Goal: Communication & Community: Answer question/provide support

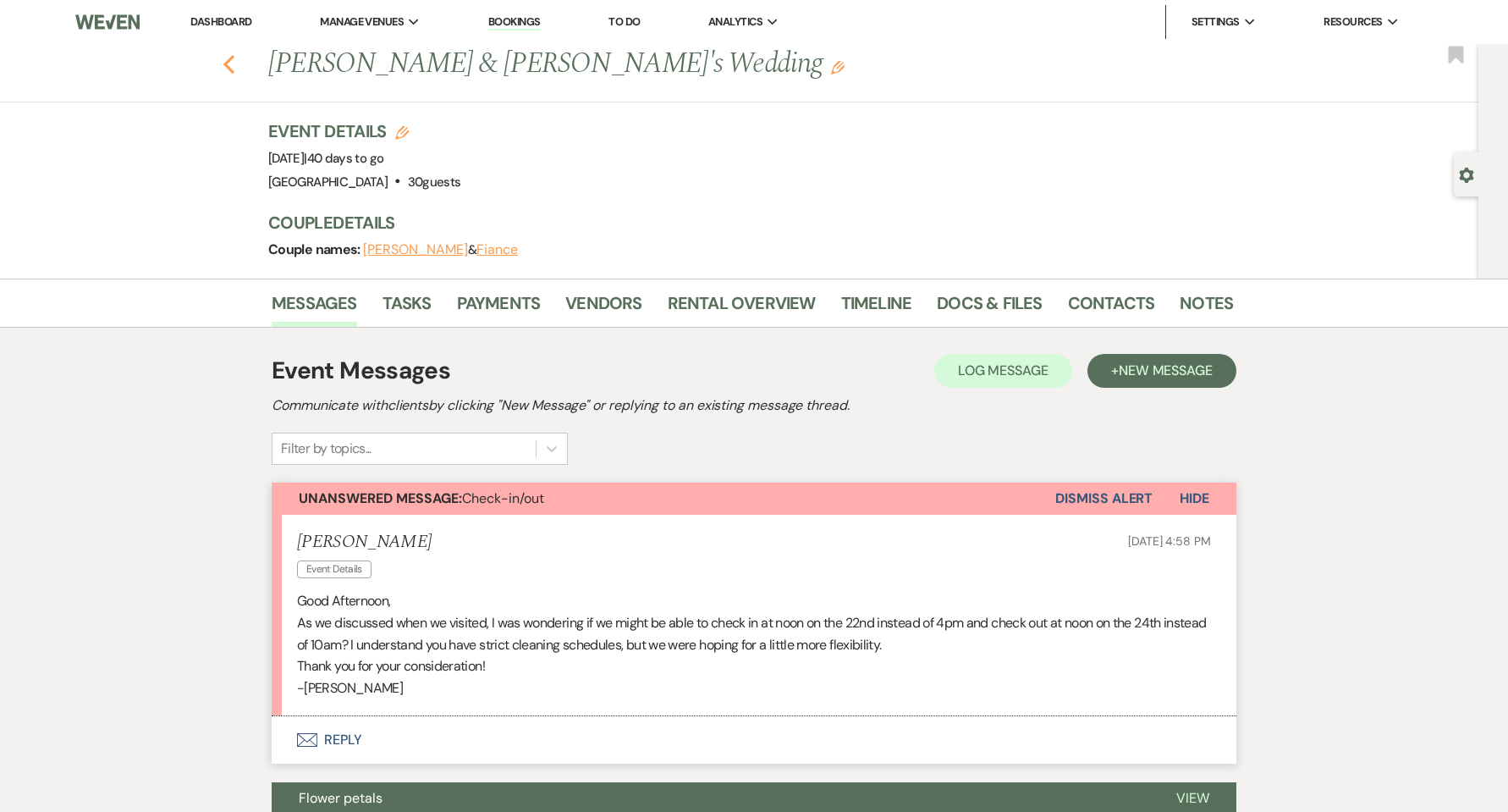
click at [235, 70] on icon "Previous" at bounding box center [229, 64] width 13 height 20
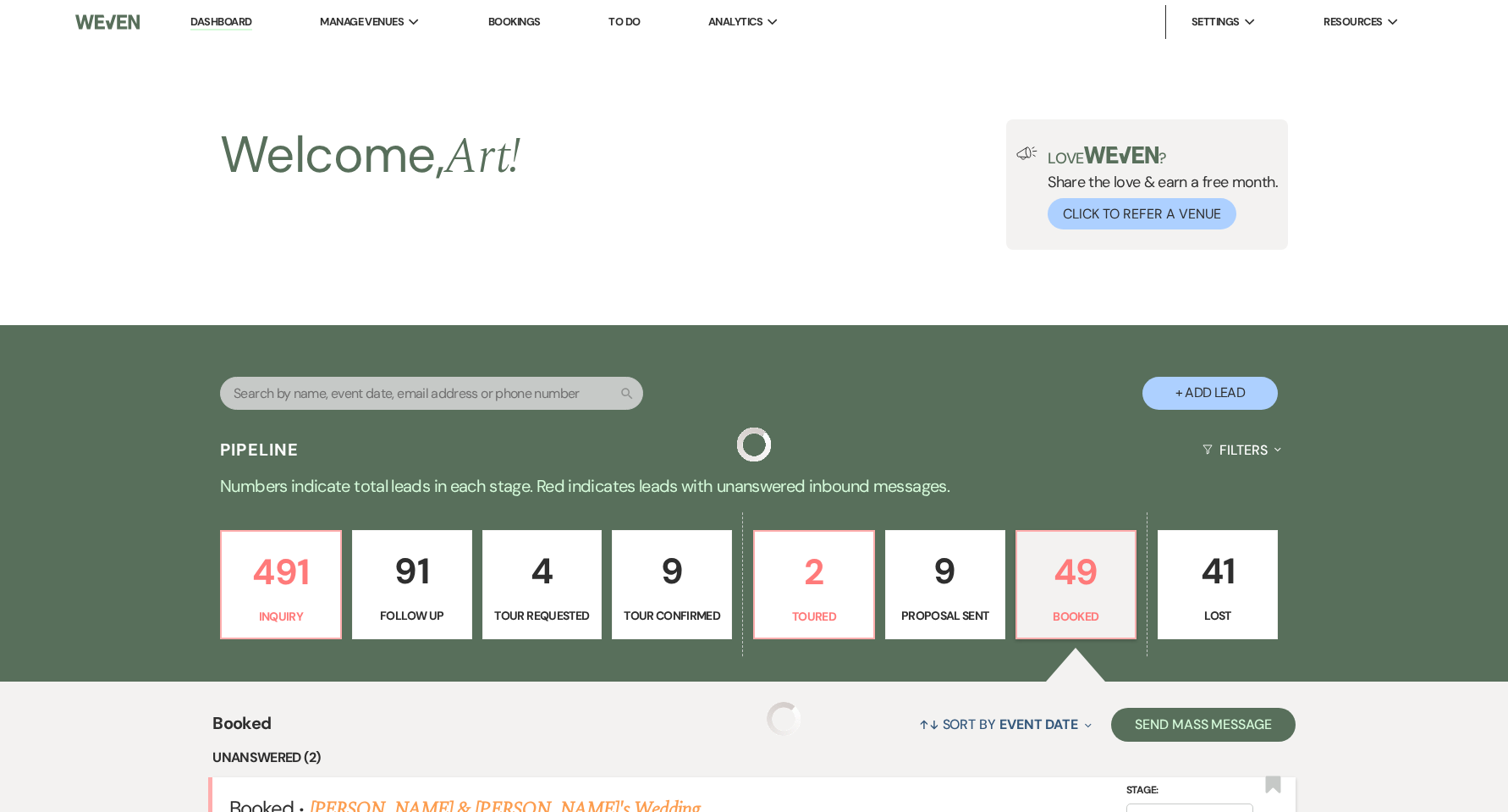
scroll to position [339, 0]
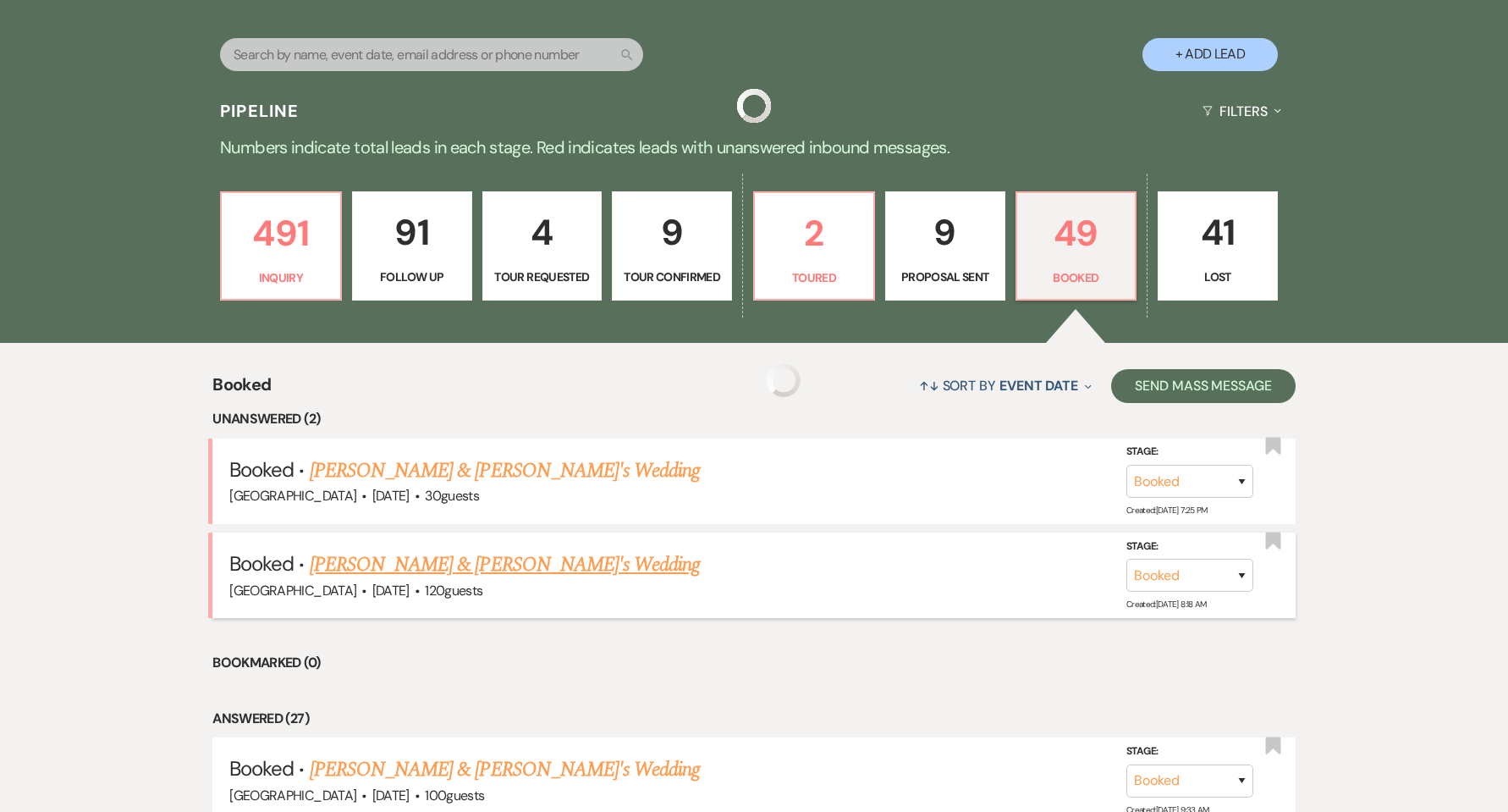
click at [517, 572] on link "[PERSON_NAME] & [PERSON_NAME]'s Wedding" at bounding box center [505, 565] width 391 height 31
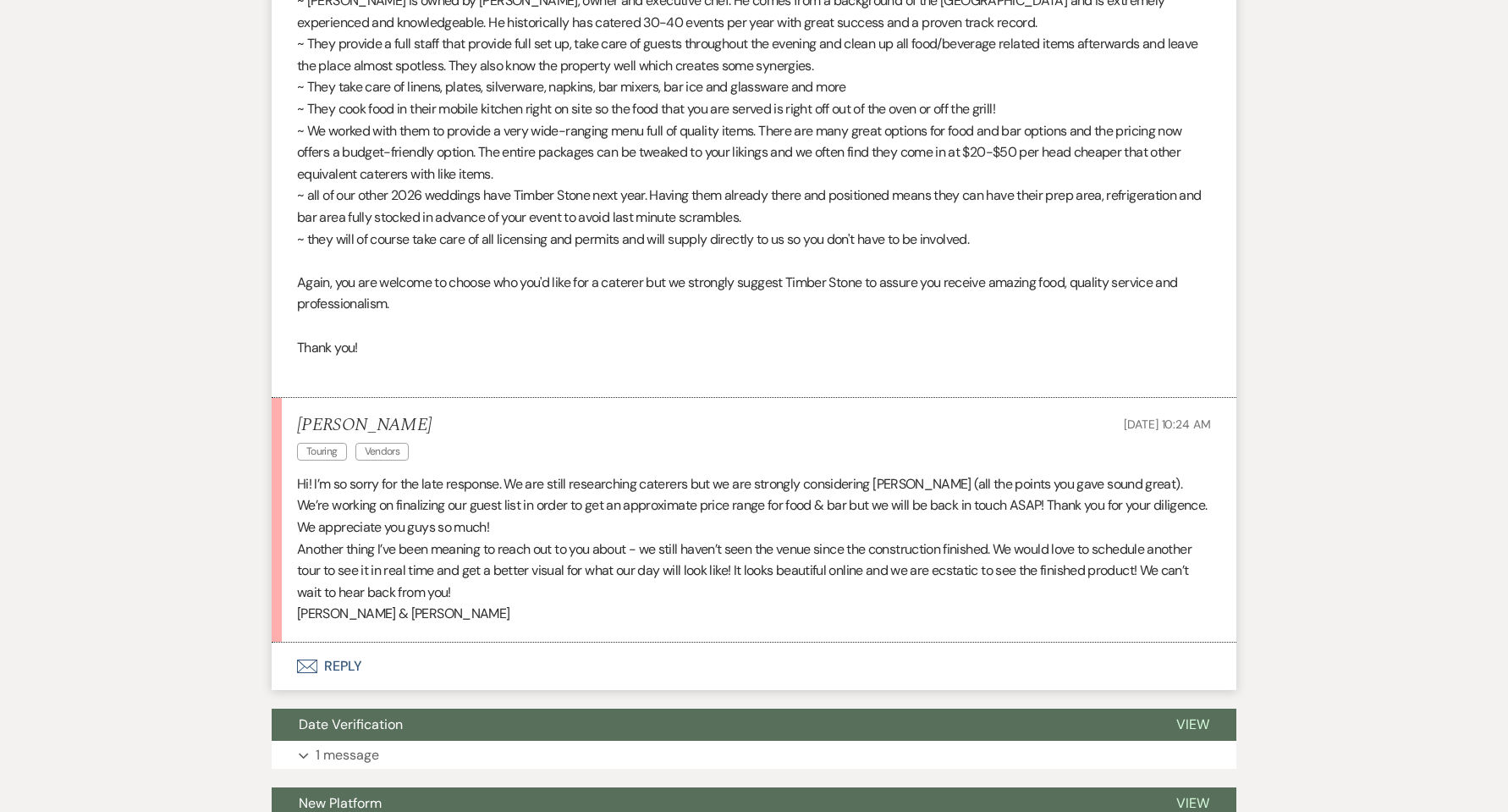
scroll to position [1354, 0]
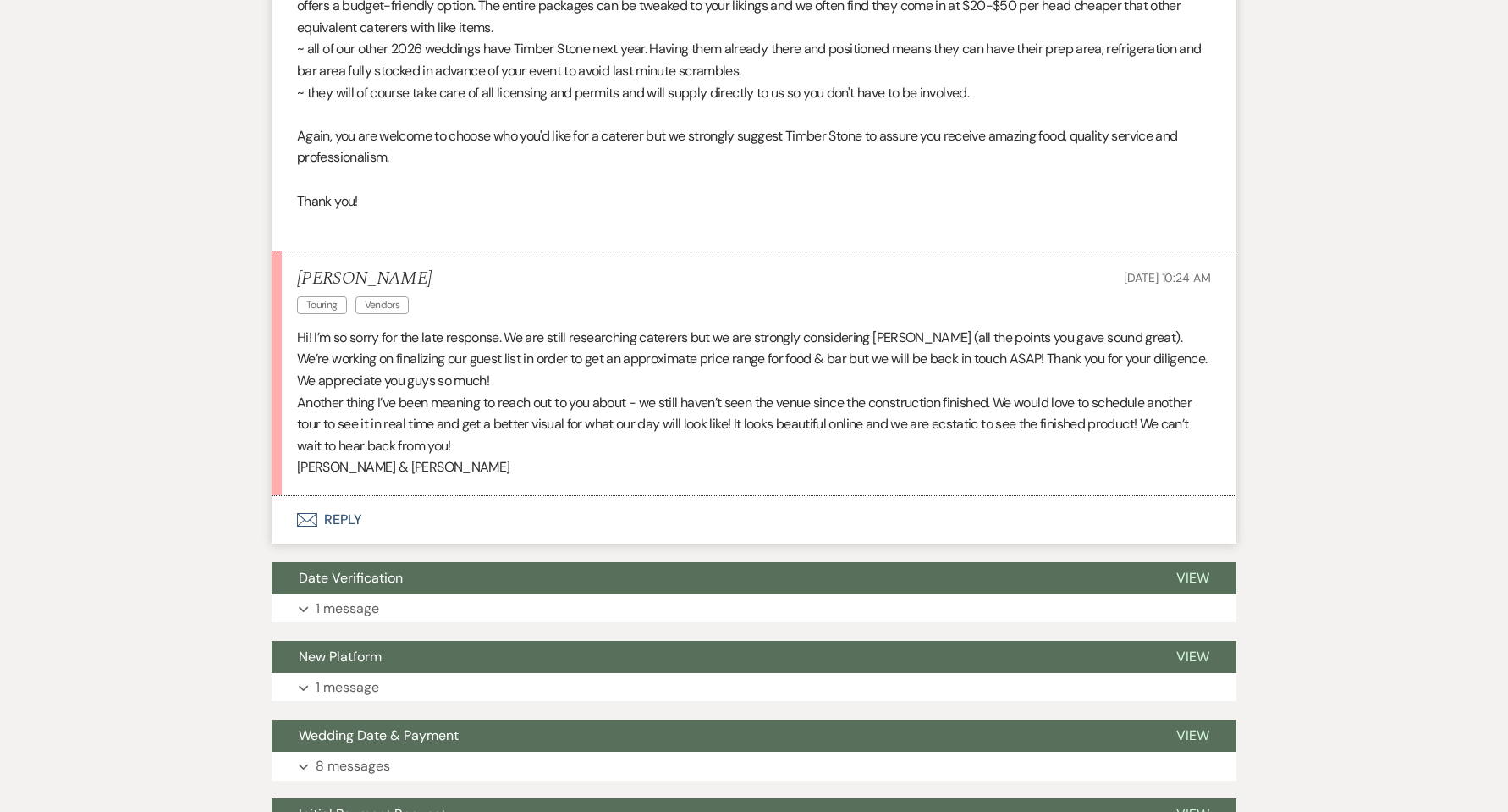
click at [345, 516] on button "Envelope Reply" at bounding box center [754, 520] width 965 height 48
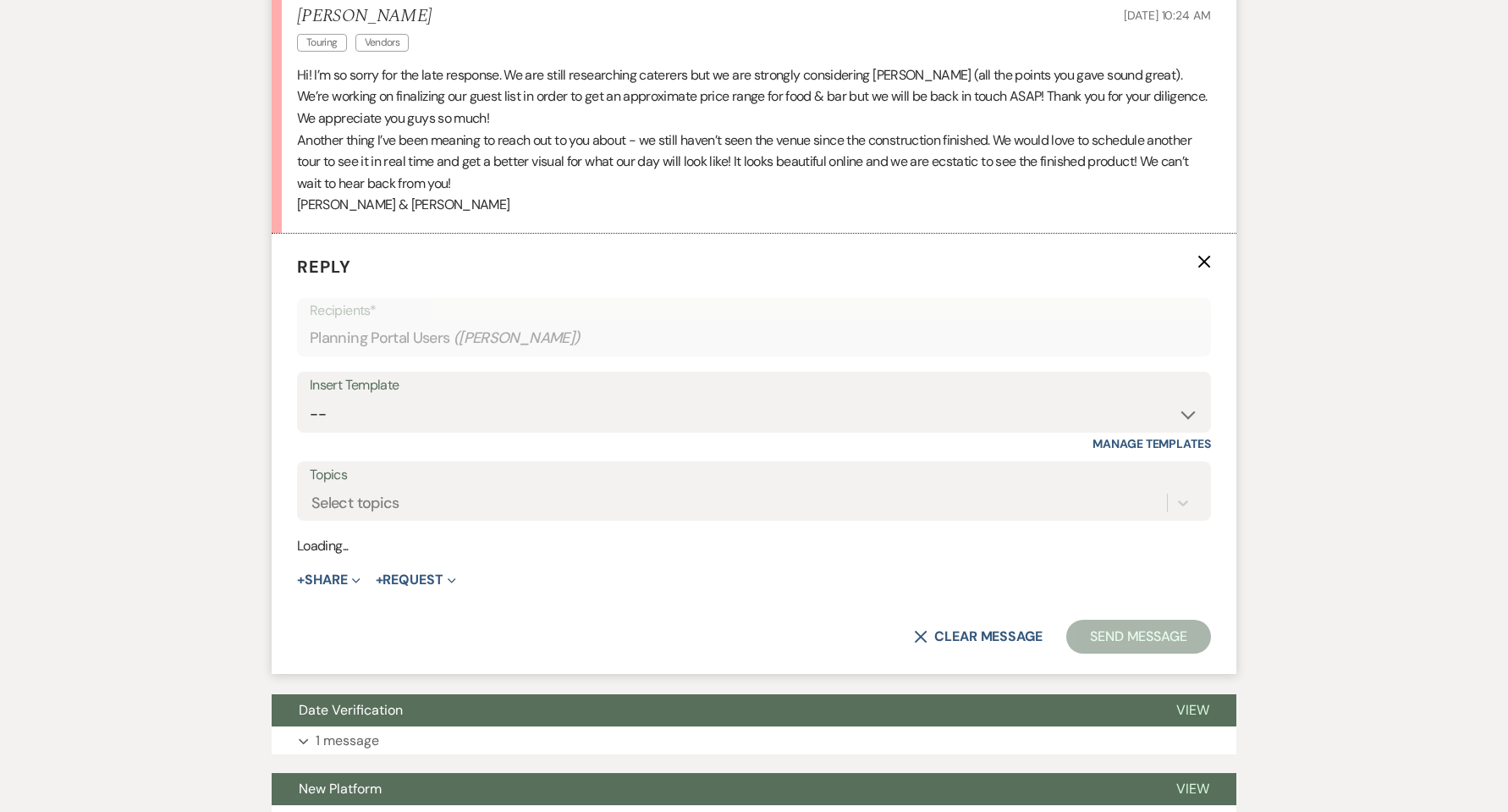
scroll to position [1619, 0]
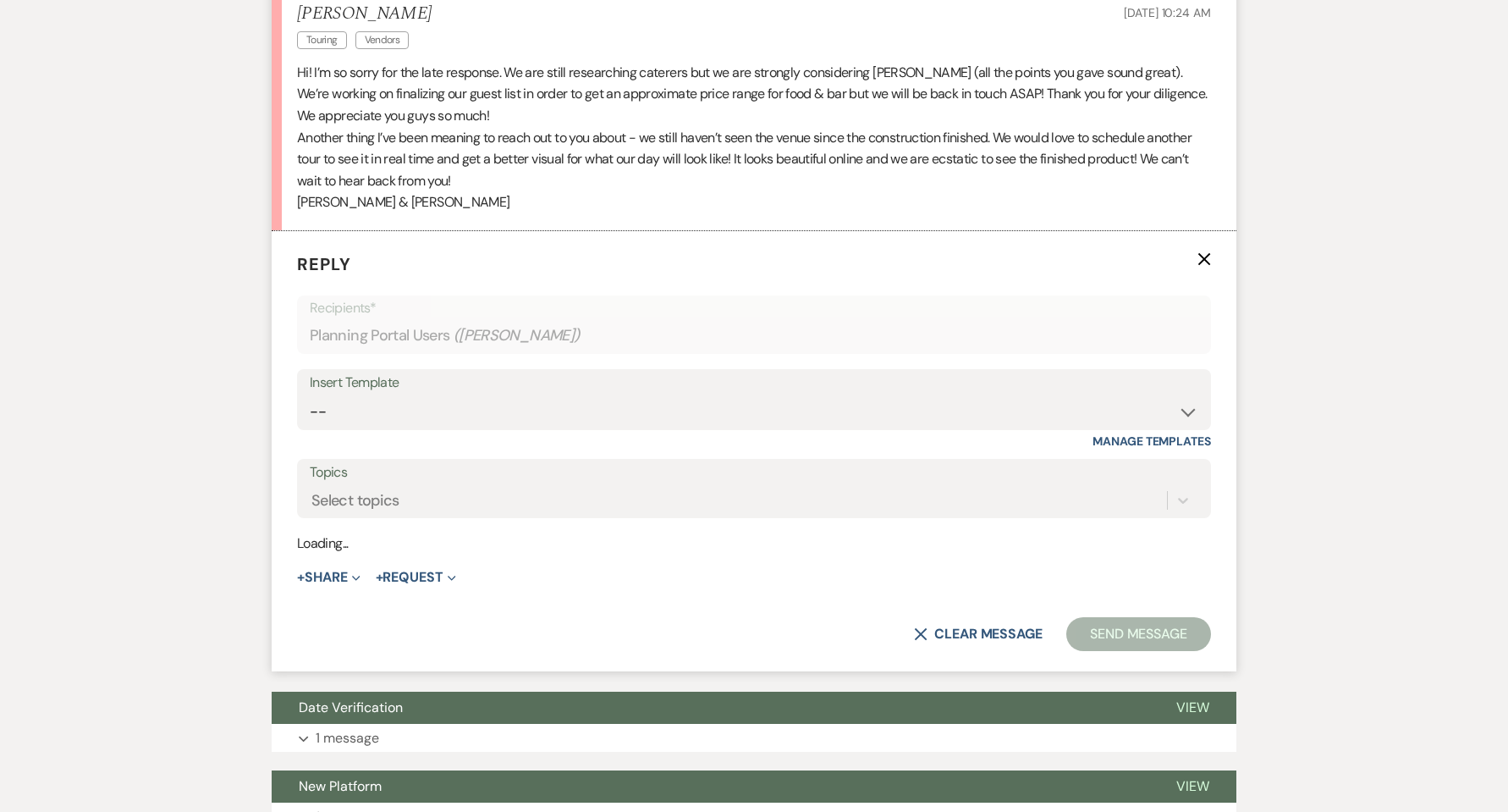
click at [345, 550] on div "Loading..." at bounding box center [754, 543] width 915 height 20
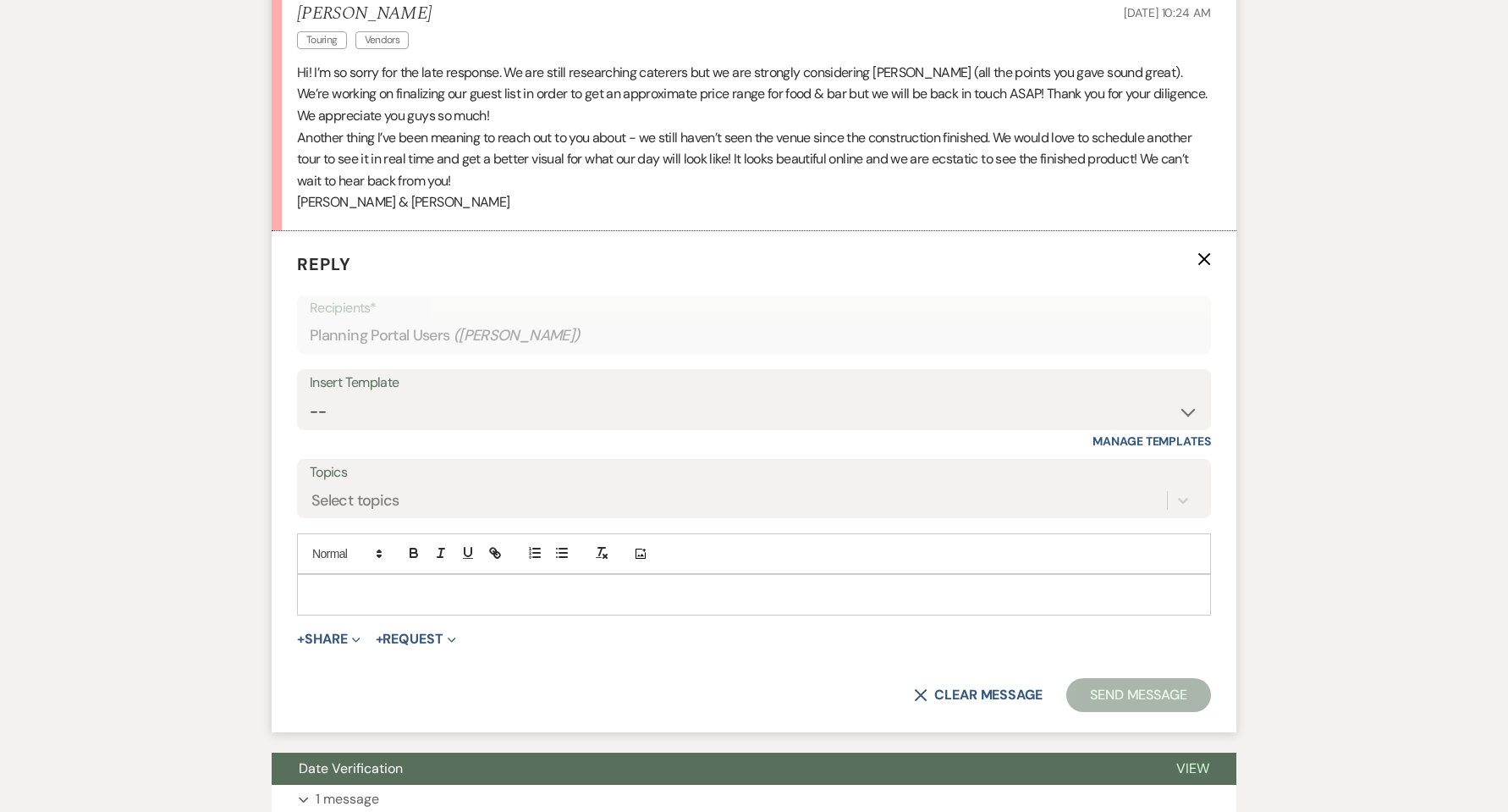
click at [340, 580] on div at bounding box center [754, 593] width 913 height 39
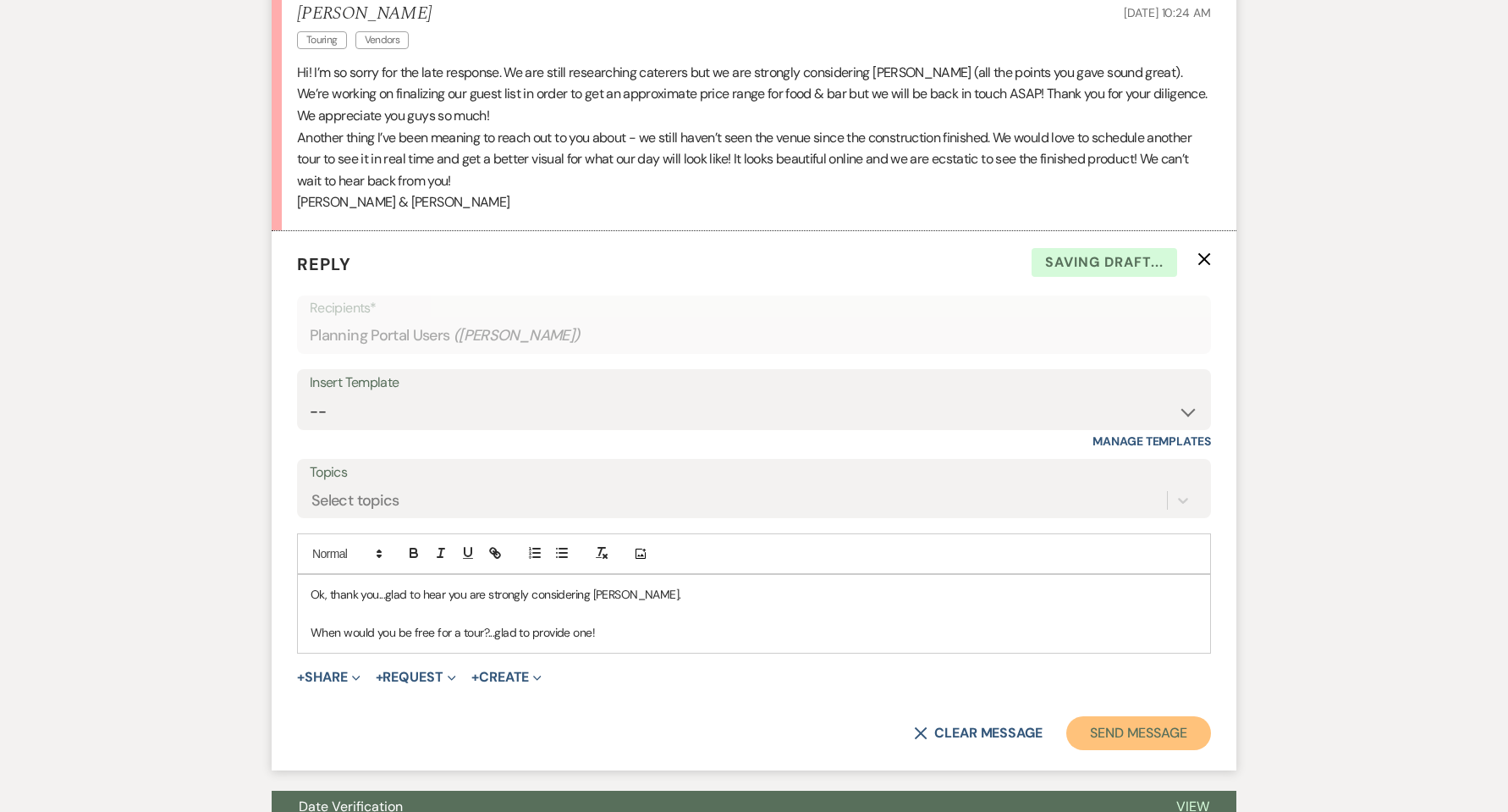
click at [1116, 737] on button "Send Message" at bounding box center [1139, 732] width 145 height 34
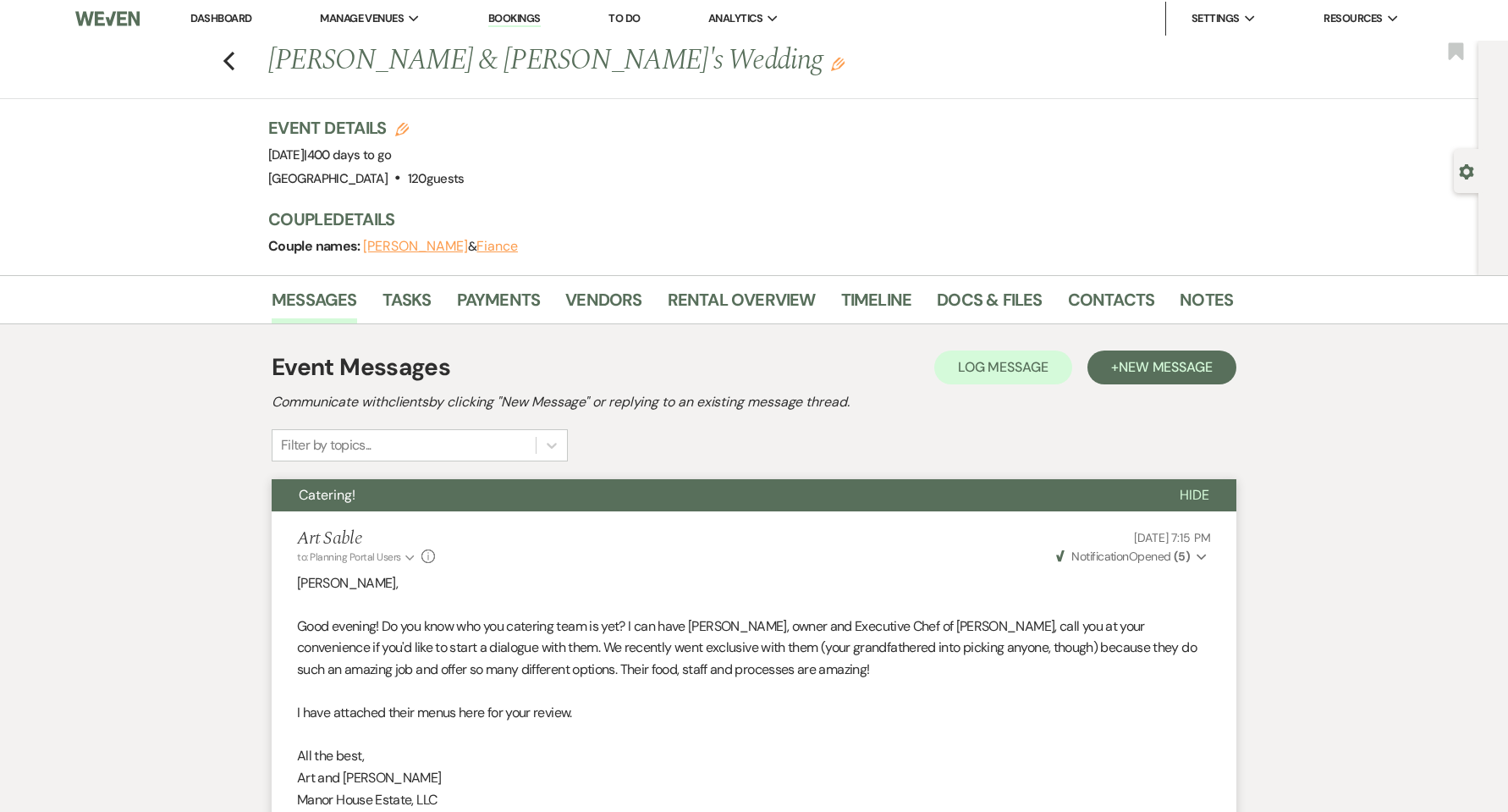
scroll to position [0, 0]
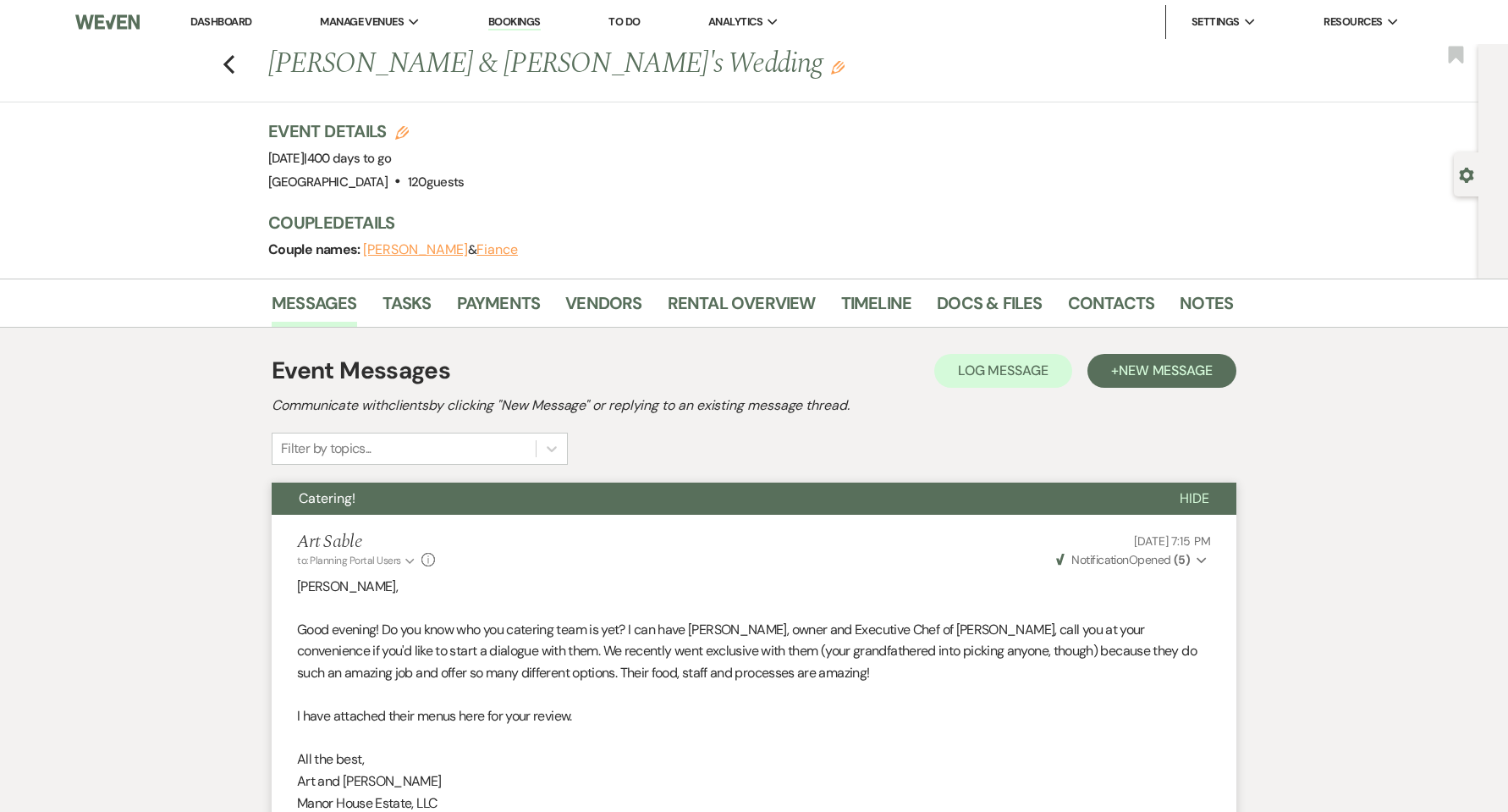
click at [208, 30] on li "Dashboard" at bounding box center [221, 22] width 78 height 34
click at [208, 25] on link "Dashboard" at bounding box center [221, 21] width 61 height 14
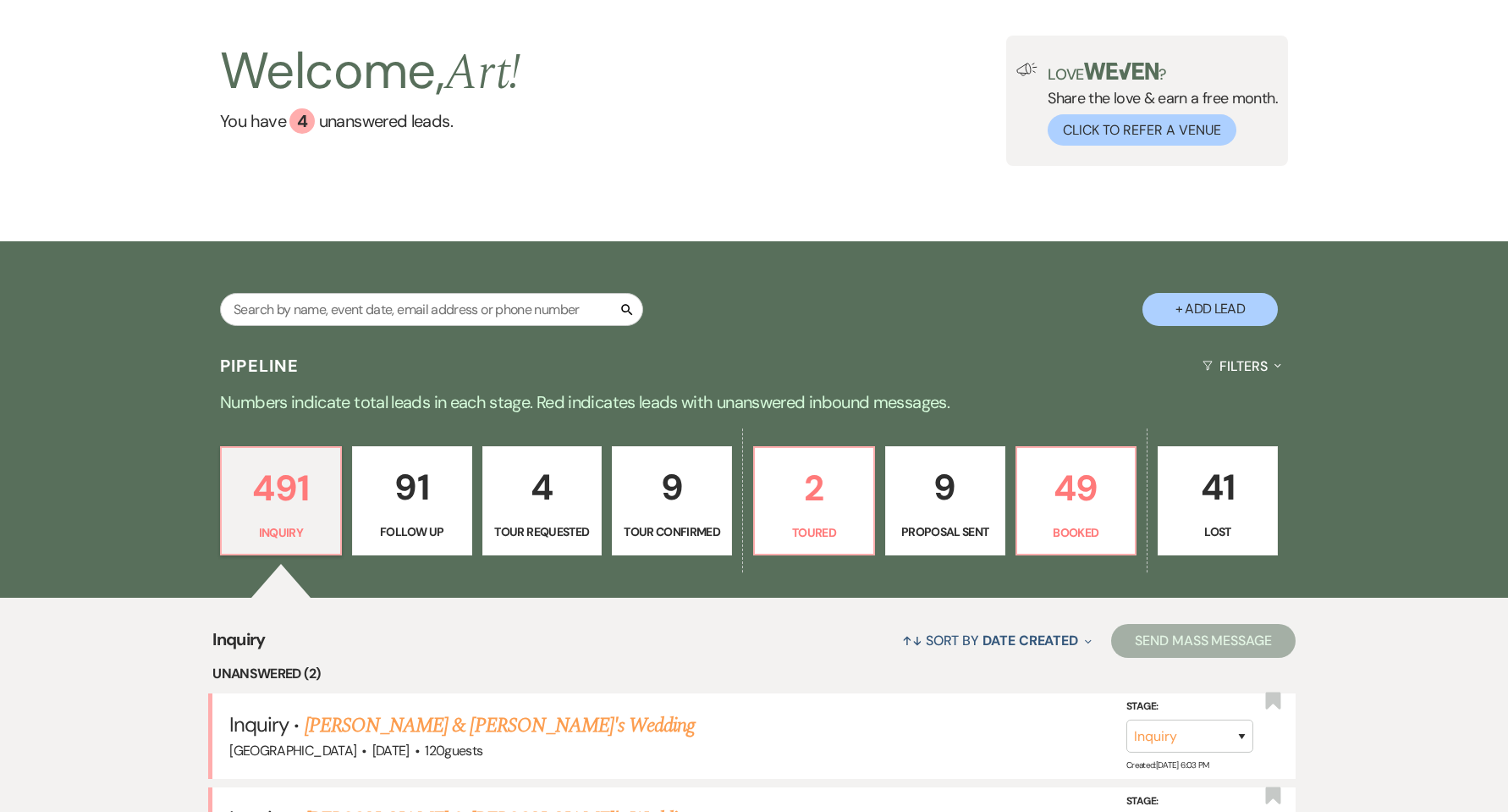
scroll to position [226, 0]
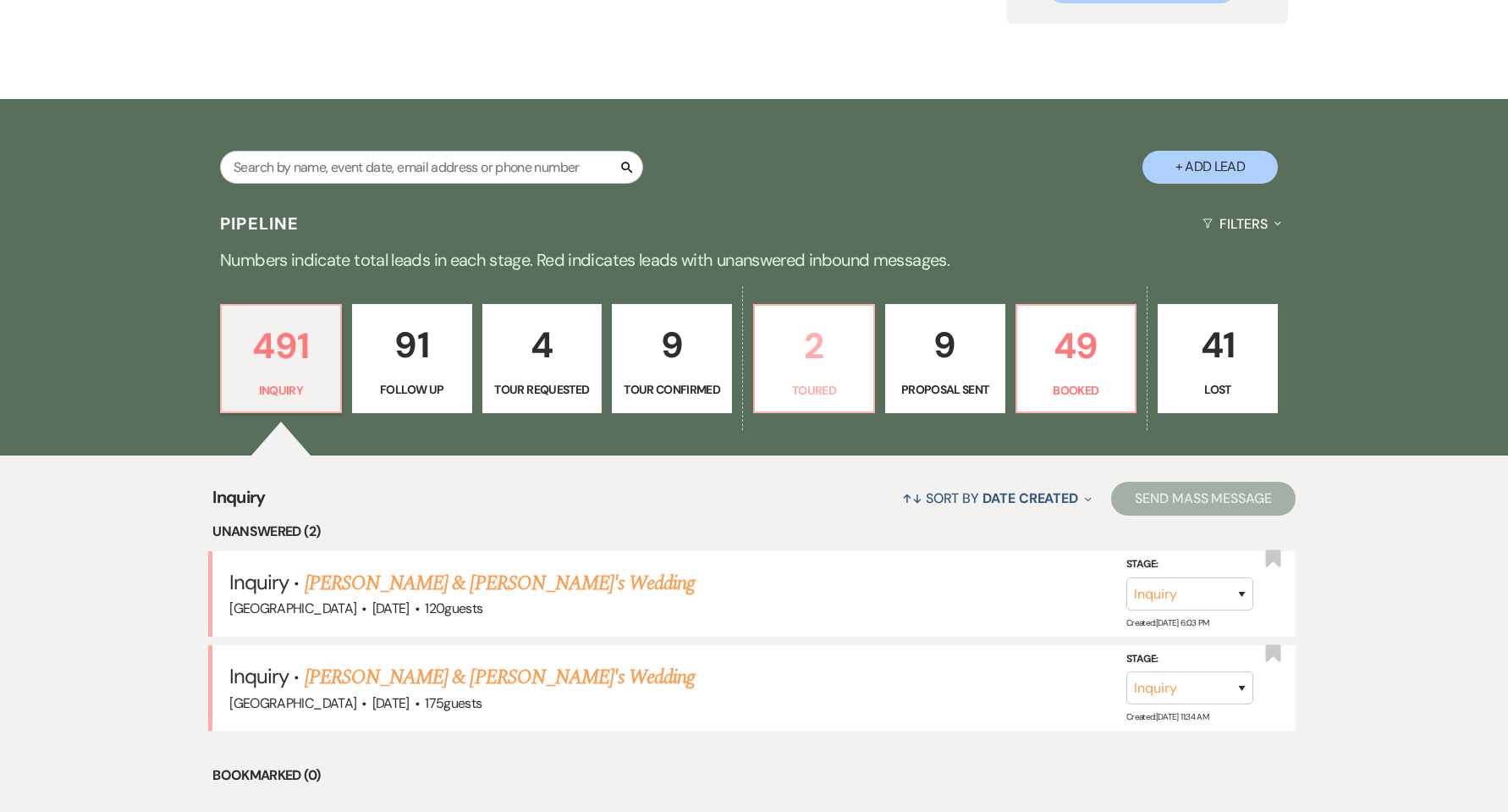
click at [835, 372] on p "2" at bounding box center [814, 345] width 98 height 57
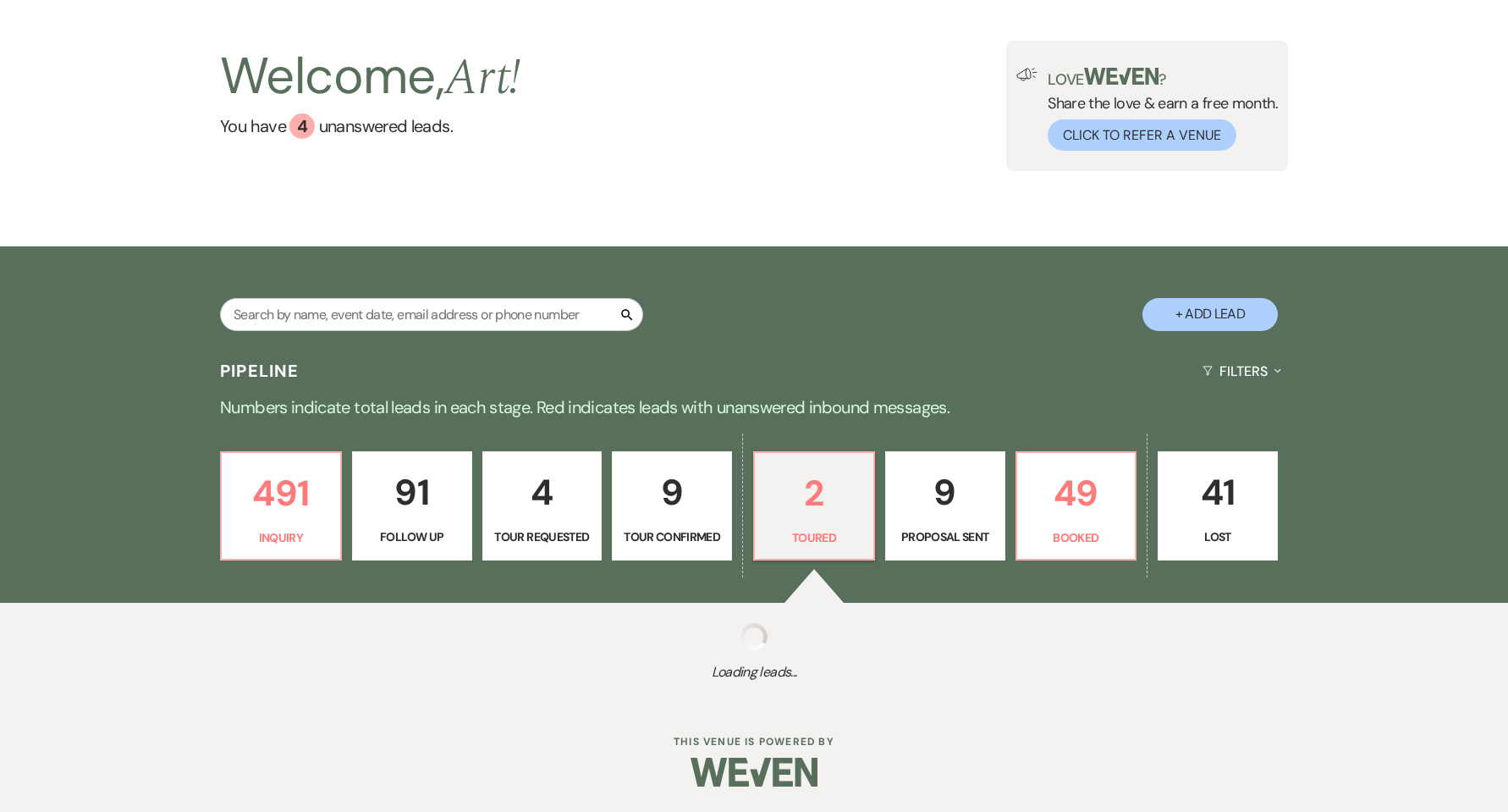
select select "5"
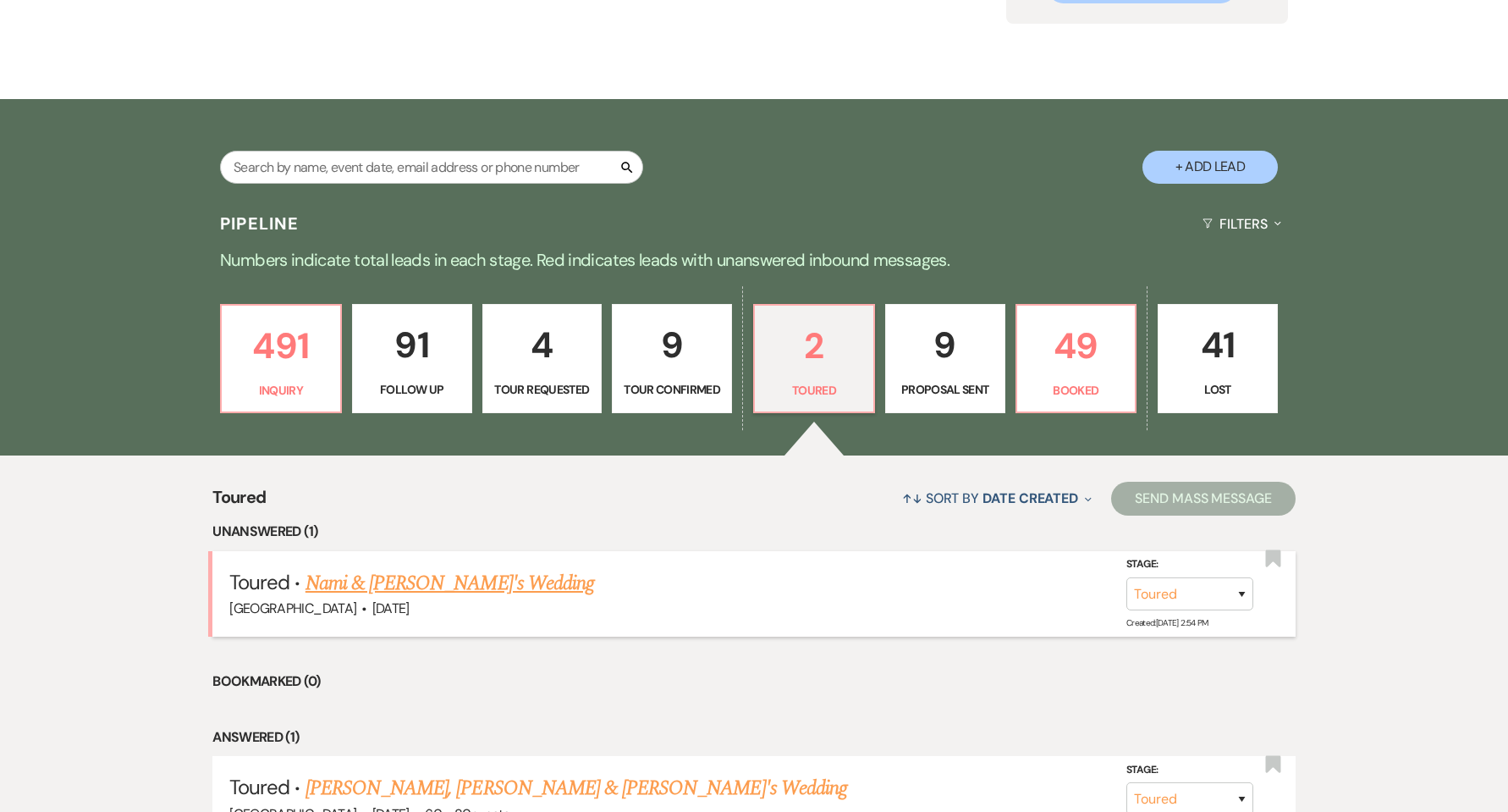
click at [453, 573] on link "Nami & [PERSON_NAME]'s Wedding" at bounding box center [449, 582] width 288 height 31
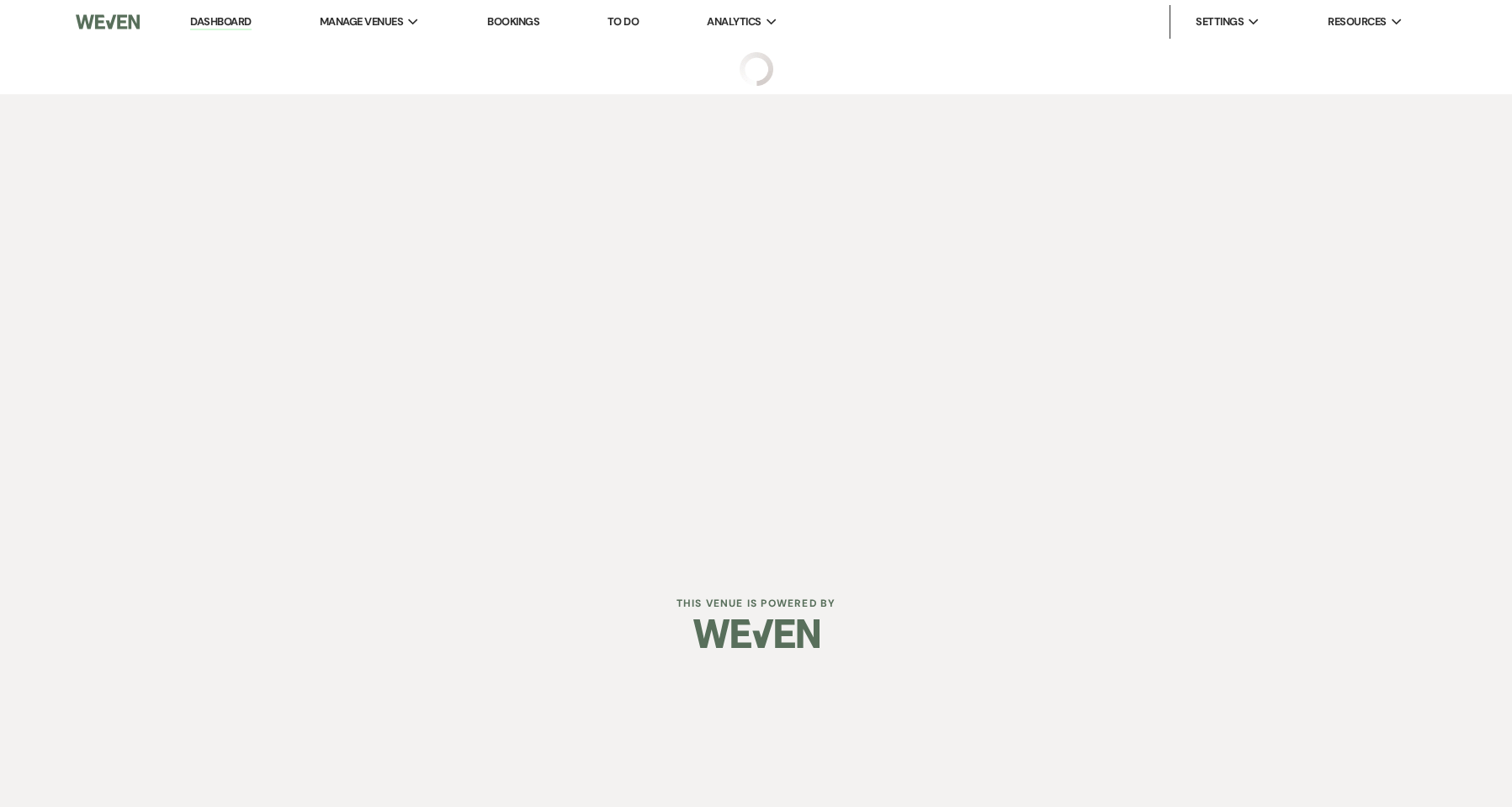
select select "5"
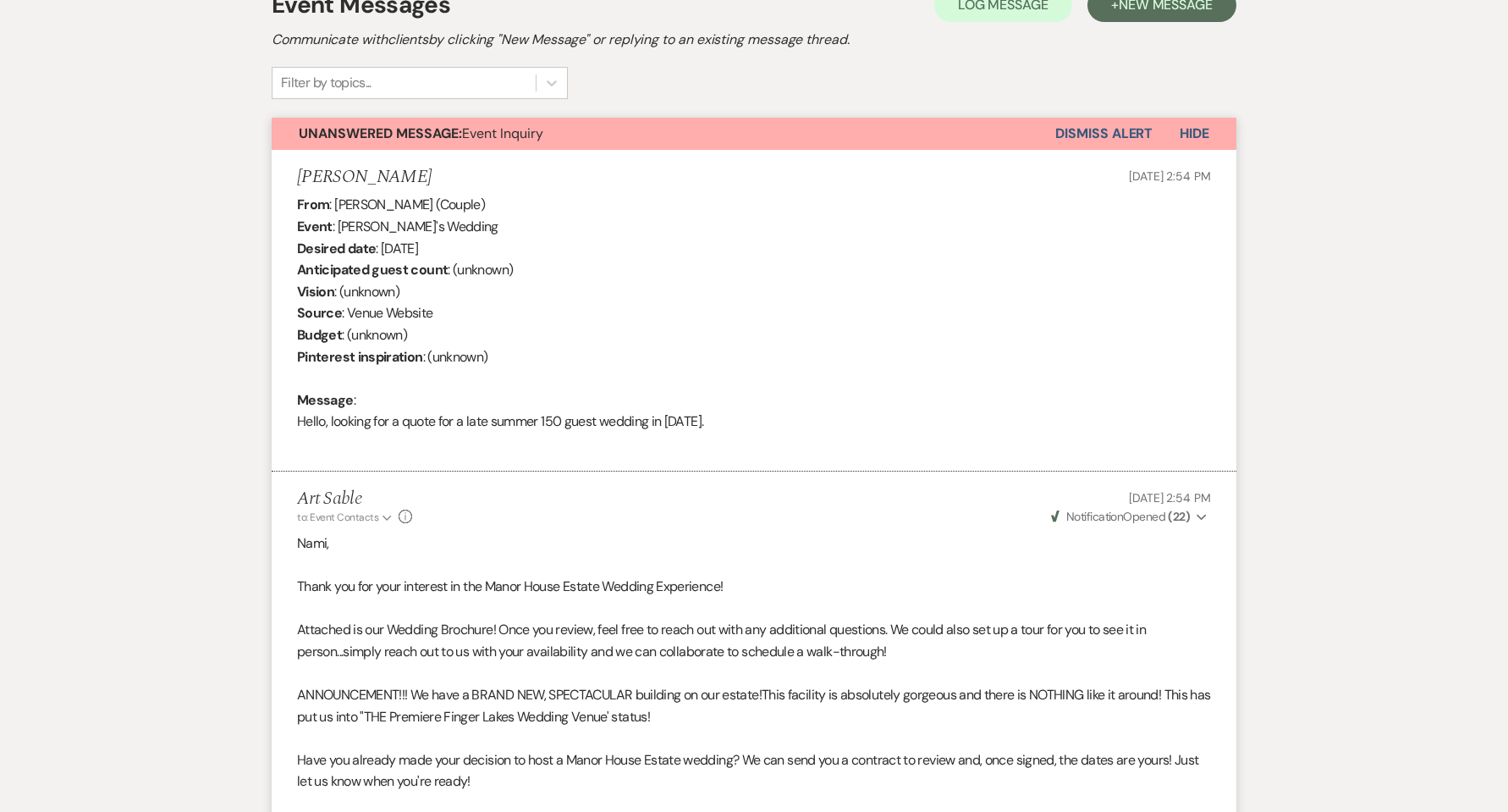
scroll to position [168, 0]
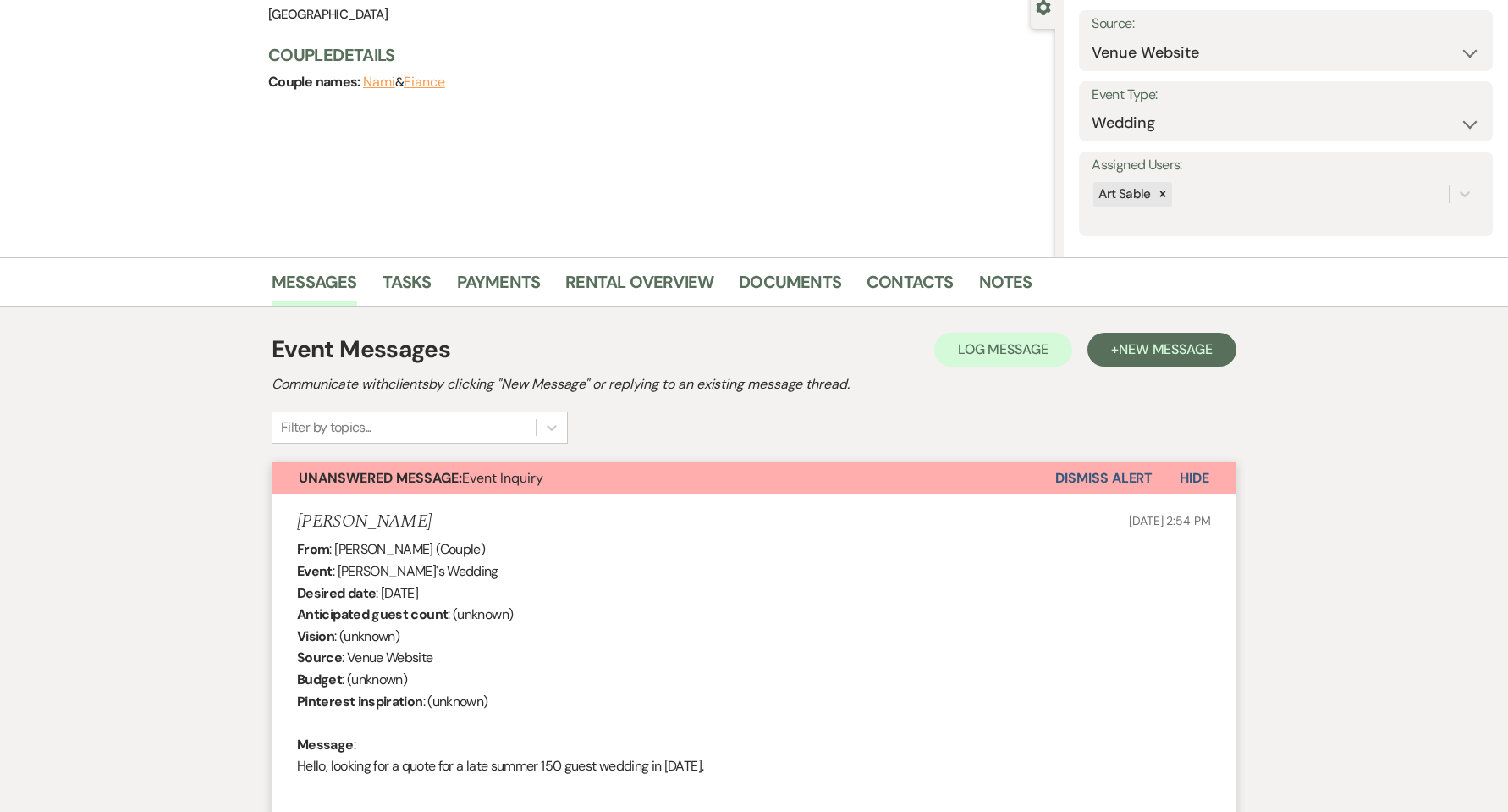
click at [1103, 480] on button "Dismiss Alert" at bounding box center [1104, 478] width 97 height 32
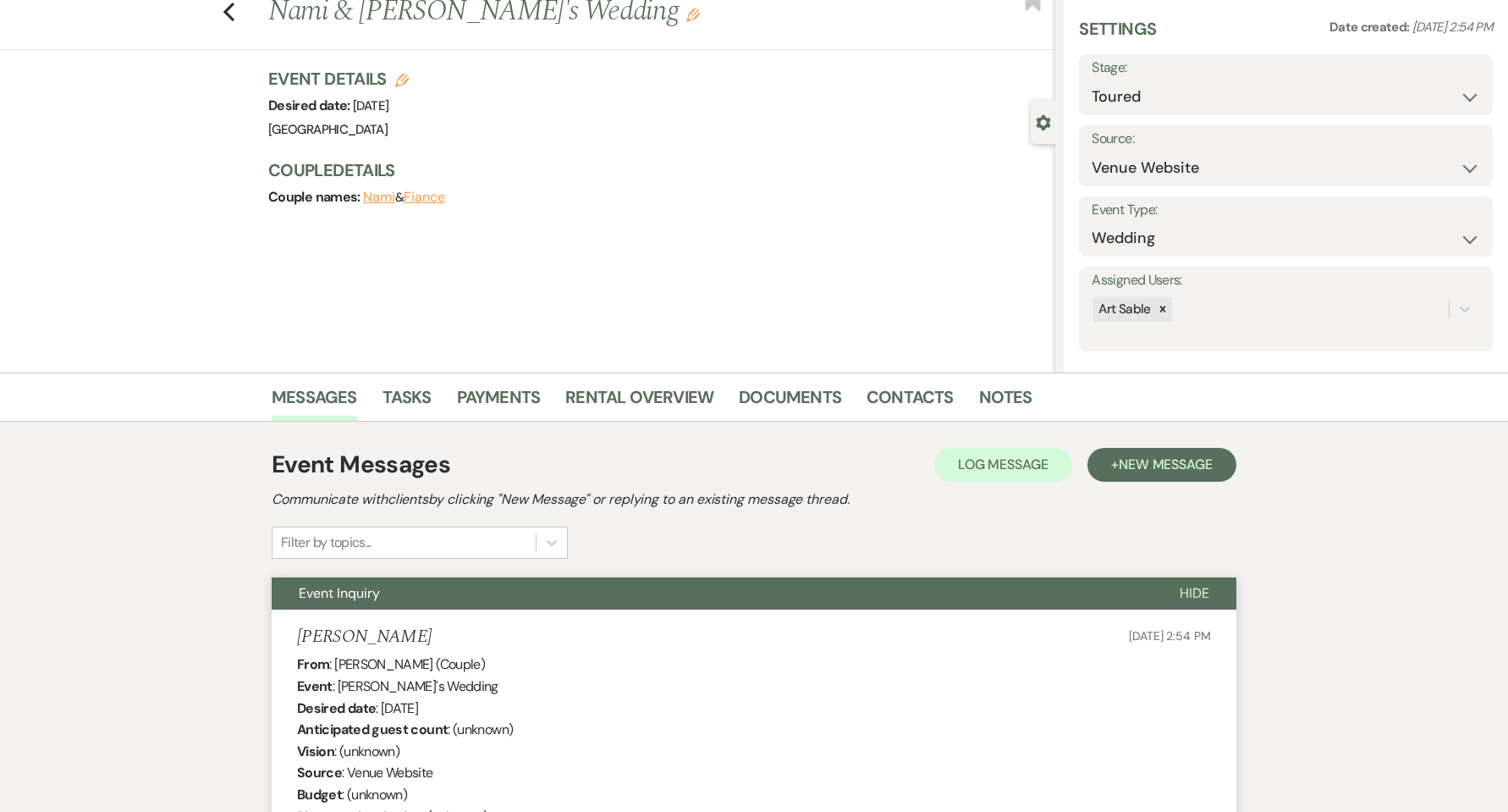
scroll to position [0, 0]
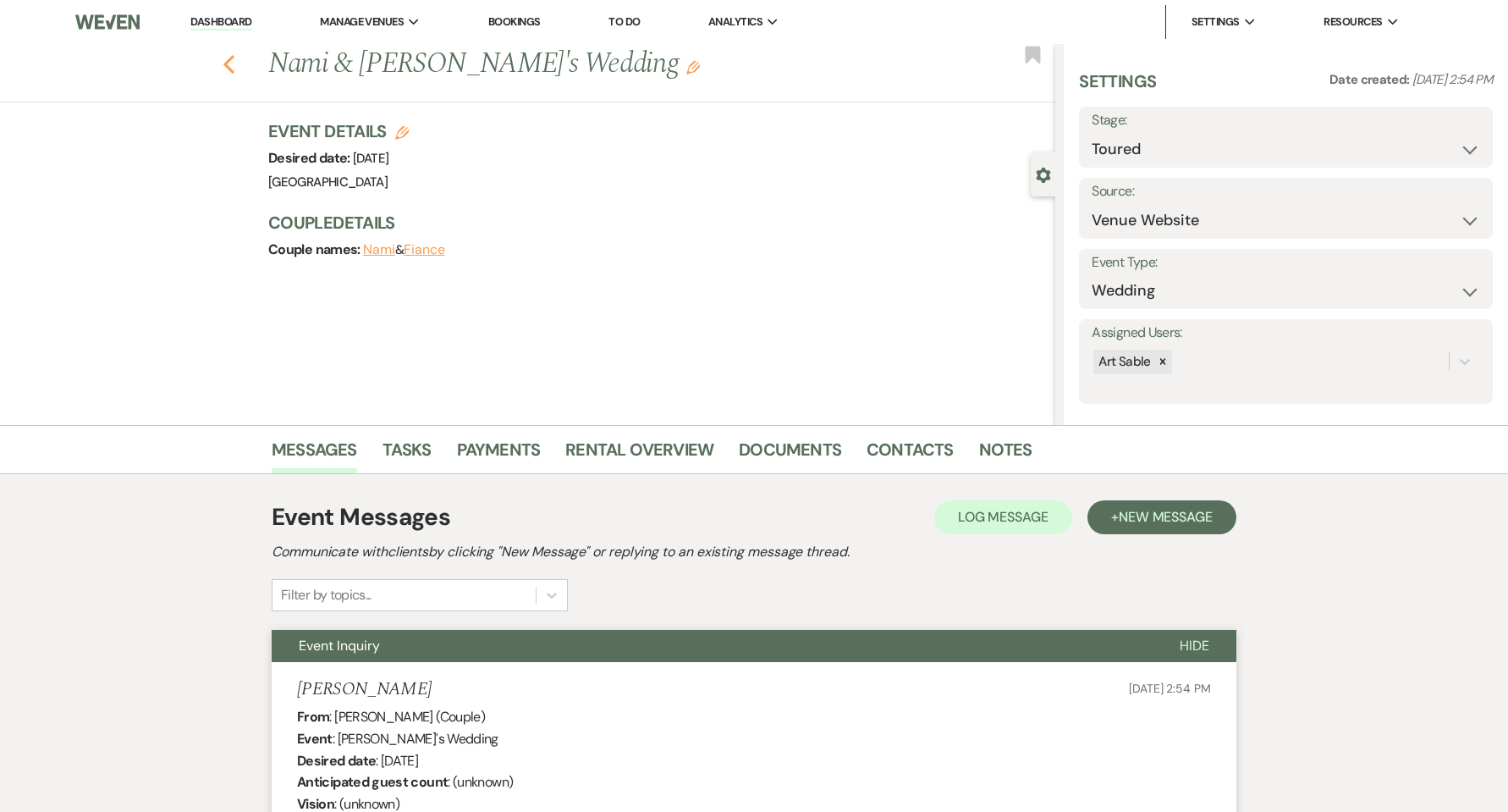
click at [236, 57] on icon "Previous" at bounding box center [229, 64] width 13 height 20
select select "5"
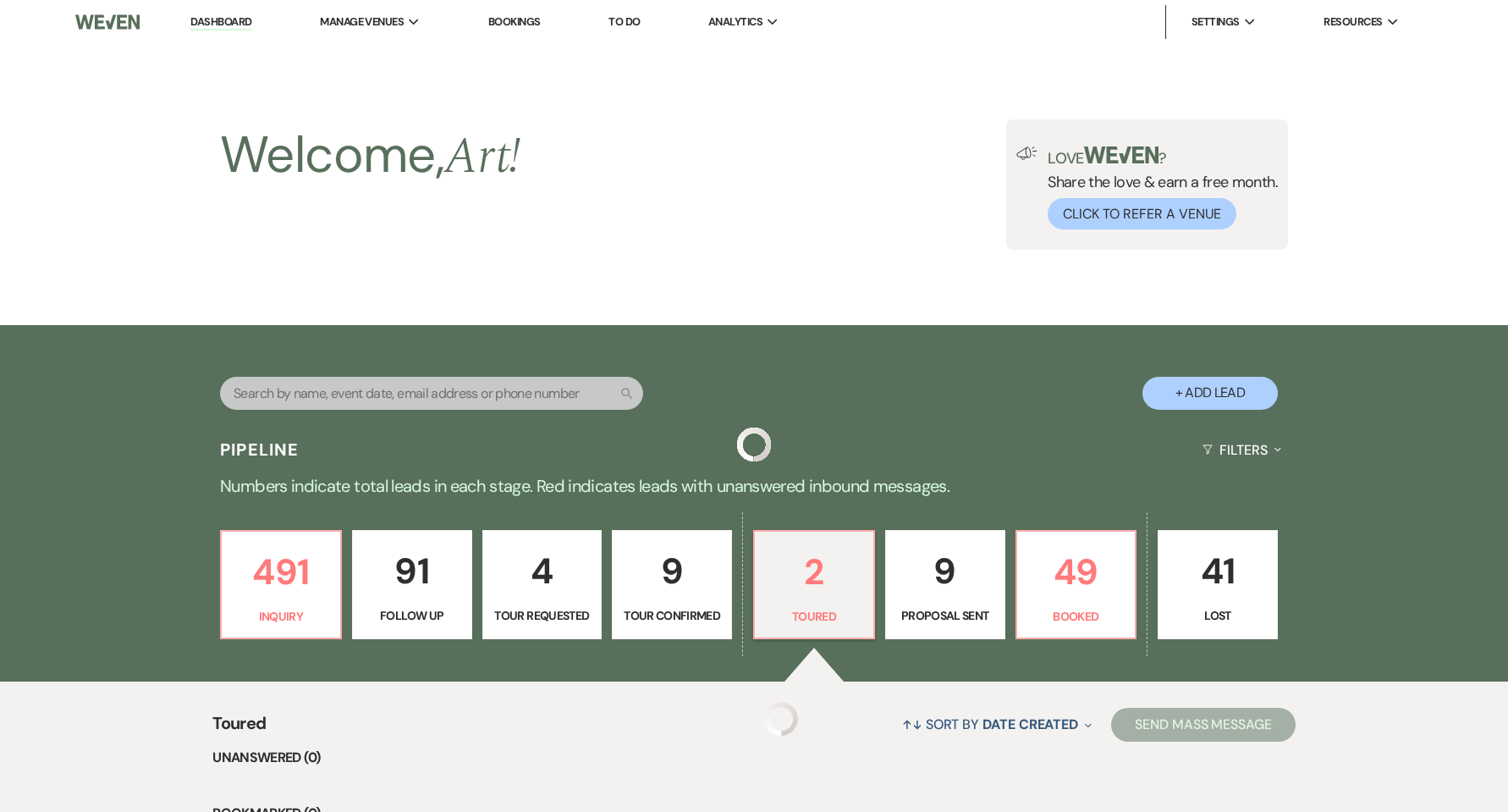
scroll to position [226, 0]
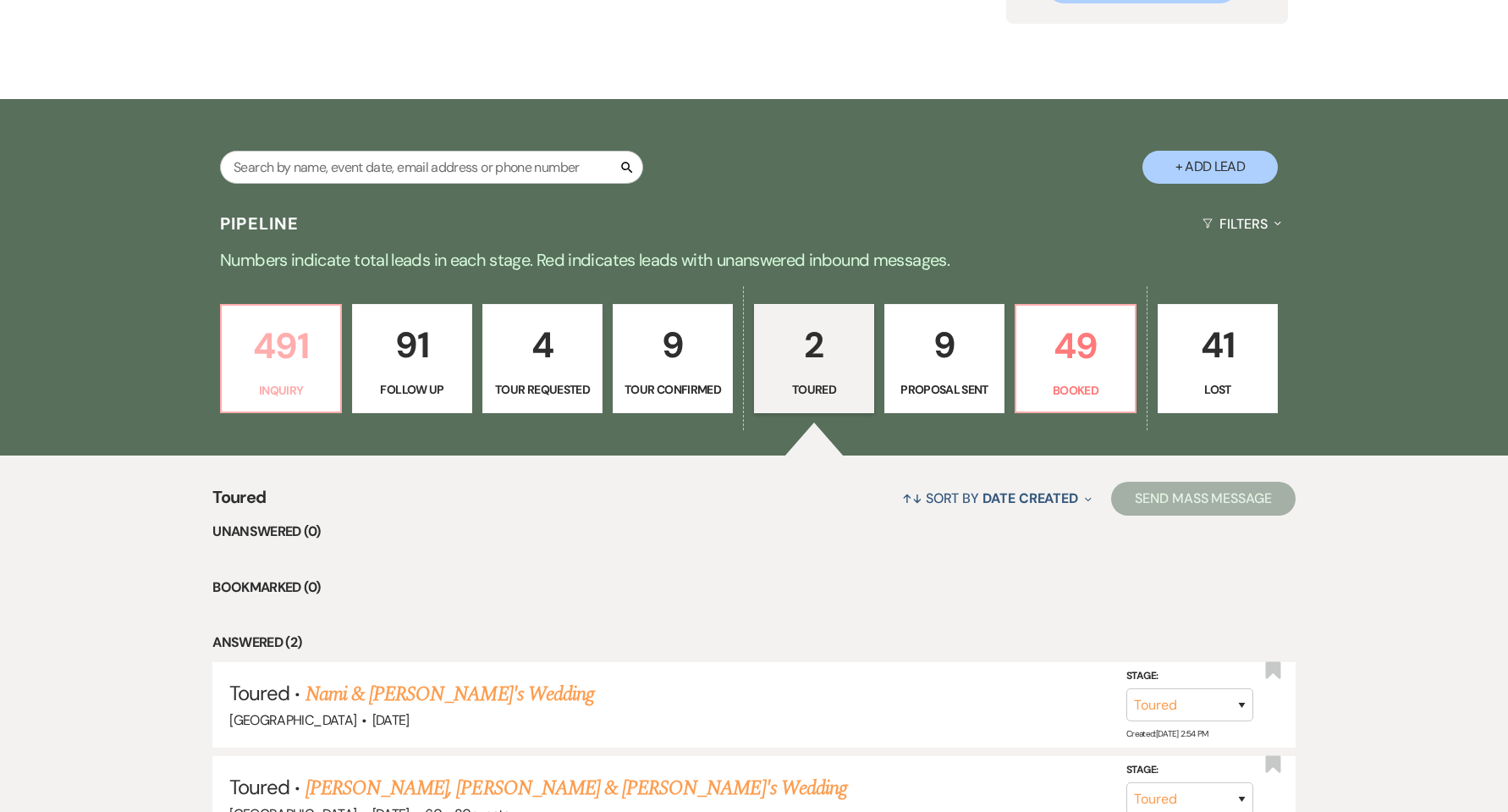
click at [310, 375] on link "491 Inquiry" at bounding box center [280, 359] width 122 height 110
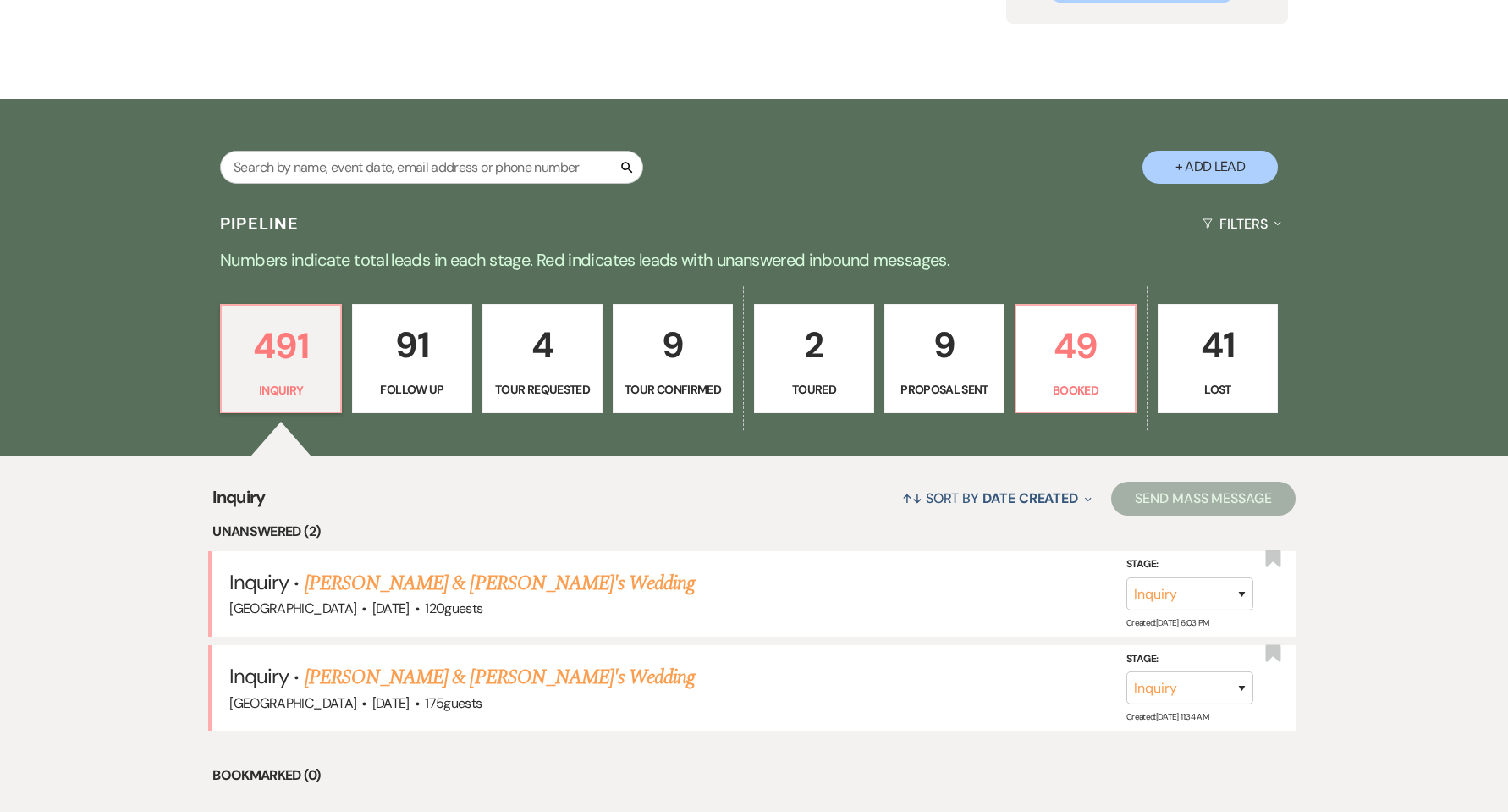
scroll to position [452, 0]
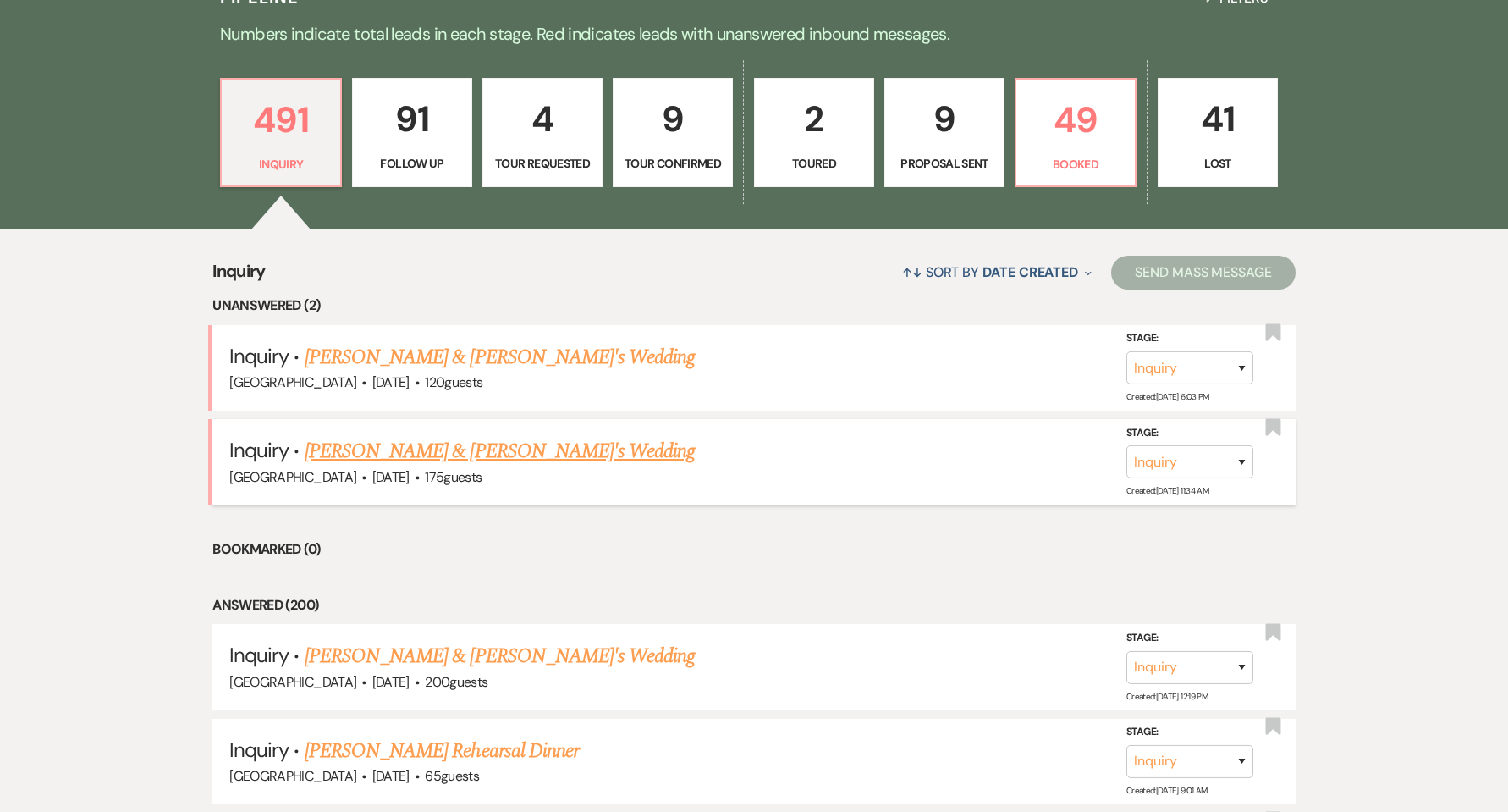
click at [479, 453] on link "[PERSON_NAME] & [PERSON_NAME]'s Wedding" at bounding box center [500, 451] width 391 height 31
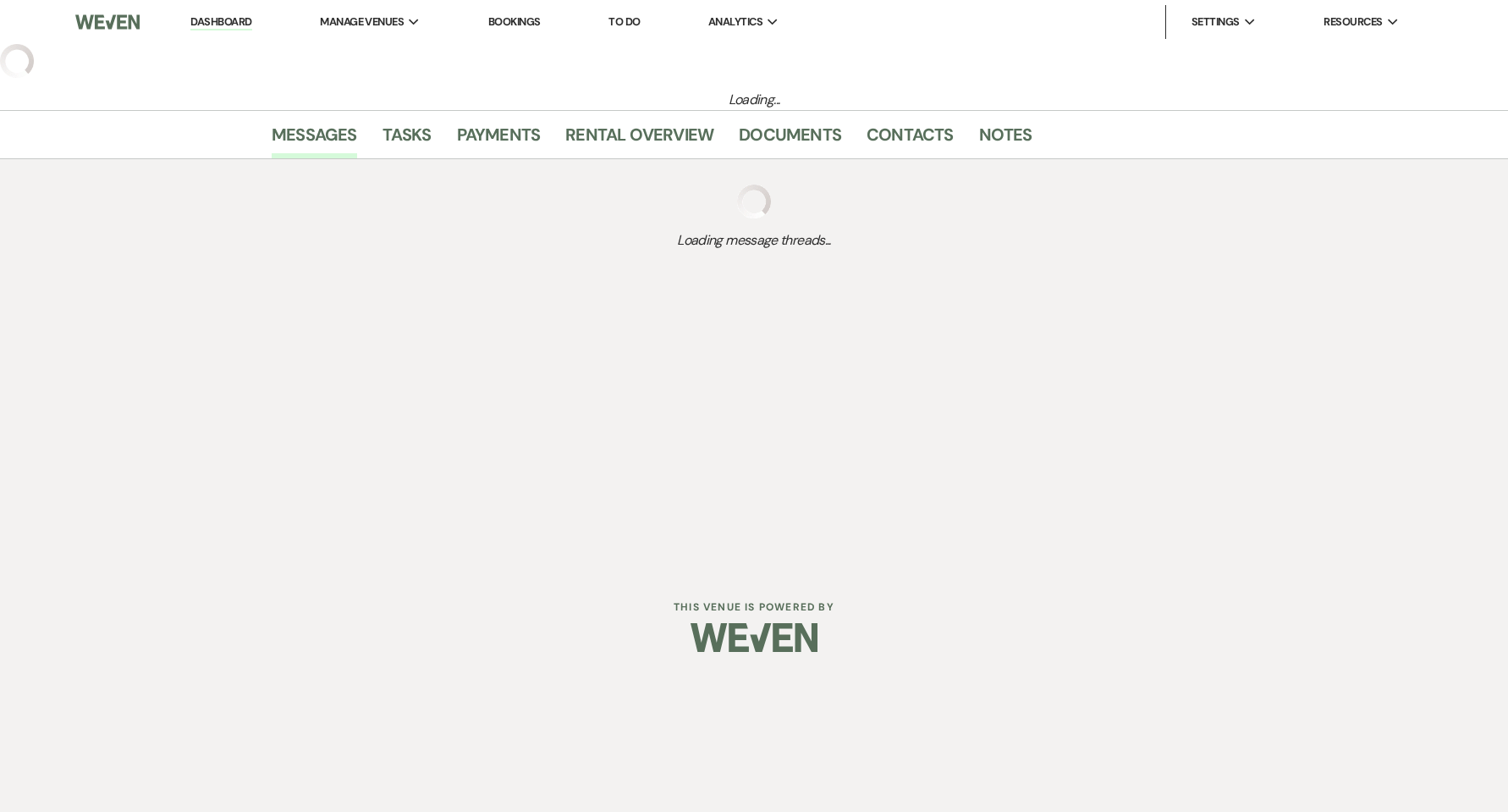
select select "5"
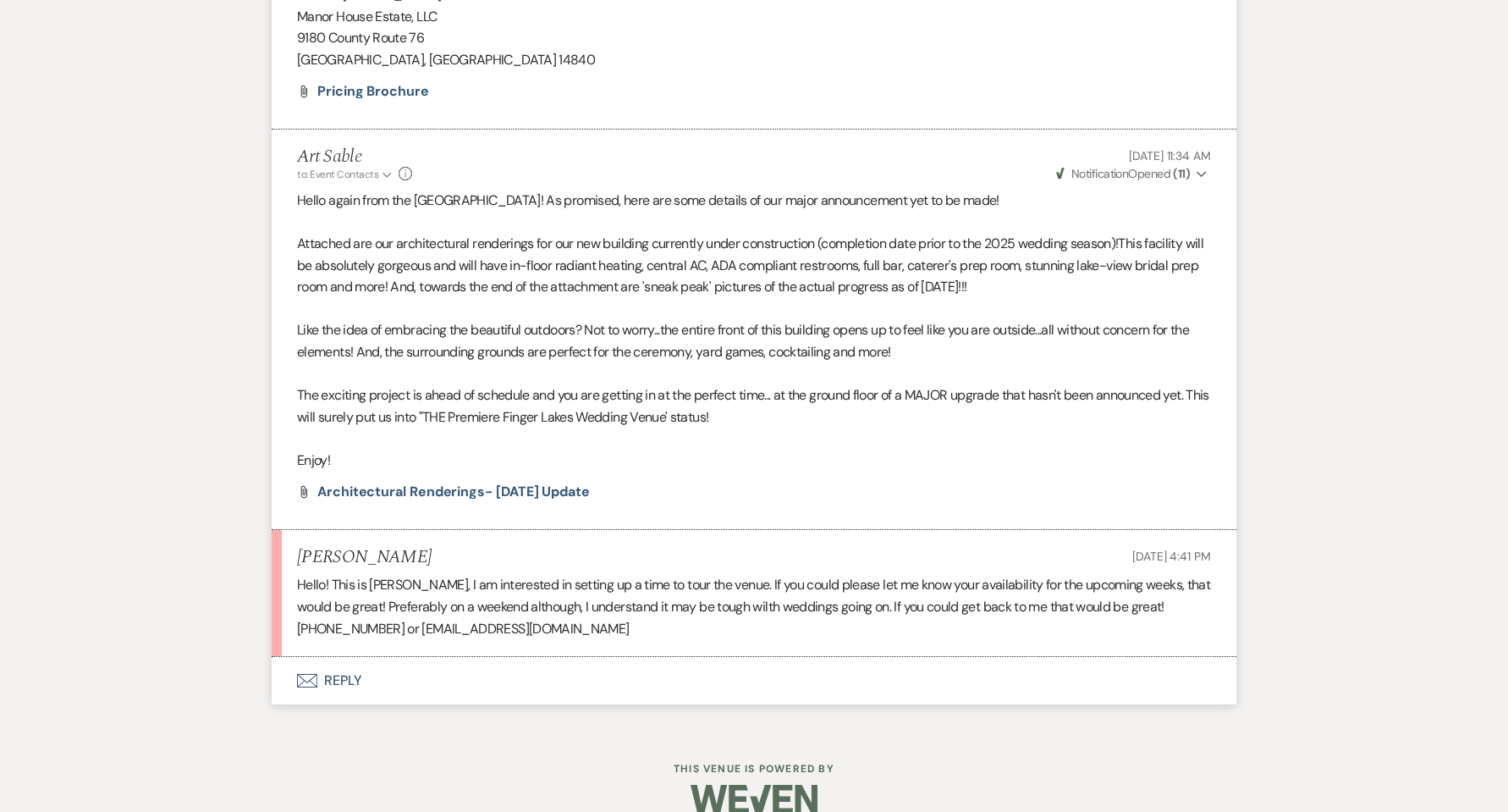
scroll to position [1499, 0]
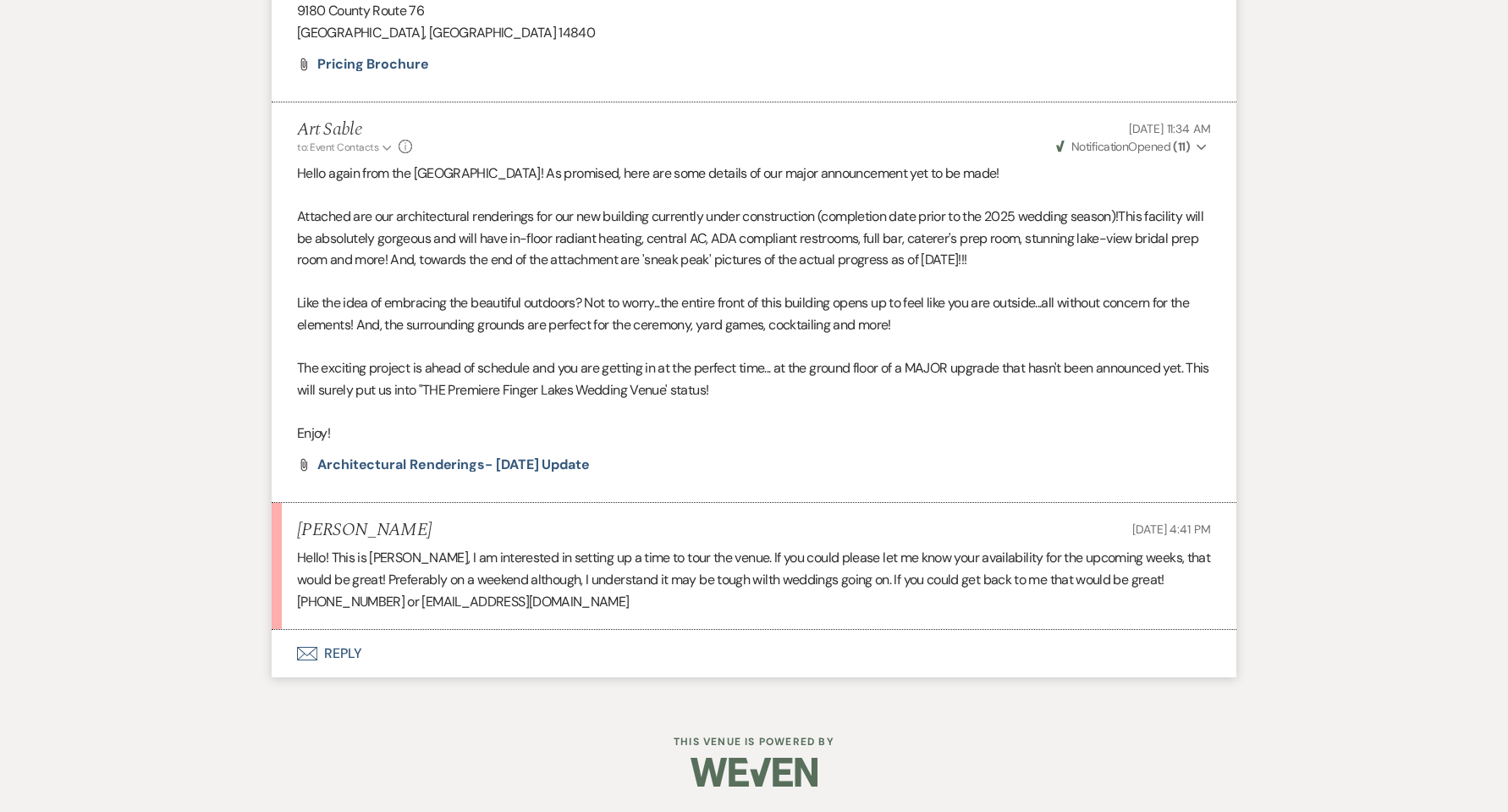
click at [314, 647] on icon "Envelope" at bounding box center [307, 654] width 20 height 14
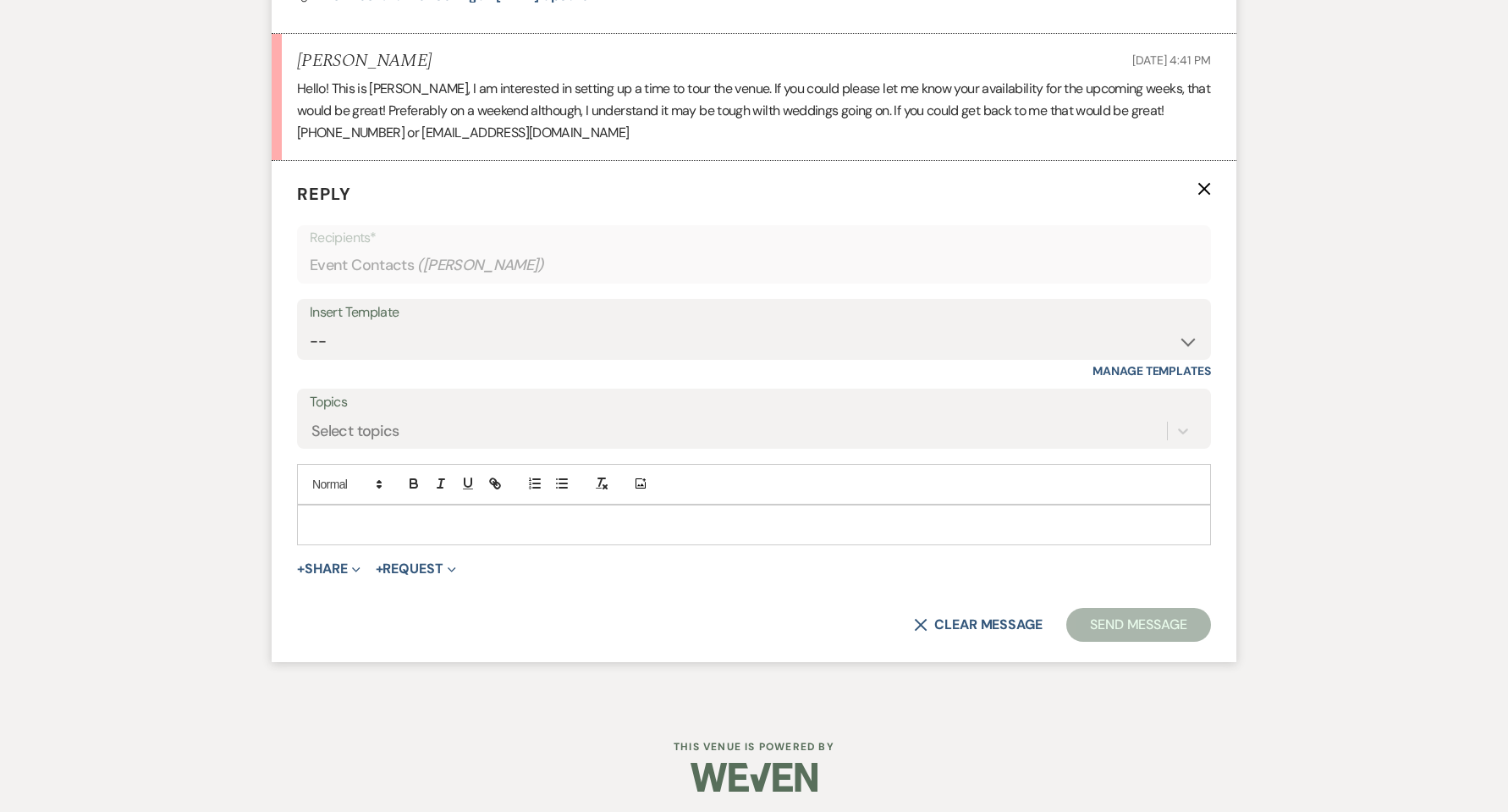
scroll to position [1973, 0]
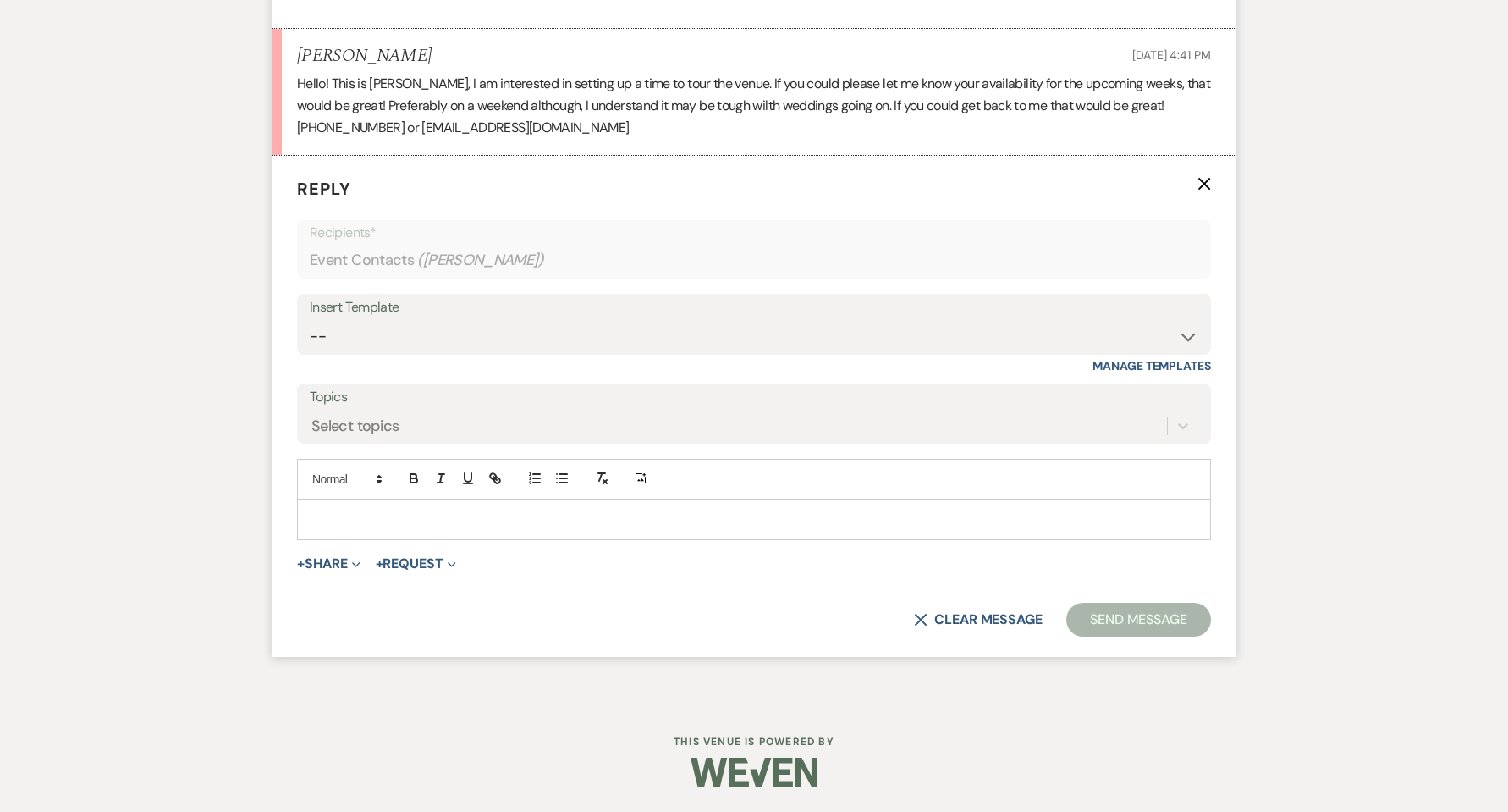
click at [398, 517] on p at bounding box center [754, 519] width 887 height 19
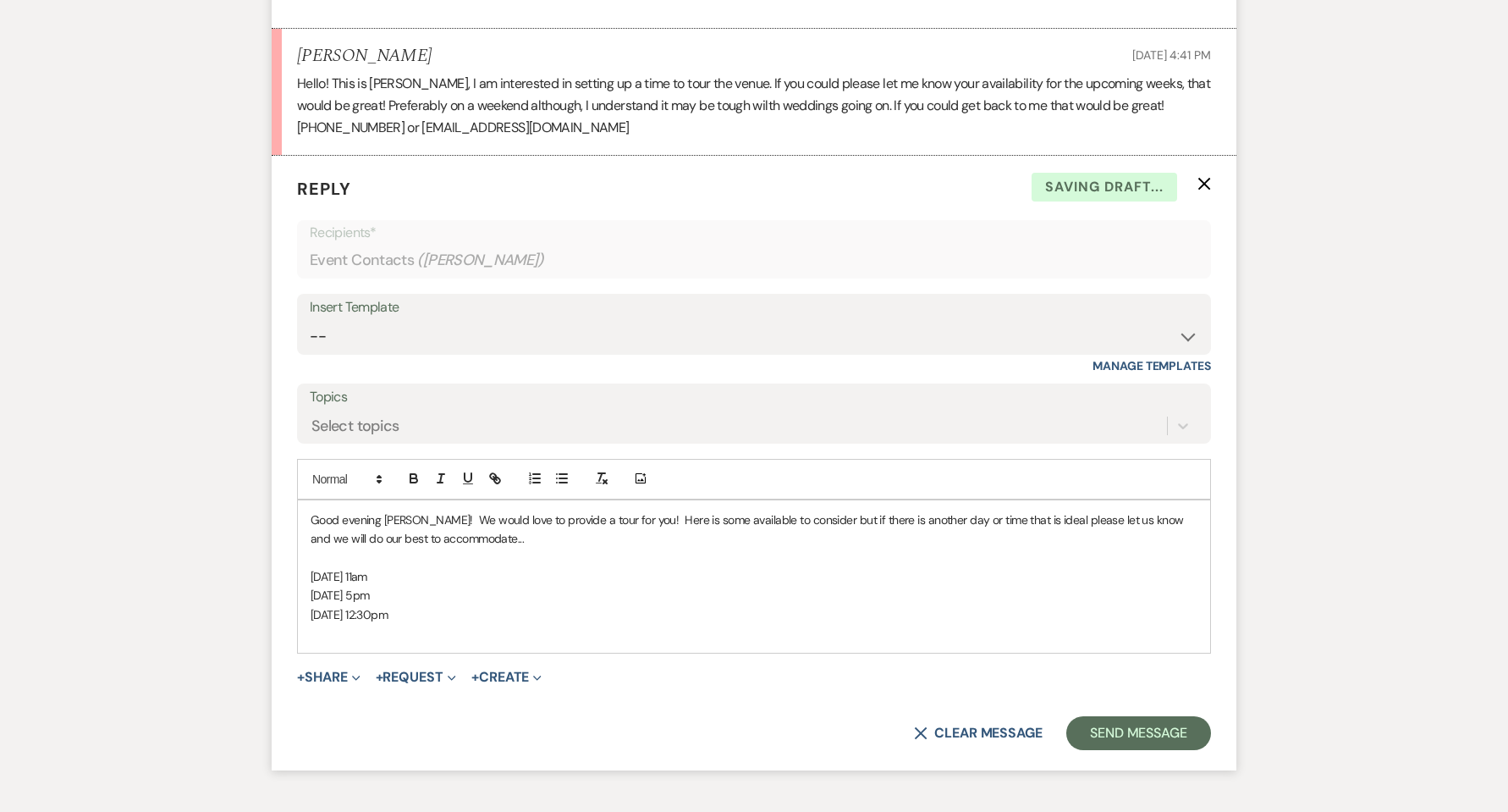
click at [516, 618] on p "[DATE] 12:30pm" at bounding box center [754, 614] width 887 height 19
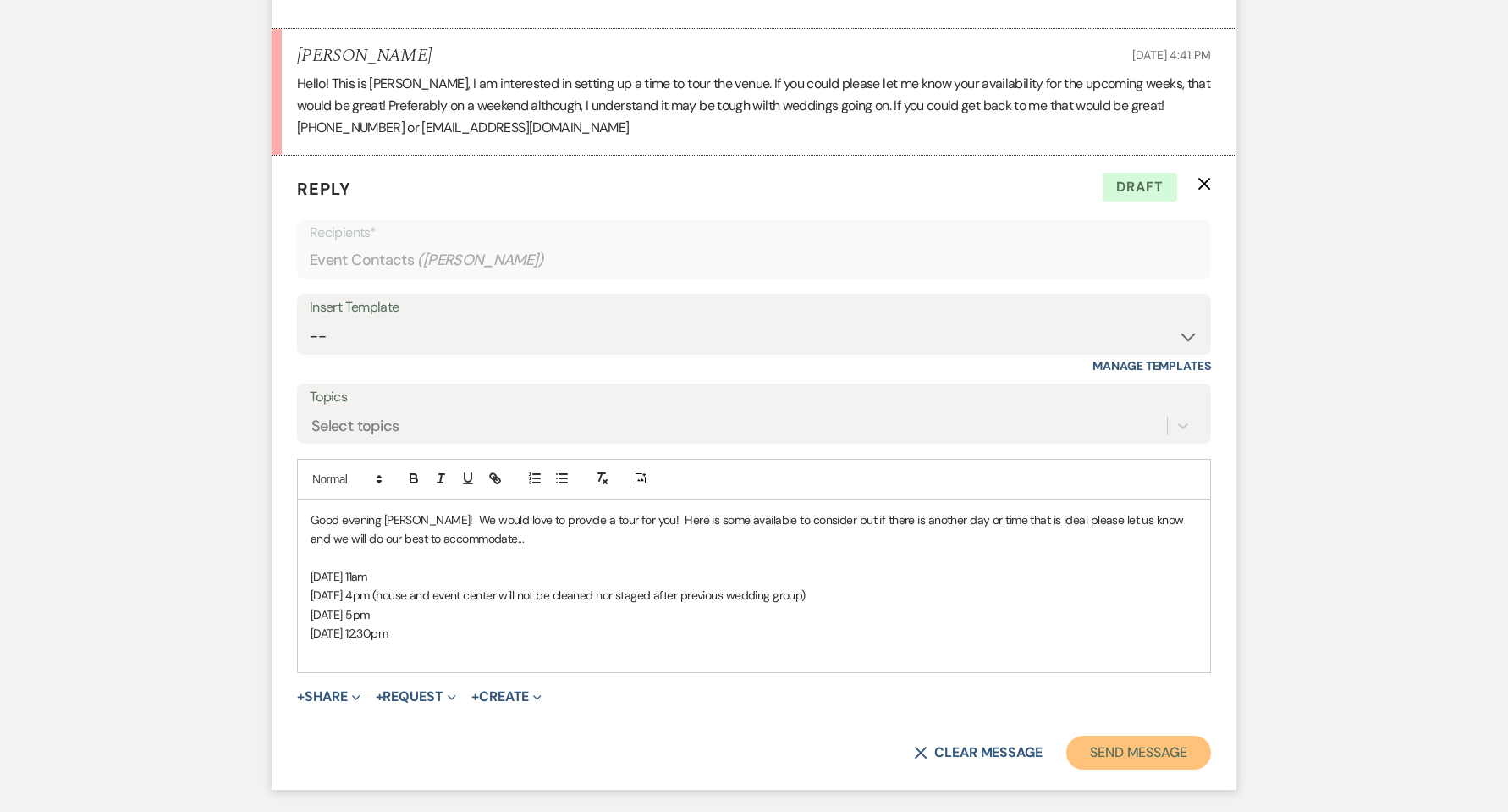
click at [1113, 761] on button "Send Message" at bounding box center [1139, 752] width 145 height 34
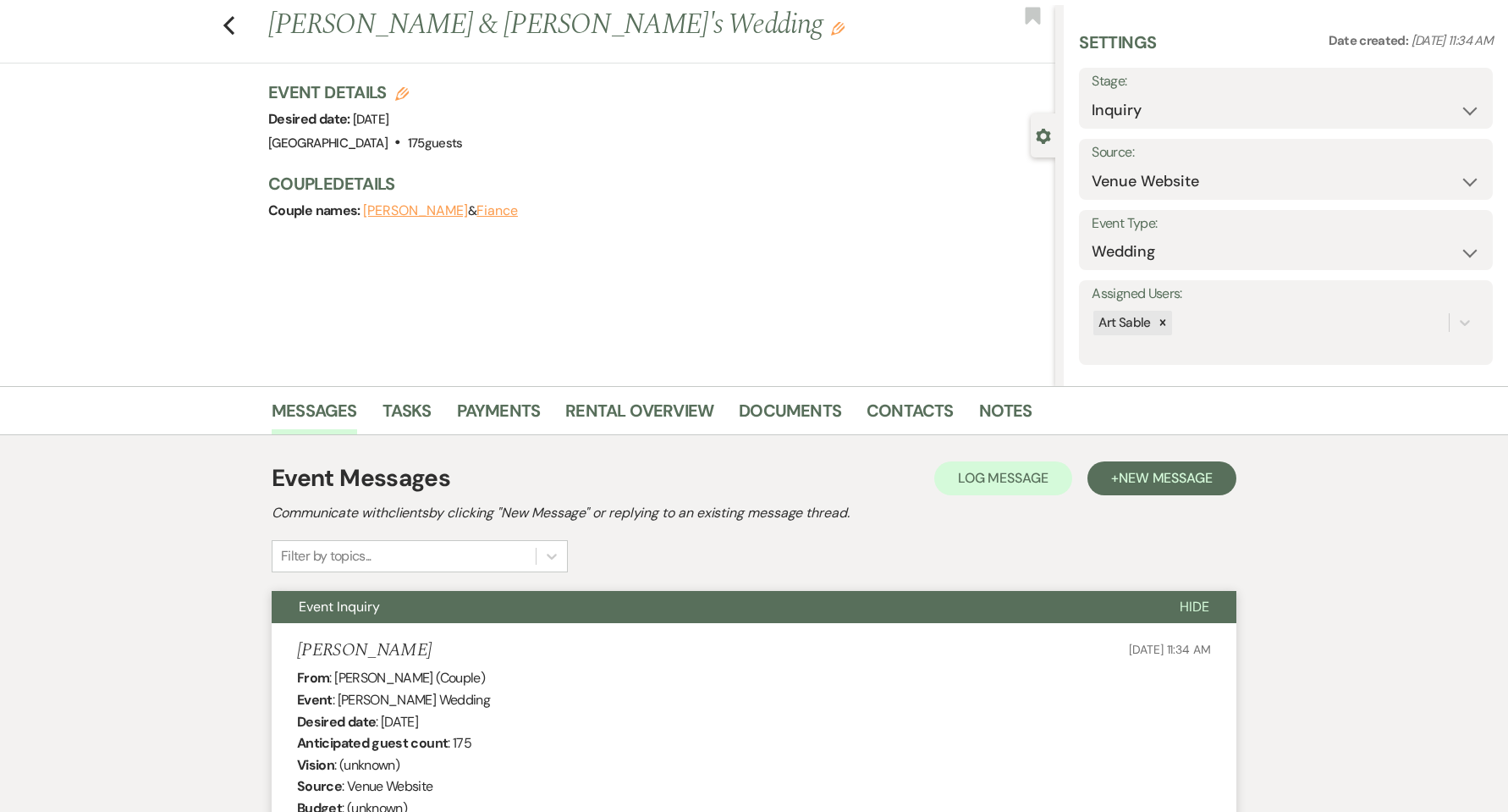
scroll to position [0, 0]
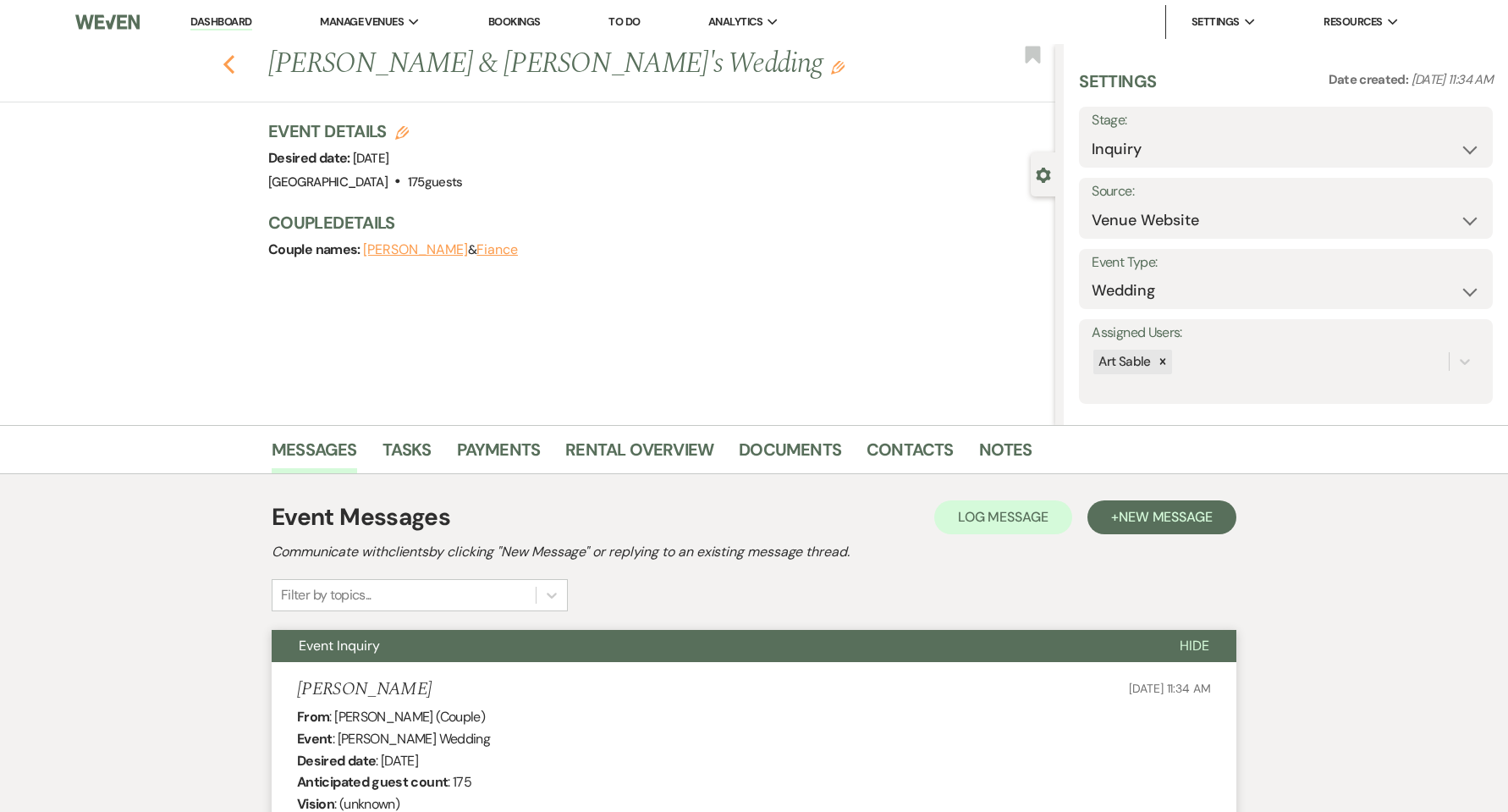
click at [231, 61] on icon "Previous" at bounding box center [229, 64] width 13 height 20
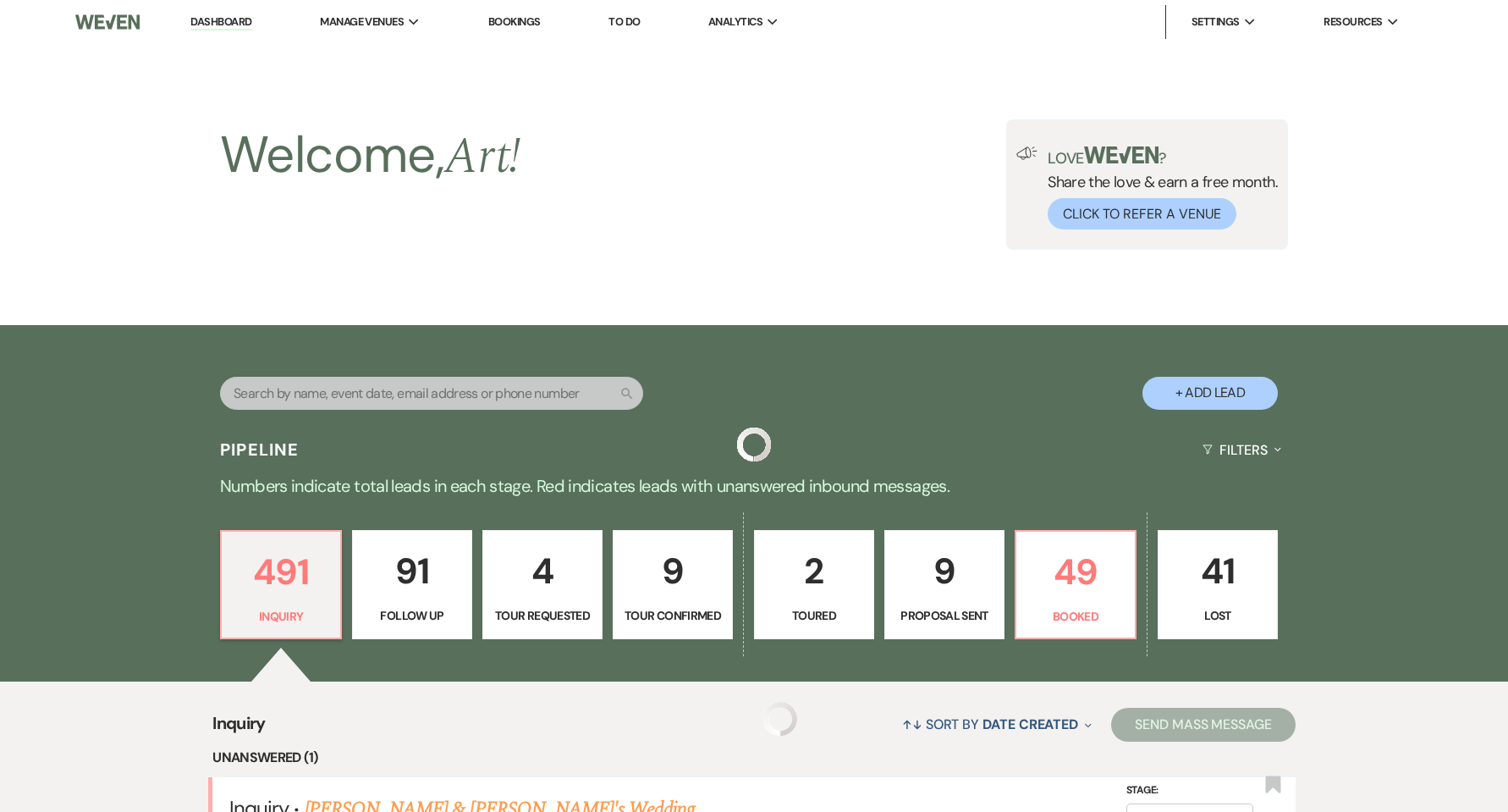
scroll to position [452, 0]
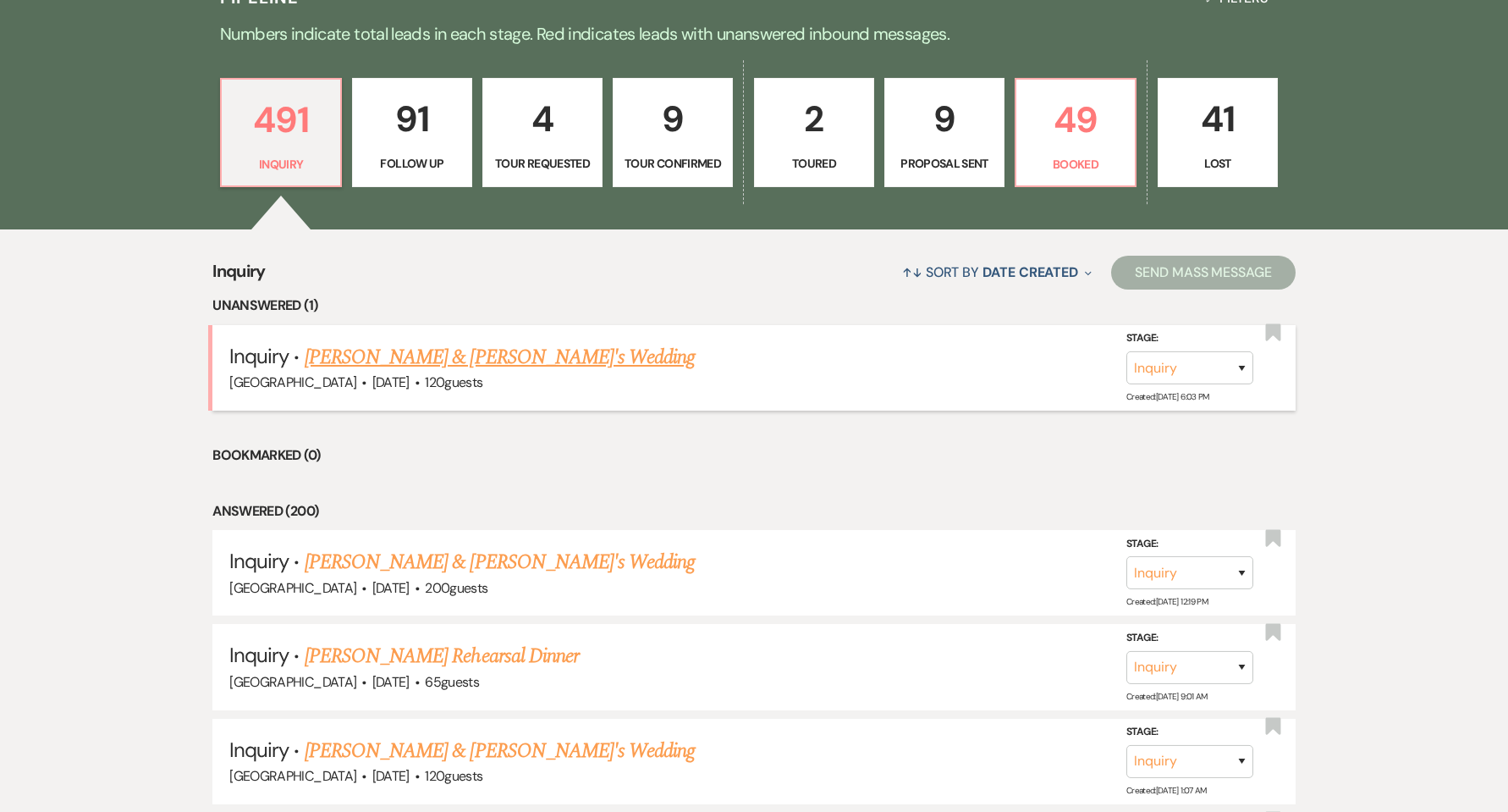
click at [453, 355] on link "[PERSON_NAME] & [PERSON_NAME]'s Wedding" at bounding box center [500, 357] width 391 height 31
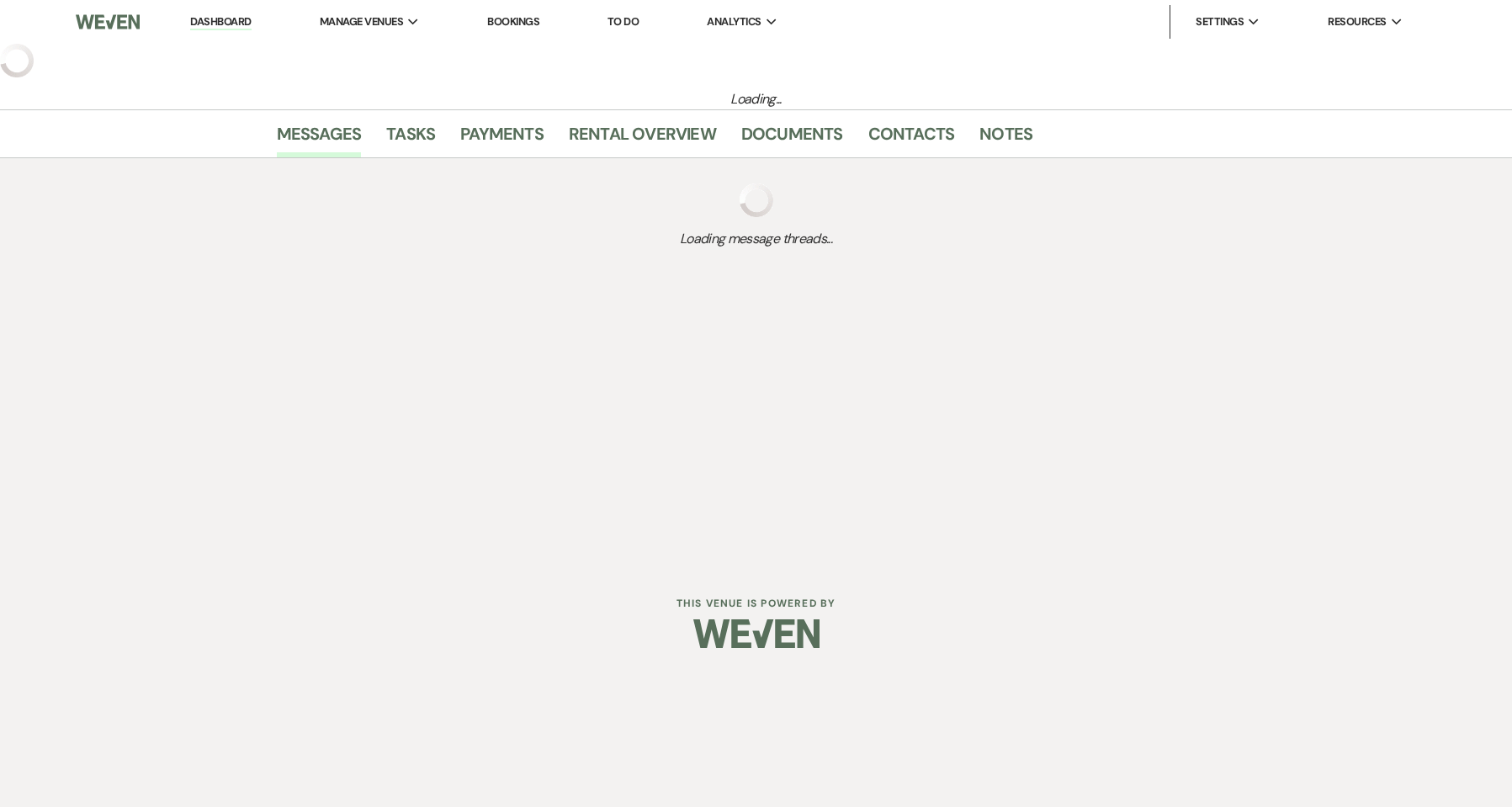
select select "5"
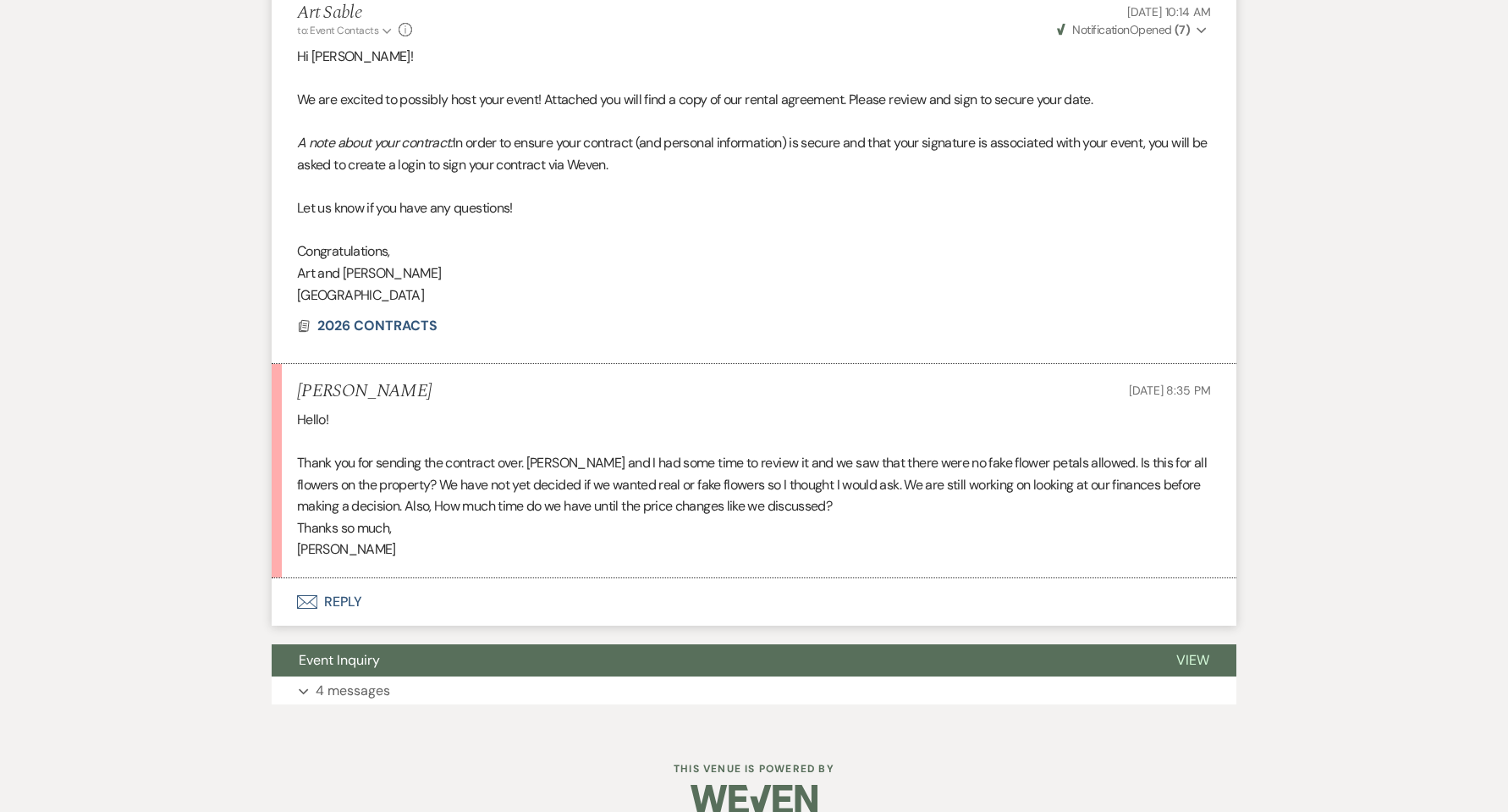
scroll to position [677, 0]
click at [347, 604] on button "Envelope Reply" at bounding box center [754, 601] width 965 height 48
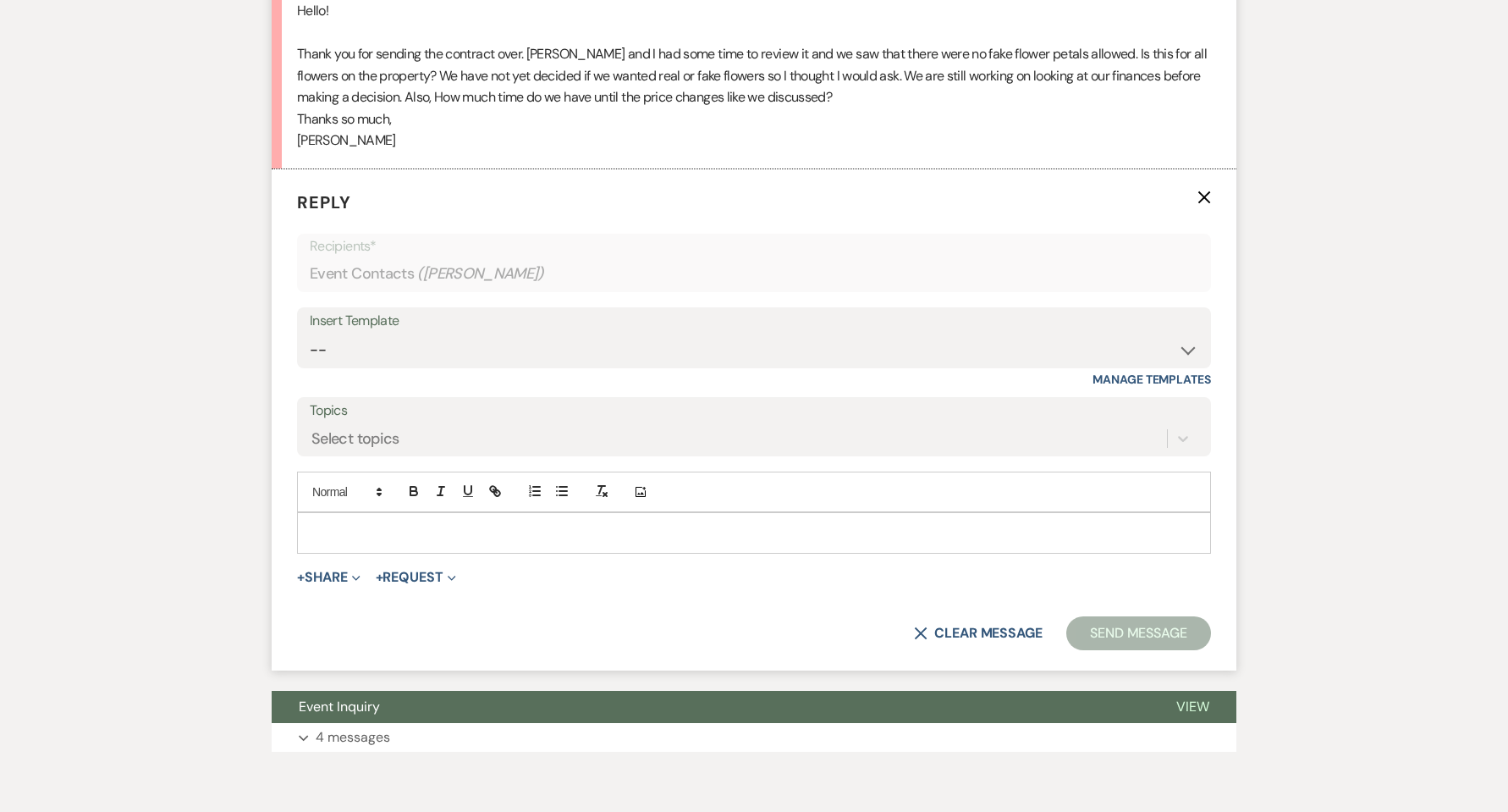
scroll to position [1099, 0]
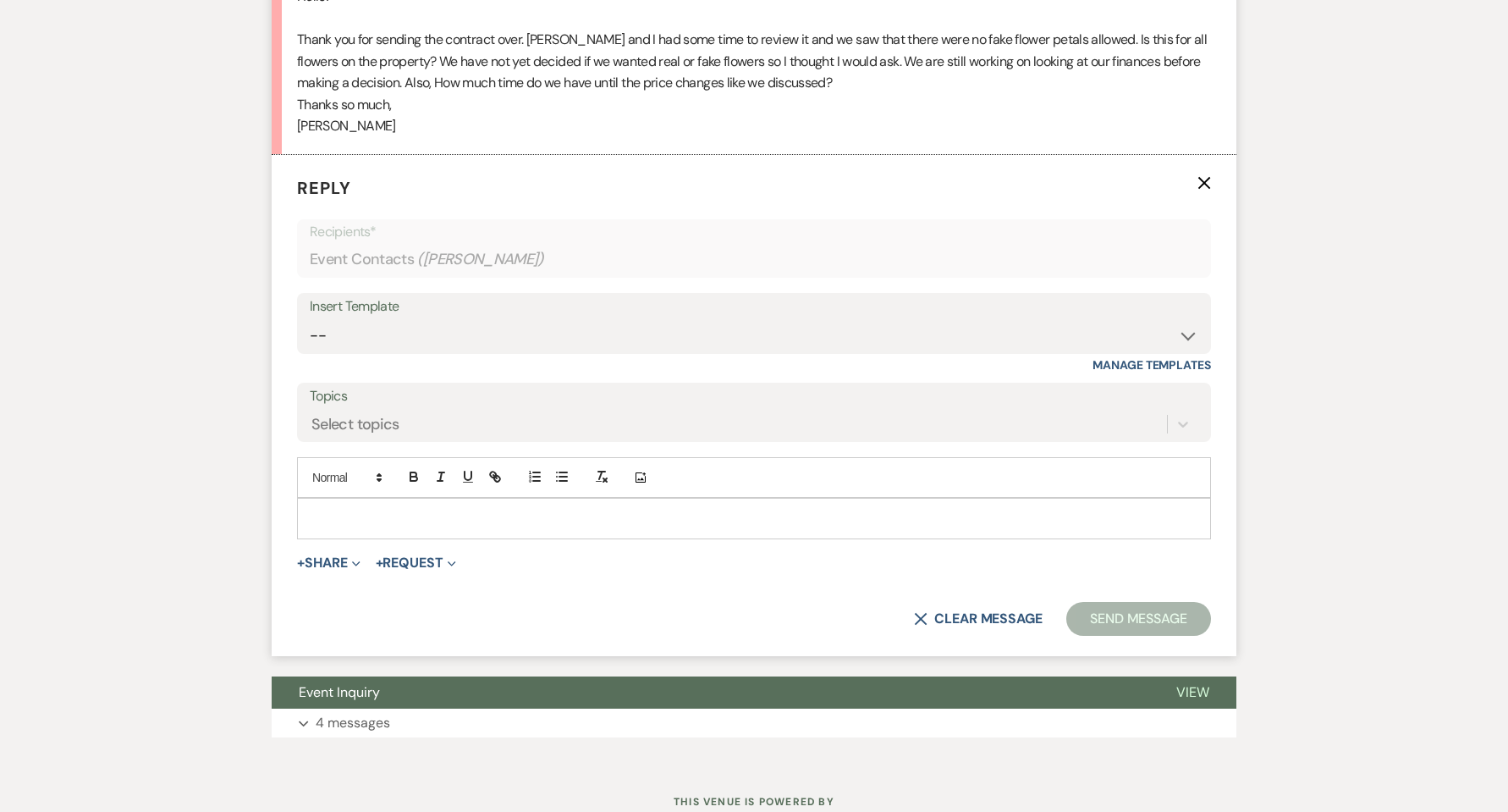
click at [419, 522] on p at bounding box center [754, 518] width 887 height 19
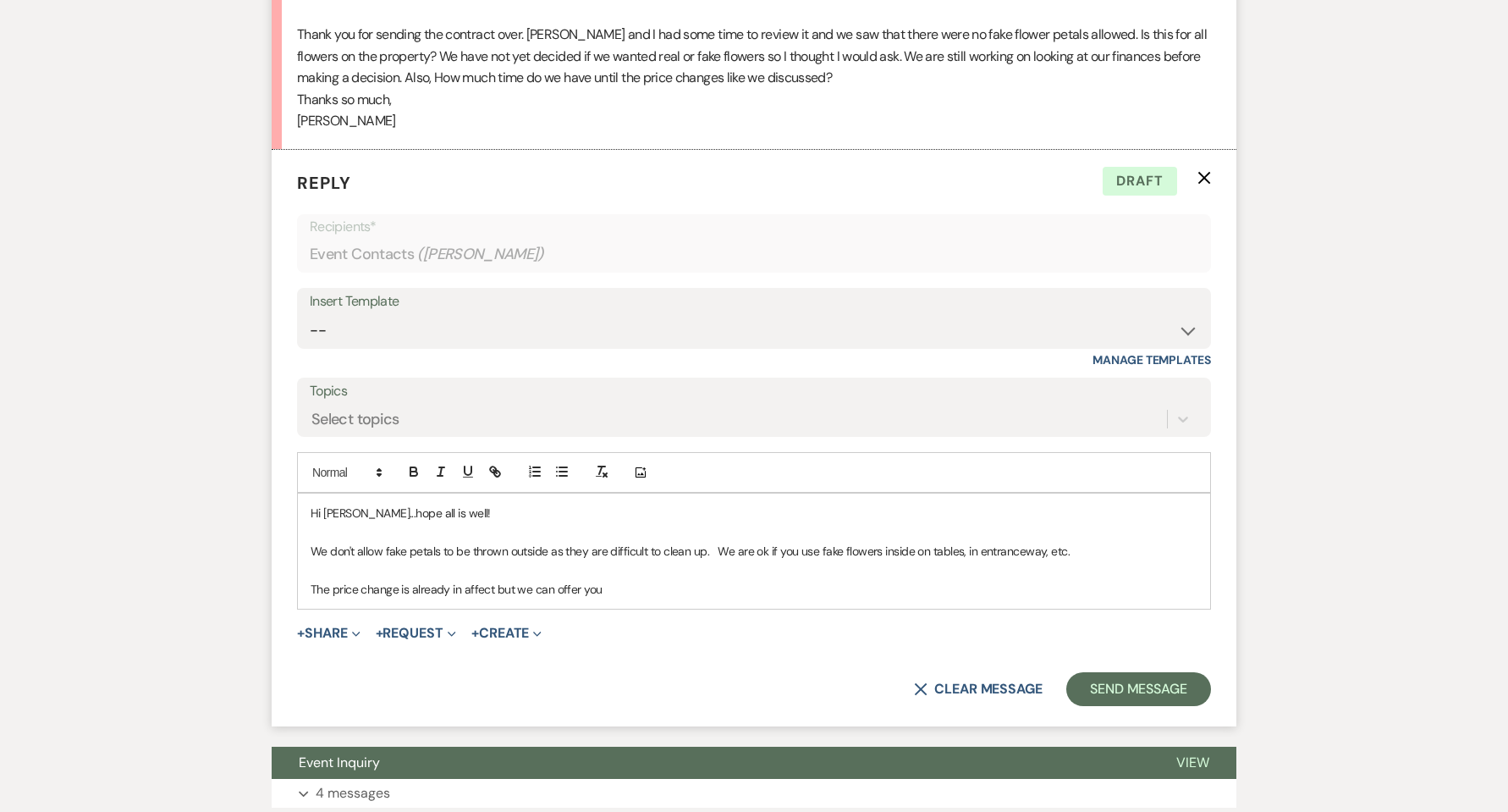
scroll to position [1234, 0]
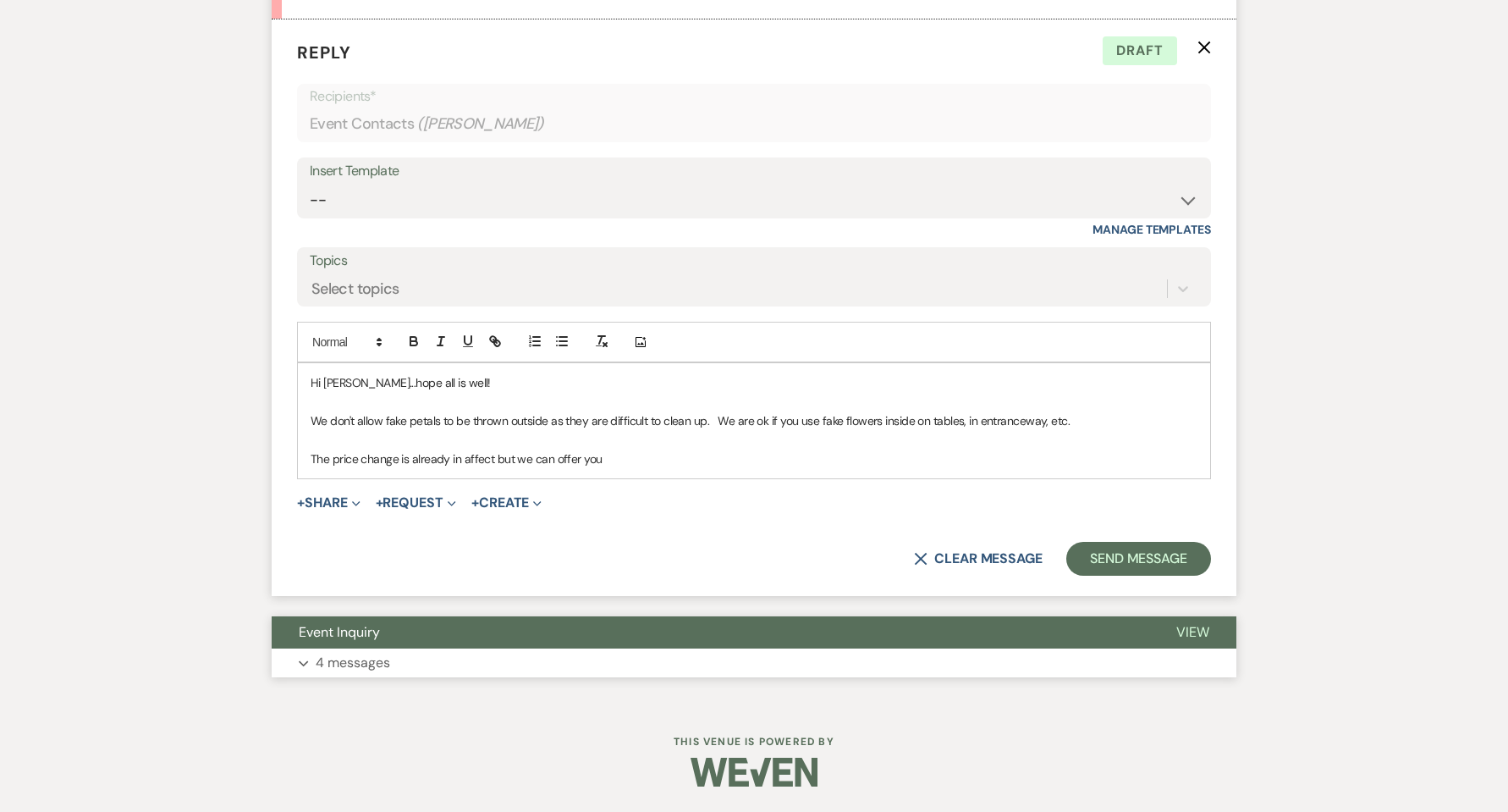
click at [453, 666] on button "Expand 4 messages" at bounding box center [754, 662] width 965 height 29
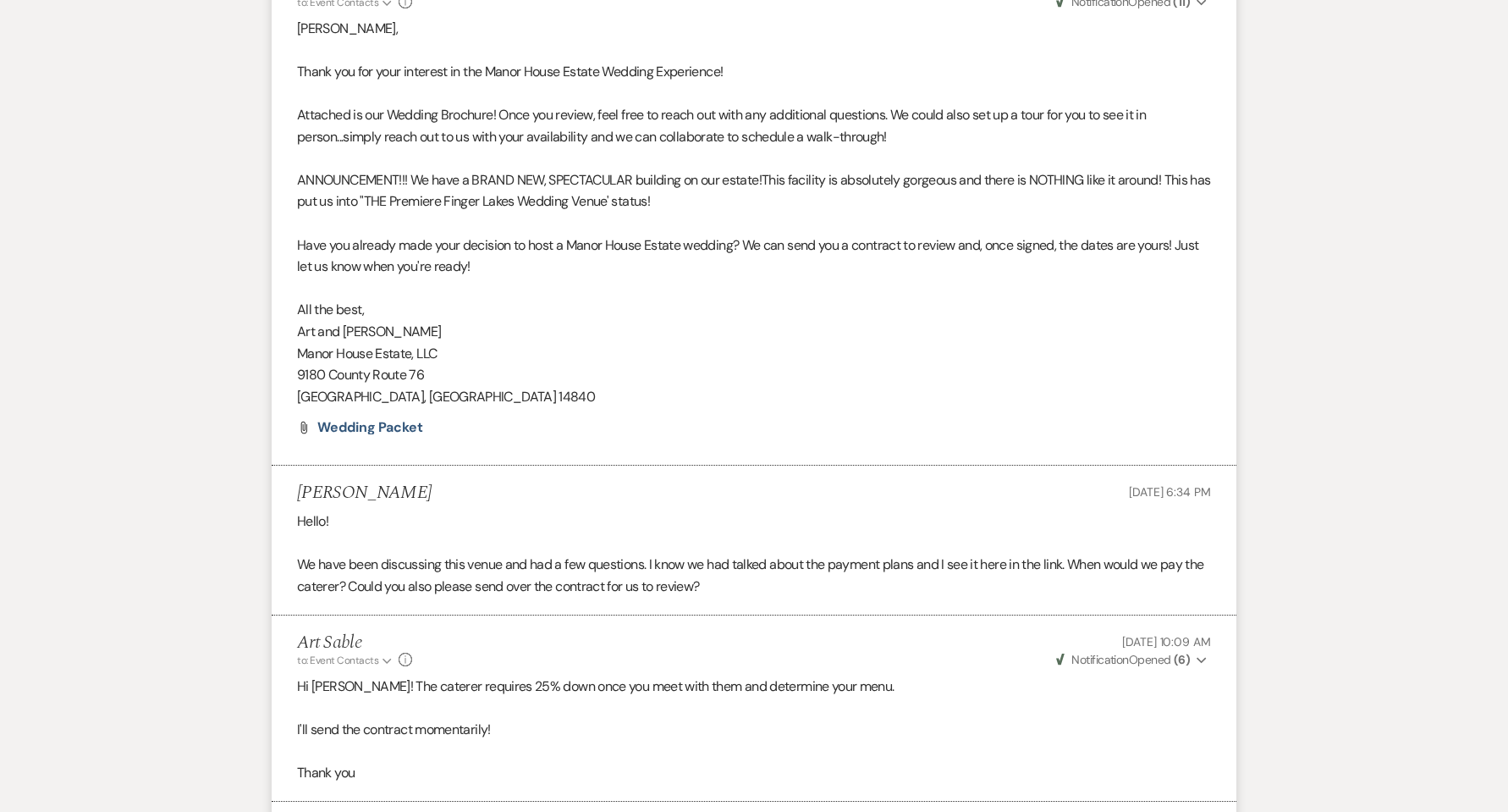
scroll to position [2250, 0]
click at [367, 420] on span "Wedding Packet" at bounding box center [370, 425] width 105 height 18
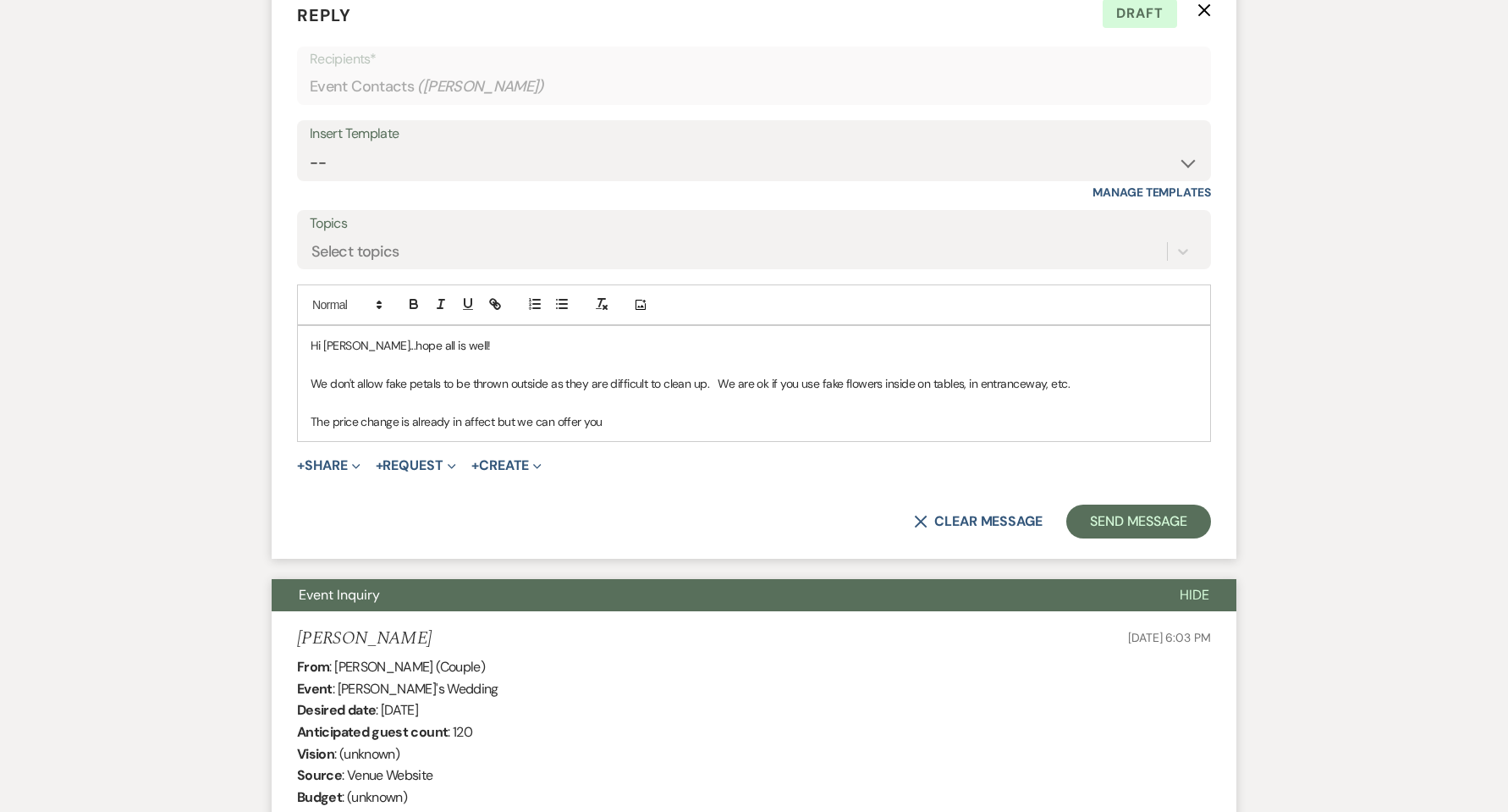
scroll to position [1234, 0]
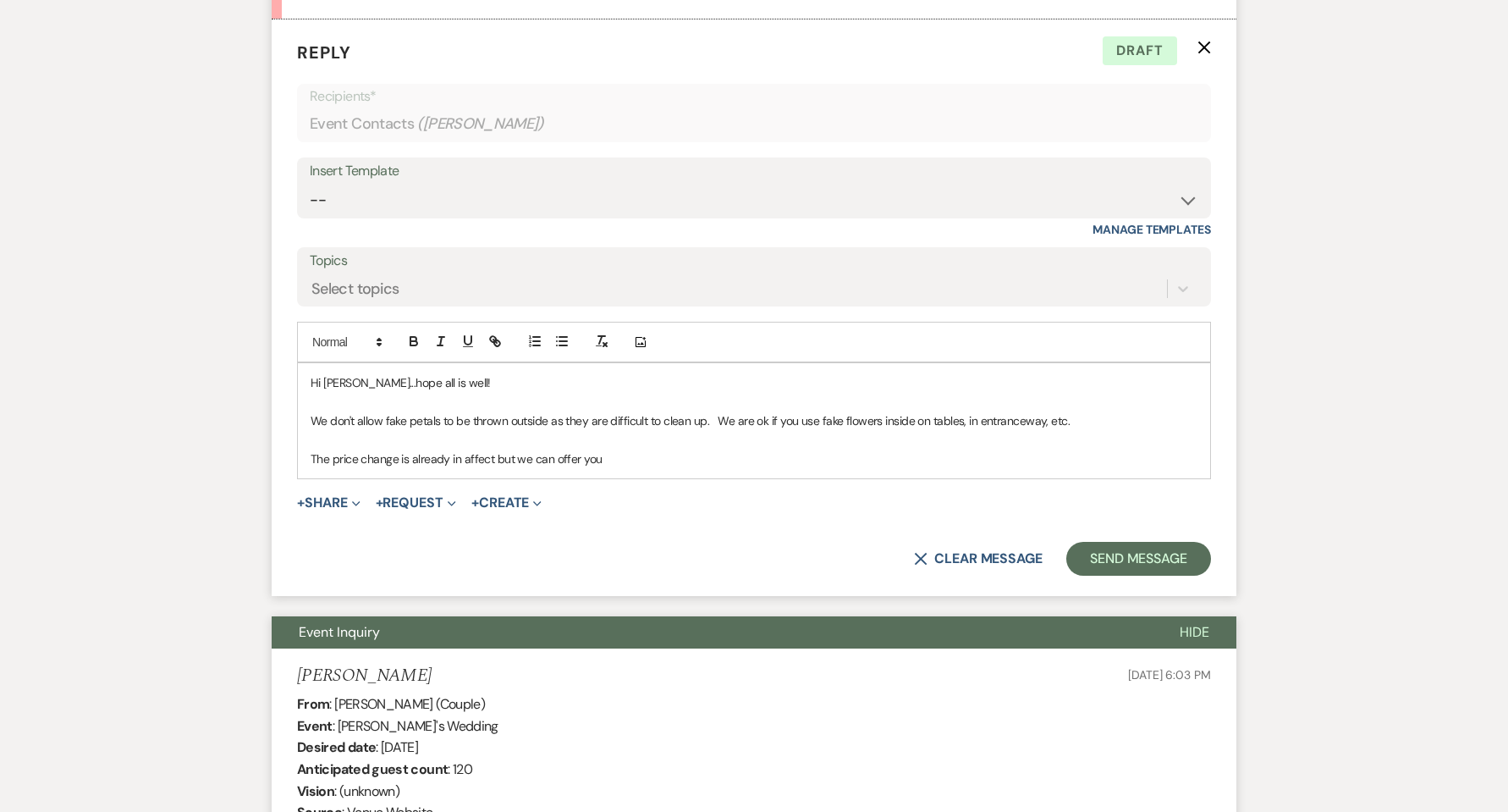
click at [612, 453] on p "The price change is already in affect but we can offer you" at bounding box center [754, 458] width 887 height 19
click at [651, 461] on p "The price change is already in affect but we can offer you the 2026 price if yo…" at bounding box center [754, 458] width 887 height 19
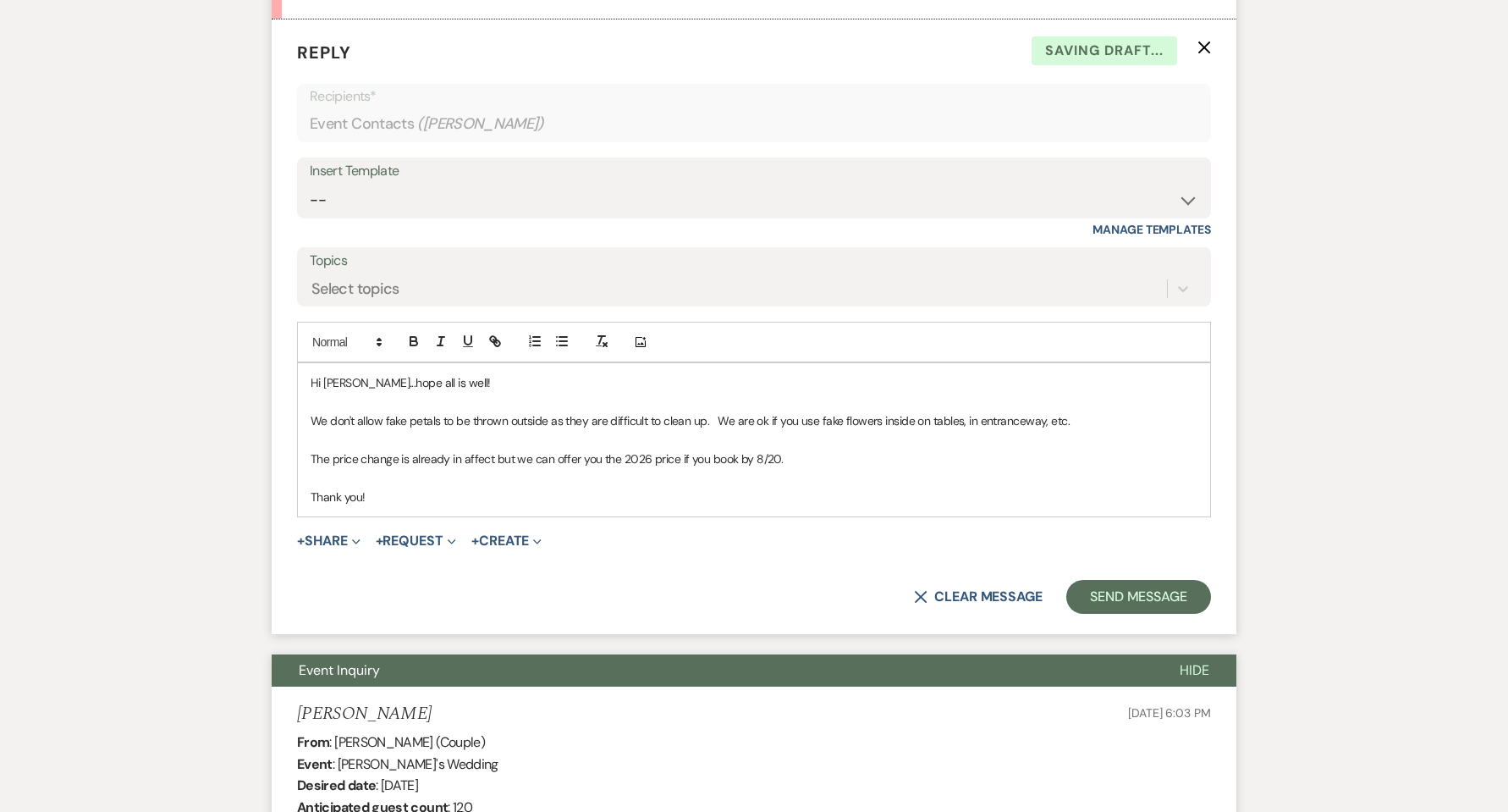
click at [762, 459] on p "The price change is already in affect but we can offer you the 2026 price if yo…" at bounding box center [754, 458] width 887 height 19
click at [709, 418] on p "We don't allow fake petals to be thrown outside as they are difficult to clean …" at bounding box center [754, 420] width 887 height 19
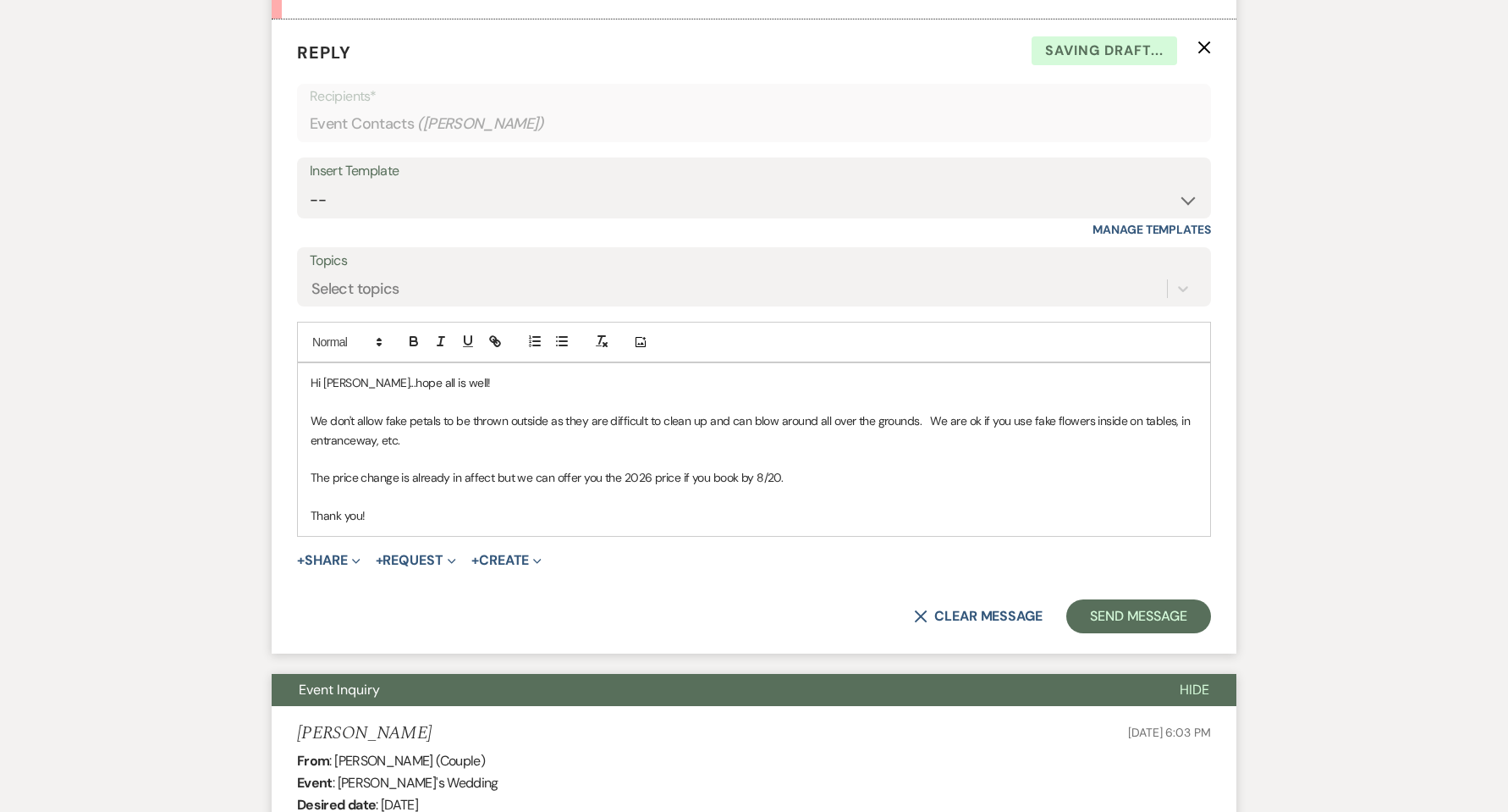
click at [473, 447] on p "We don't allow fake petals to be thrown outside as they are difficult to clean …" at bounding box center [754, 430] width 887 height 38
drag, startPoint x: 789, startPoint y: 477, endPoint x: 754, endPoint y: 480, distance: 35.1
click at [754, 480] on p "The price change is already in affect but we can offer you the 2026 price if yo…" at bounding box center [754, 477] width 887 height 19
drag, startPoint x: 1103, startPoint y: 608, endPoint x: 1202, endPoint y: 560, distance: 110.0
click at [1102, 608] on button "Send Message" at bounding box center [1139, 616] width 145 height 34
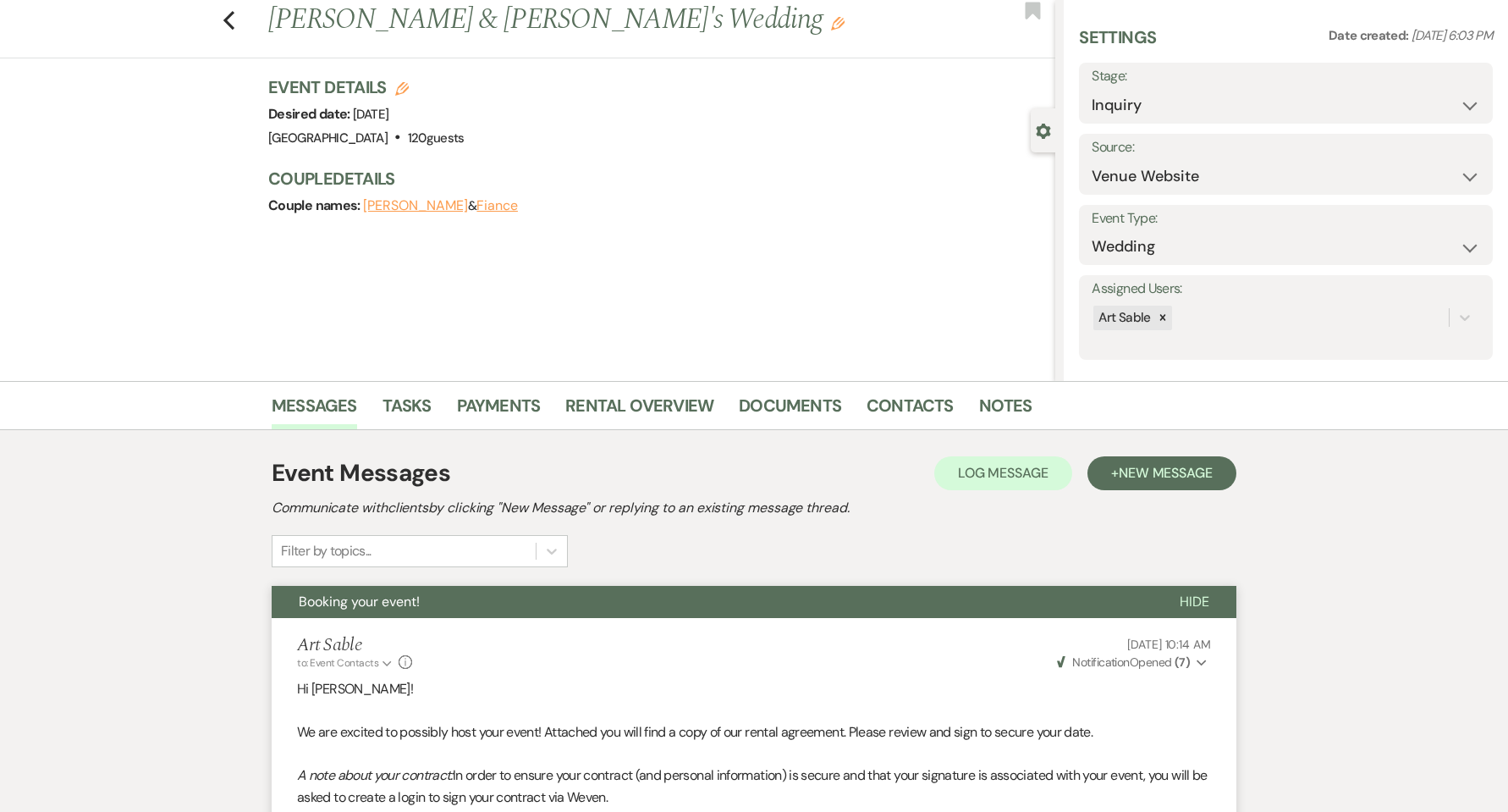
scroll to position [0, 0]
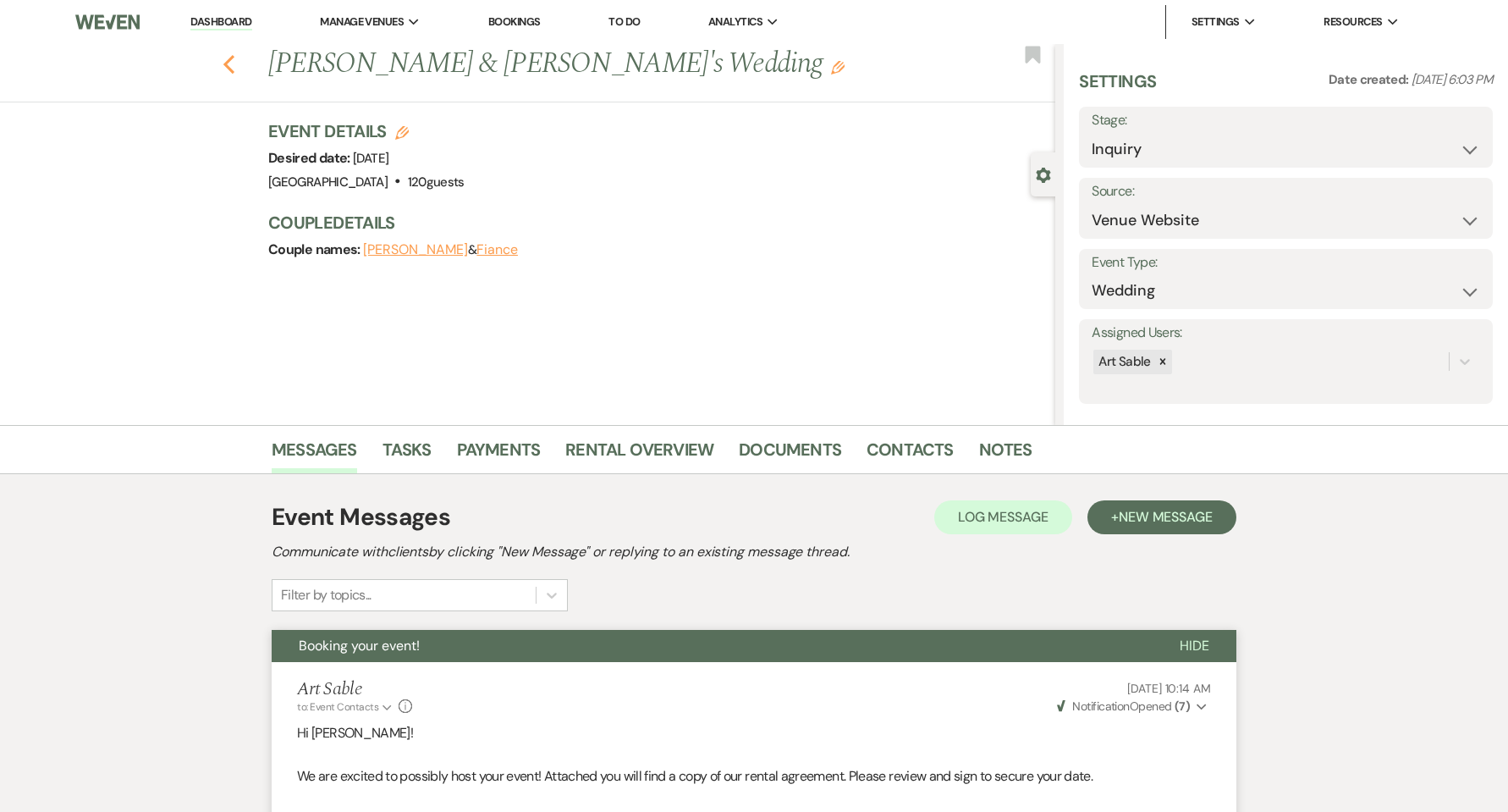
click at [236, 66] on icon "Previous" at bounding box center [229, 64] width 13 height 20
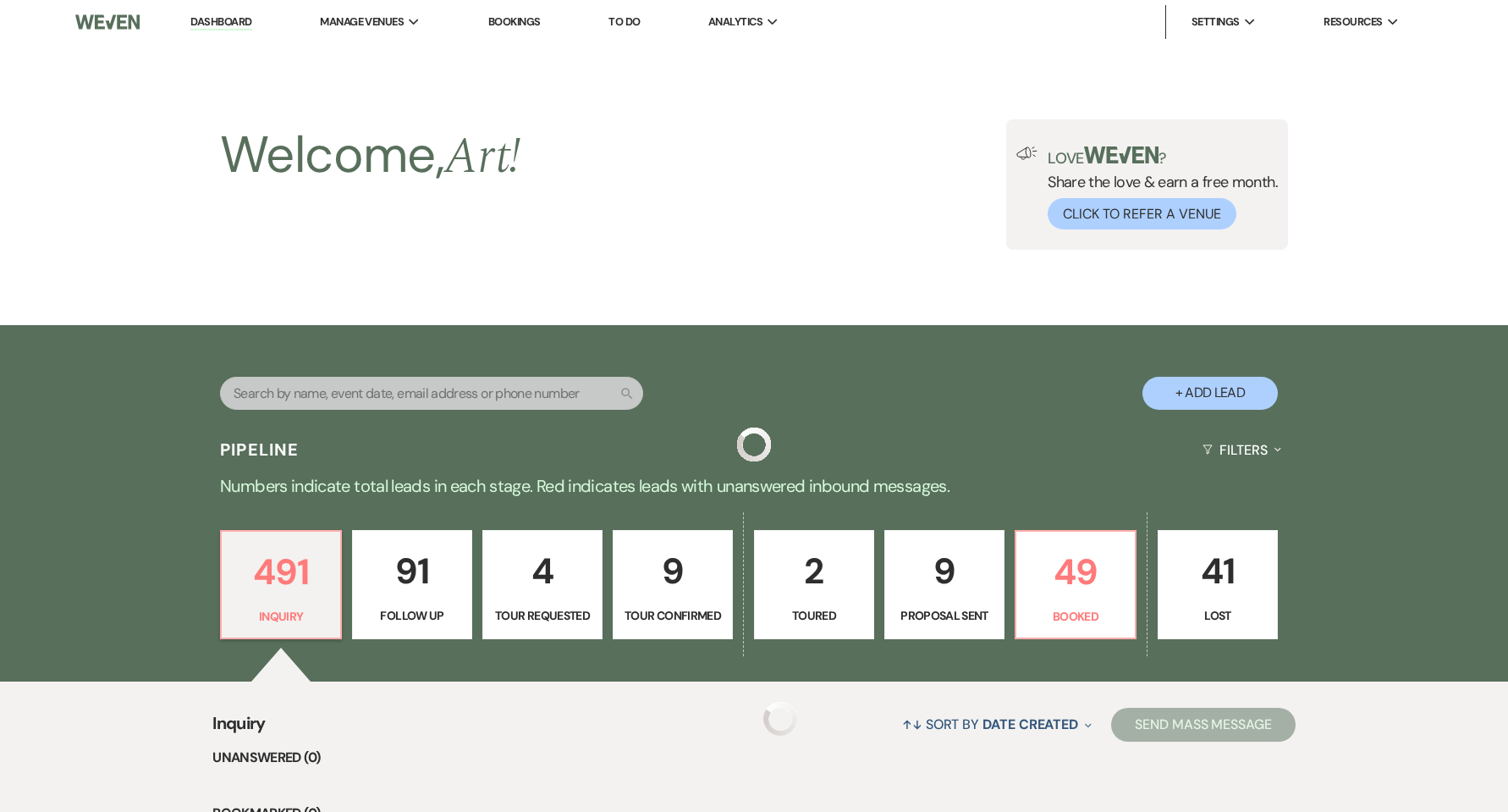
scroll to position [452, 0]
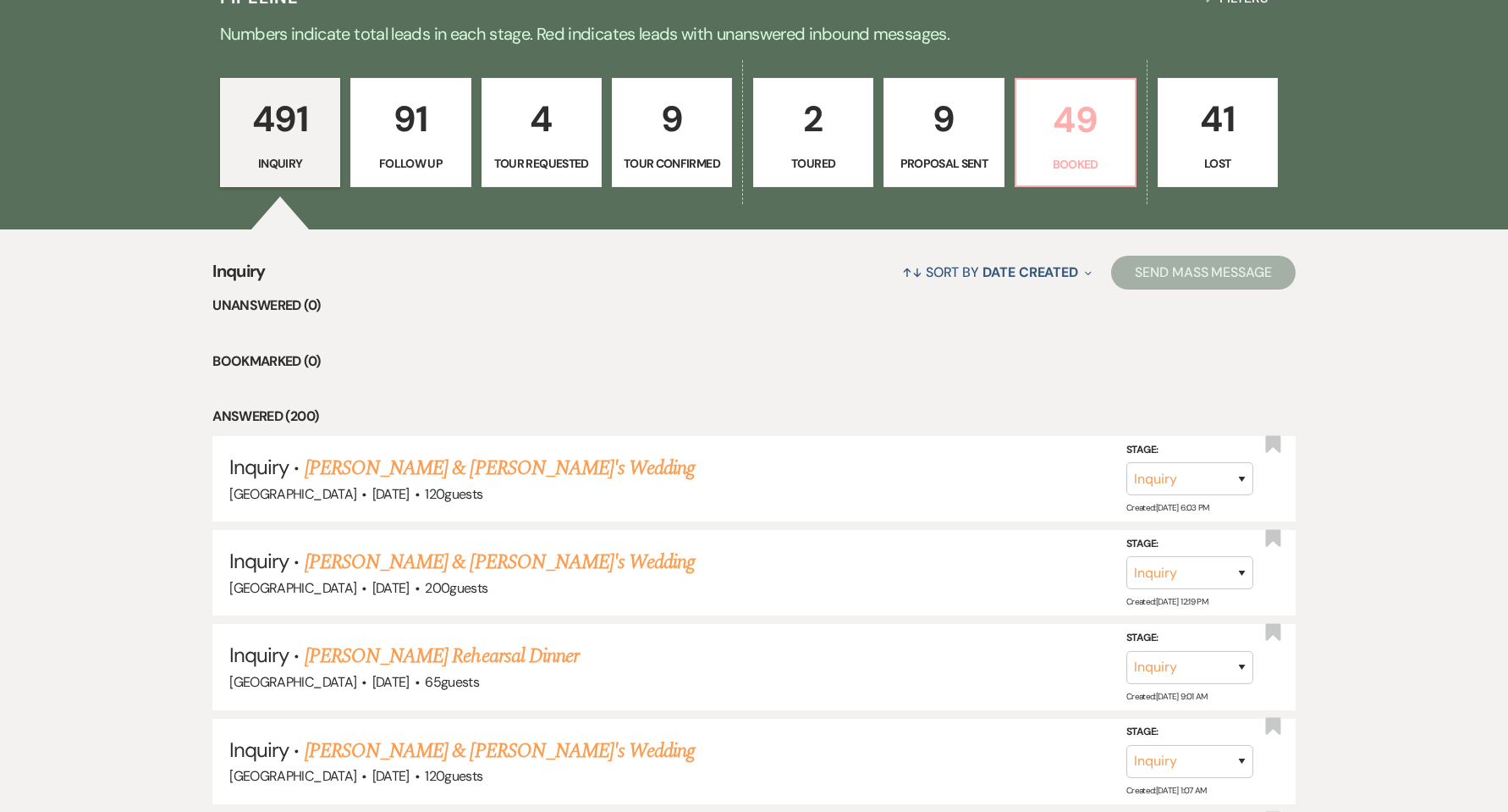
click at [1057, 130] on p "49" at bounding box center [1076, 119] width 98 height 57
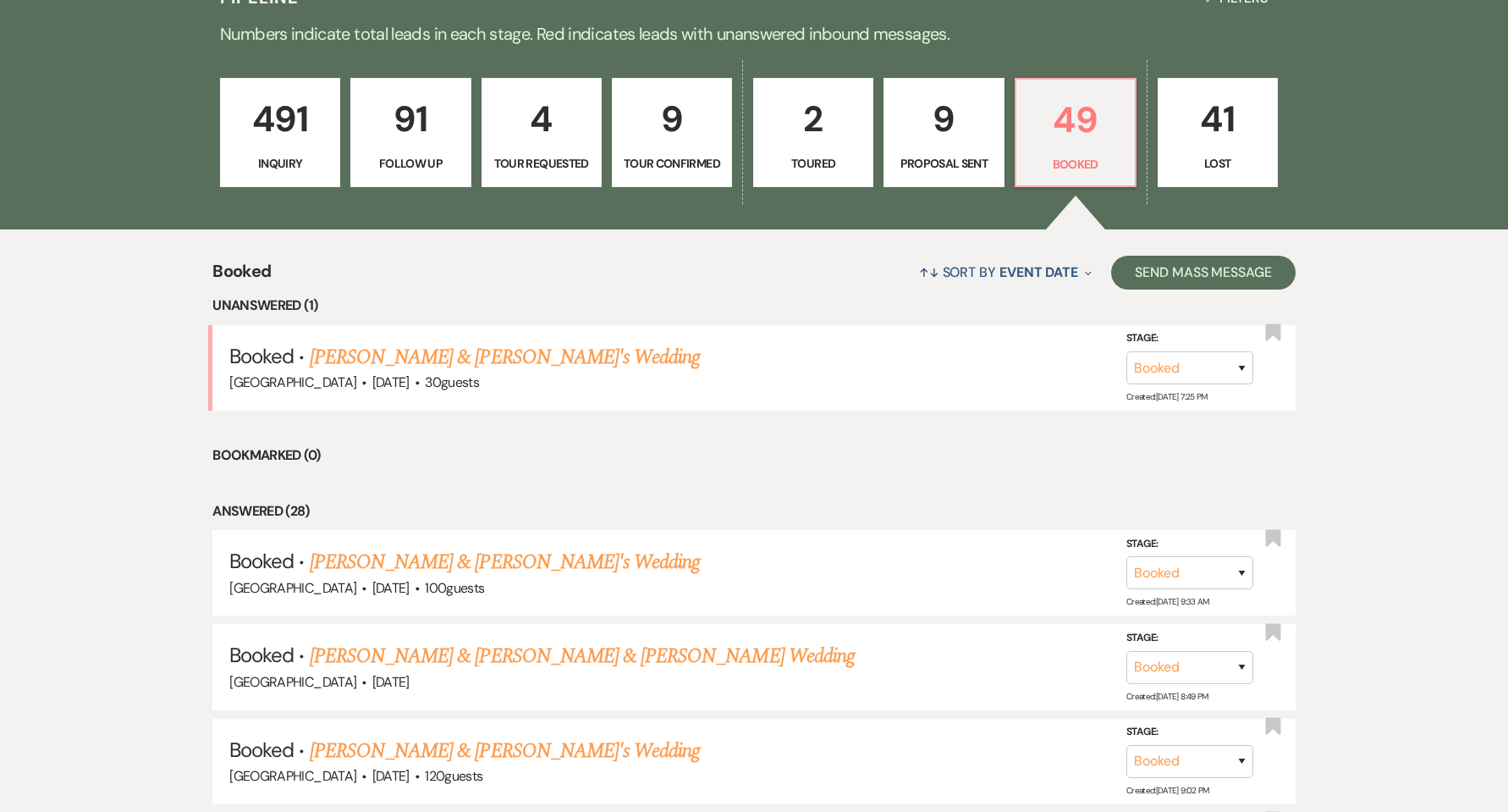
click at [290, 178] on link "491 Inquiry" at bounding box center [279, 132] width 120 height 110
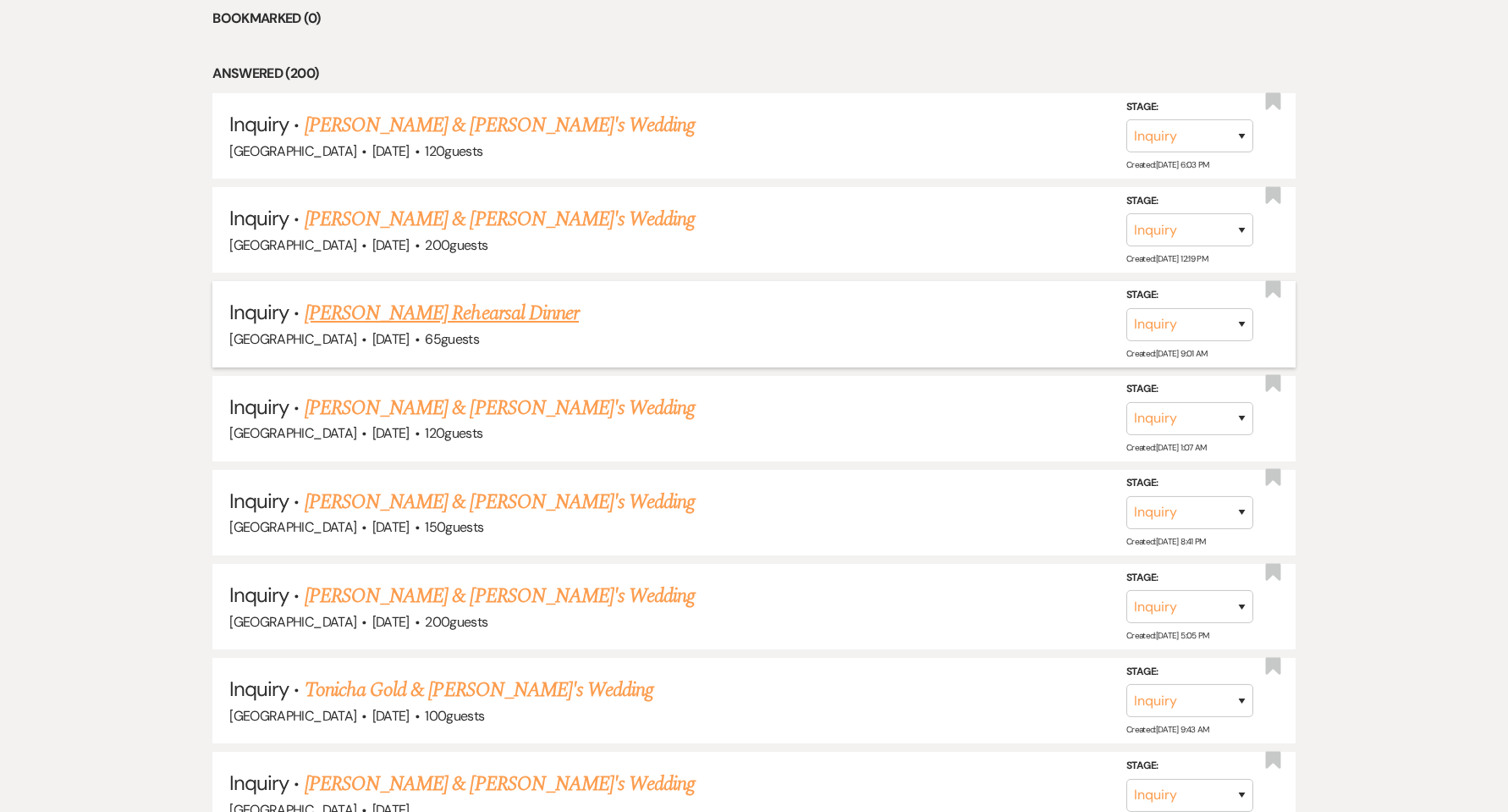
scroll to position [790, 0]
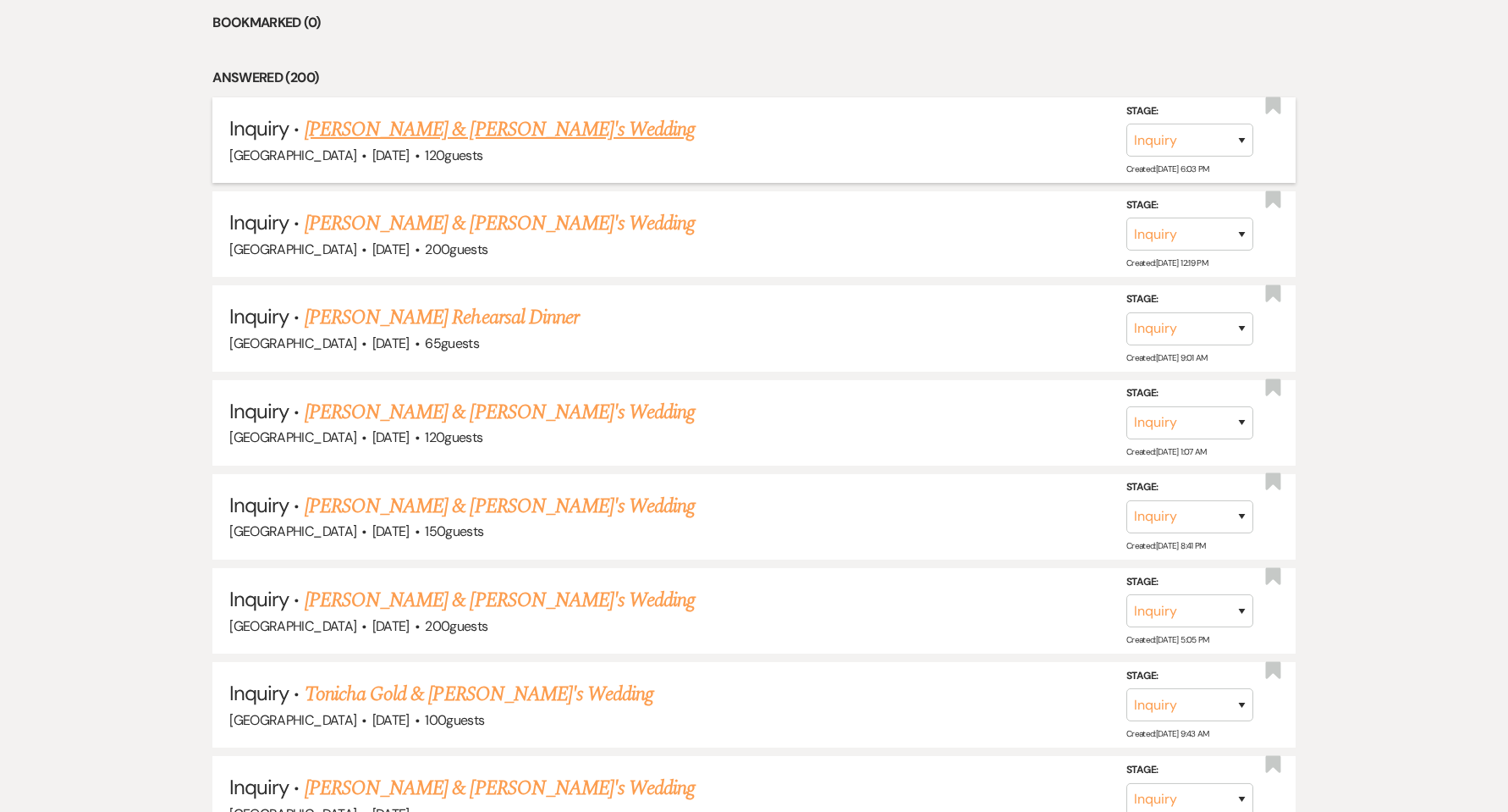
click at [391, 135] on link "[PERSON_NAME] & [PERSON_NAME]'s Wedding" at bounding box center [500, 129] width 391 height 31
select select "5"
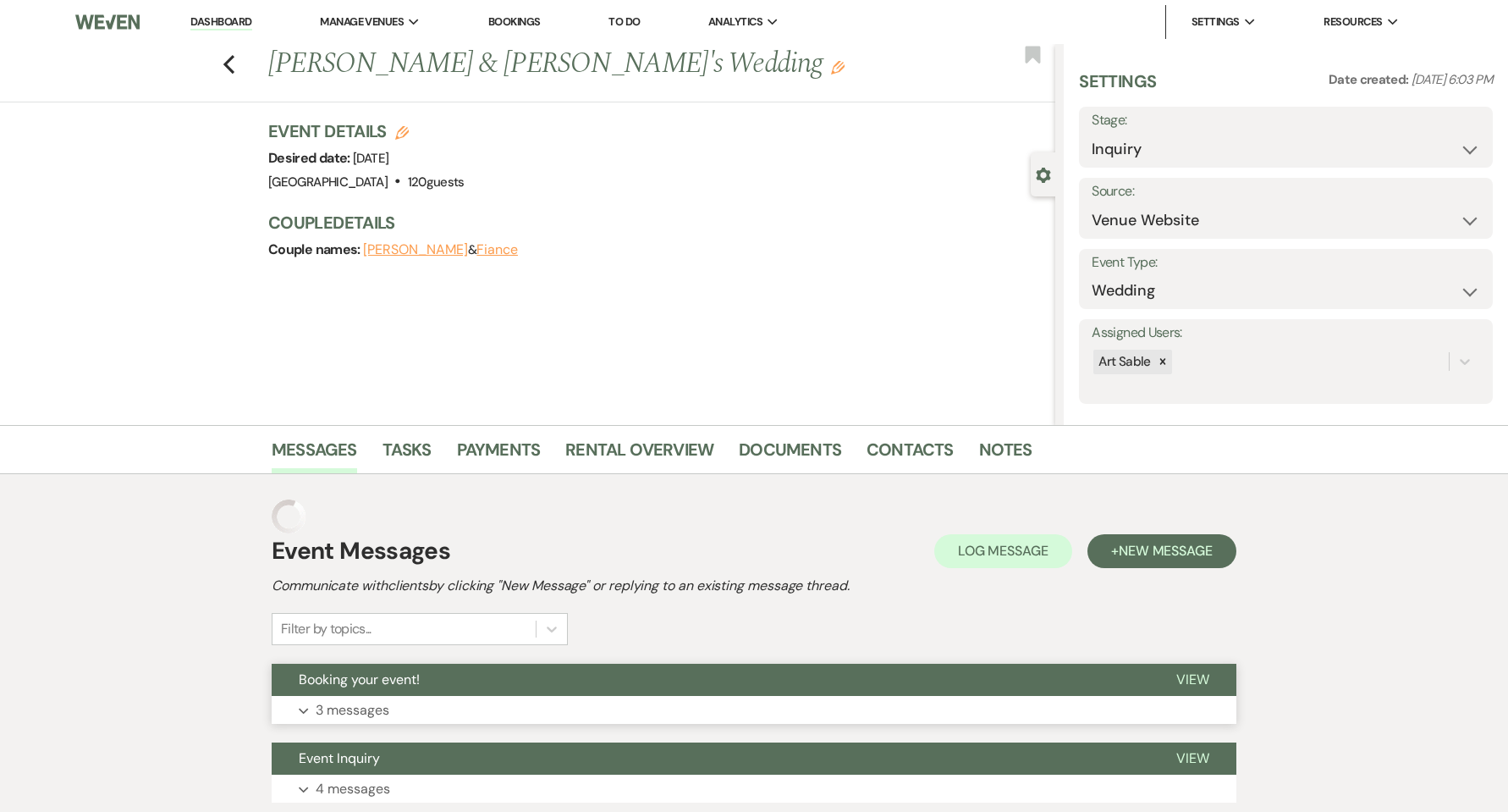
click at [544, 701] on button "Expand 3 messages" at bounding box center [754, 710] width 965 height 29
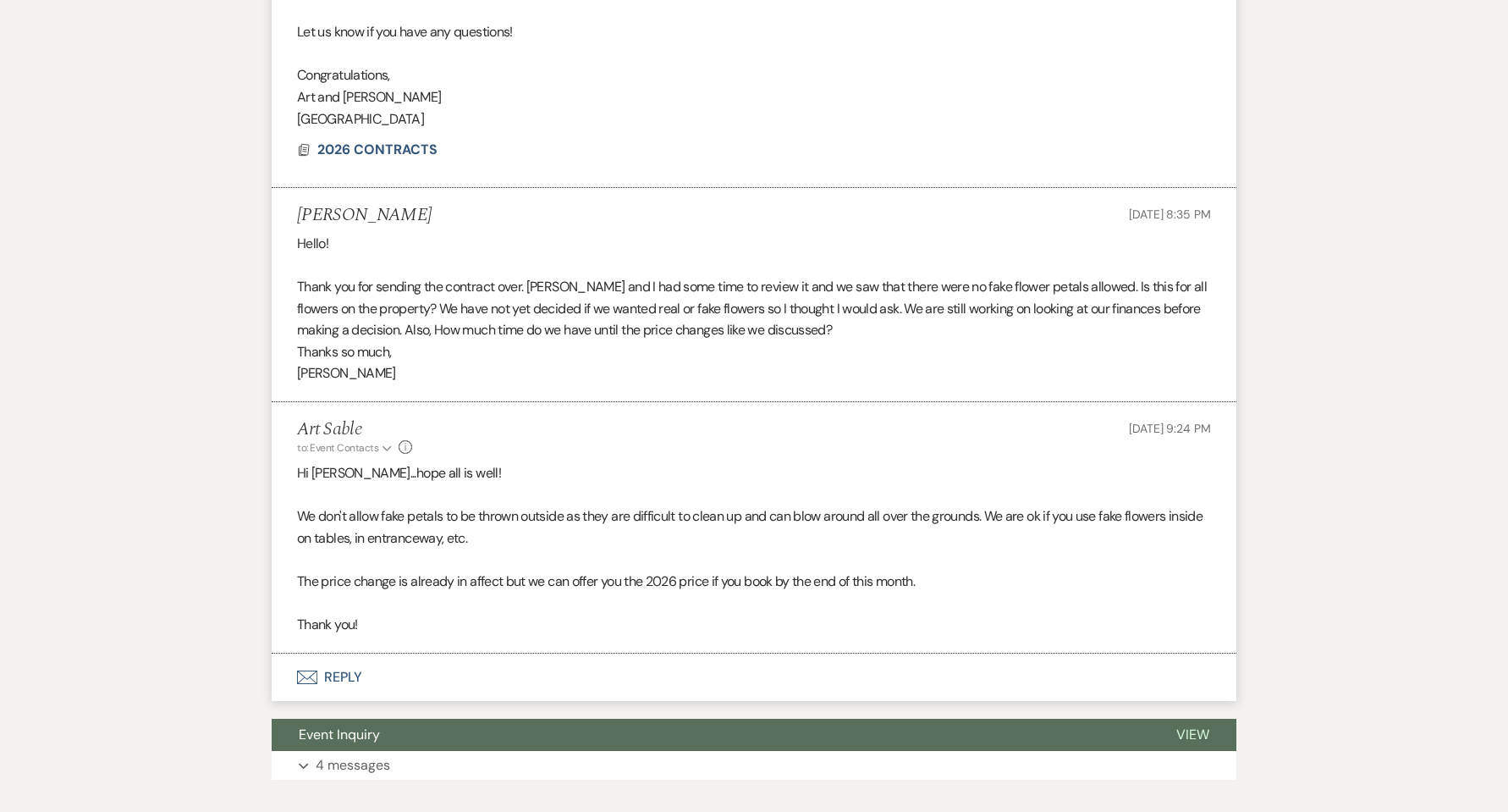
scroll to position [954, 0]
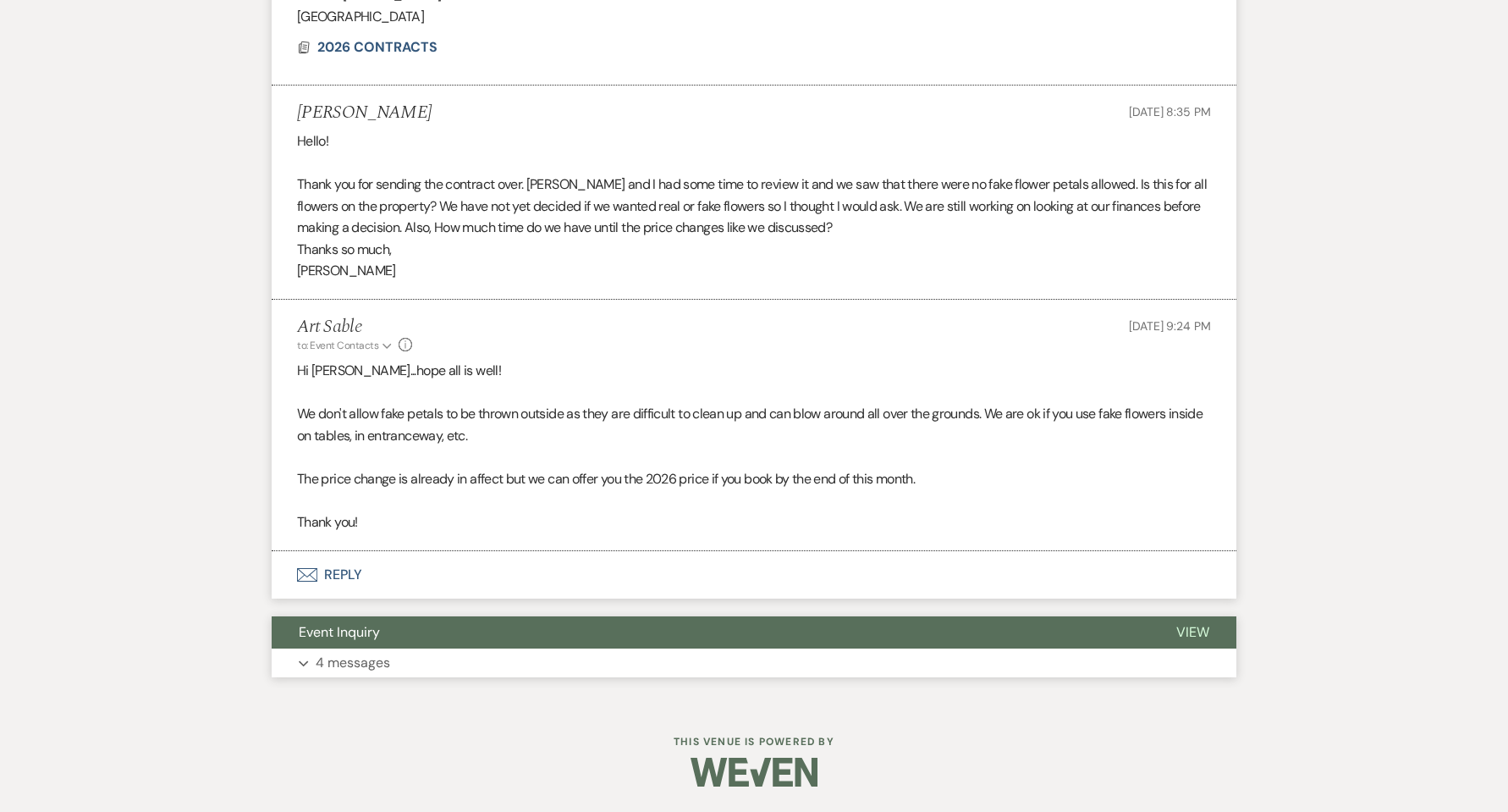
click at [434, 663] on button "Expand 4 messages" at bounding box center [754, 662] width 965 height 29
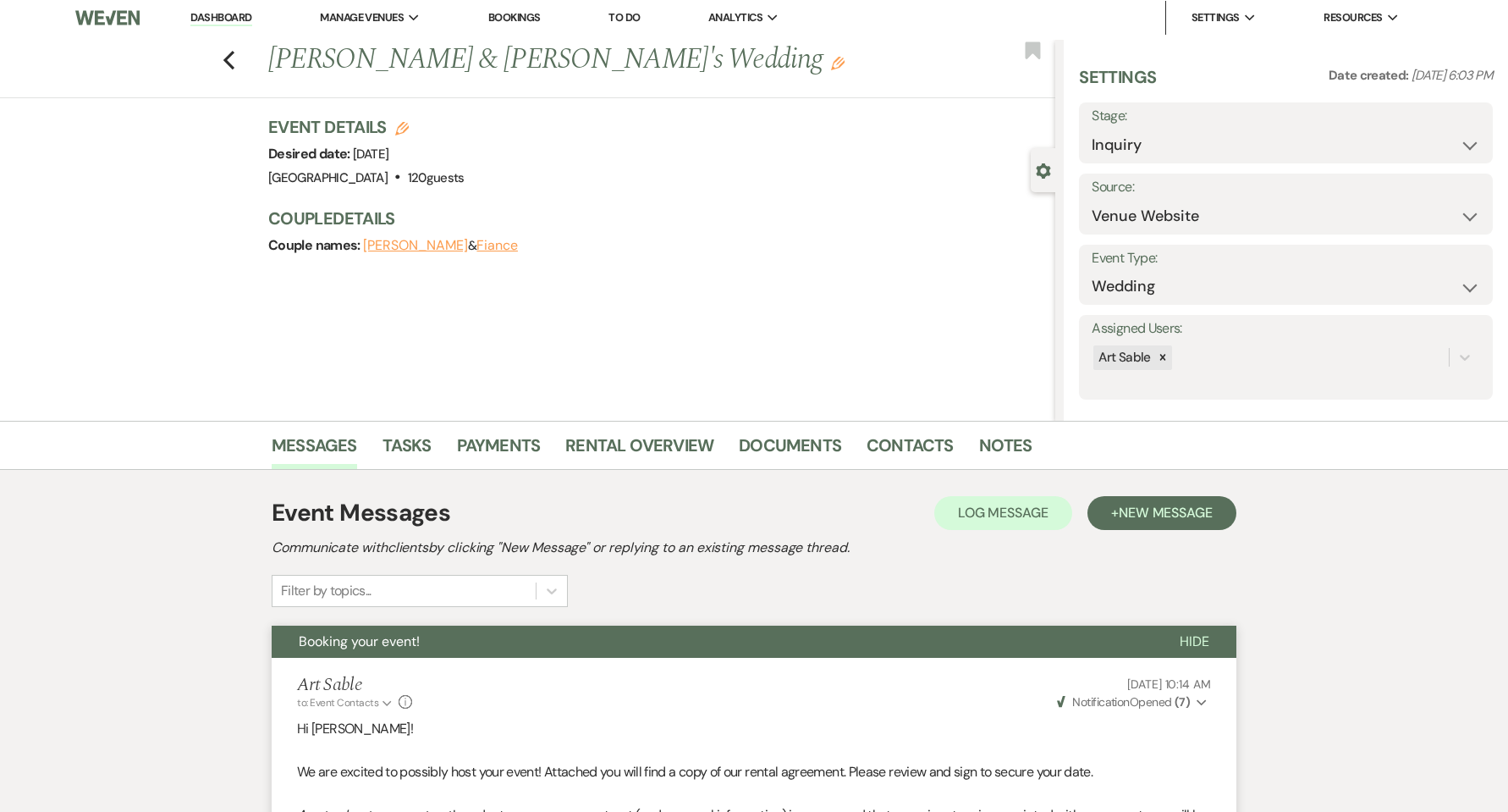
scroll to position [0, 0]
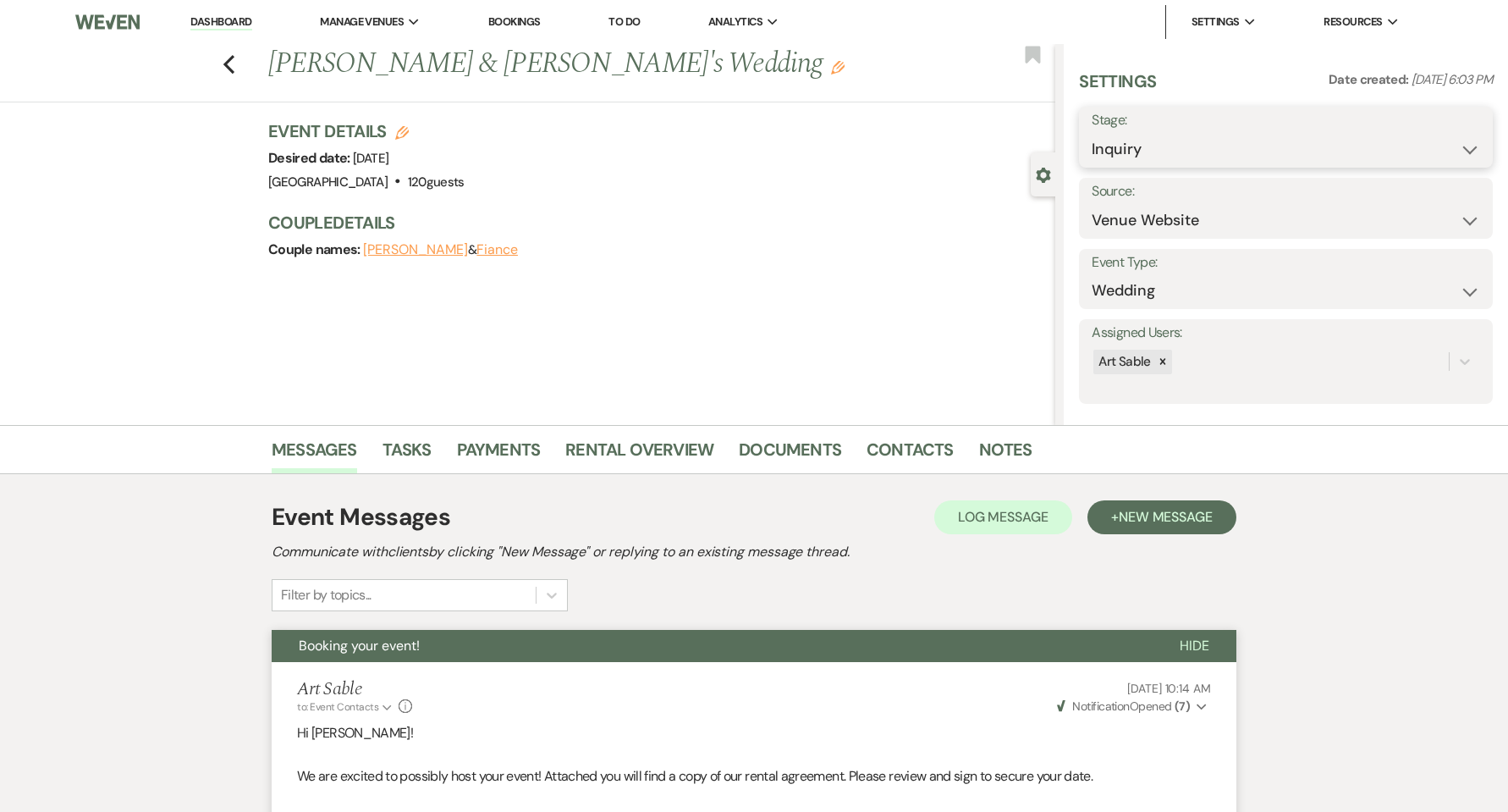
click at [1230, 141] on select "Inquiry Follow Up Tour Requested Tour Confirmed Toured Proposal Sent Booked Lost" at bounding box center [1285, 149] width 389 height 33
select select "9"
click at [1091, 133] on select "Inquiry Follow Up Tour Requested Tour Confirmed Toured Proposal Sent Booked Lost" at bounding box center [1285, 149] width 389 height 33
click at [1422, 127] on button "Save" at bounding box center [1448, 137] width 88 height 34
click at [233, 71] on icon "Previous" at bounding box center [229, 64] width 13 height 20
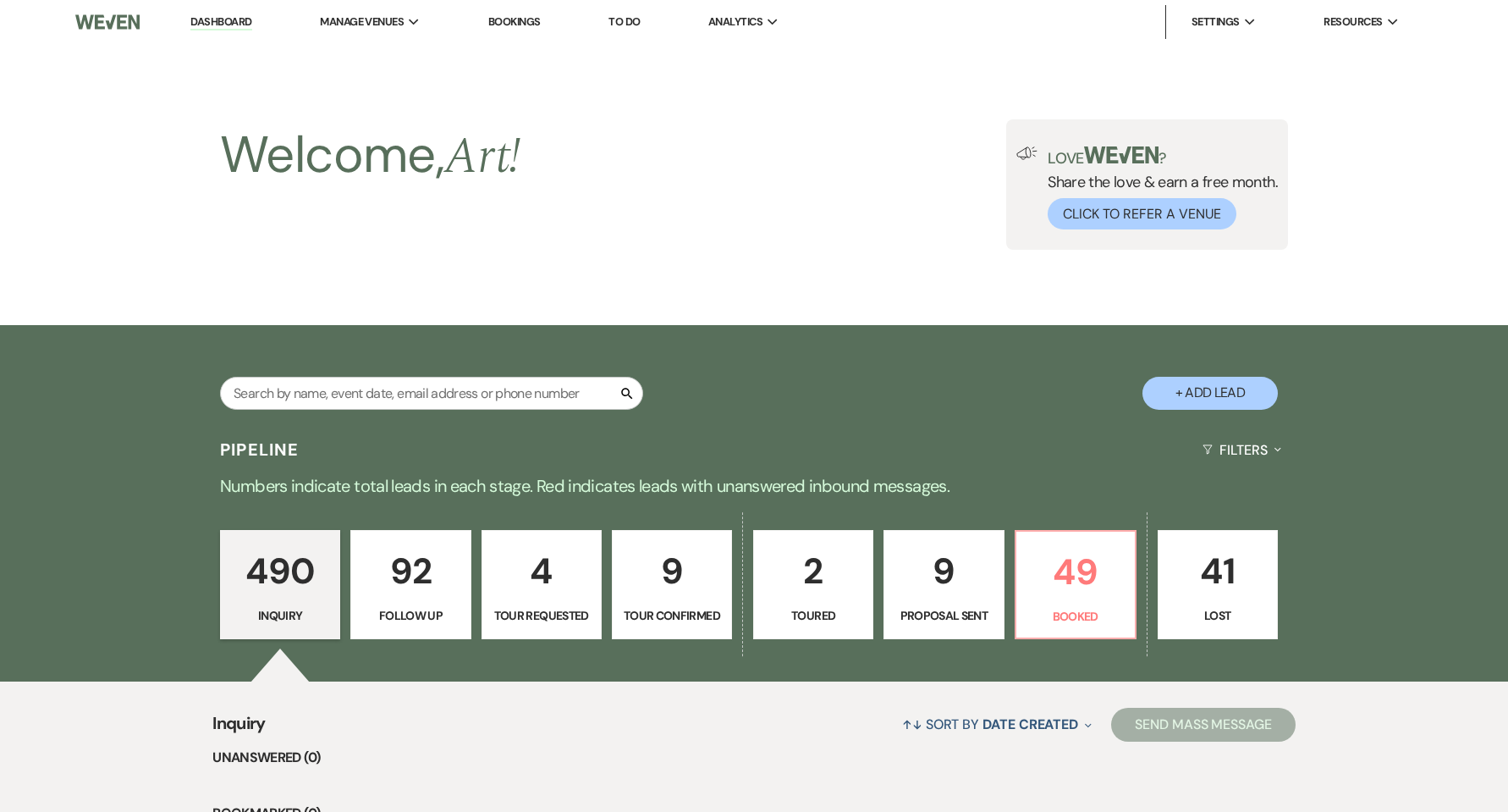
scroll to position [790, 0]
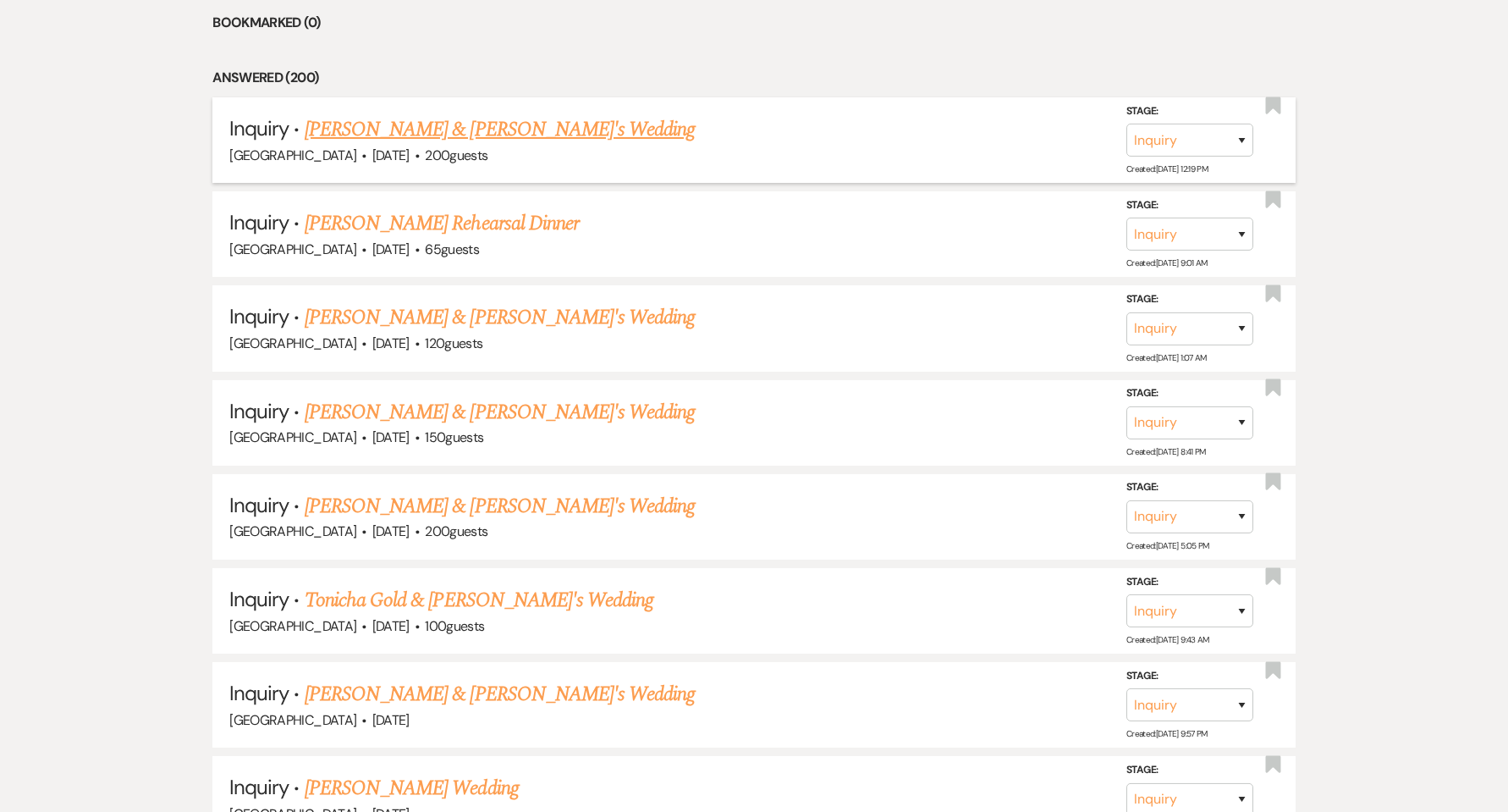
click at [365, 143] on link "[PERSON_NAME] & [PERSON_NAME]'s Wedding" at bounding box center [500, 129] width 391 height 31
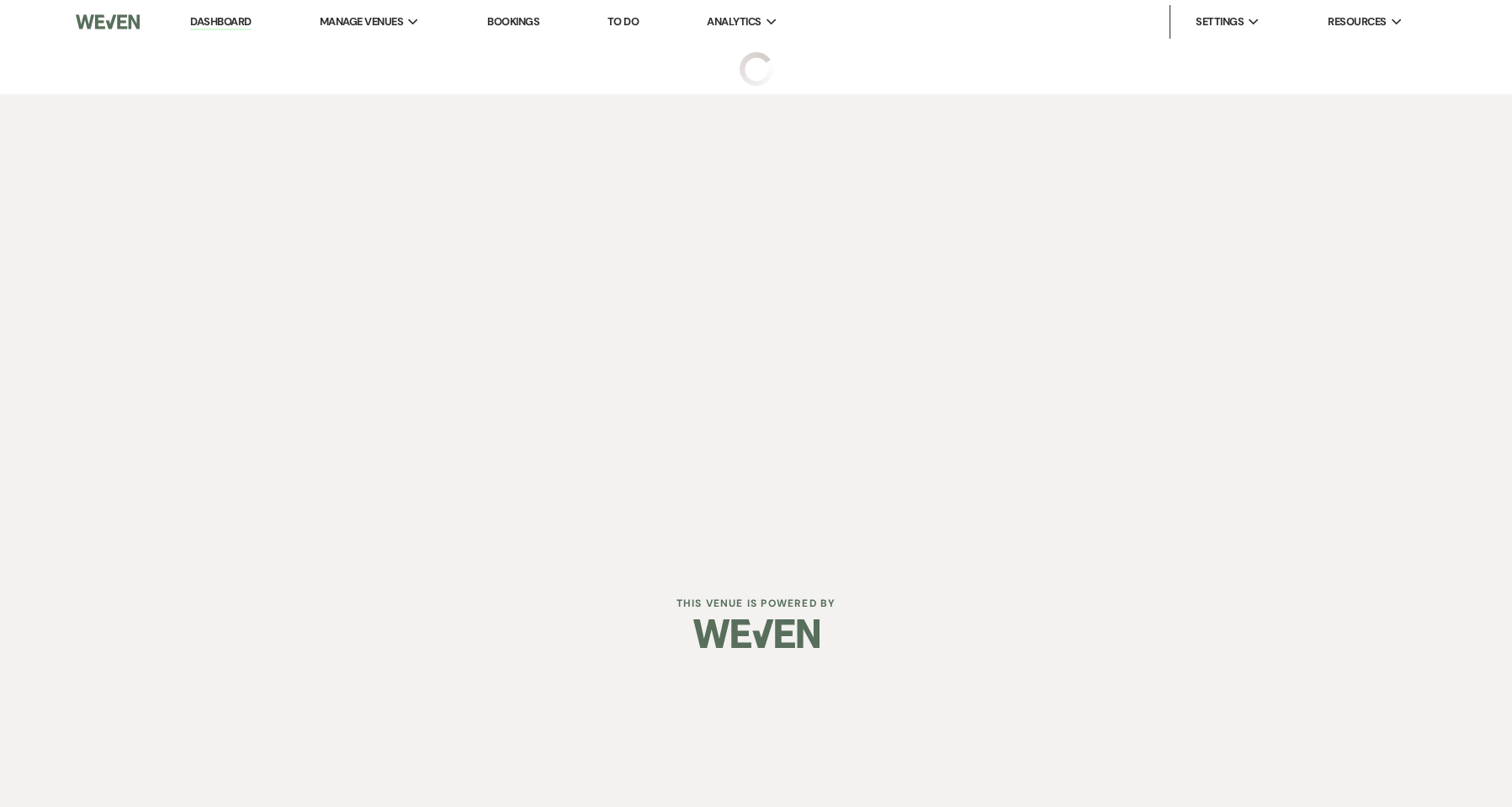
select select "5"
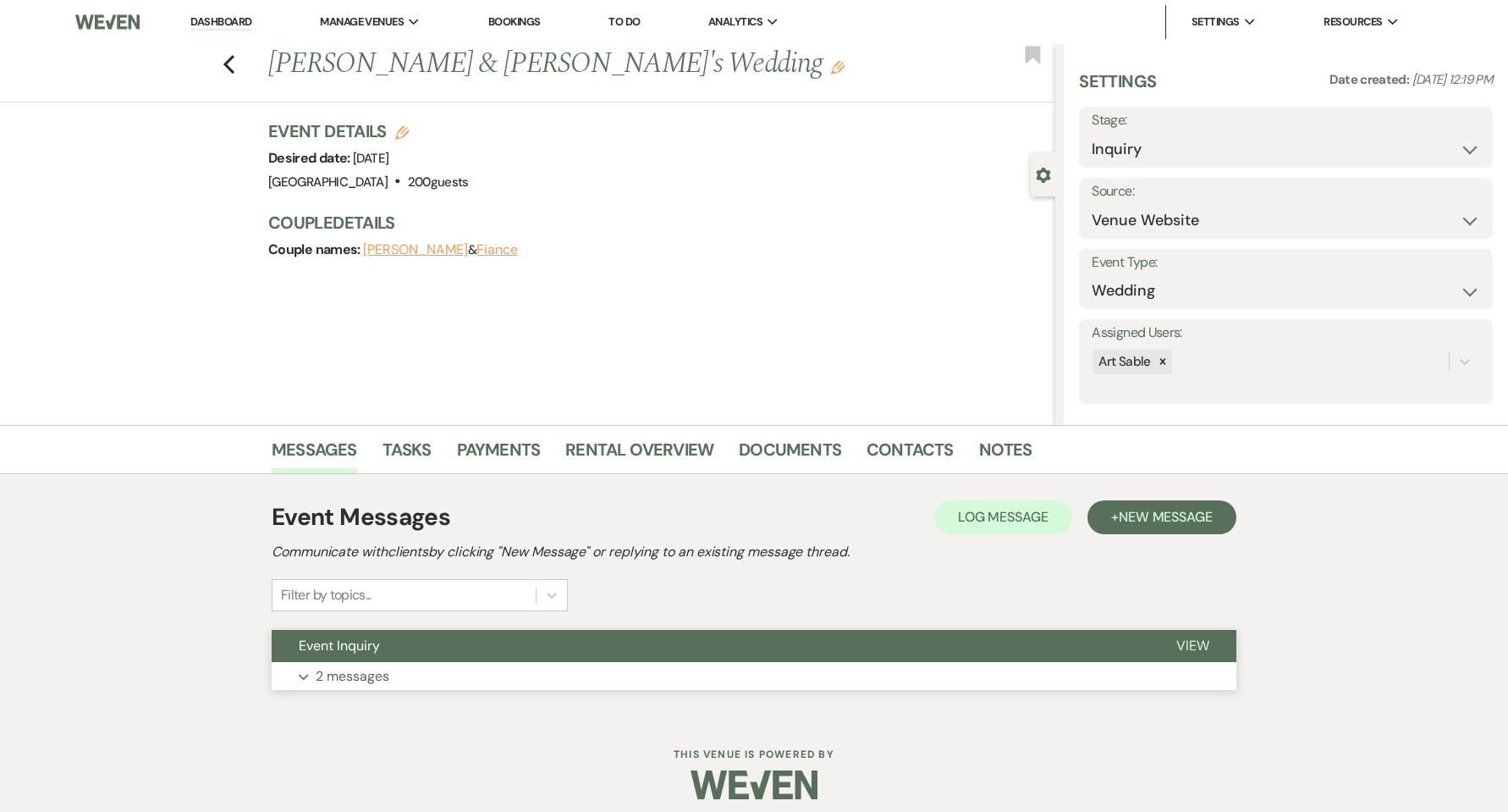
click at [370, 685] on p "2 messages" at bounding box center [353, 676] width 74 height 22
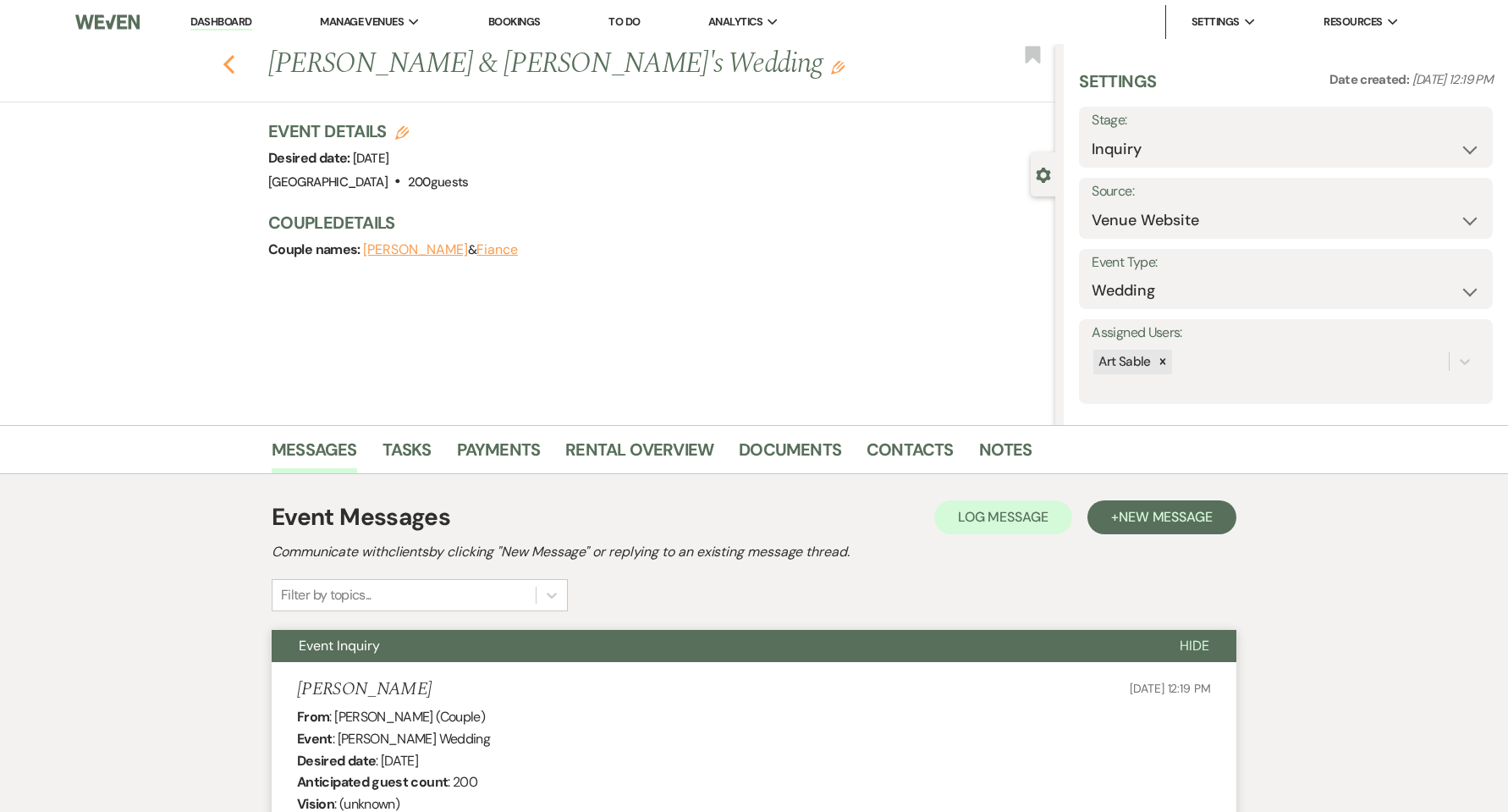
click at [235, 60] on use "button" at bounding box center [229, 64] width 11 height 19
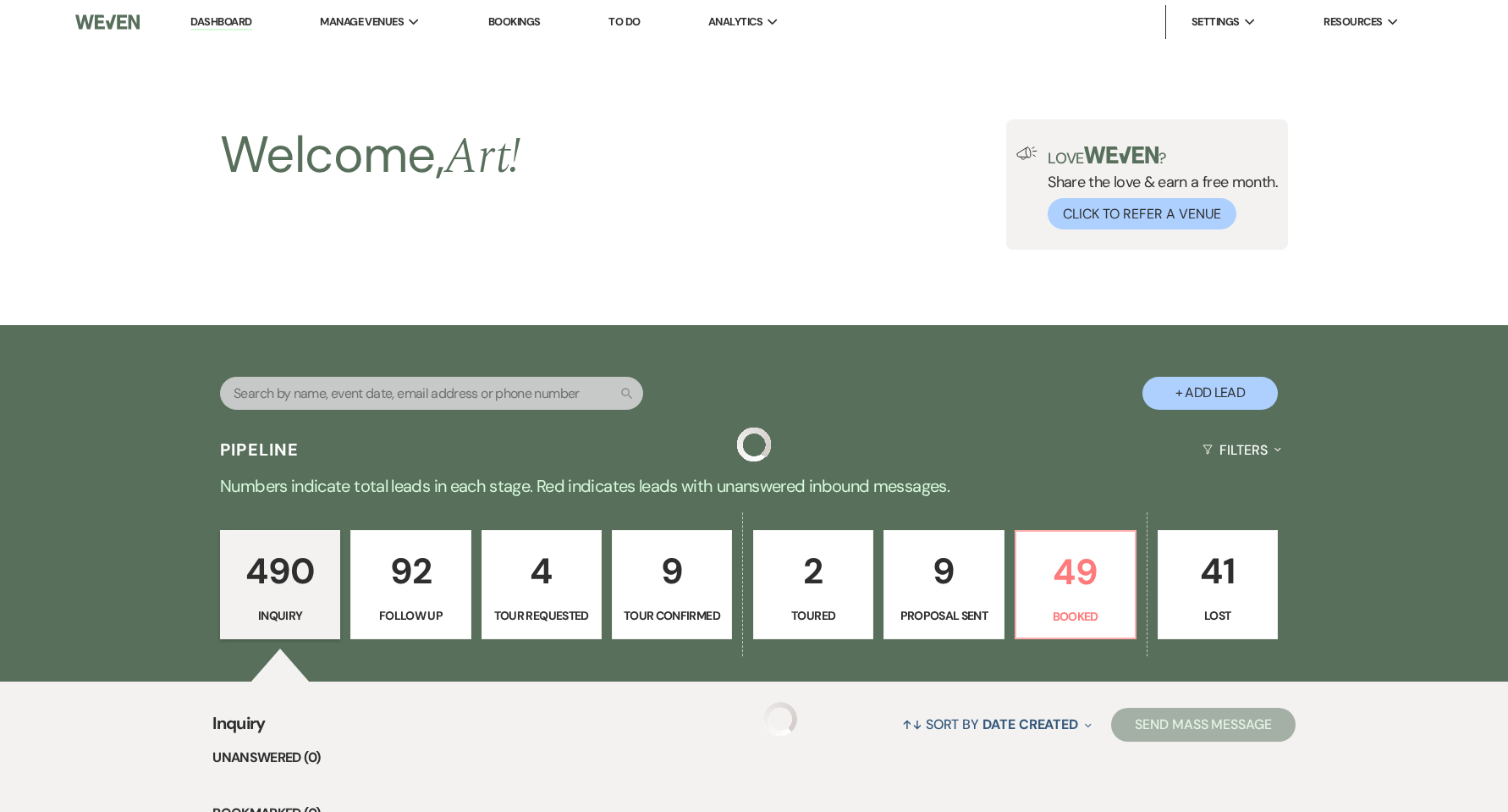
scroll to position [790, 0]
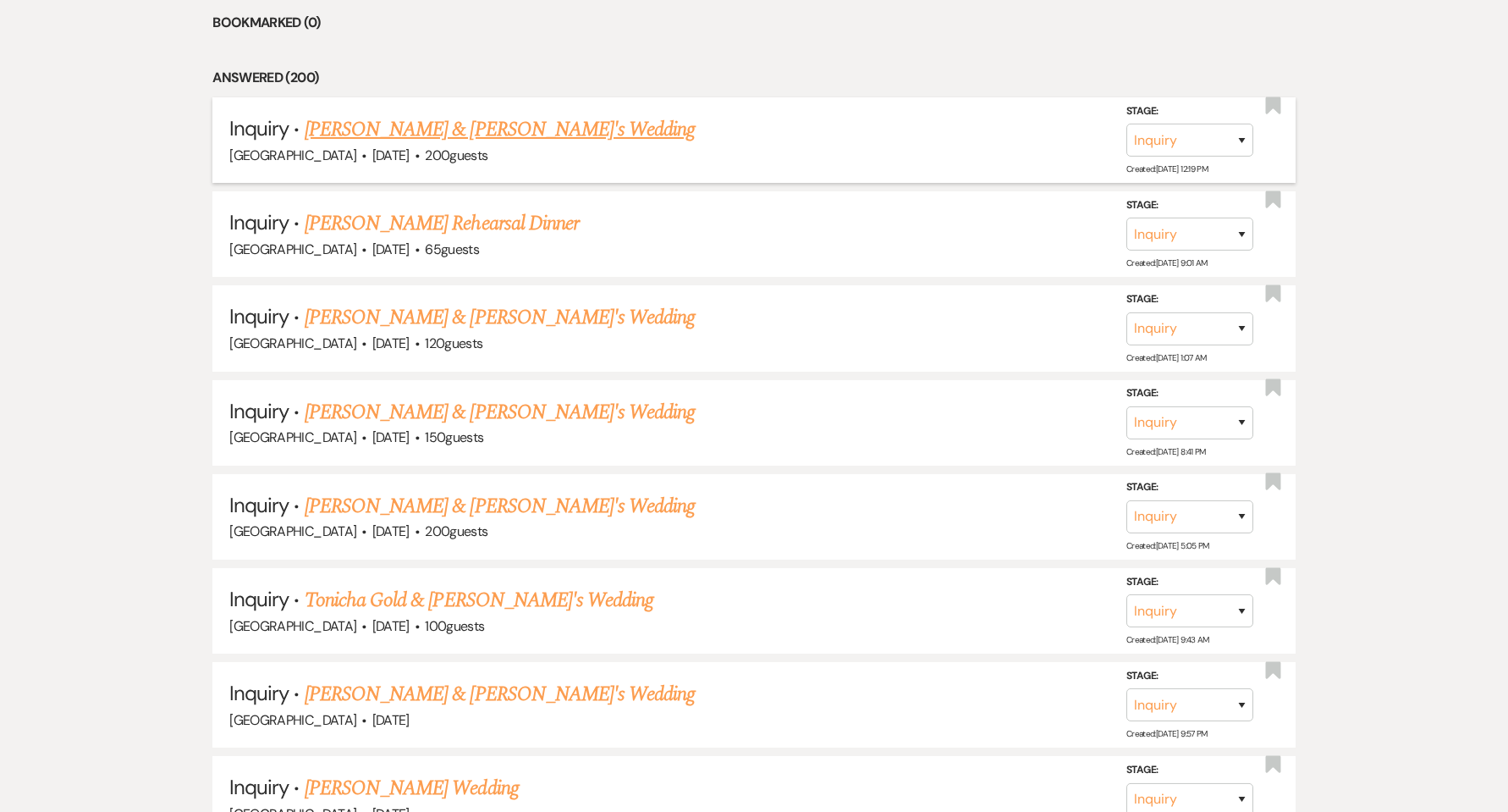
click at [404, 143] on link "[PERSON_NAME] & [PERSON_NAME]'s Wedding" at bounding box center [500, 129] width 391 height 31
select select "5"
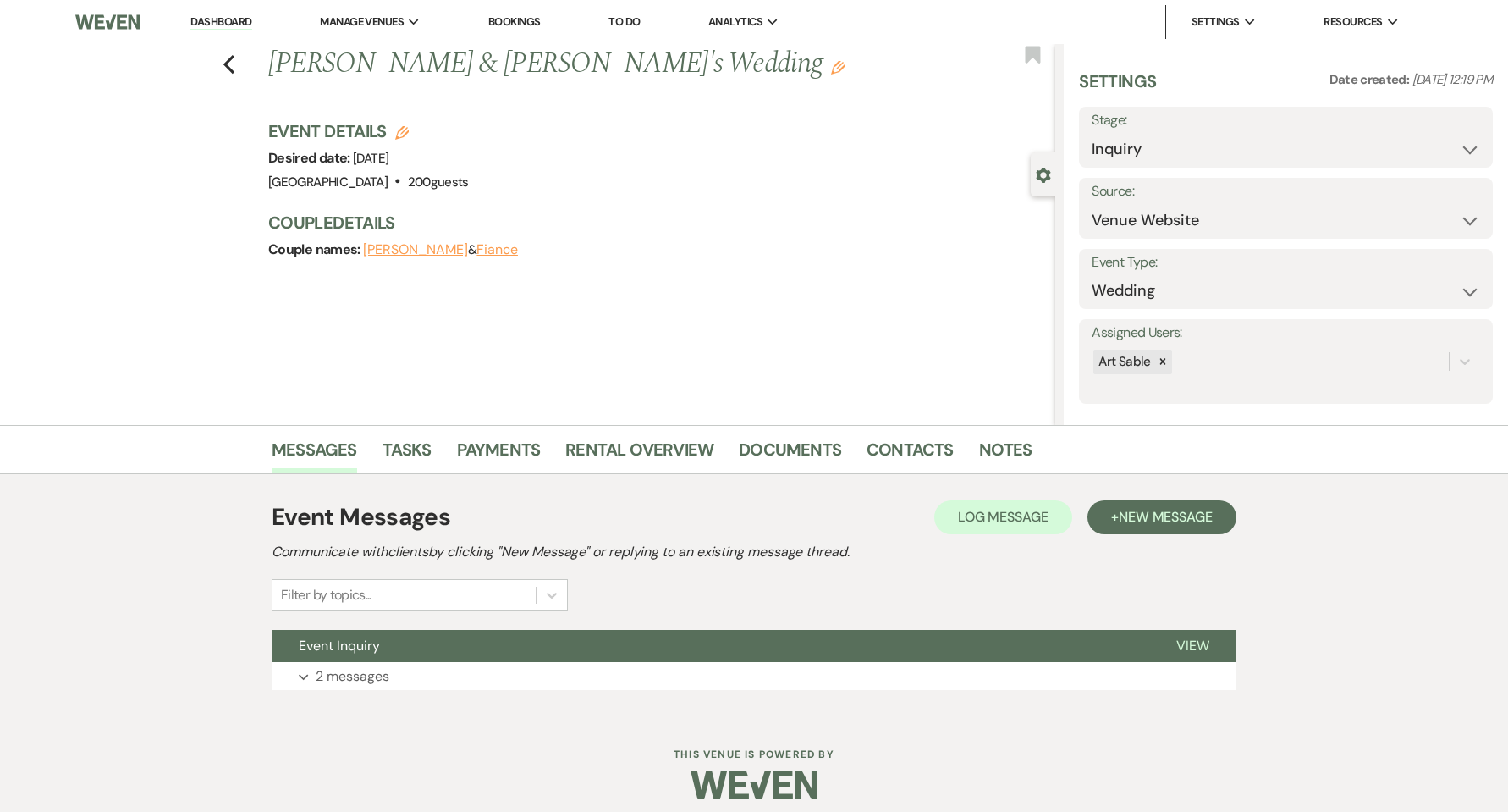
scroll to position [13, 0]
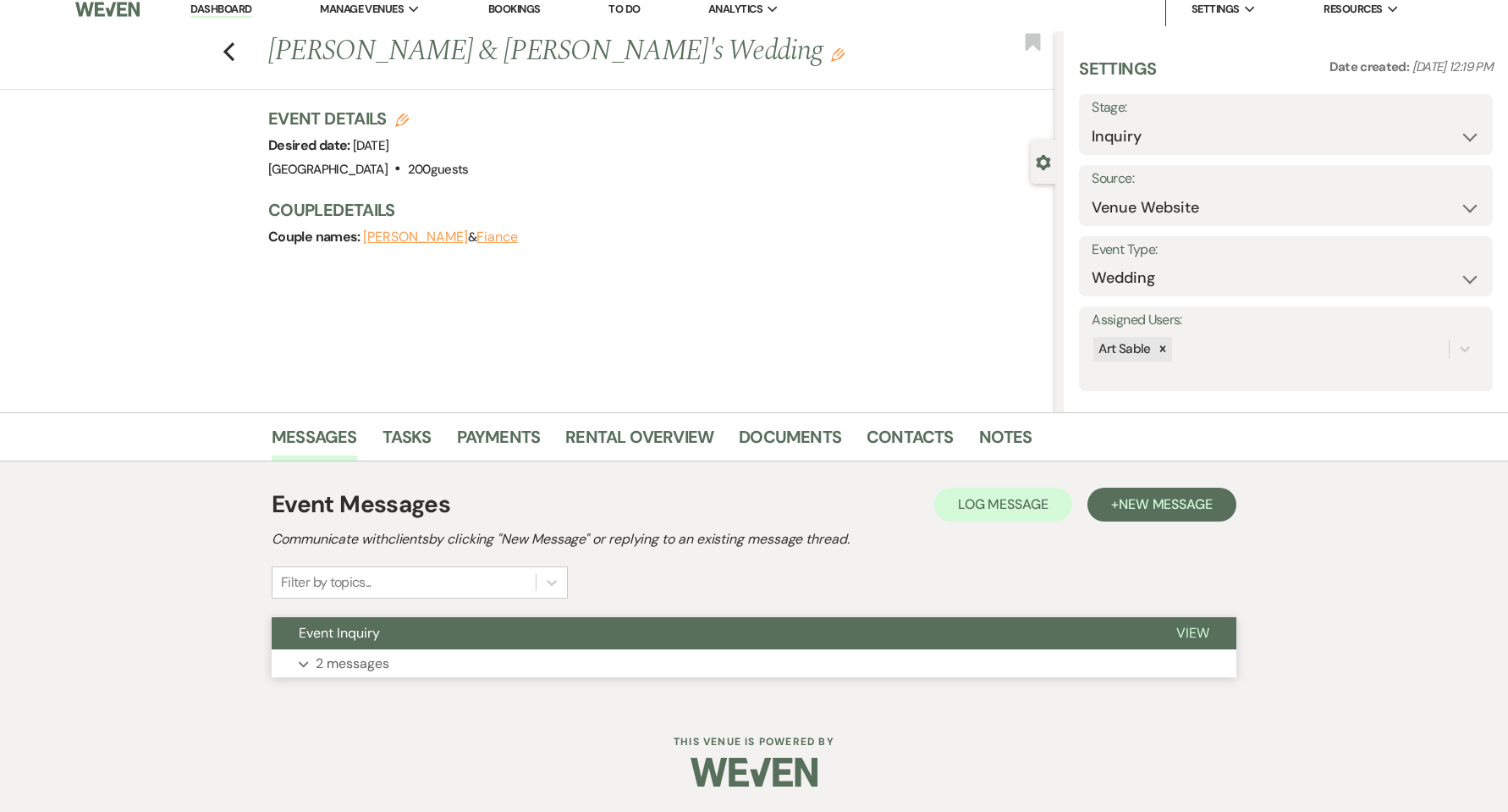
click at [368, 661] on p "2 messages" at bounding box center [353, 663] width 74 height 22
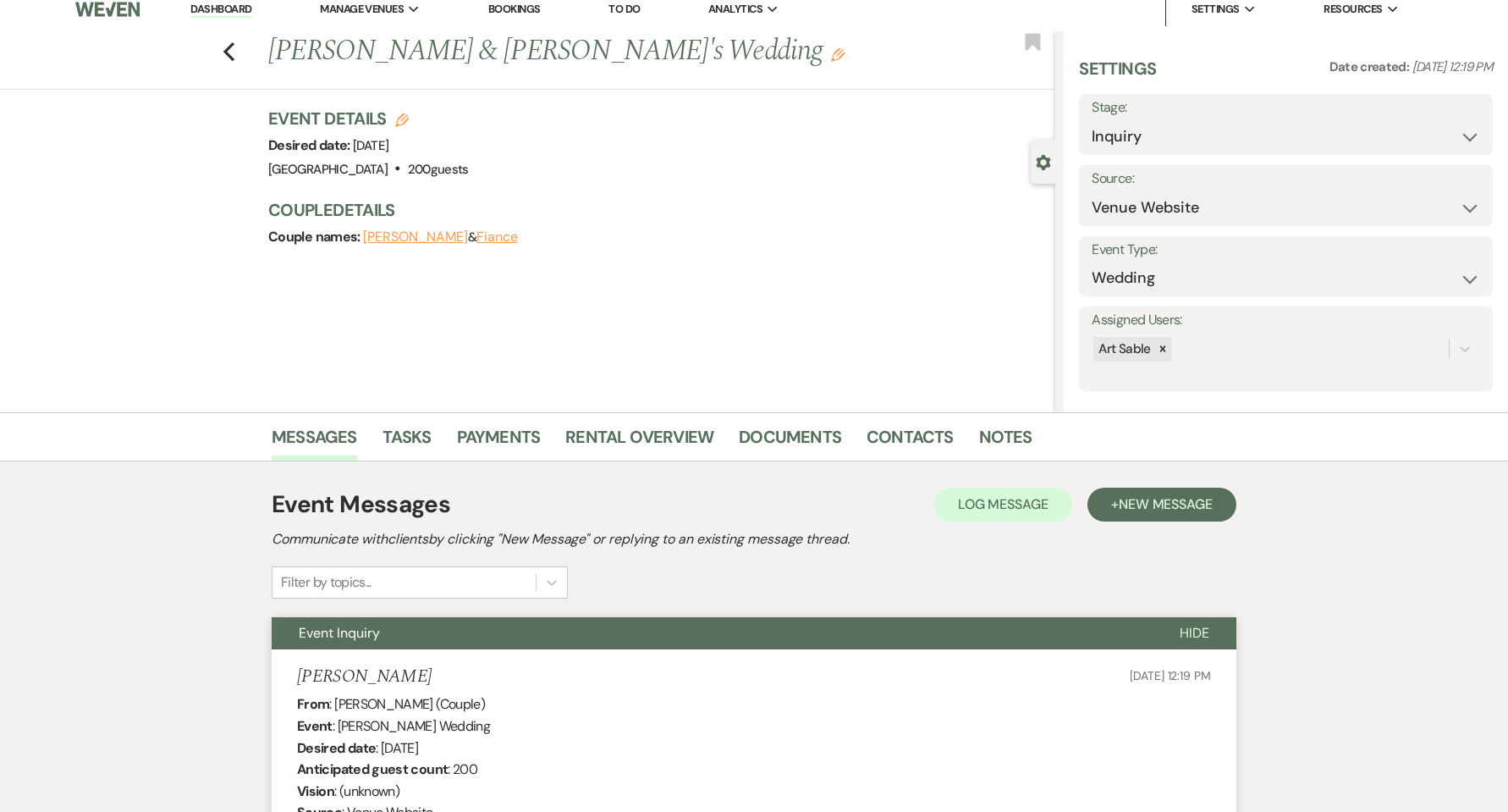
scroll to position [464, 0]
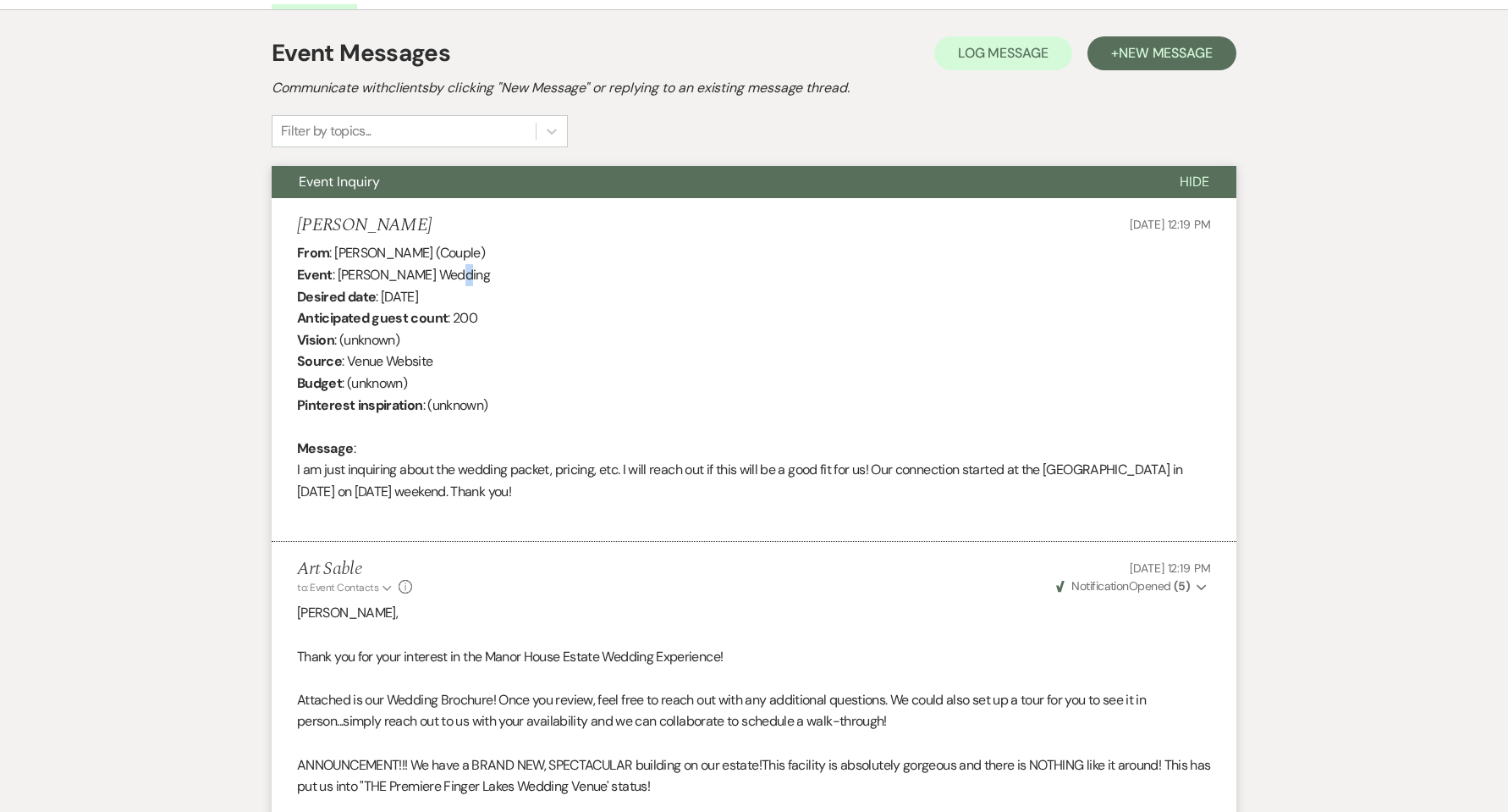
drag, startPoint x: 433, startPoint y: 284, endPoint x: 445, endPoint y: 284, distance: 12.0
click at [442, 284] on div "From : [PERSON_NAME] (Couple) Event : [PERSON_NAME] Wedding Desired date : [DAT…" at bounding box center [754, 384] width 915 height 282
click at [447, 293] on div "From : [PERSON_NAME] (Couple) Event : [PERSON_NAME] Wedding Desired date : [DAT…" at bounding box center [754, 384] width 915 height 282
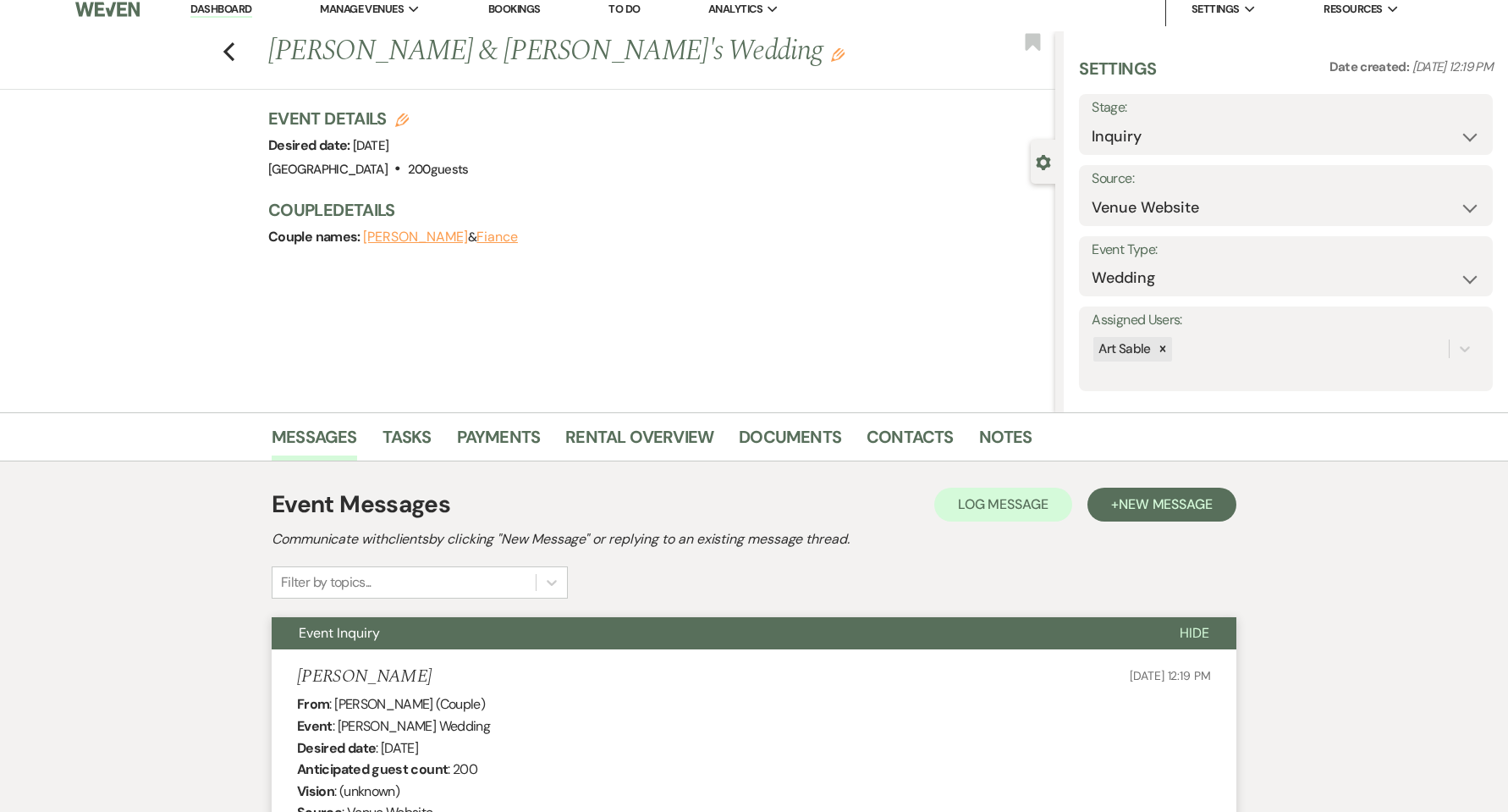
scroll to position [0, 0]
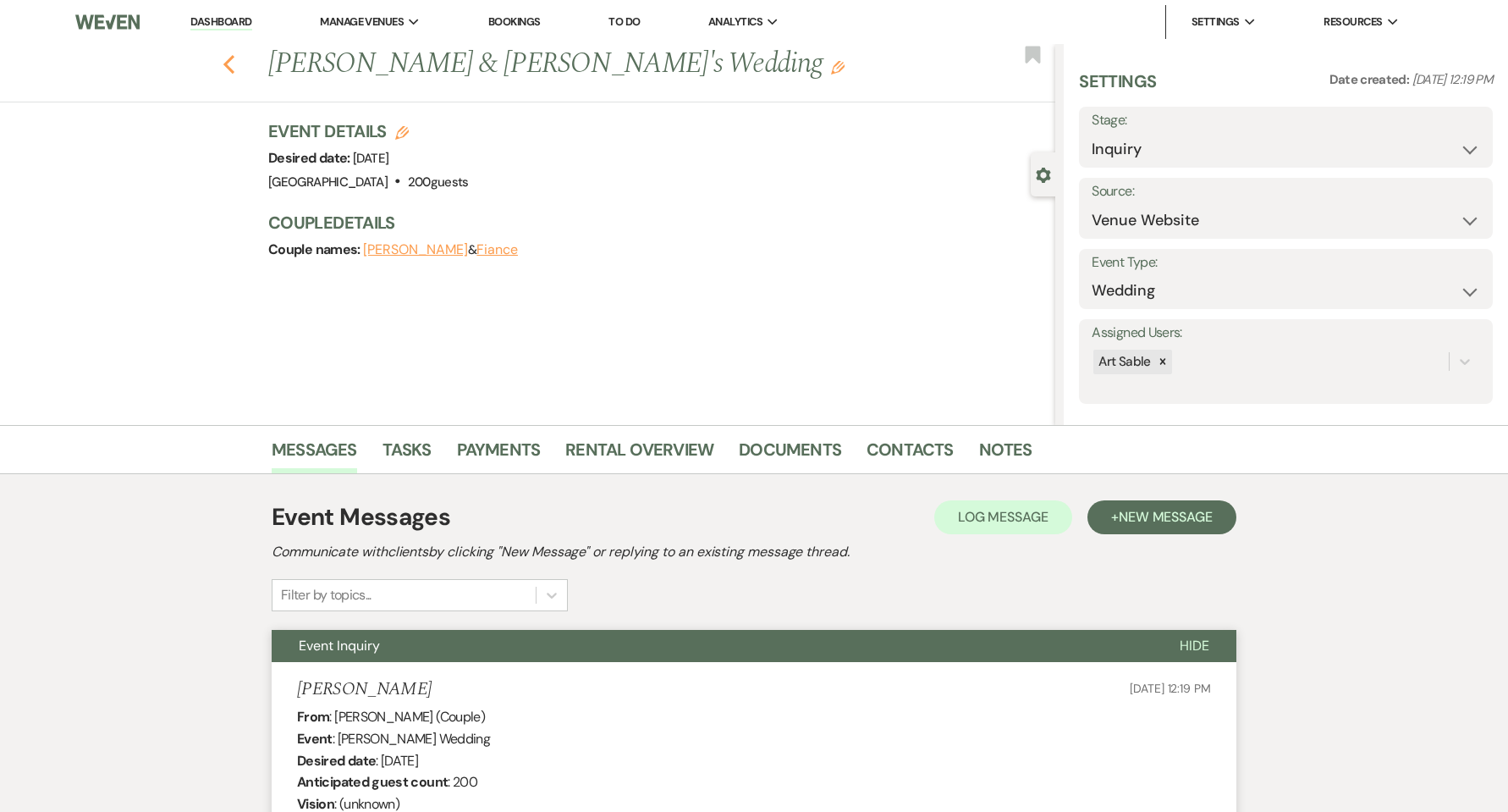
click at [231, 73] on icon "Previous" at bounding box center [229, 64] width 13 height 20
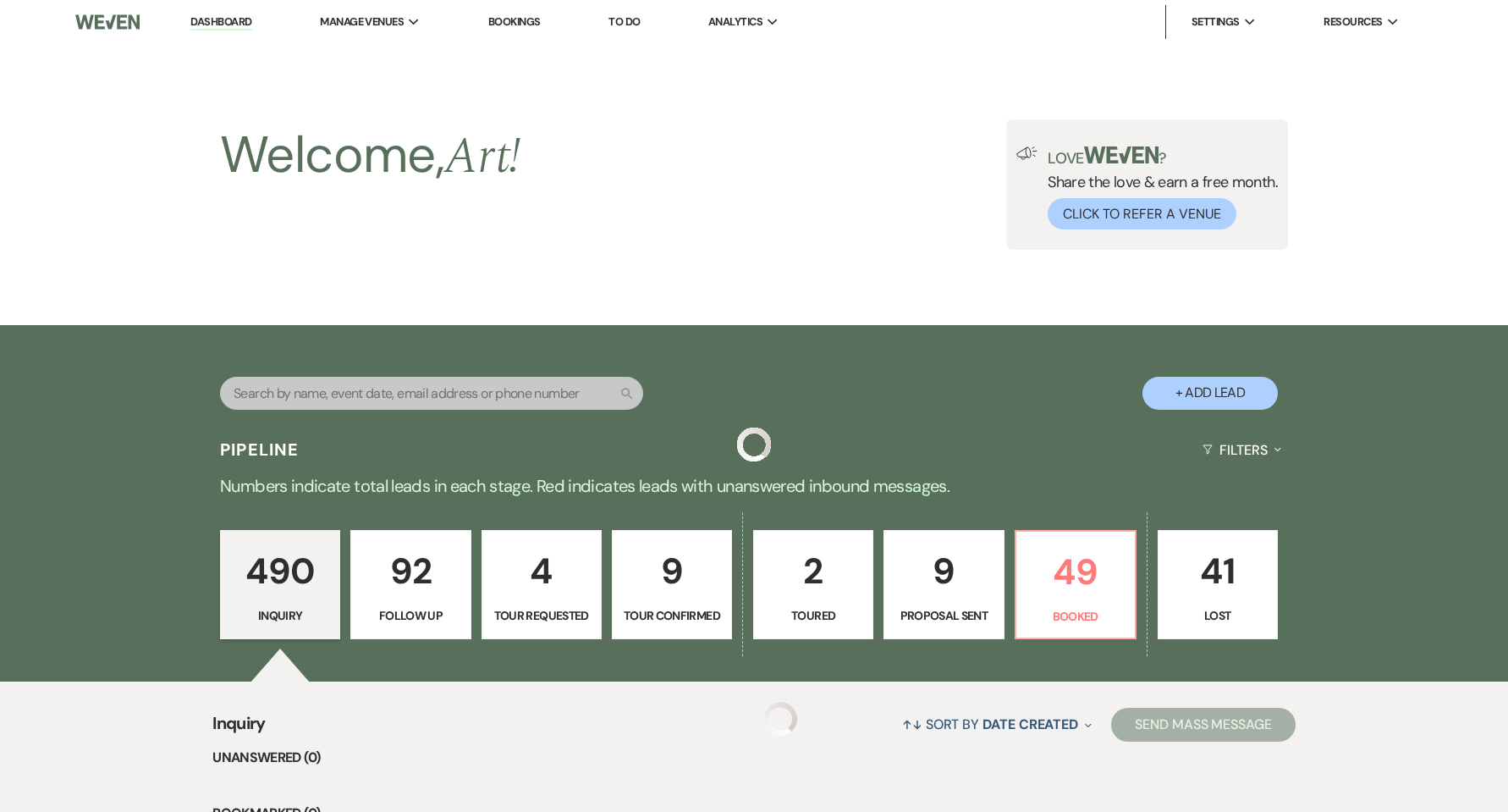
scroll to position [790, 0]
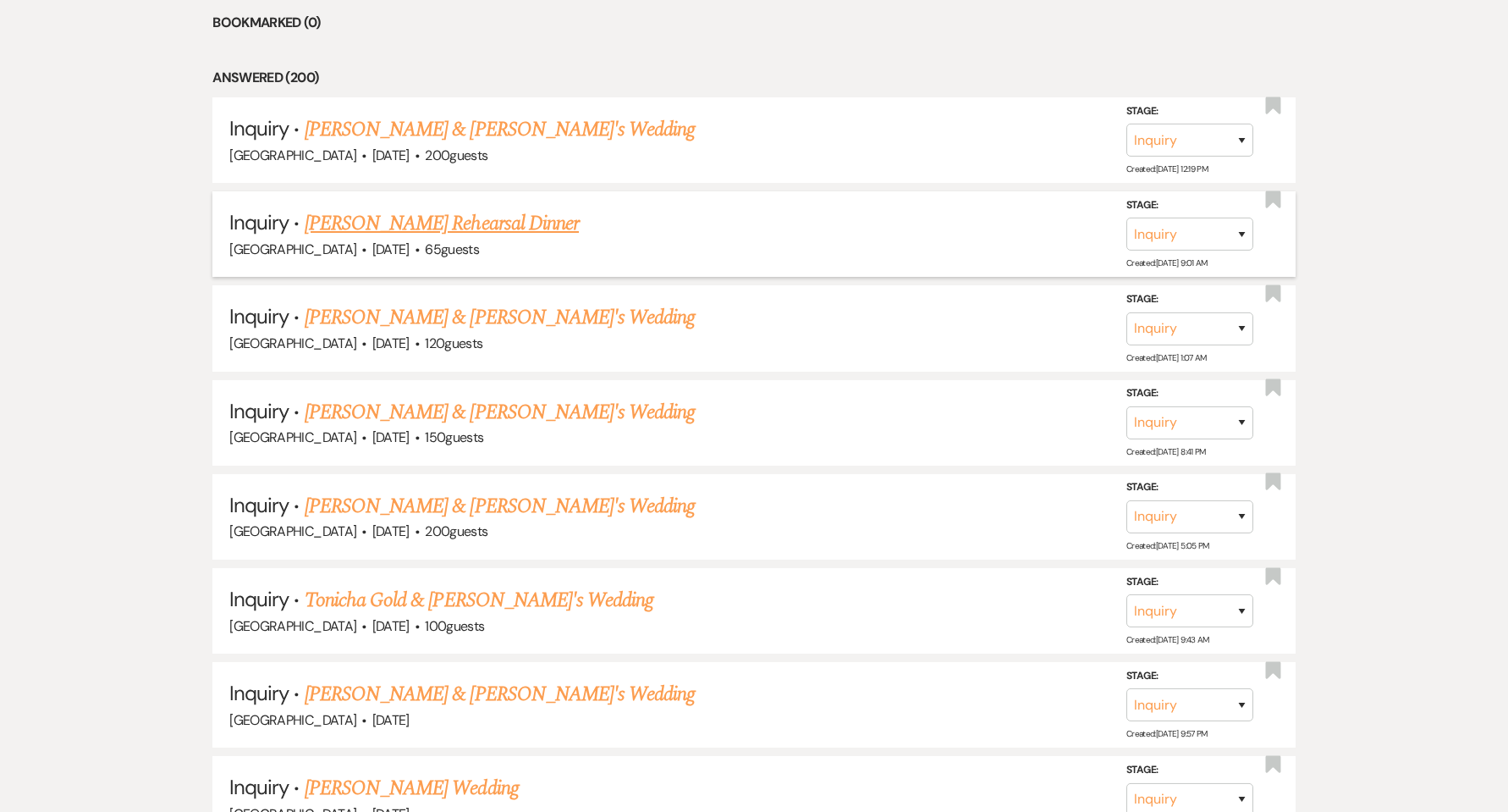
click at [403, 221] on link "[PERSON_NAME] Rehearsal Dinner" at bounding box center [442, 223] width 274 height 31
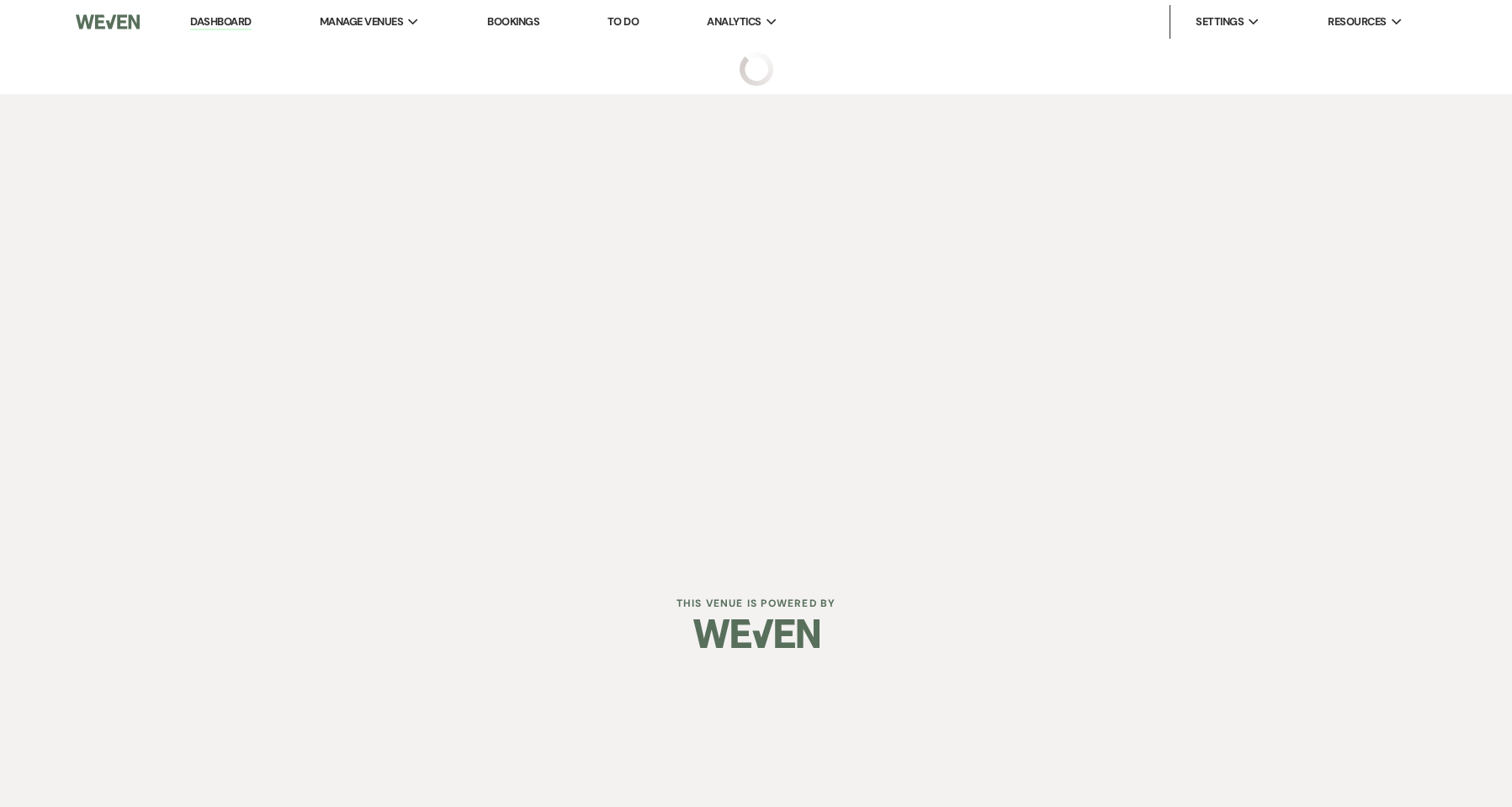
select select "5"
select select "11"
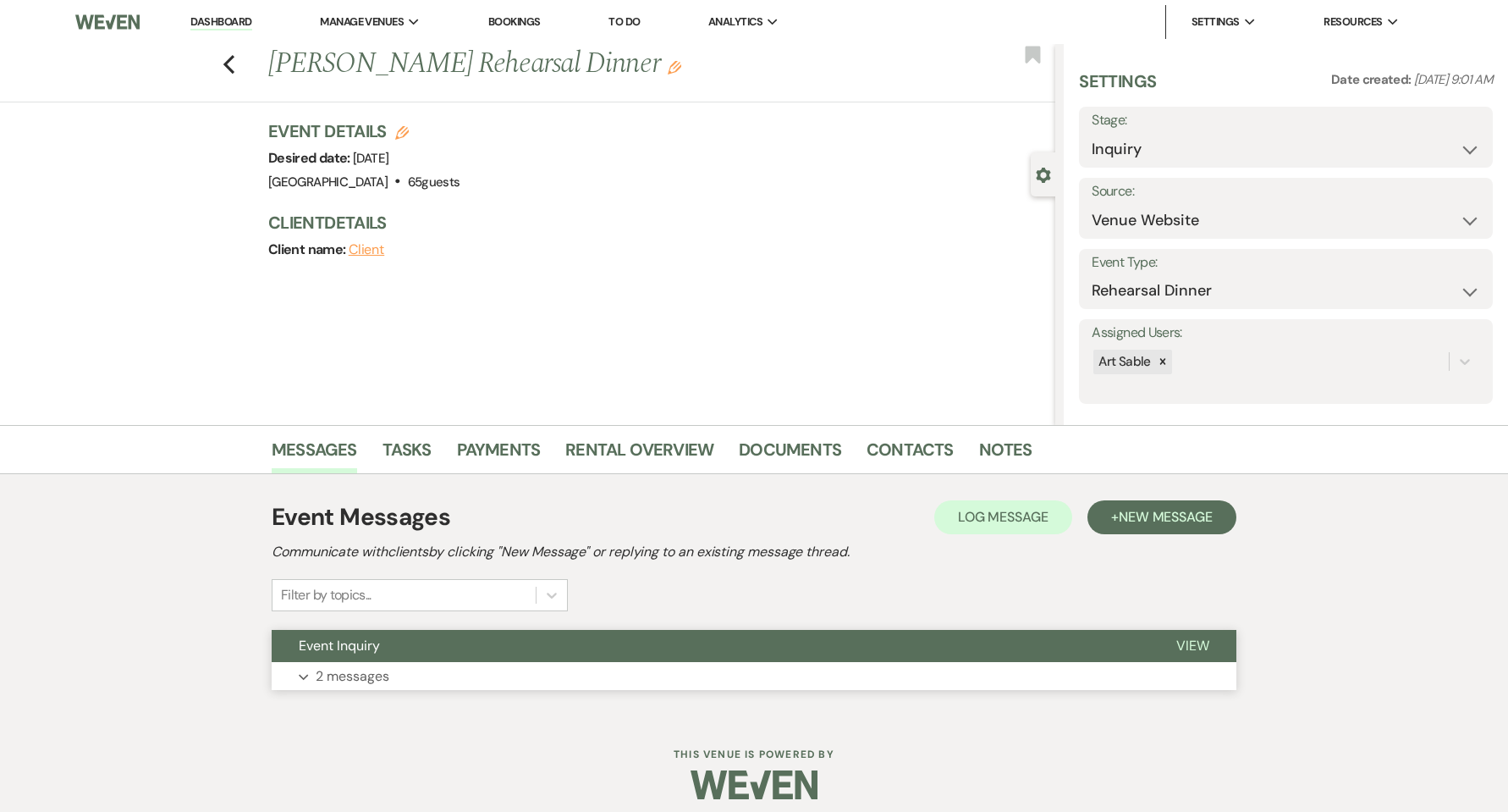
click at [432, 665] on button "Expand 2 messages" at bounding box center [754, 676] width 965 height 29
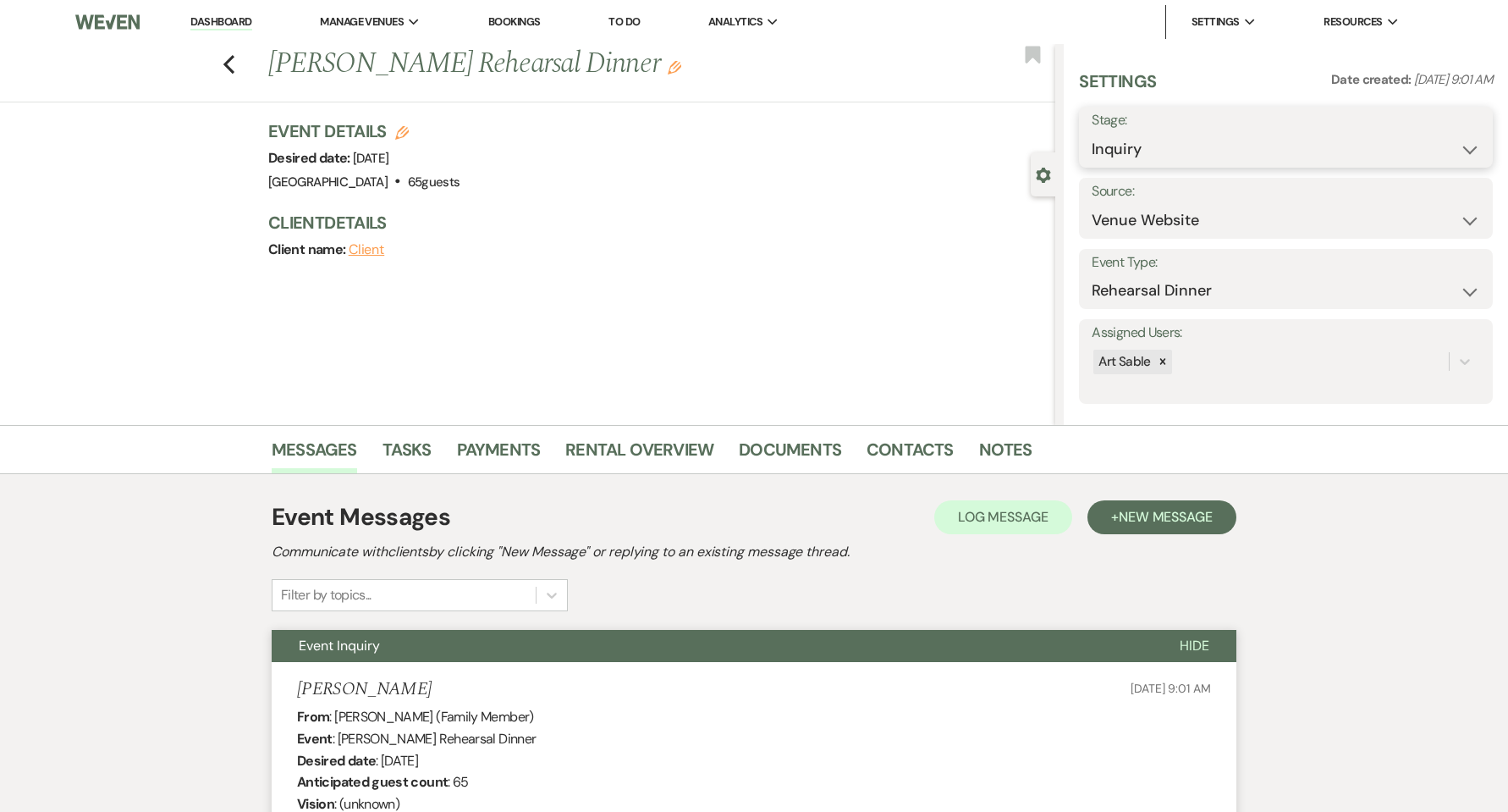
click at [1184, 136] on select "Inquiry Follow Up Tour Requested Tour Confirmed Toured Proposal Sent Booked Lost" at bounding box center [1285, 149] width 389 height 33
select select "8"
click at [1091, 133] on select "Inquiry Follow Up Tour Requested Tour Confirmed Toured Proposal Sent Booked Lost" at bounding box center [1285, 149] width 389 height 33
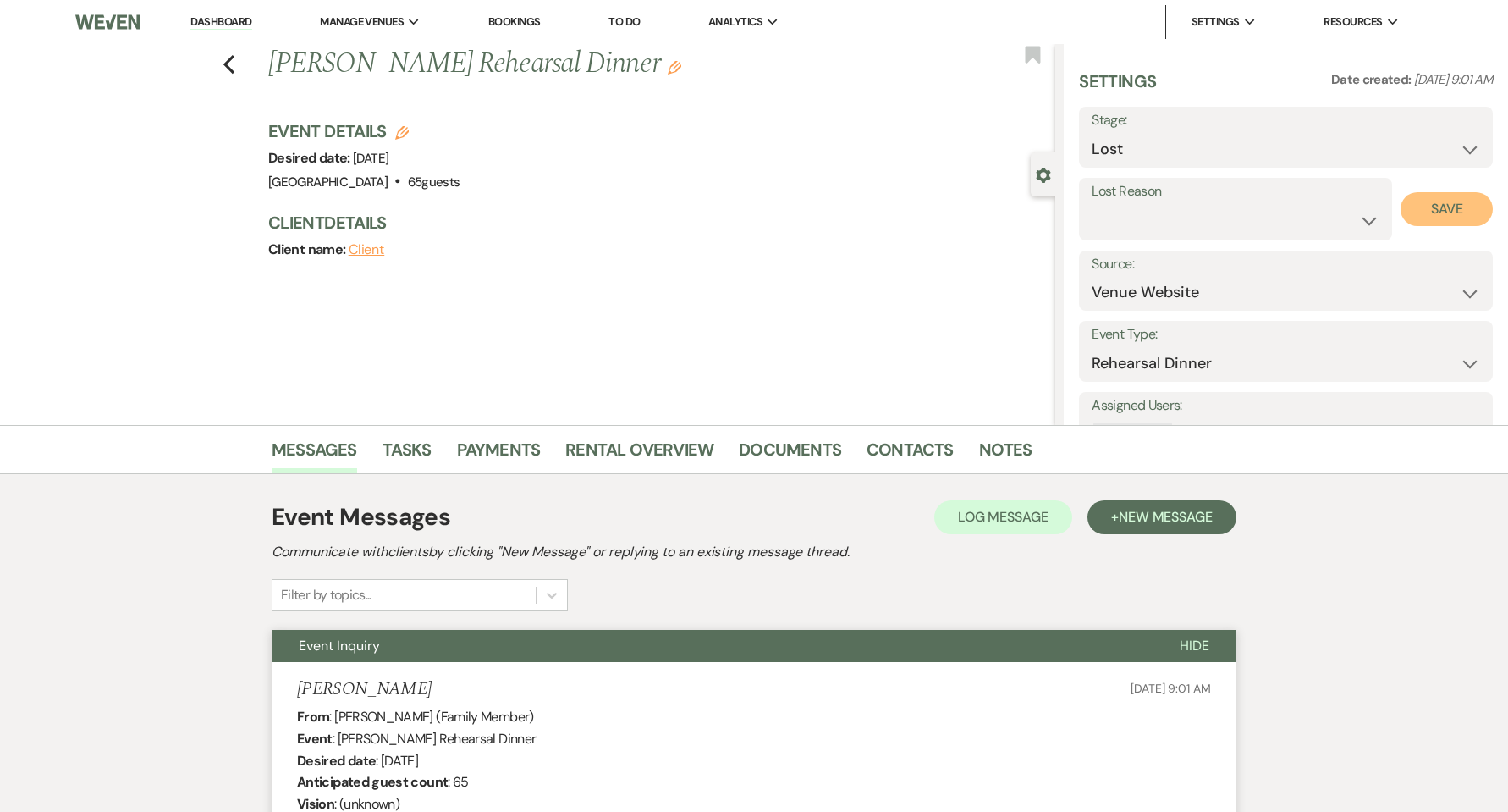
click at [1424, 209] on button "Save" at bounding box center [1446, 209] width 92 height 34
click at [236, 66] on icon "Previous" at bounding box center [229, 64] width 13 height 20
select select "8"
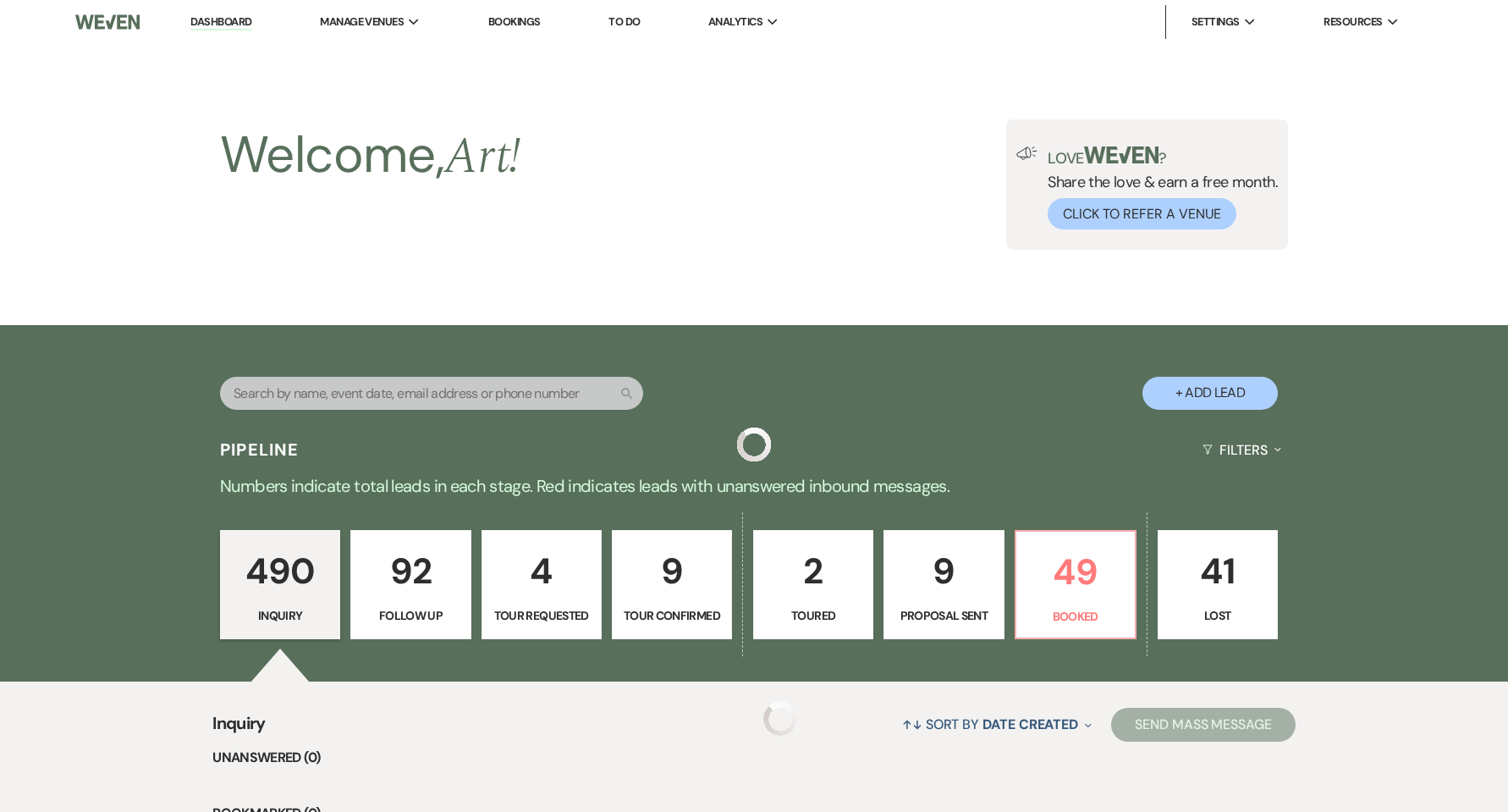
scroll to position [790, 0]
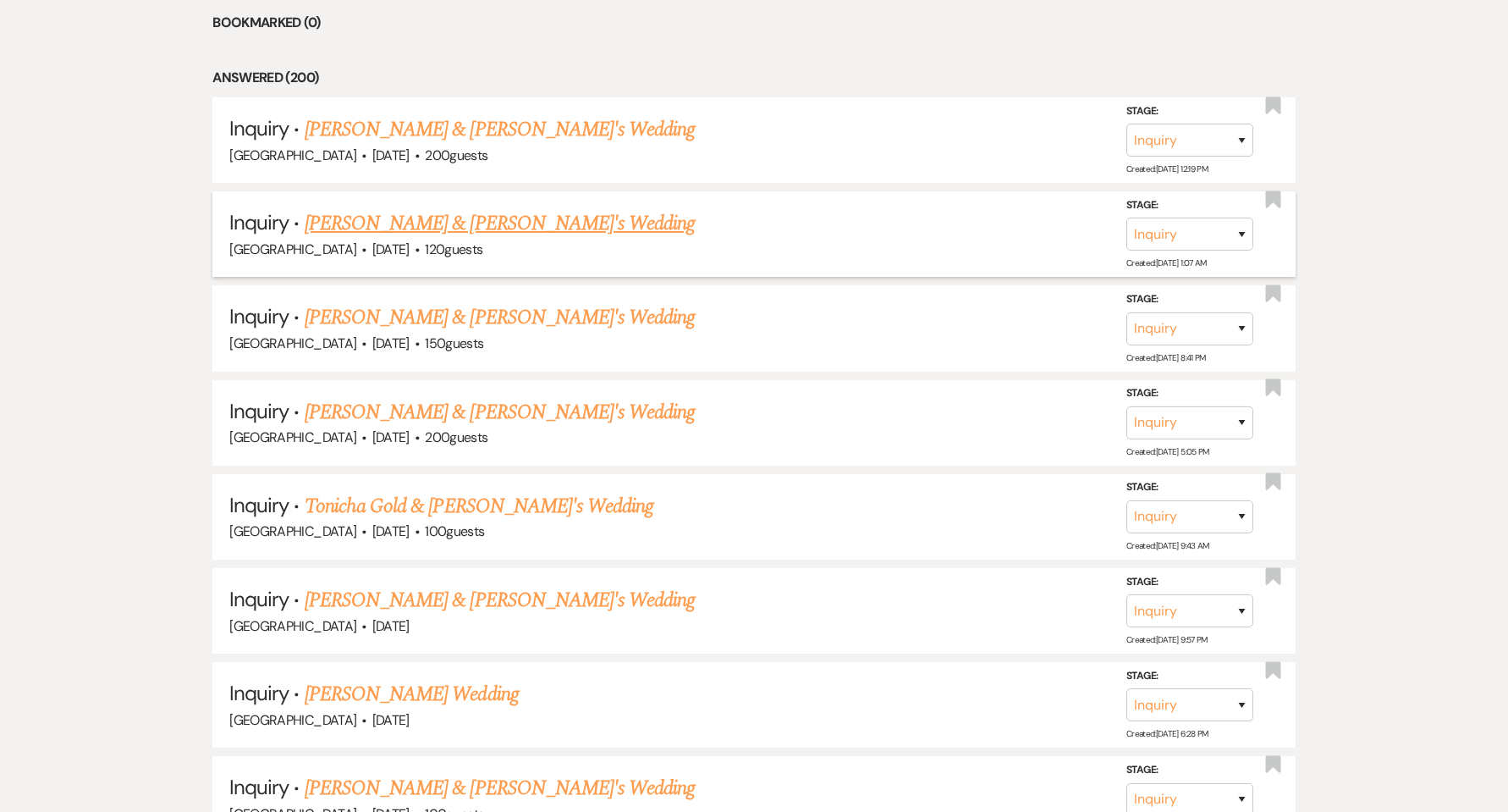
click at [373, 232] on link "[PERSON_NAME] & [PERSON_NAME]'s Wedding" at bounding box center [500, 223] width 391 height 31
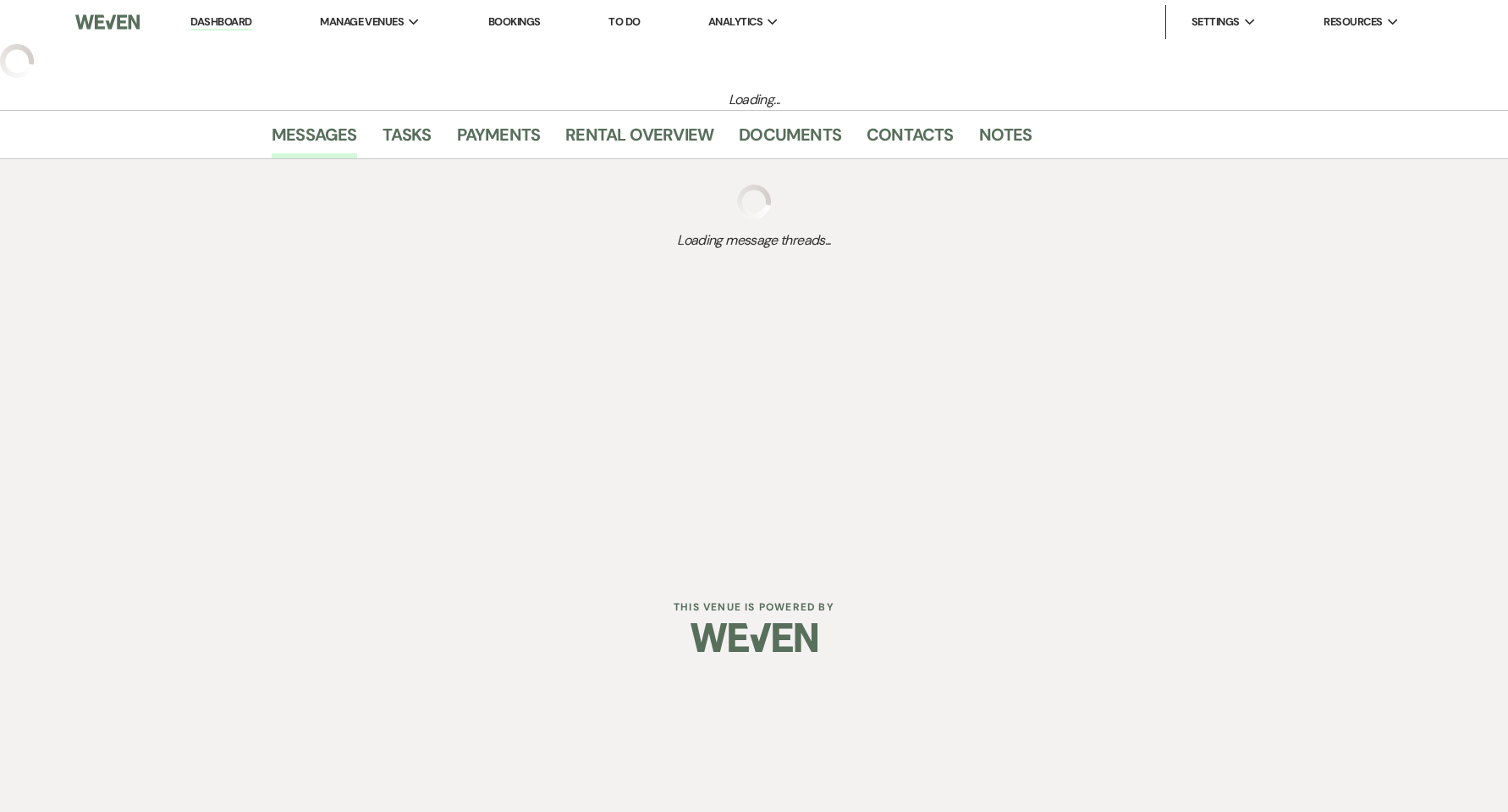
select select "5"
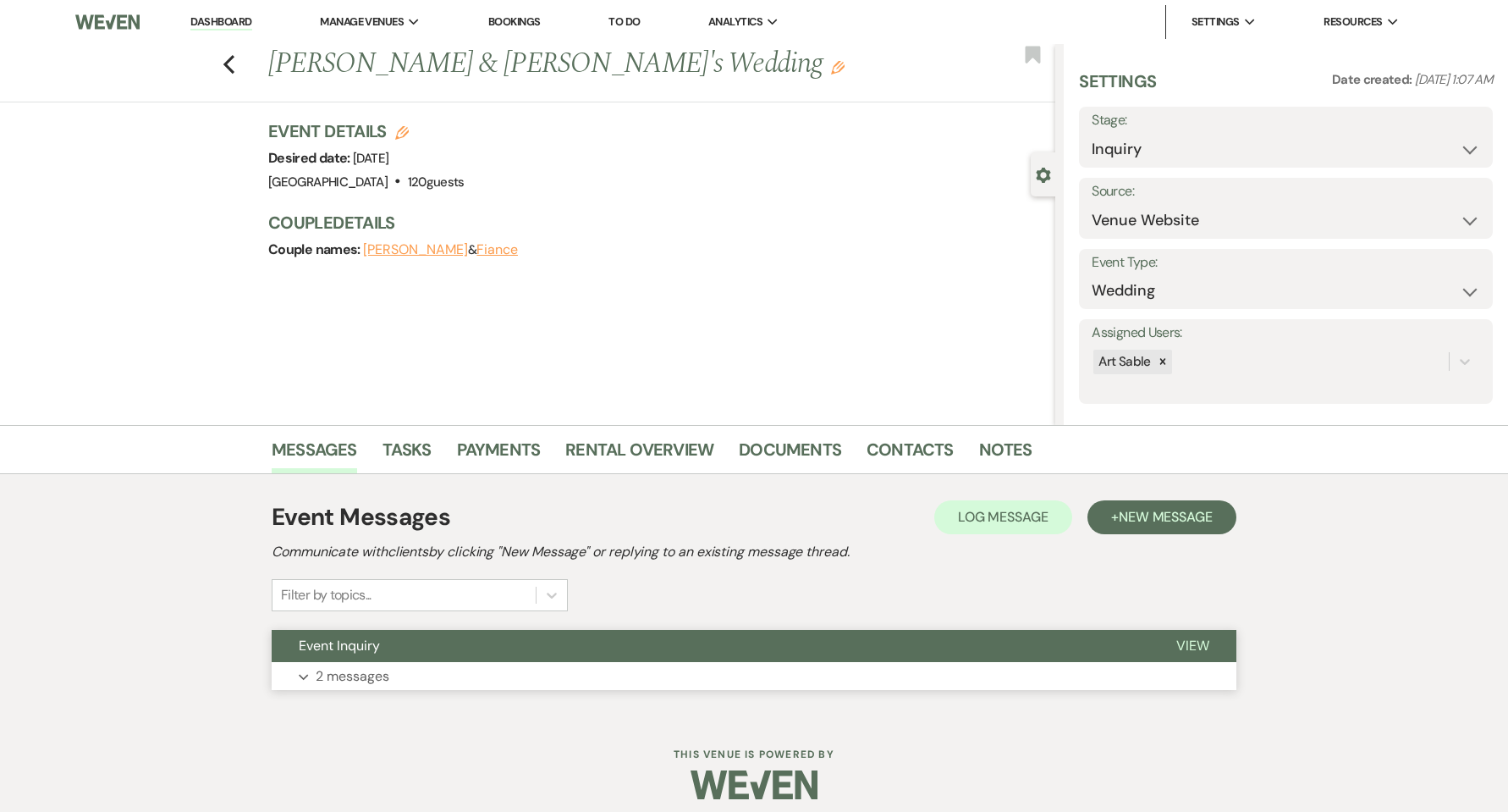
click at [356, 669] on p "2 messages" at bounding box center [353, 676] width 74 height 22
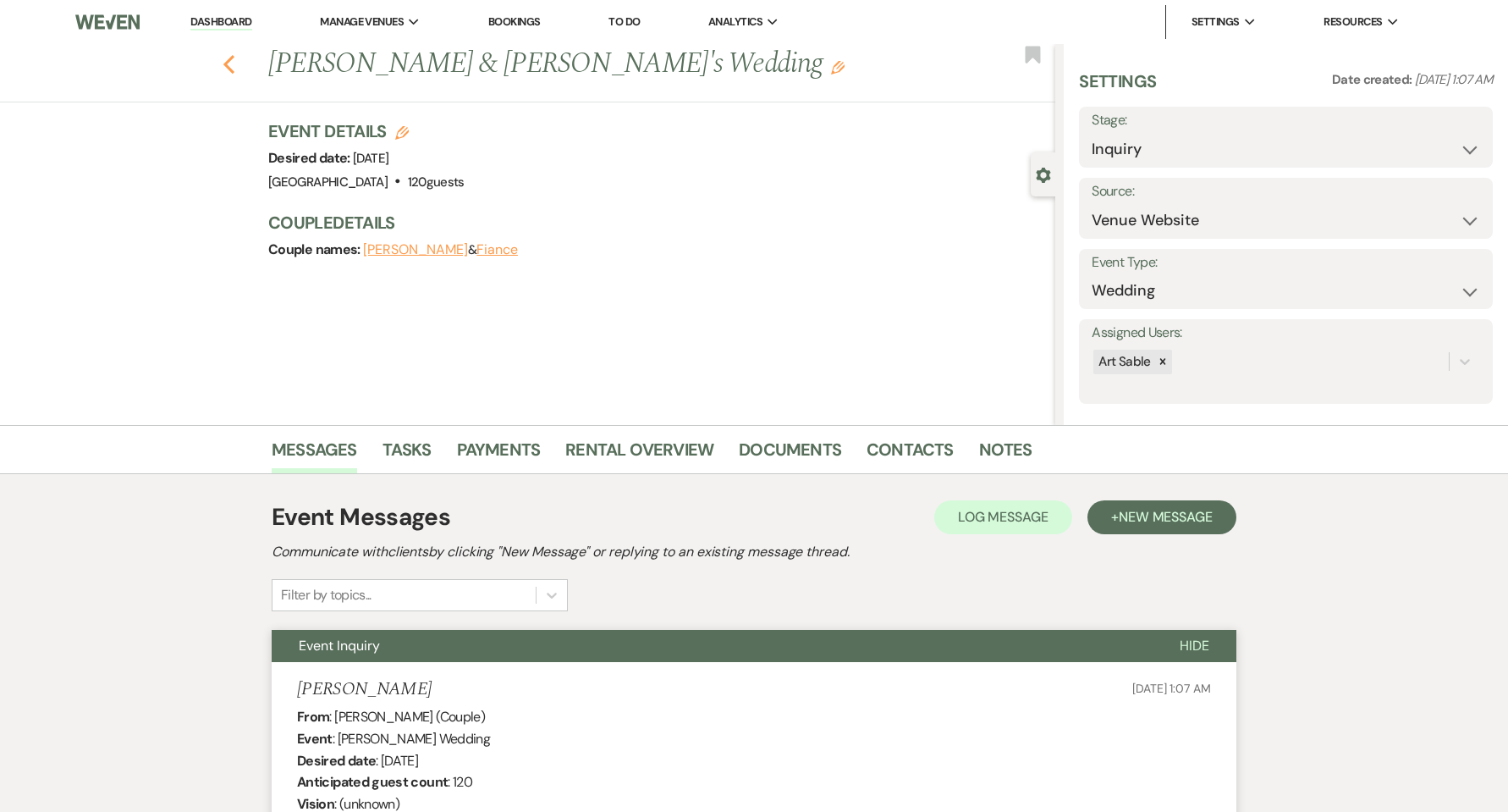
click at [230, 61] on icon "Previous" at bounding box center [229, 64] width 13 height 20
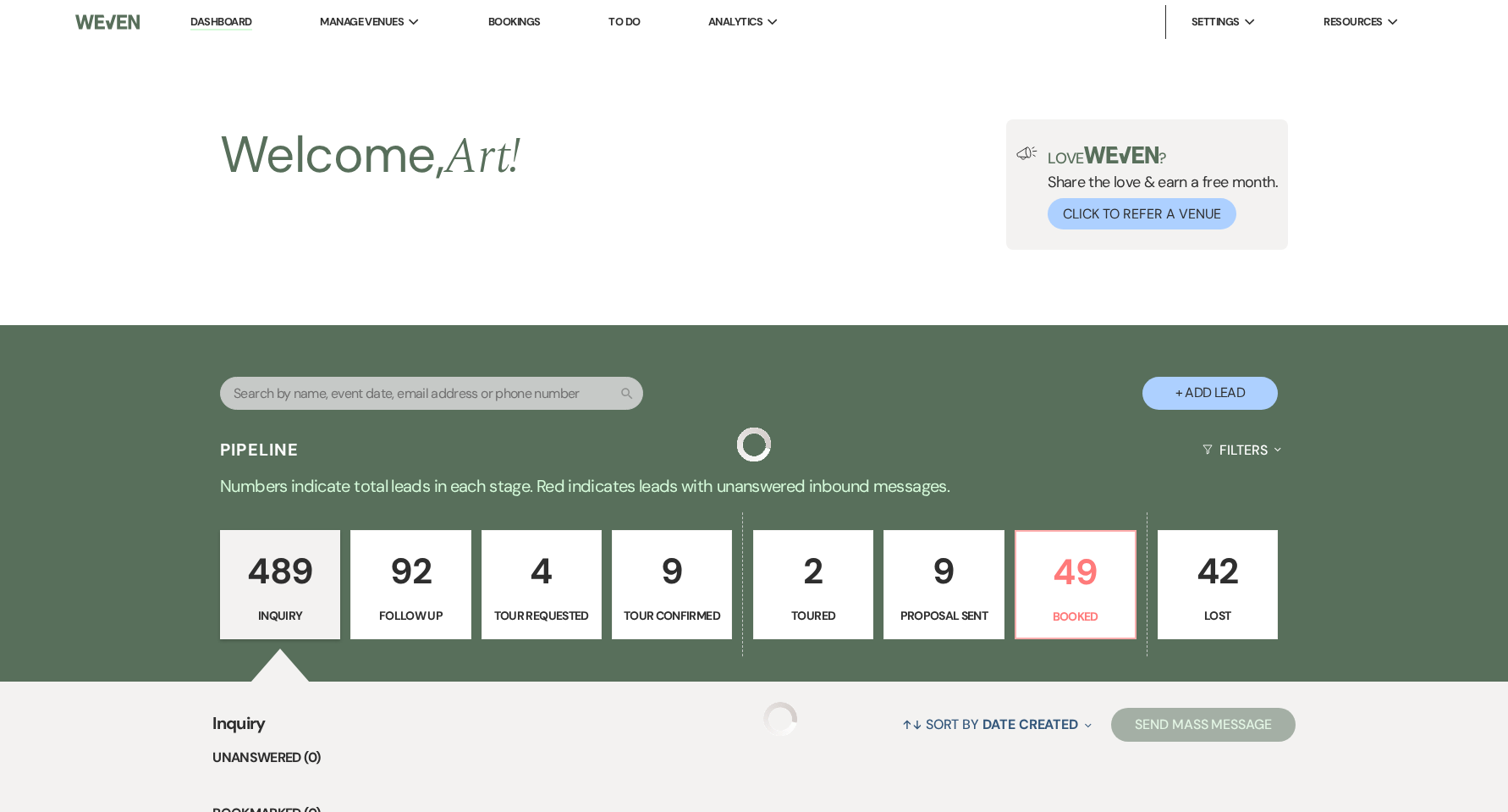
scroll to position [790, 0]
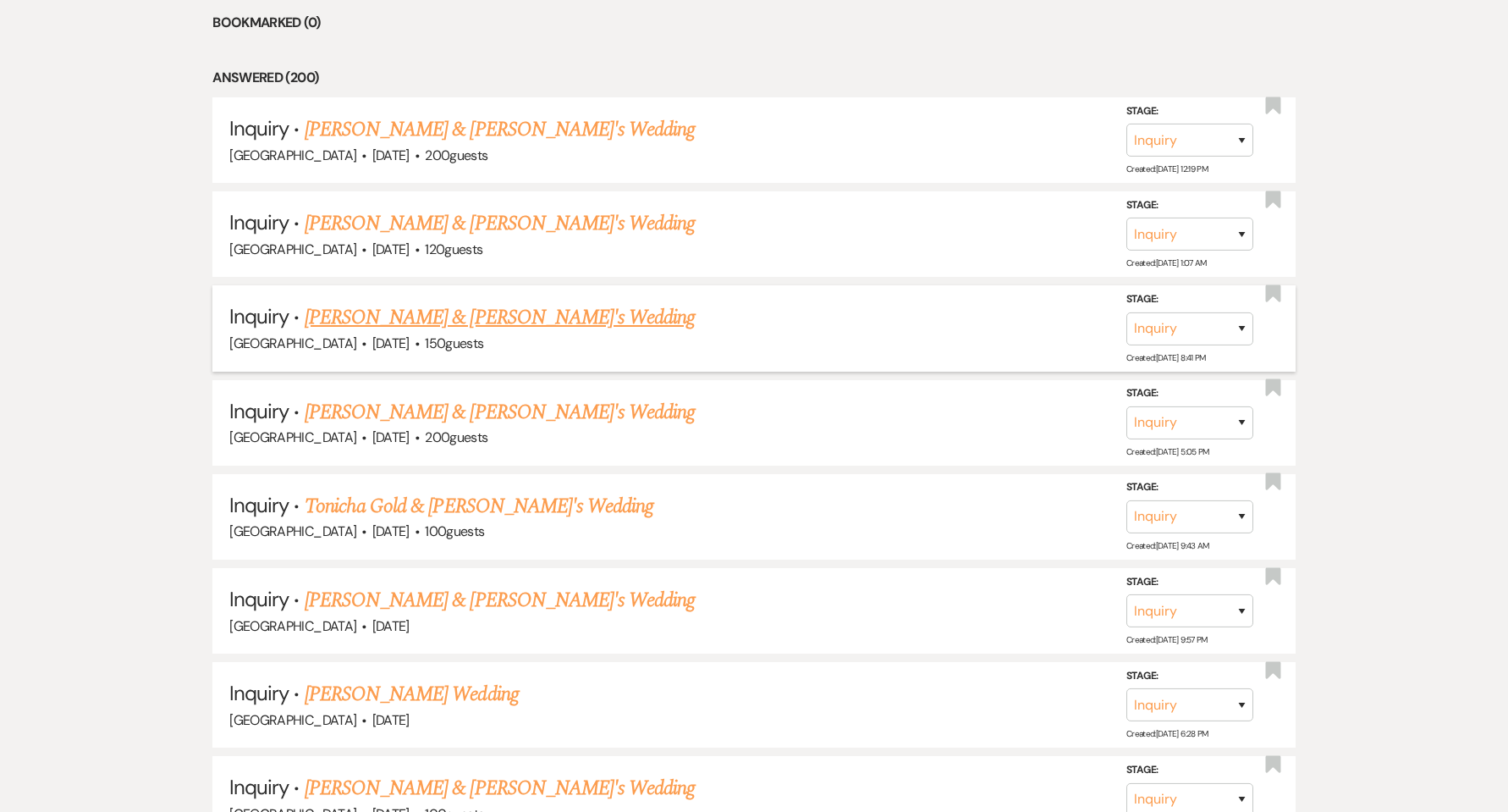
click at [347, 316] on link "[PERSON_NAME] & [PERSON_NAME]'s Wedding" at bounding box center [500, 317] width 391 height 31
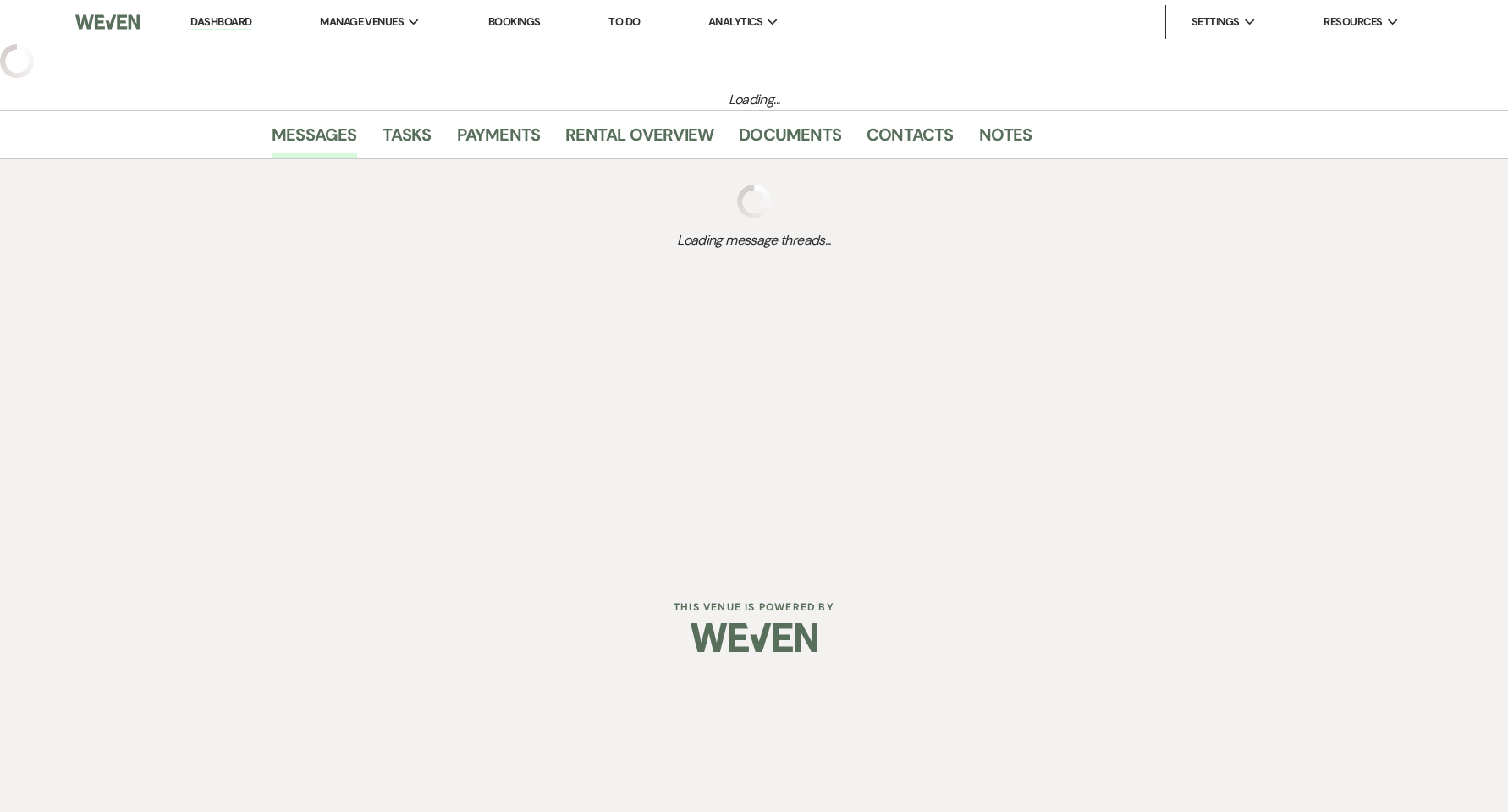
select select "5"
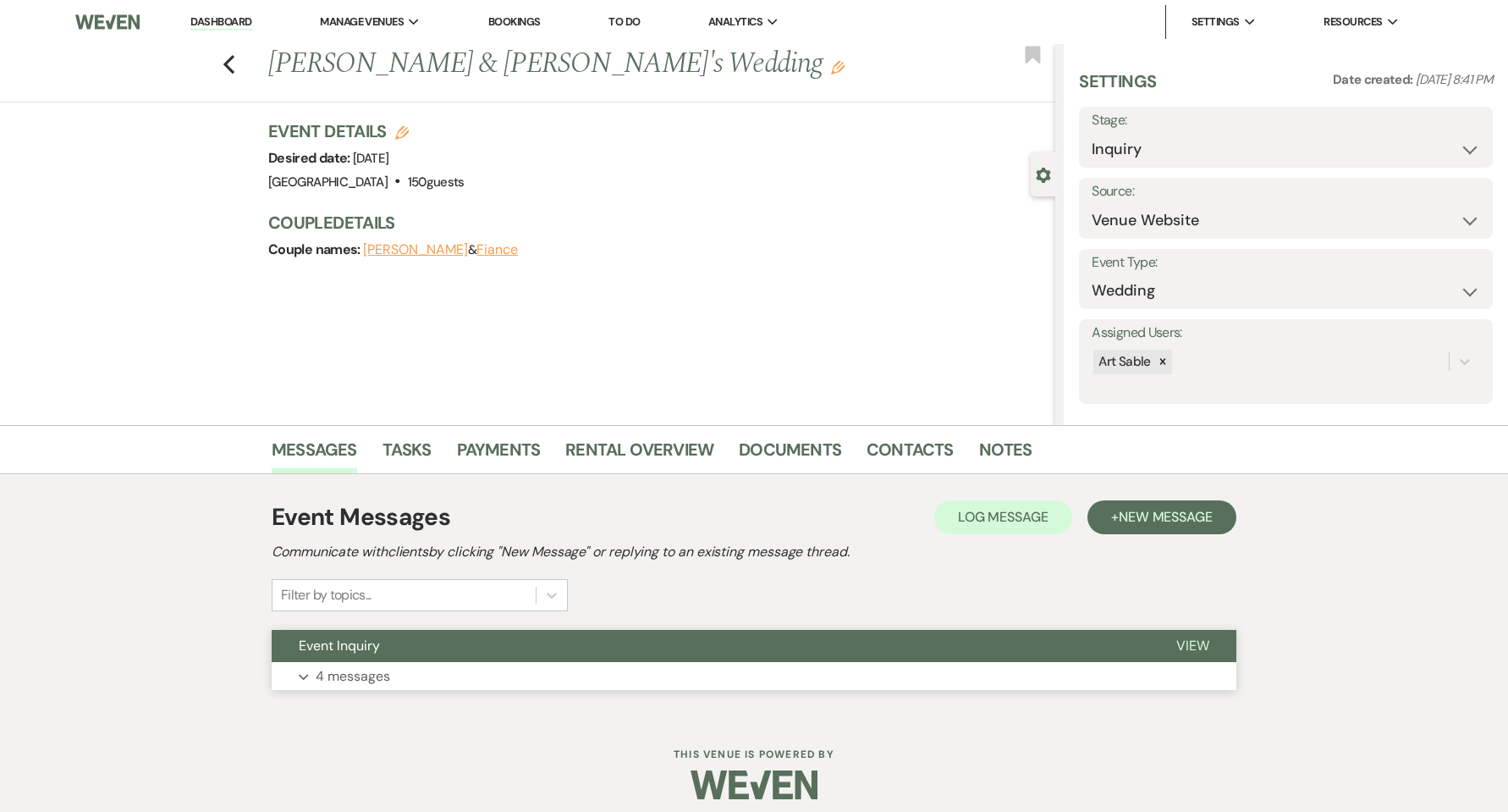
click at [408, 667] on button "Expand 4 messages" at bounding box center [754, 676] width 965 height 29
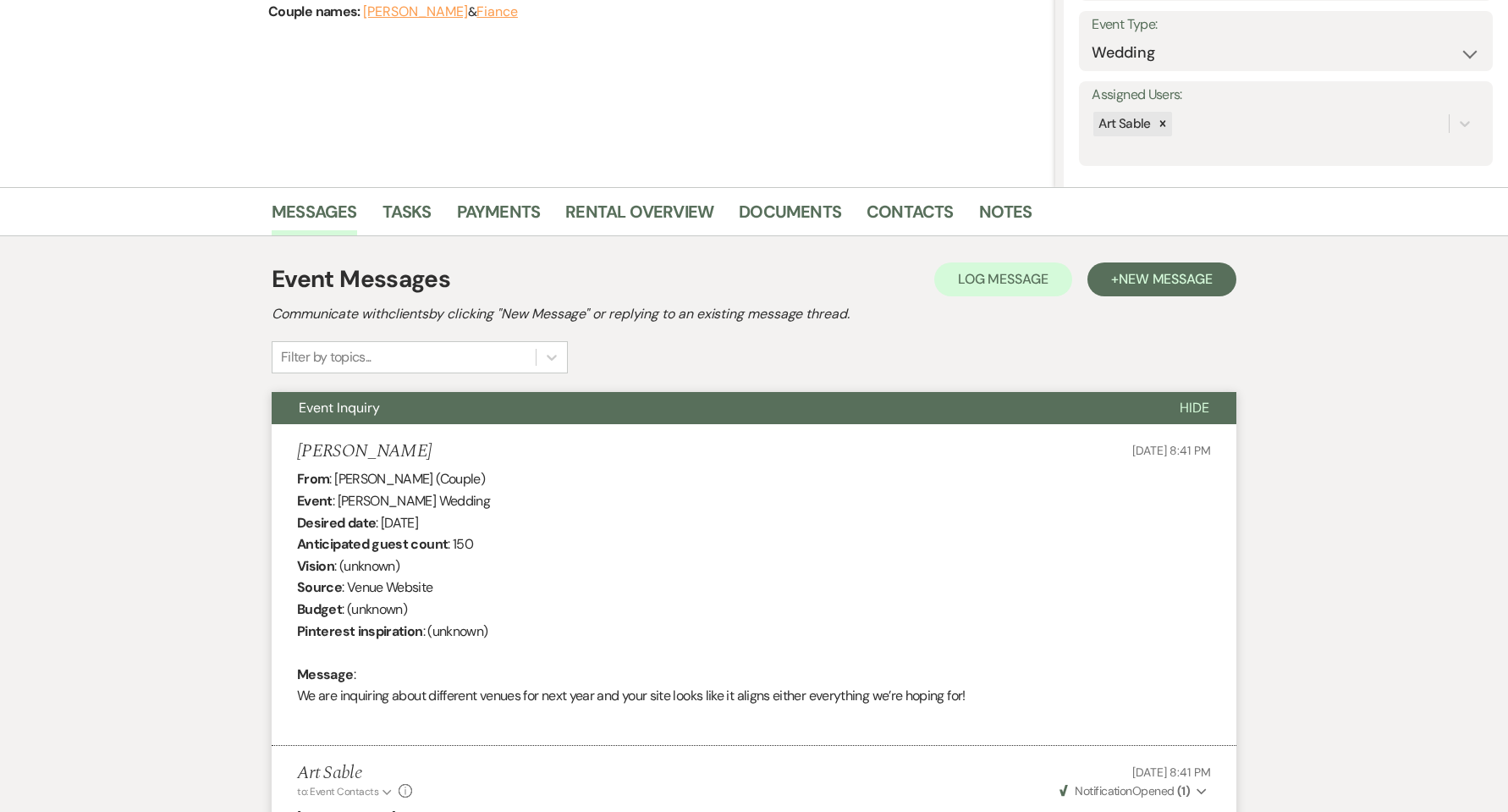
scroll to position [1, 0]
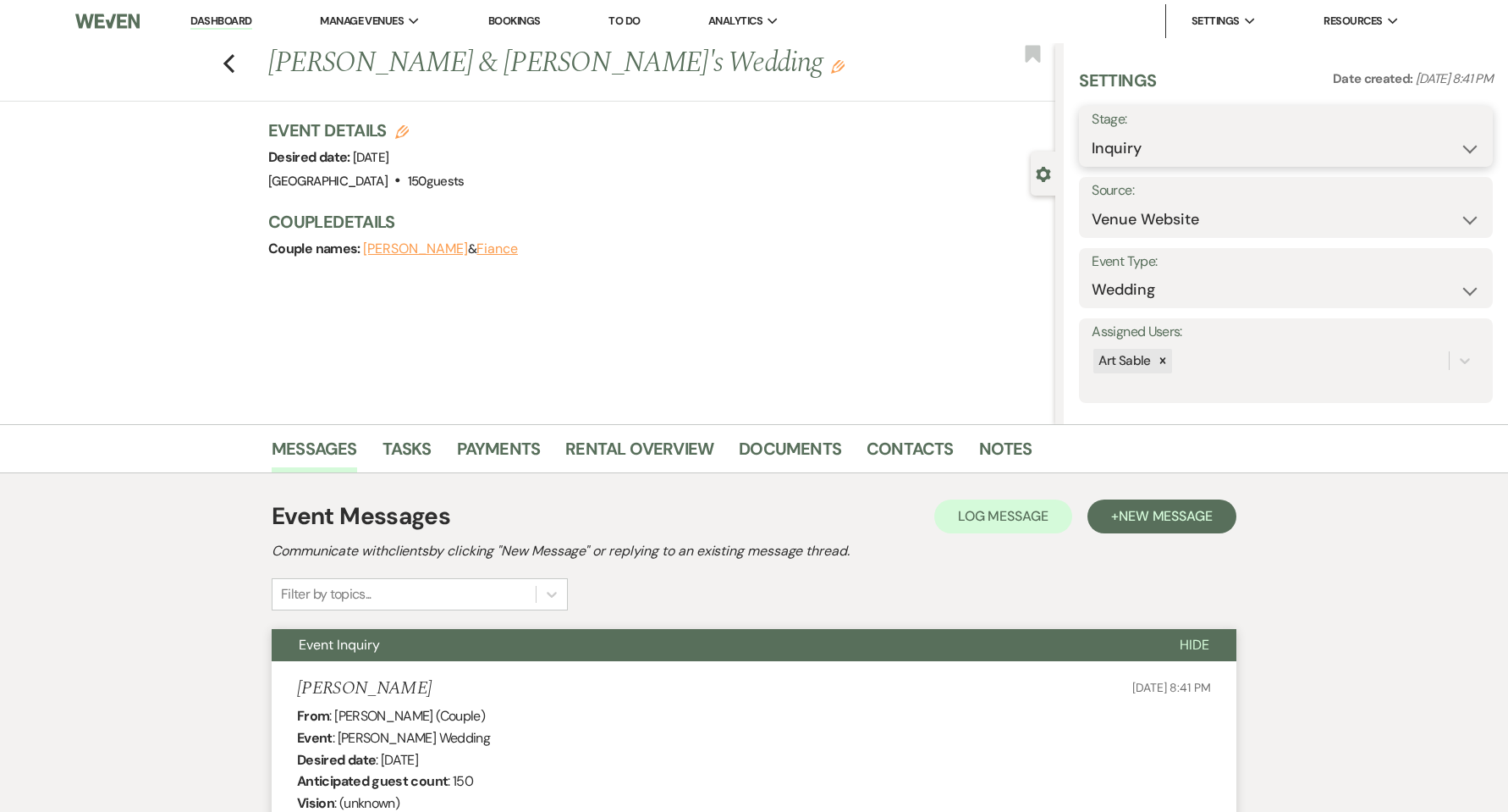
click at [1151, 145] on select "Inquiry Follow Up Tour Requested Tour Confirmed Toured Proposal Sent Booked Lost" at bounding box center [1285, 148] width 389 height 33
select select "5"
click at [1091, 132] on select "Inquiry Follow Up Tour Requested Tour Confirmed Toured Proposal Sent Booked Lost" at bounding box center [1285, 148] width 389 height 33
click at [1467, 122] on button "Save" at bounding box center [1448, 136] width 88 height 34
click at [236, 65] on icon "Previous" at bounding box center [229, 64] width 13 height 20
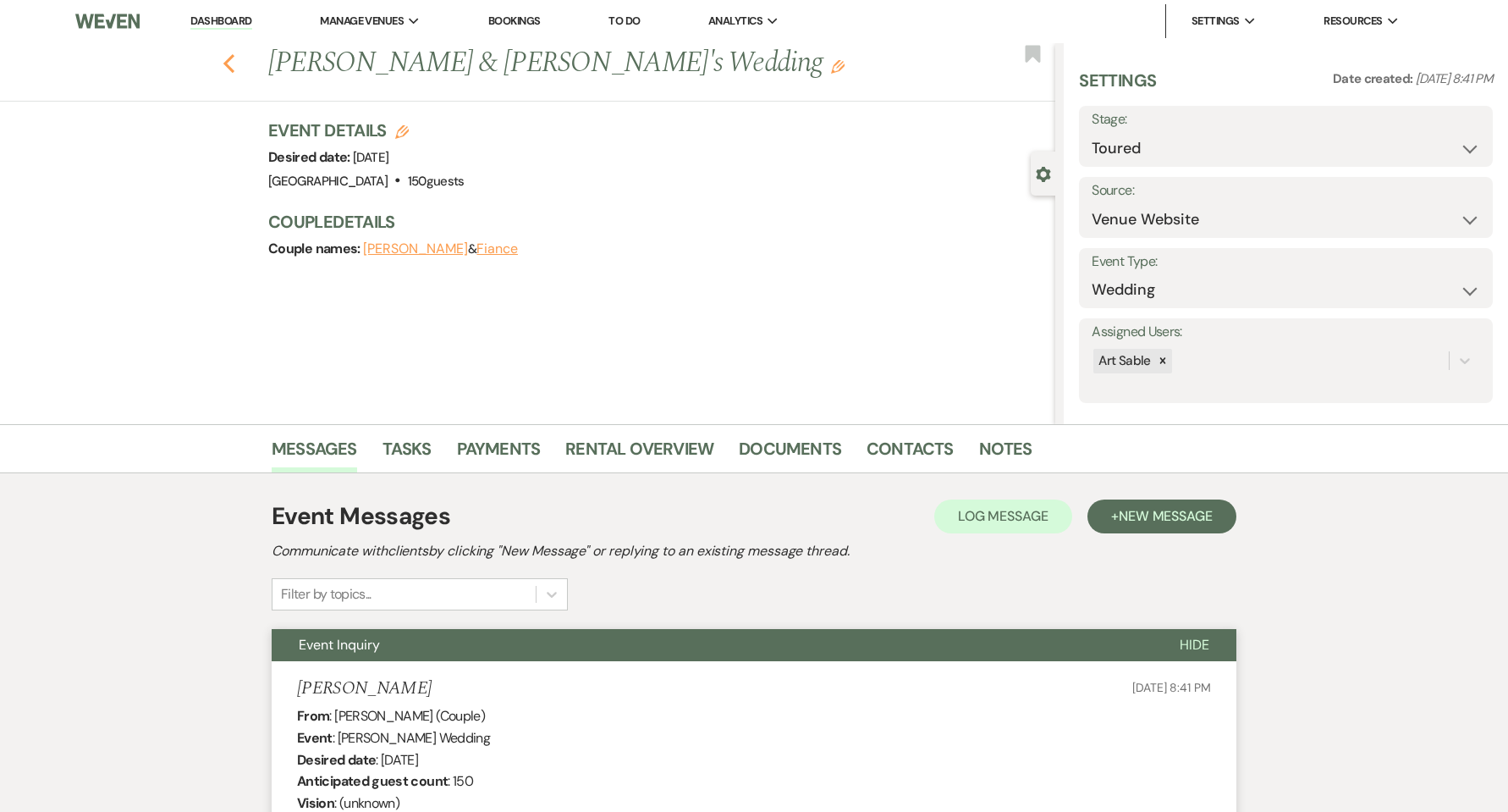
select select "5"
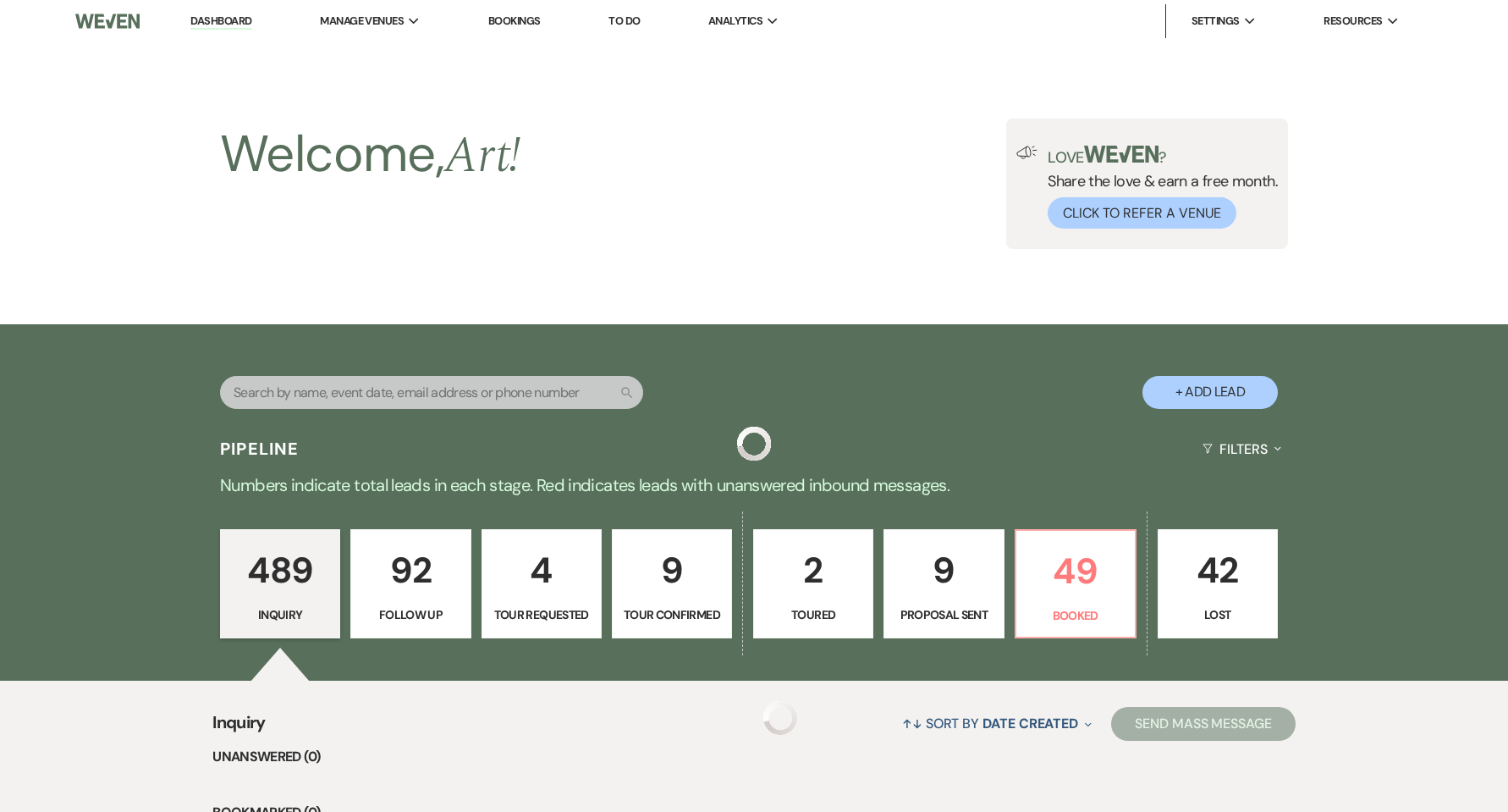
scroll to position [790, 0]
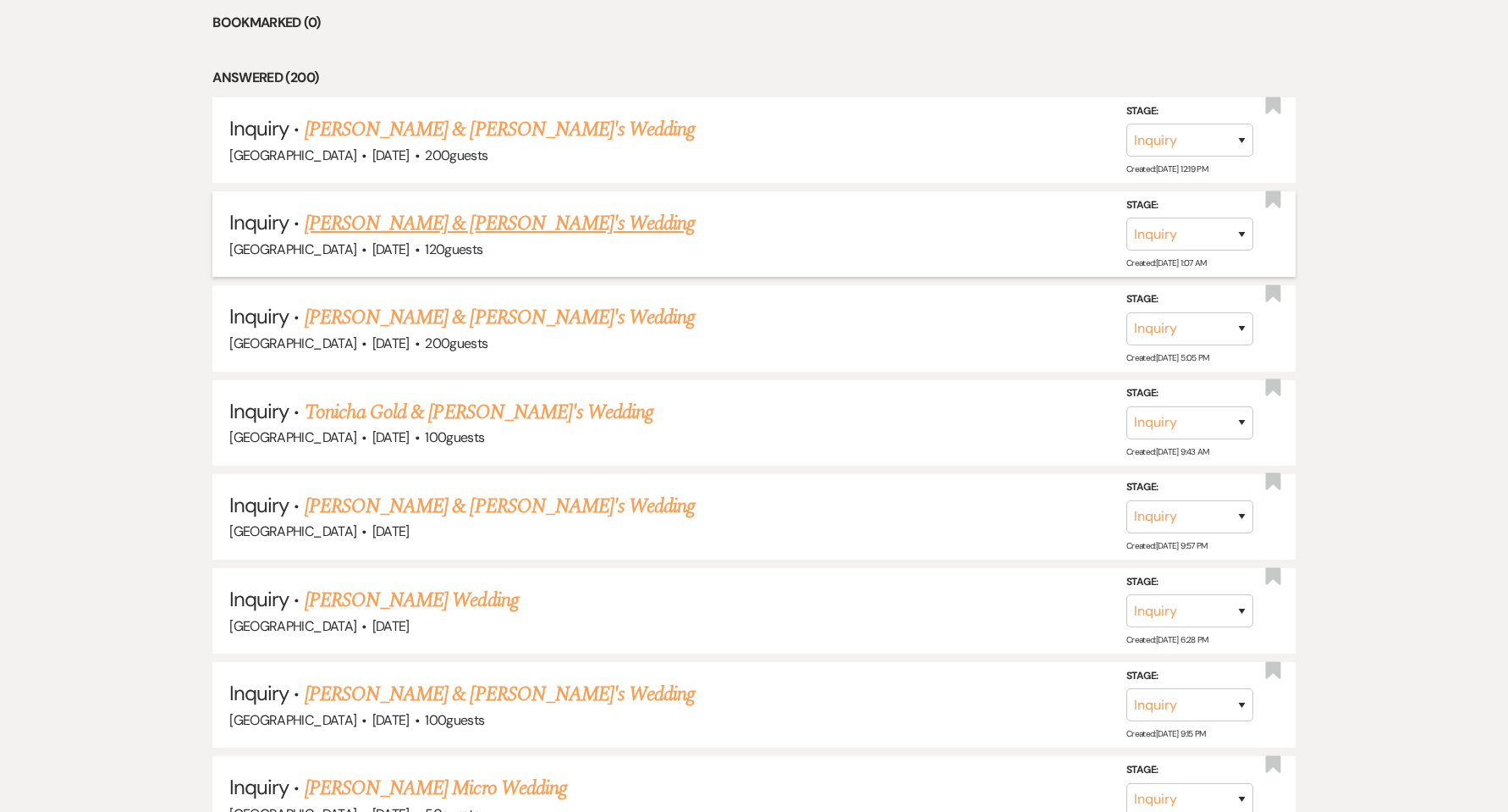
click at [362, 226] on link "[PERSON_NAME] & [PERSON_NAME]'s Wedding" at bounding box center [500, 223] width 391 height 31
select select "5"
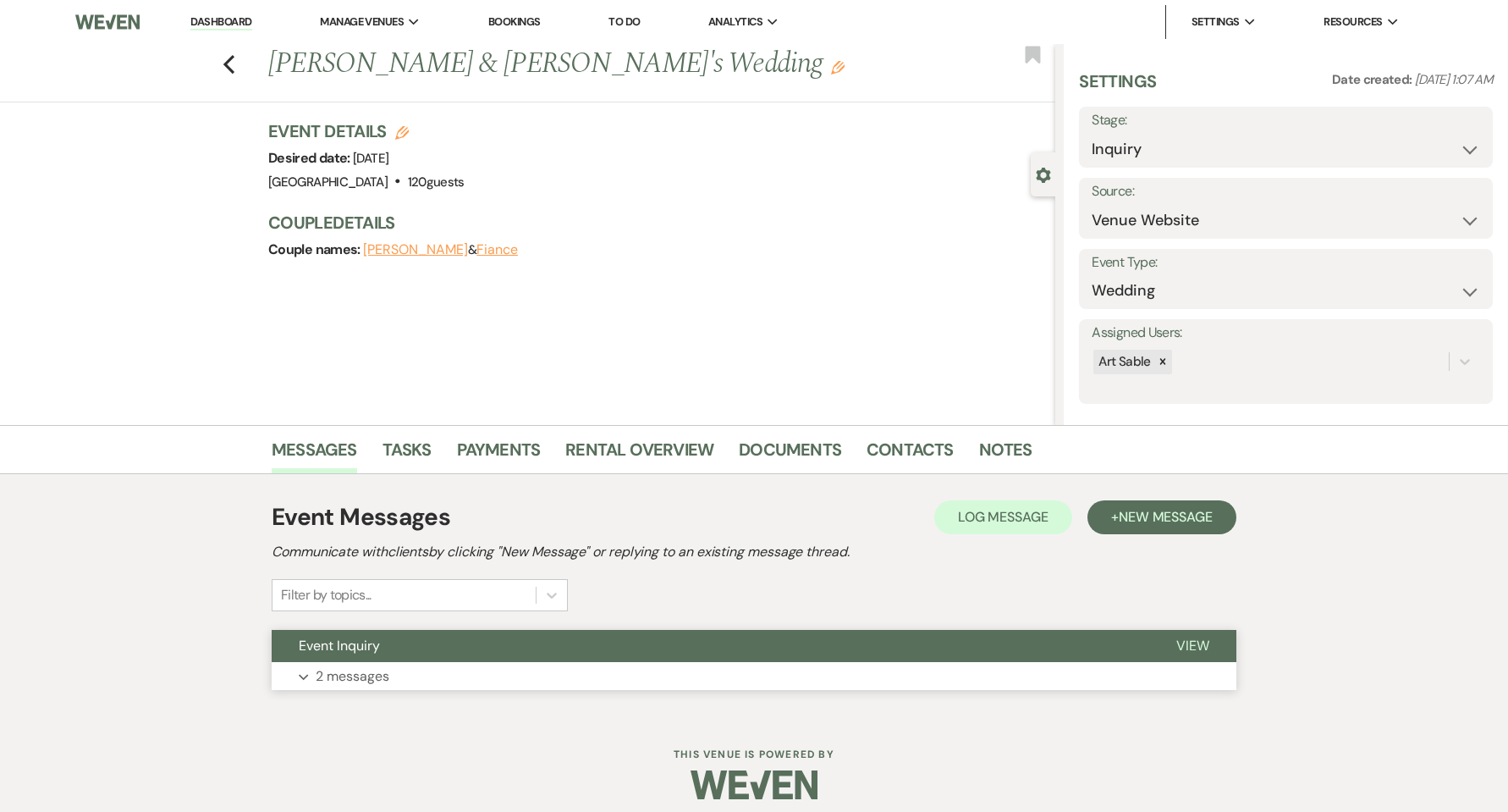
click at [364, 677] on p "2 messages" at bounding box center [353, 676] width 74 height 22
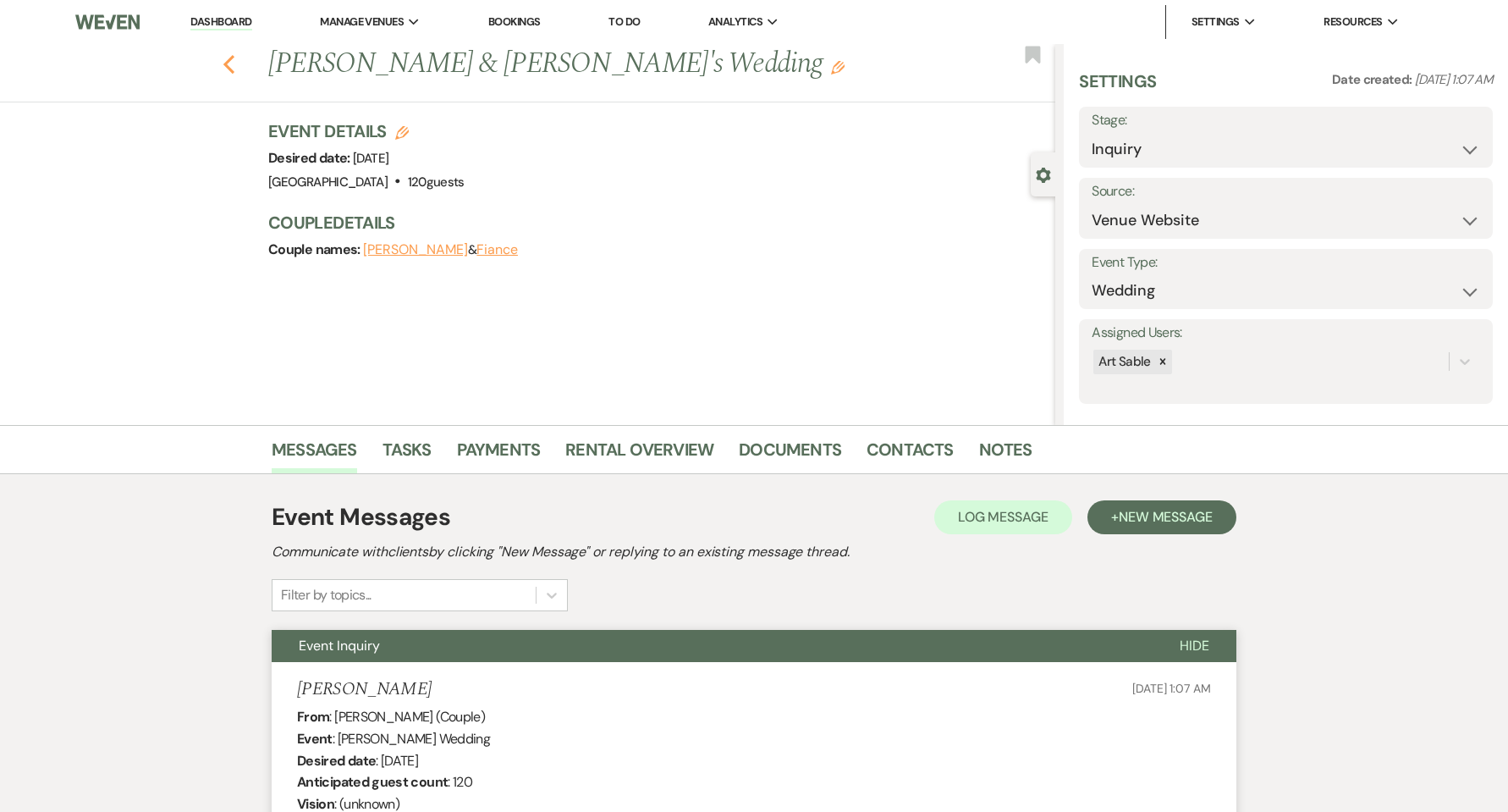
click at [232, 56] on icon "Previous" at bounding box center [229, 64] width 13 height 20
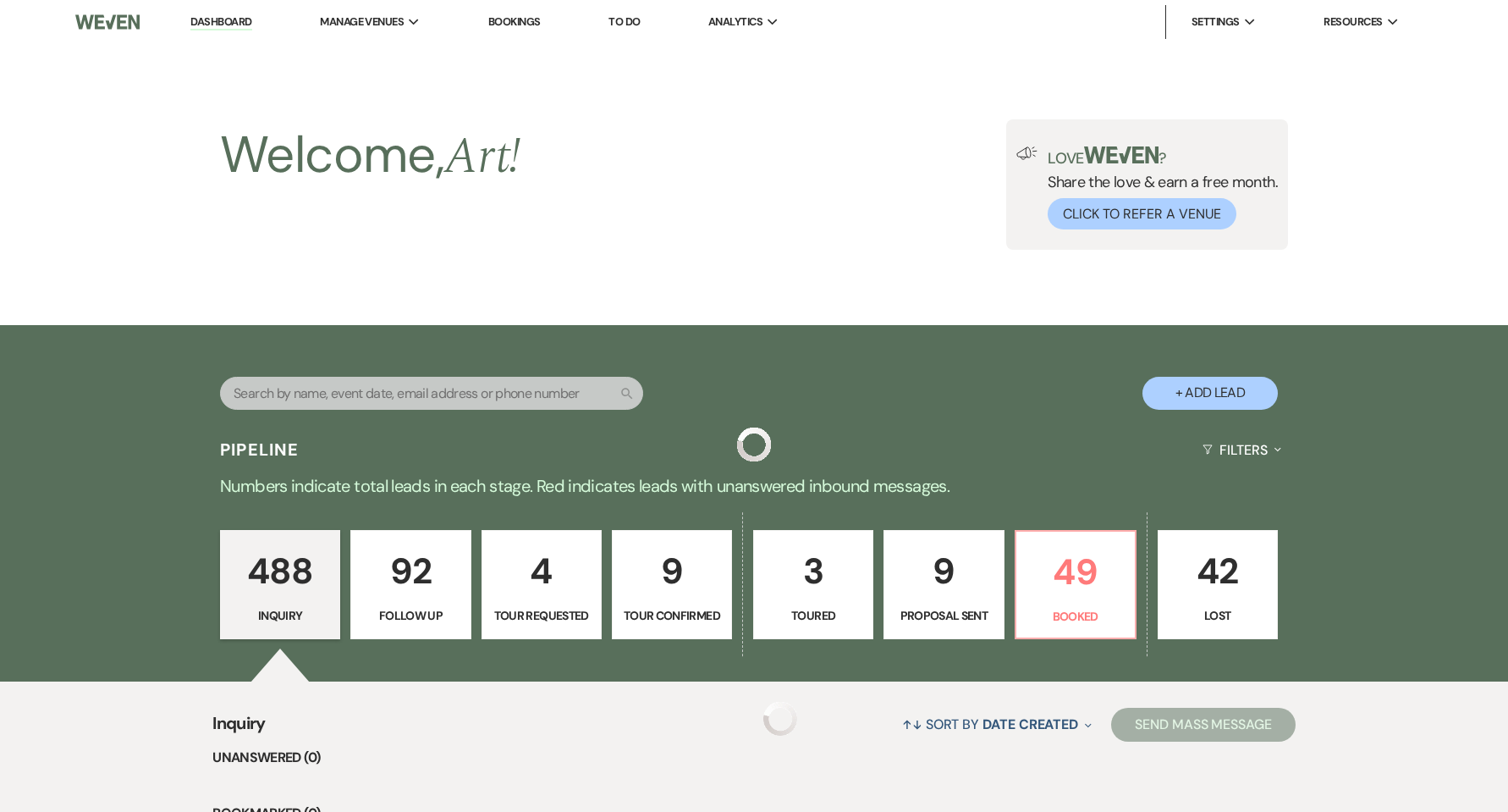
scroll to position [790, 0]
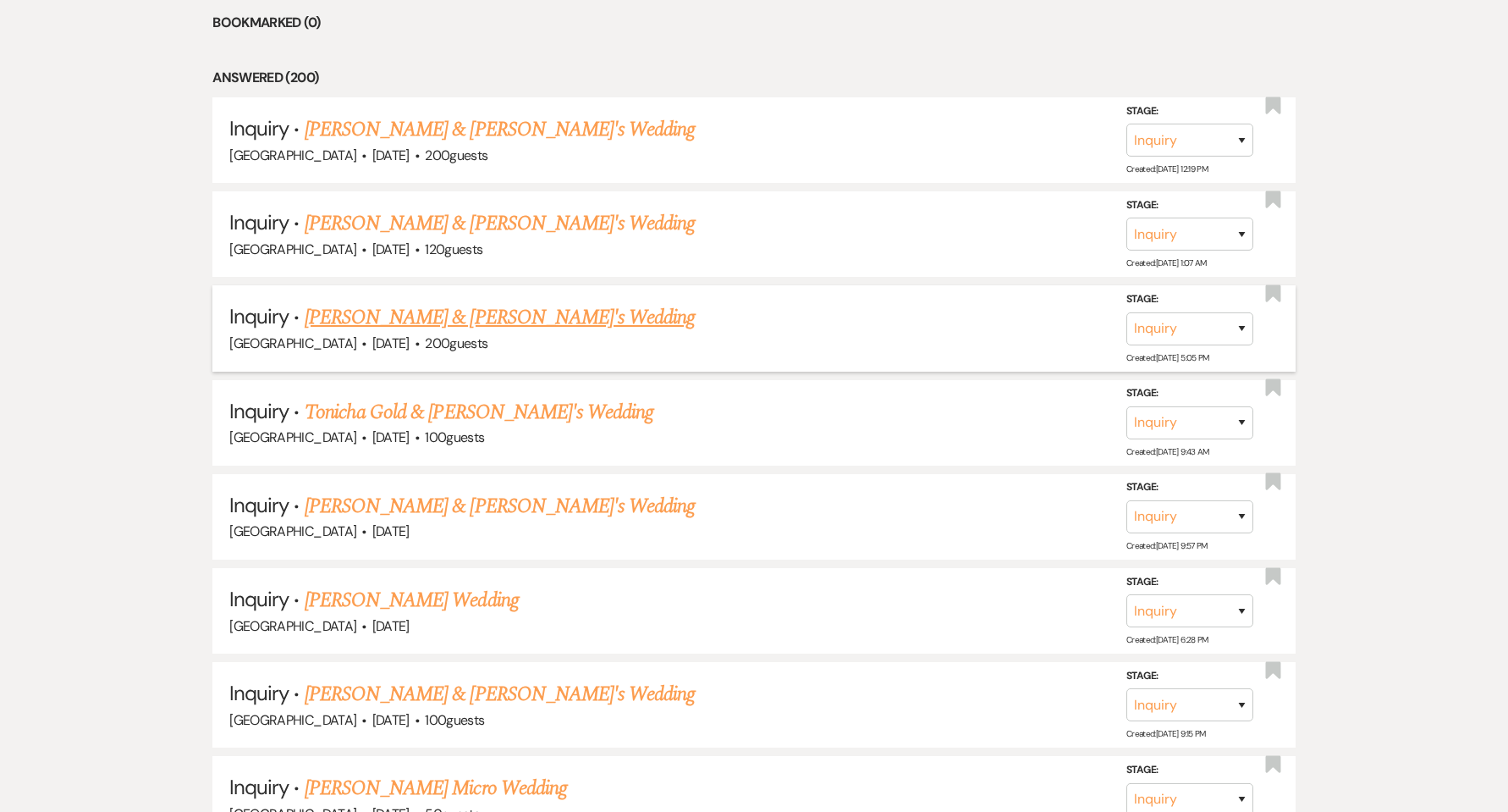
click at [378, 315] on link "[PERSON_NAME] & [PERSON_NAME]'s Wedding" at bounding box center [500, 317] width 391 height 31
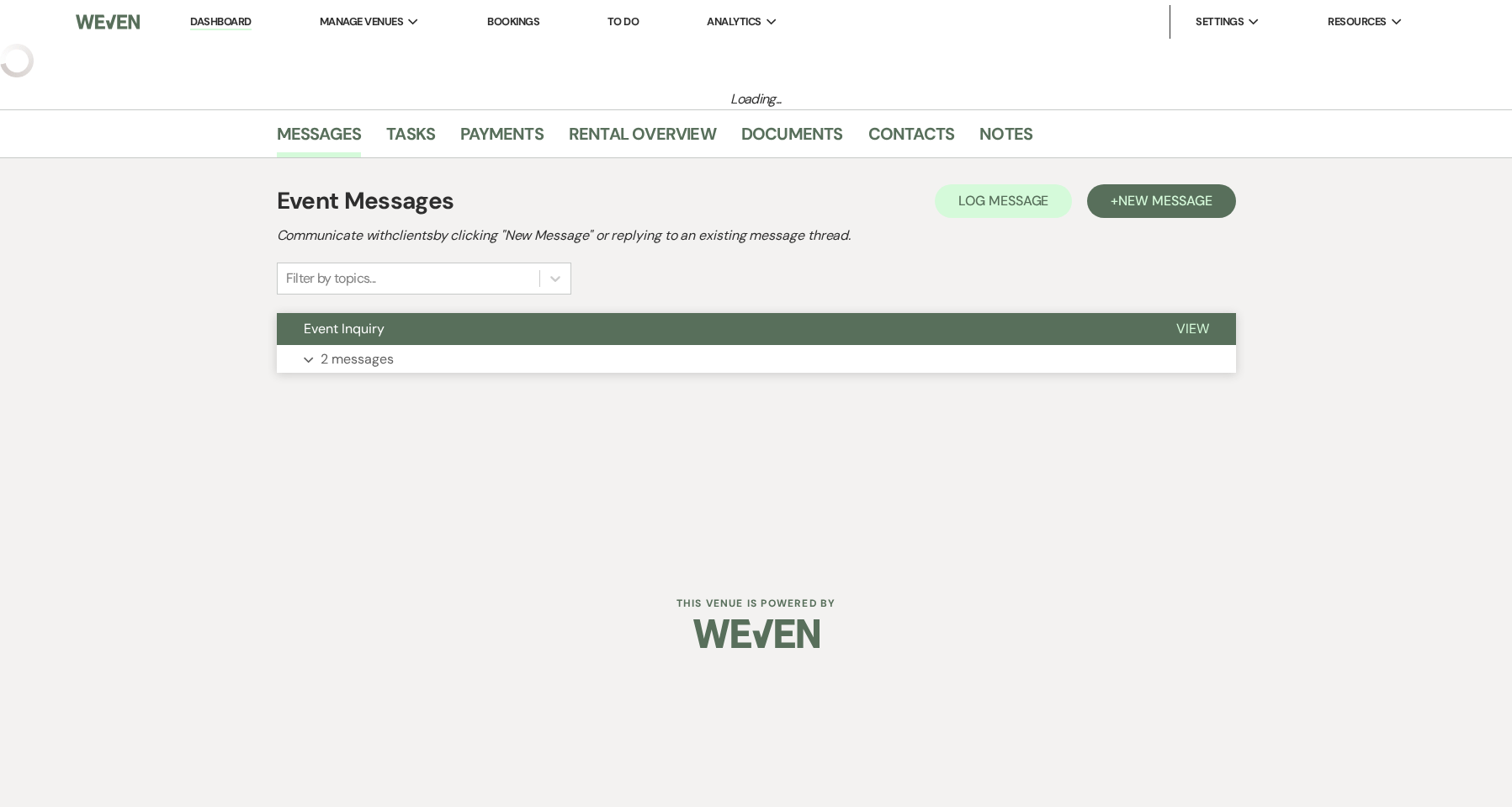
click at [372, 361] on p "2 messages" at bounding box center [357, 360] width 73 height 22
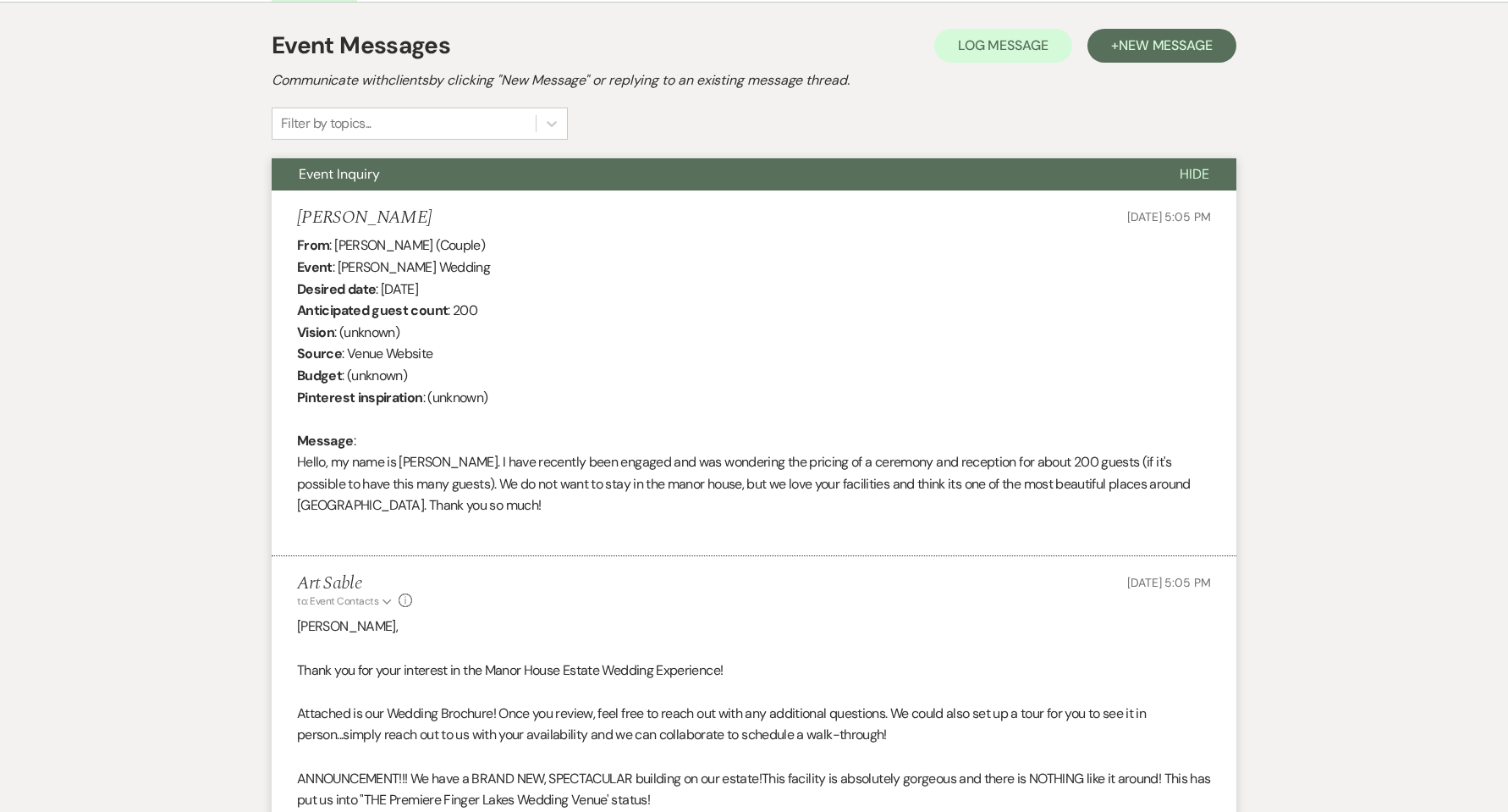
select select "5"
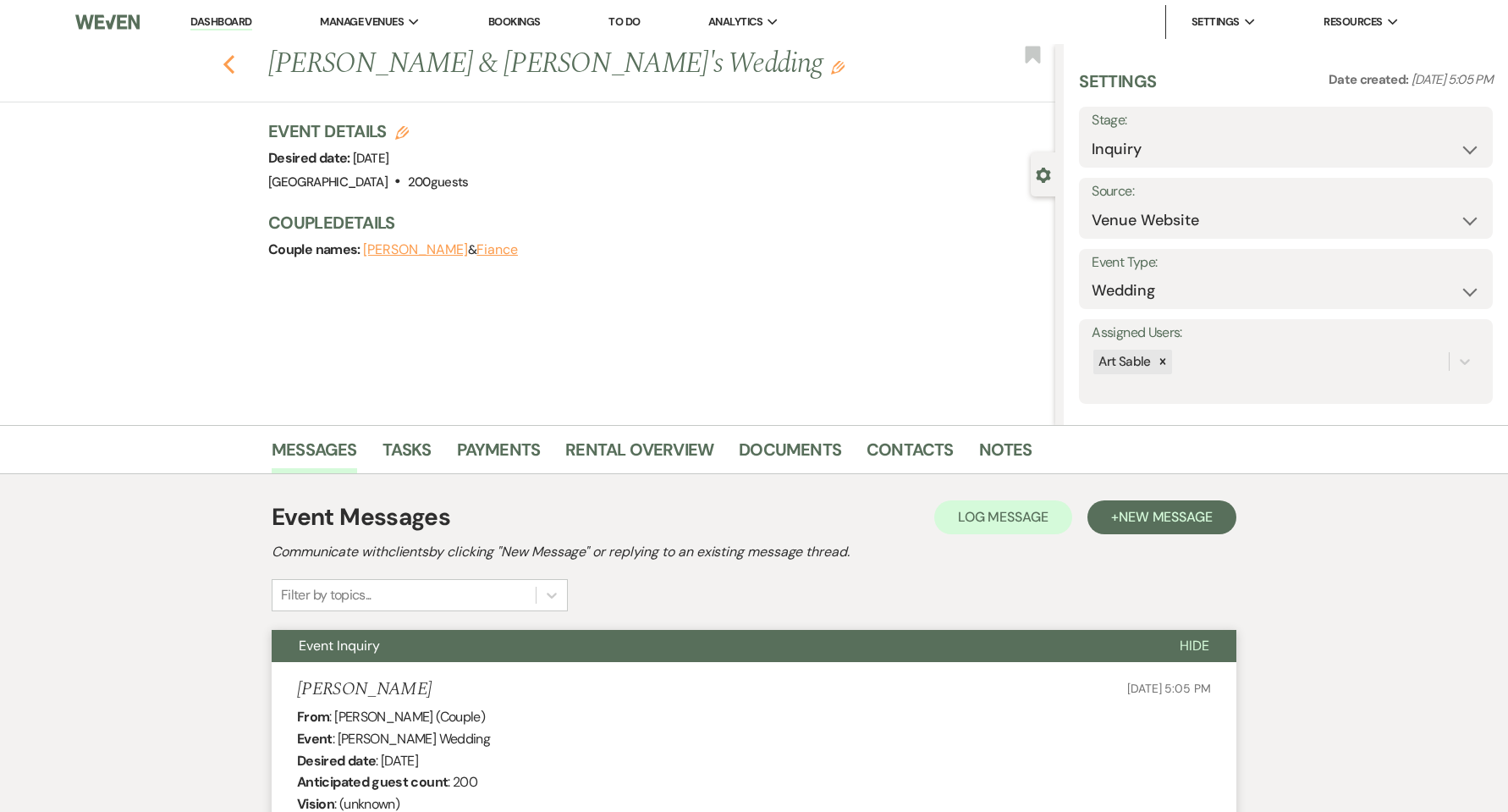
click at [236, 63] on icon "Previous" at bounding box center [229, 64] width 13 height 20
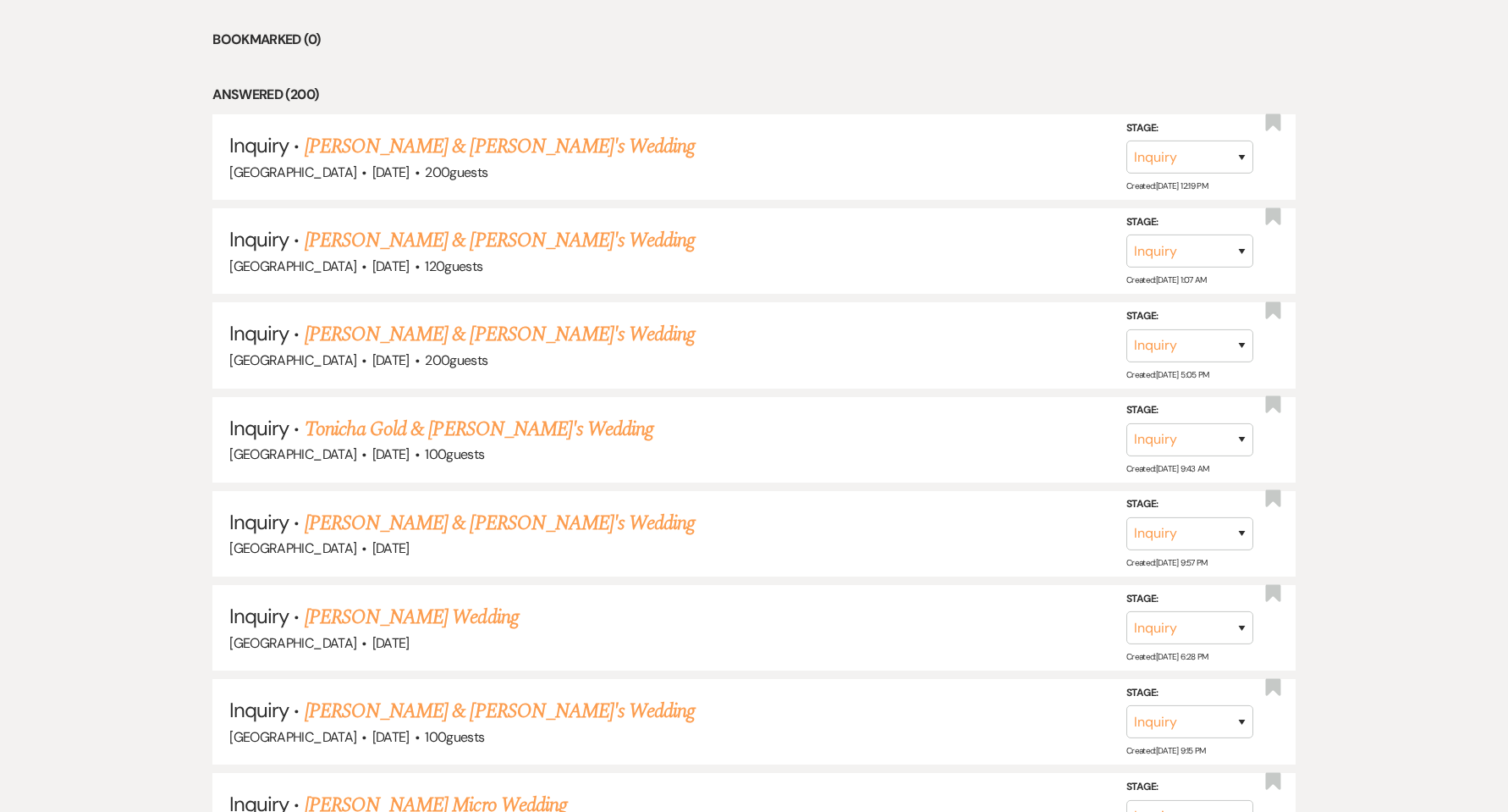
scroll to position [678, 0]
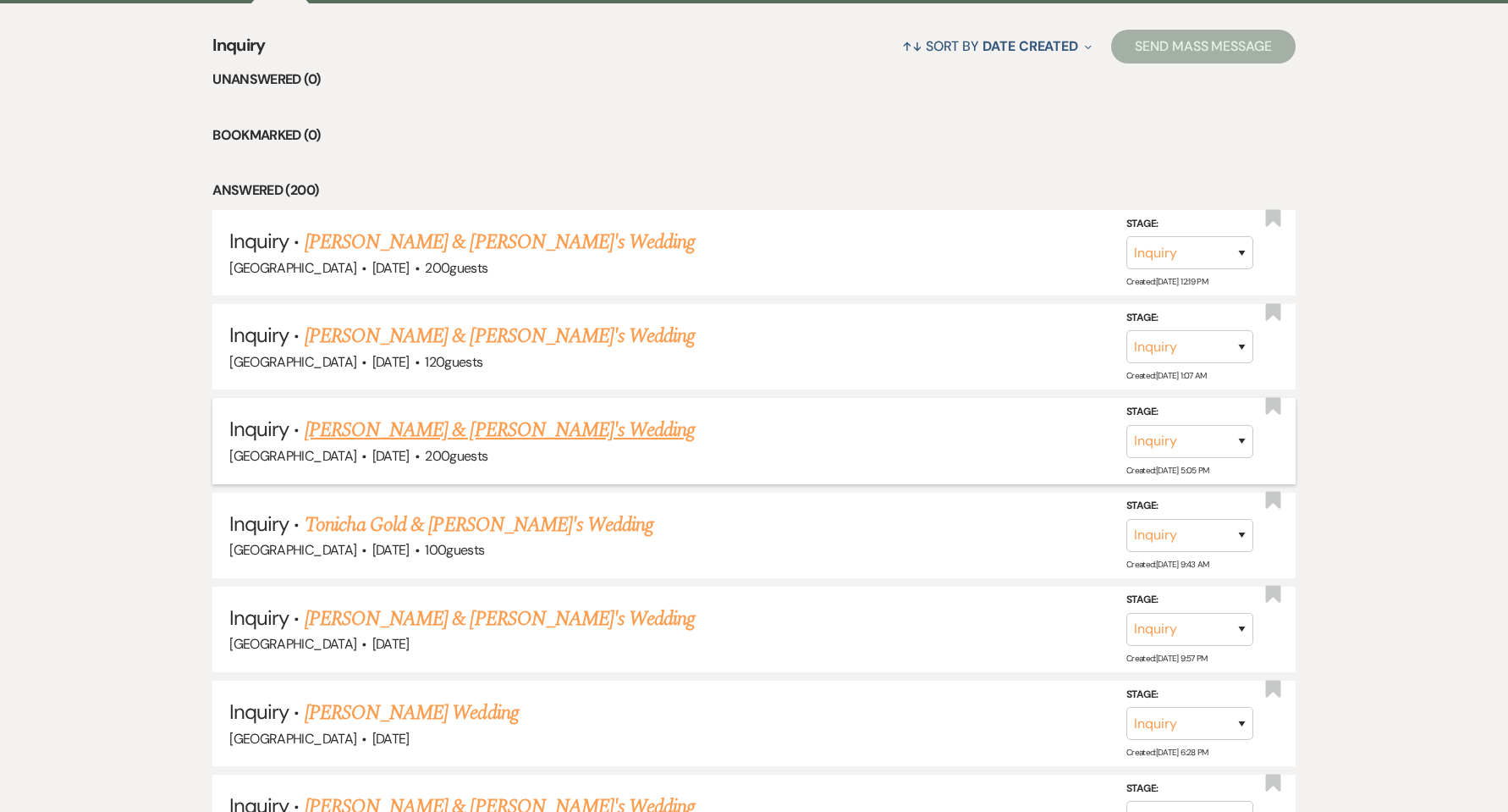
click at [357, 432] on link "[PERSON_NAME] & [PERSON_NAME]'s Wedding" at bounding box center [500, 429] width 391 height 31
select select "5"
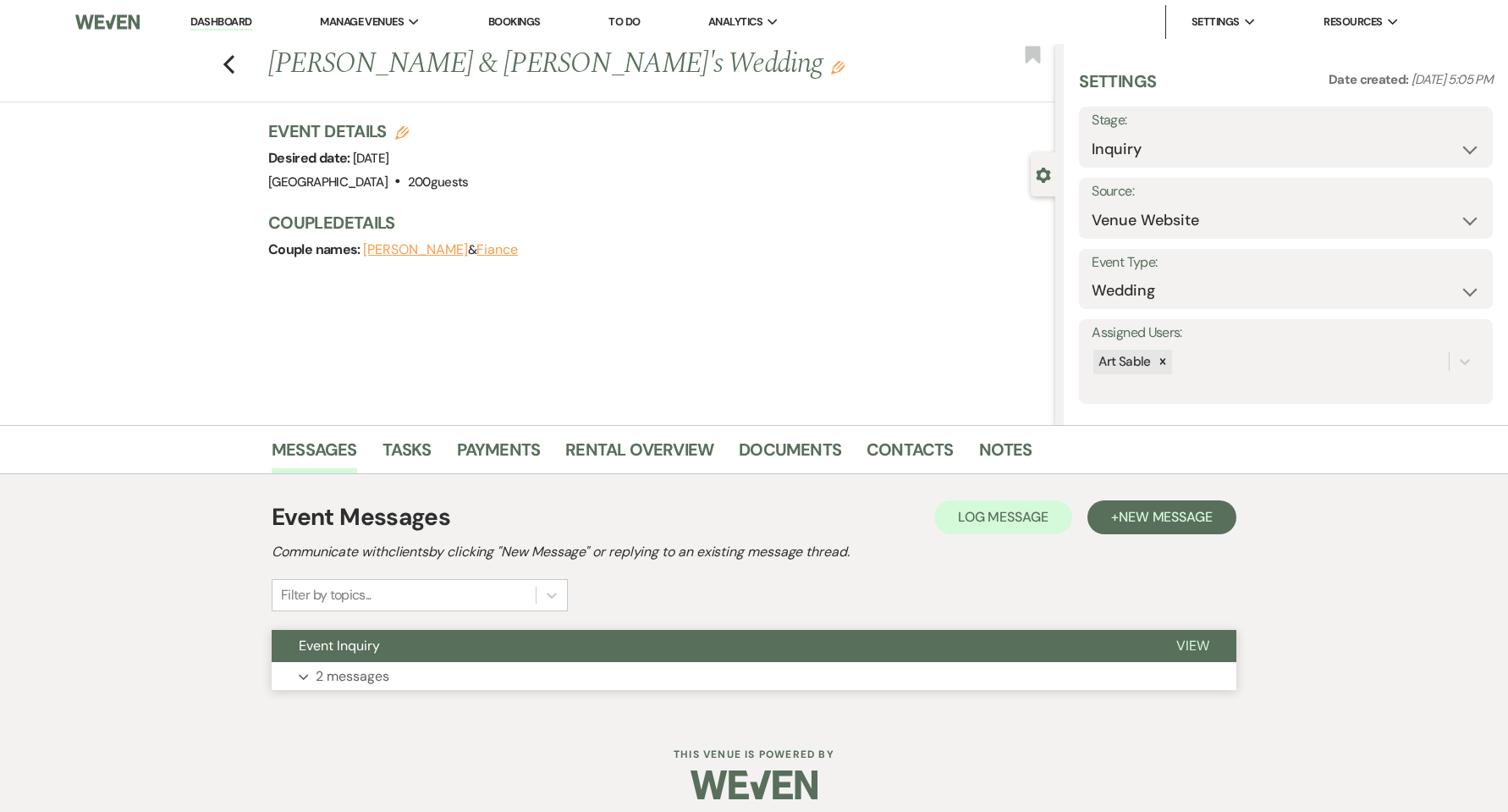
click at [331, 669] on p "2 messages" at bounding box center [353, 676] width 74 height 22
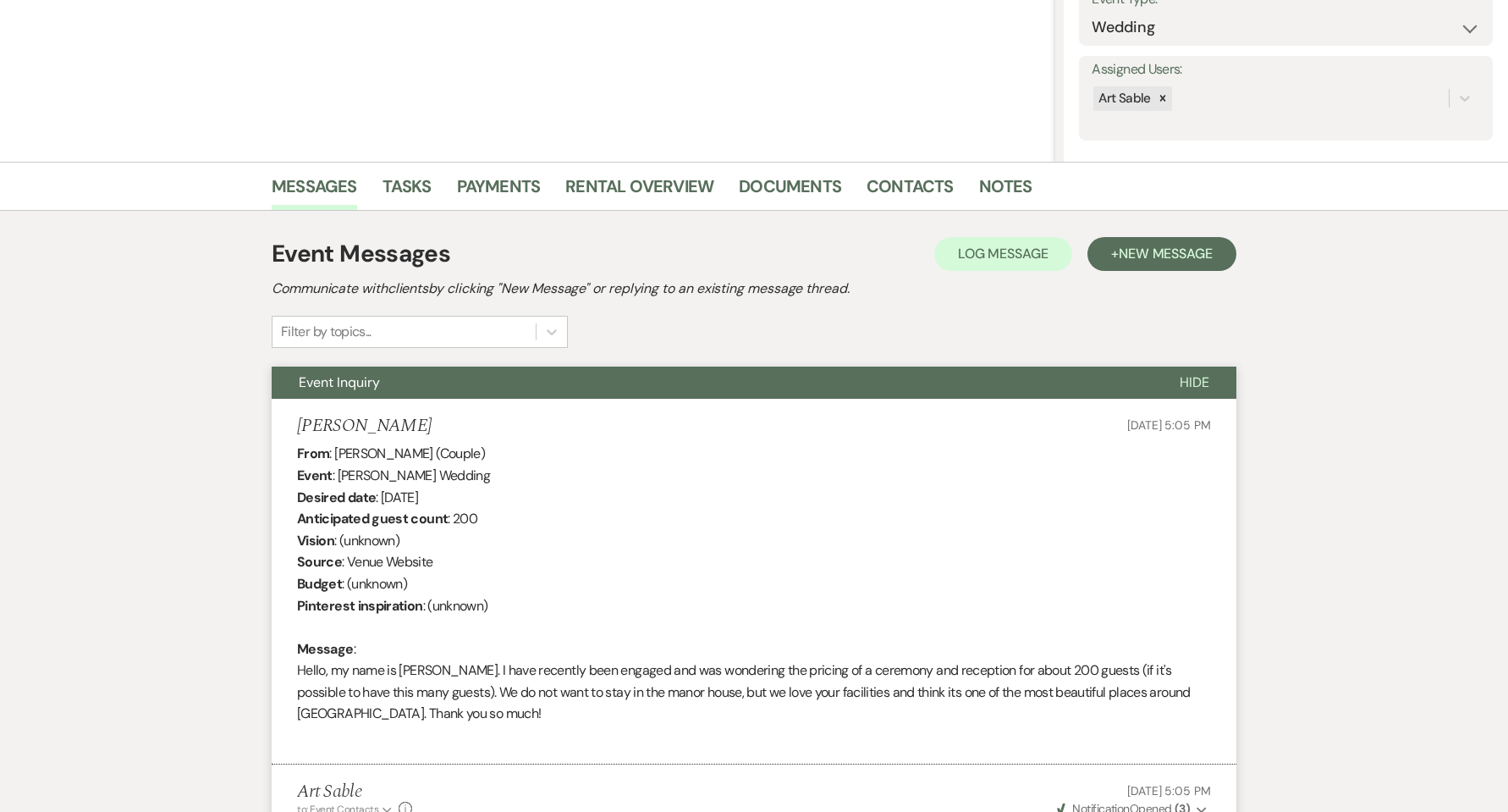
scroll to position [226, 0]
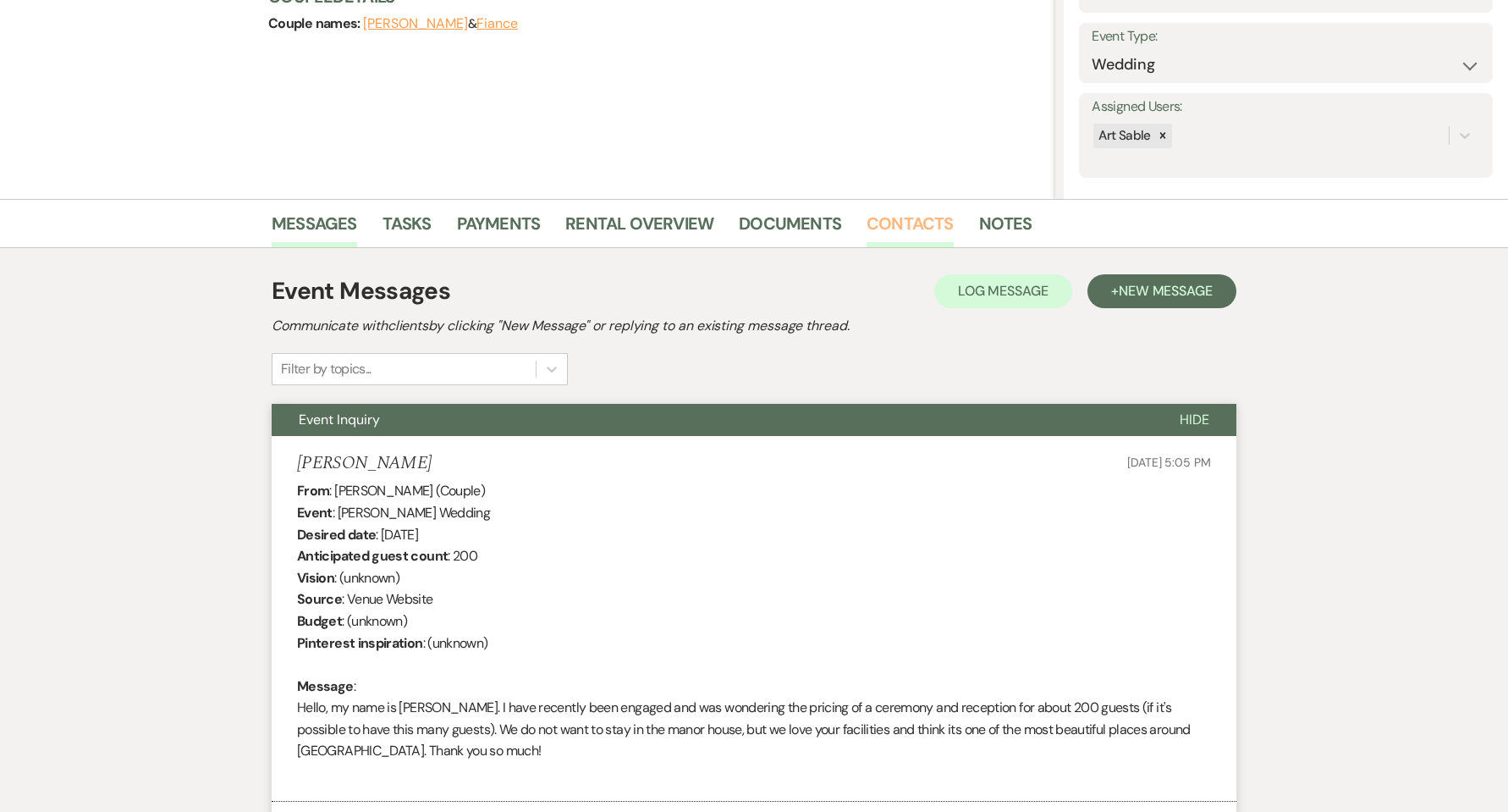
click at [891, 228] on link "Contacts" at bounding box center [911, 228] width 87 height 37
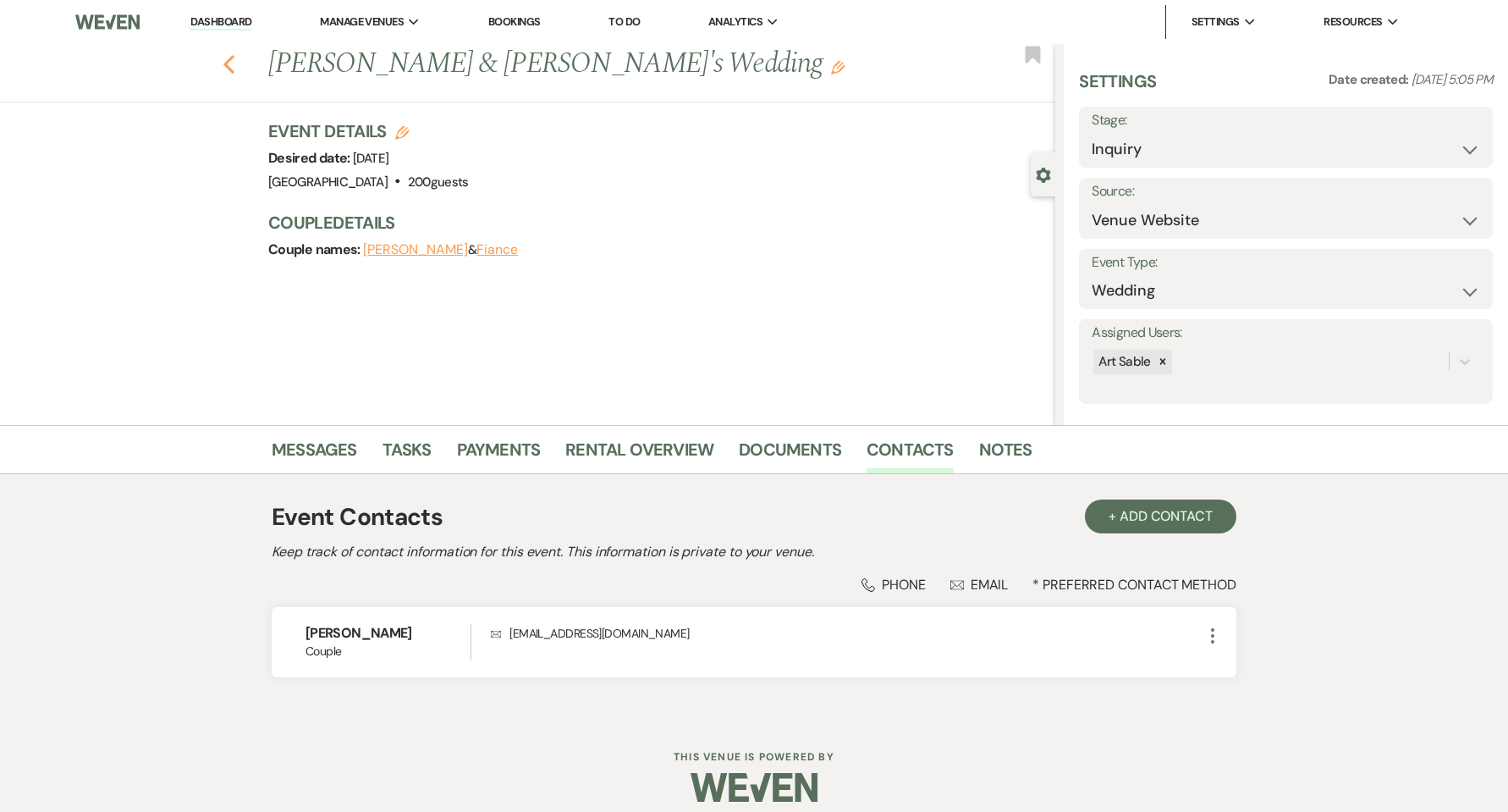
click at [229, 67] on icon "Previous" at bounding box center [229, 64] width 13 height 20
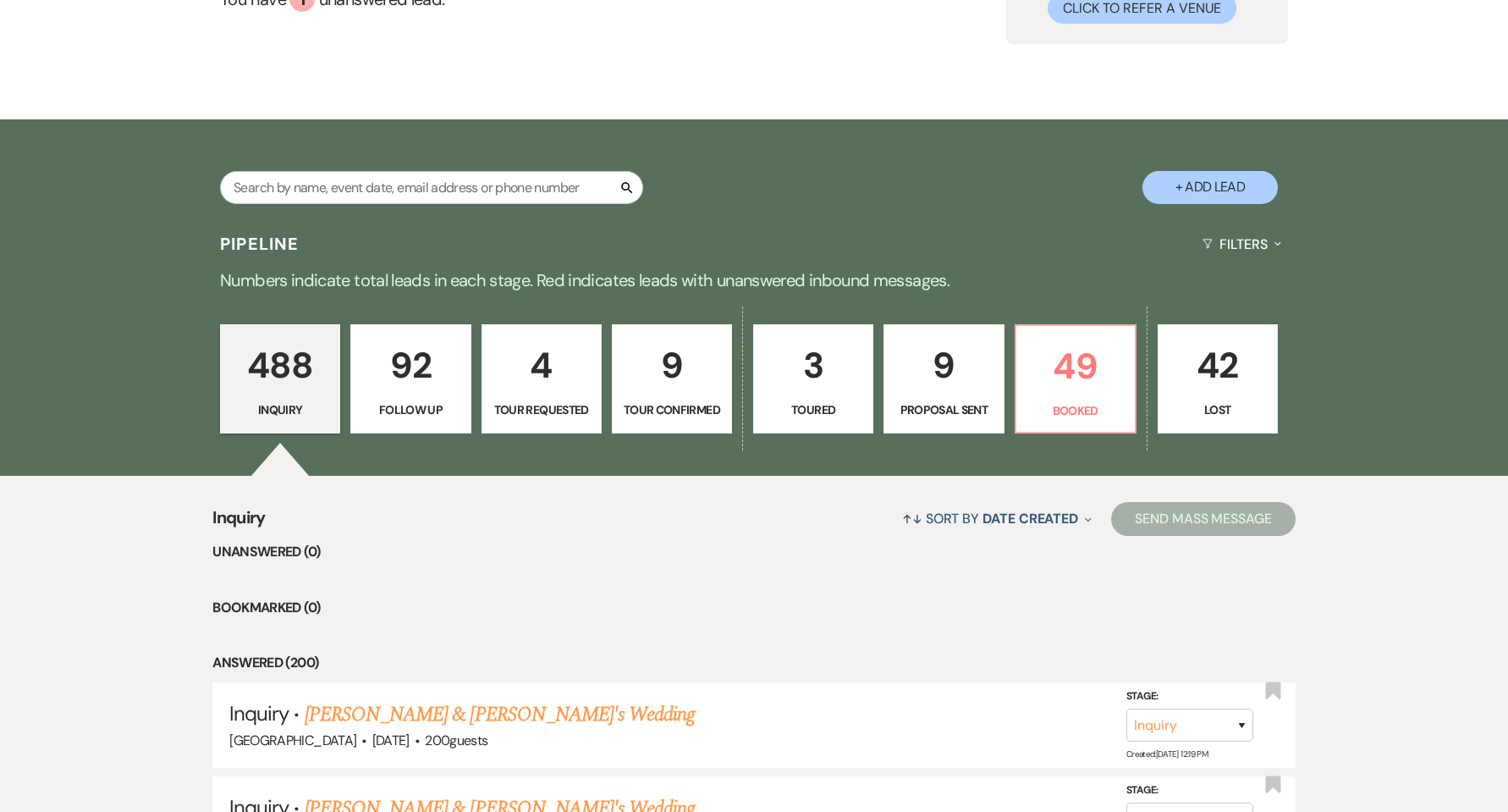
scroll to position [113, 0]
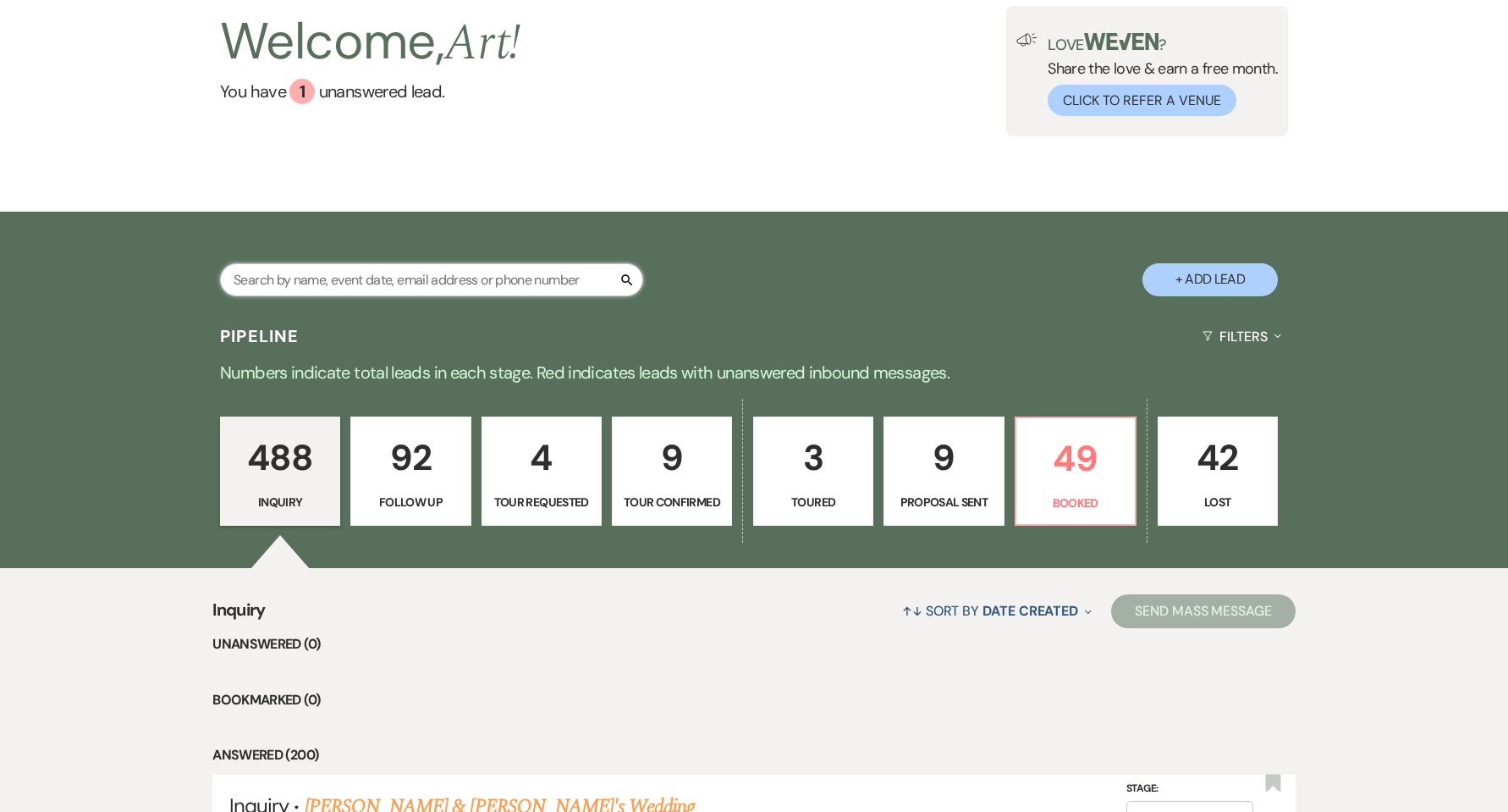
click at [376, 283] on input "text" at bounding box center [431, 279] width 423 height 33
type input "[PERSON_NAME]"
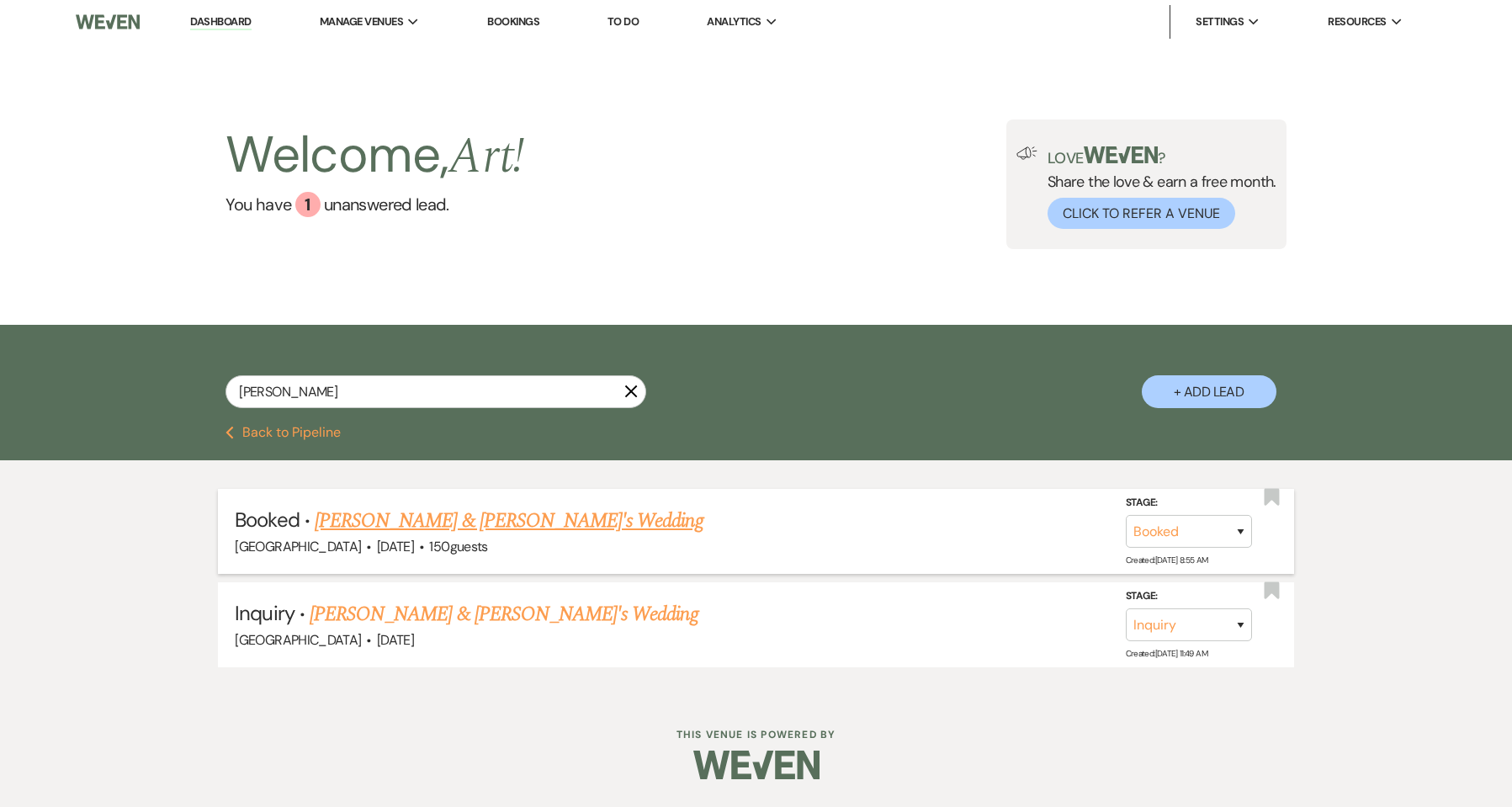
click at [504, 524] on link "[PERSON_NAME] & [PERSON_NAME]'s Wedding" at bounding box center [508, 521] width 388 height 31
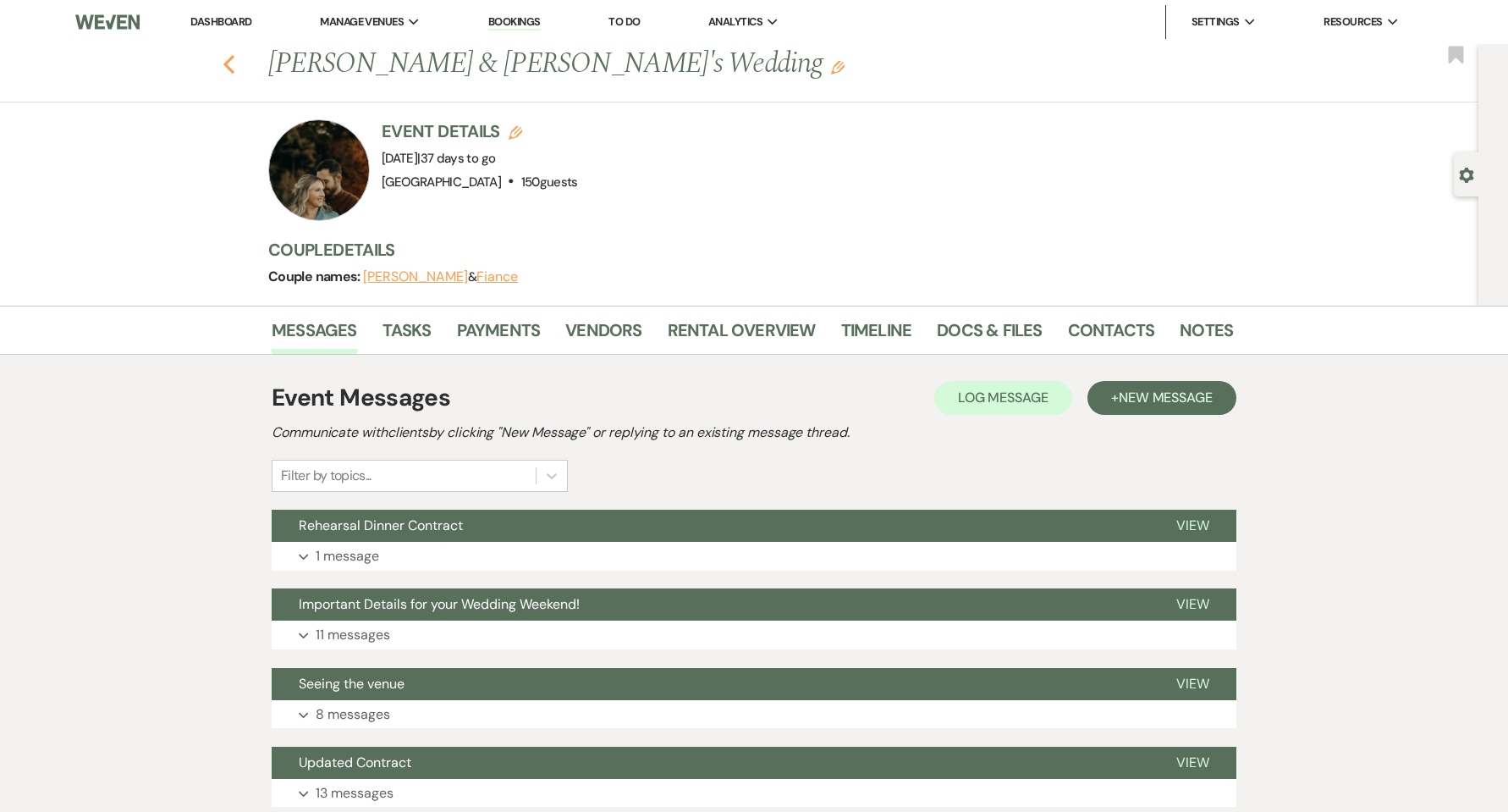
click at [235, 63] on use "button" at bounding box center [229, 64] width 11 height 19
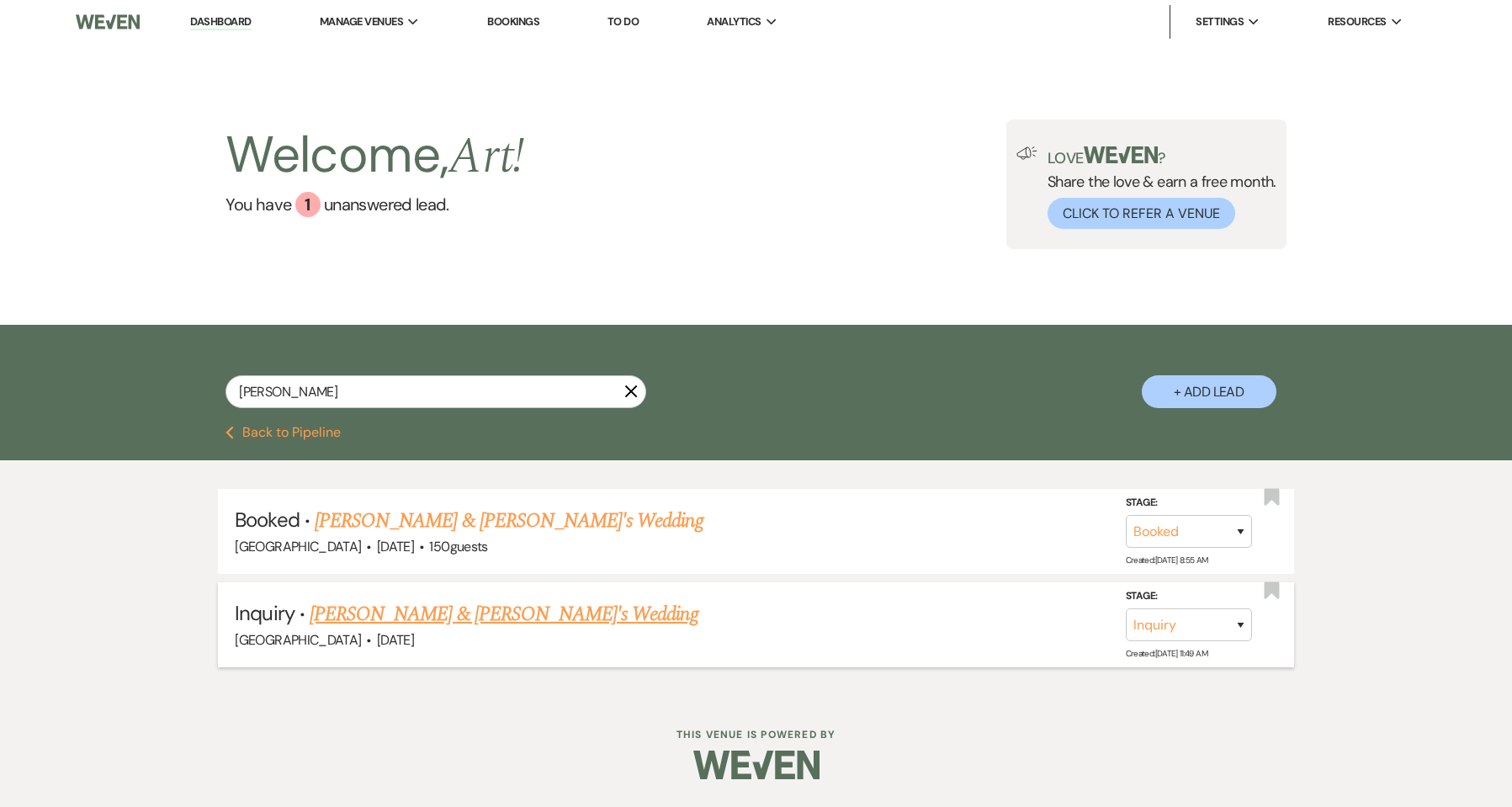
click at [443, 624] on link "[PERSON_NAME] & [PERSON_NAME]'s Wedding" at bounding box center [503, 613] width 388 height 31
select select "5"
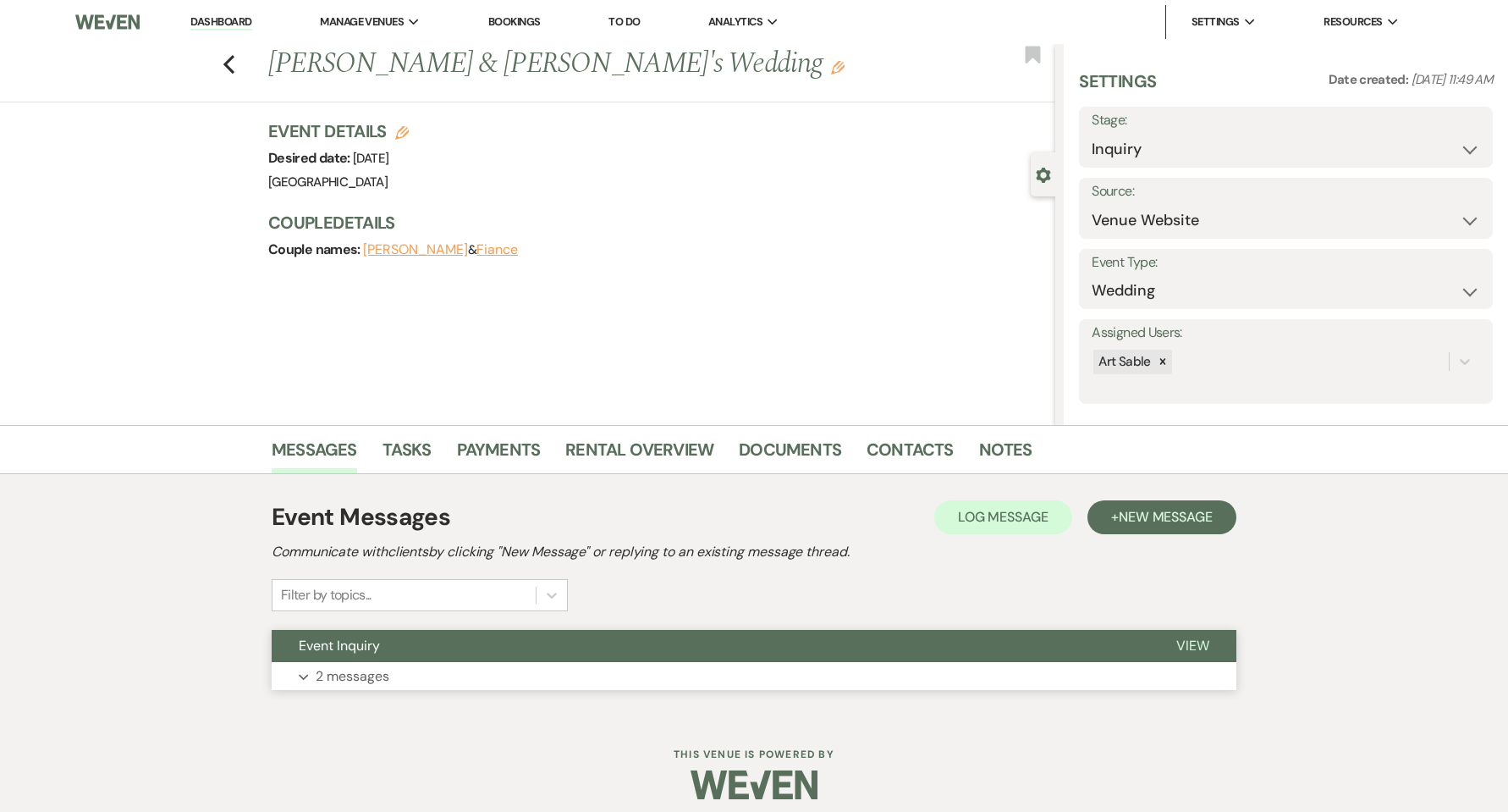
click at [406, 675] on button "Expand 2 messages" at bounding box center [754, 676] width 965 height 29
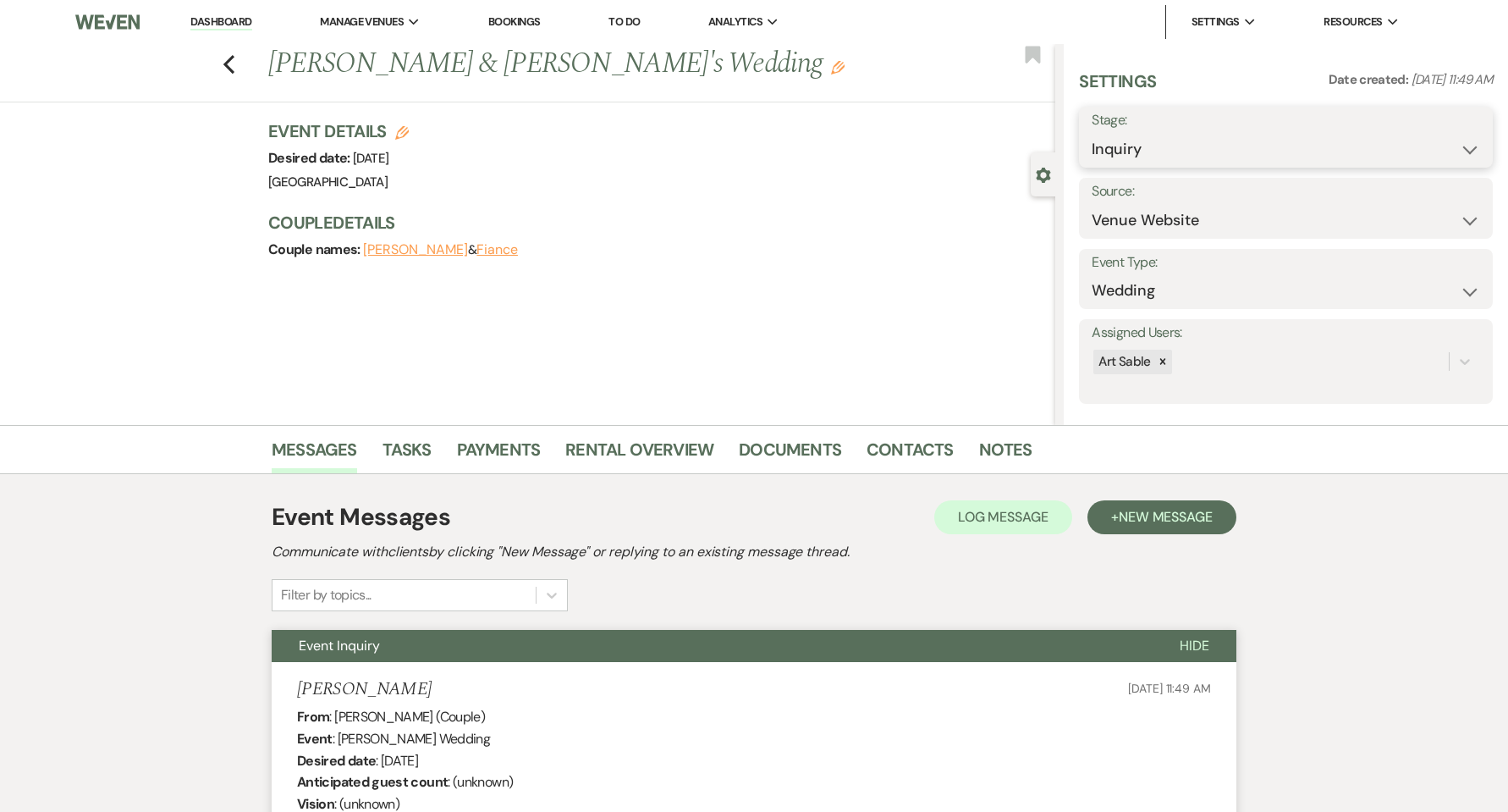
click at [1206, 139] on select "Inquiry Follow Up Tour Requested Tour Confirmed Toured Proposal Sent Booked Lost" at bounding box center [1285, 149] width 389 height 33
select select "8"
click at [1091, 133] on select "Inquiry Follow Up Tour Requested Tour Confirmed Toured Proposal Sent Booked Lost" at bounding box center [1285, 149] width 389 height 33
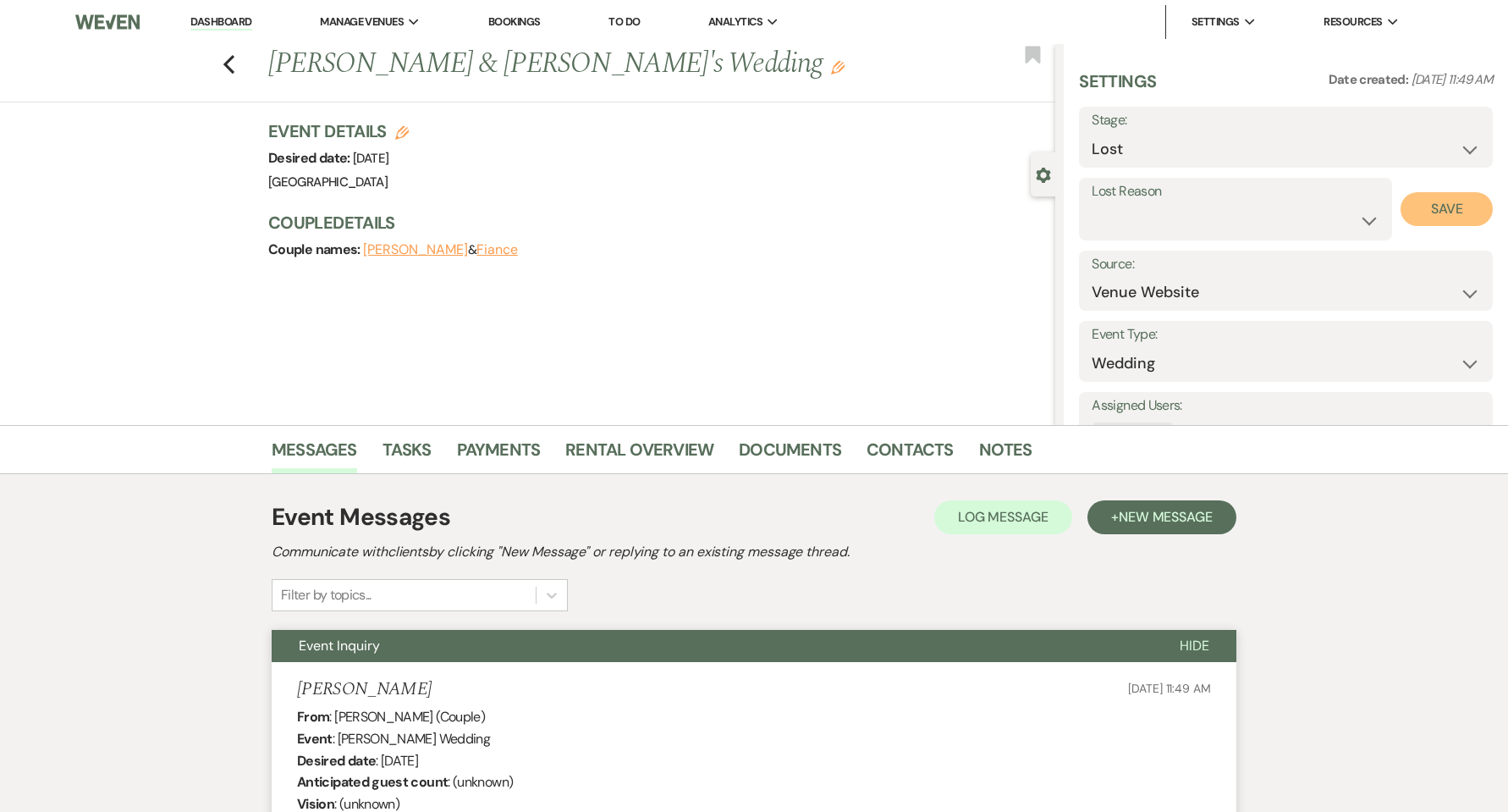
click at [1412, 211] on button "Save" at bounding box center [1446, 209] width 92 height 34
click at [235, 70] on use "button" at bounding box center [229, 64] width 11 height 19
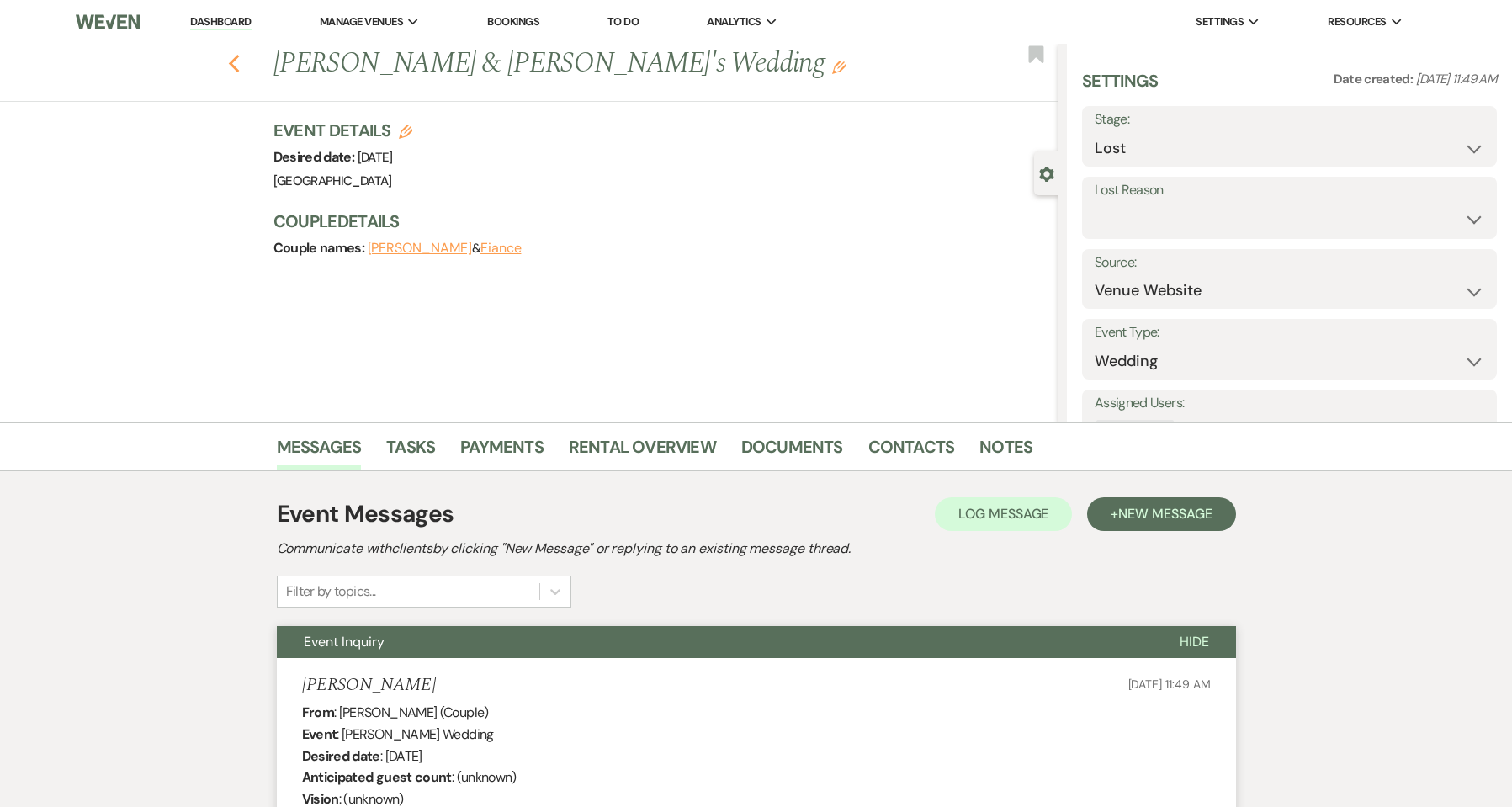
select select "8"
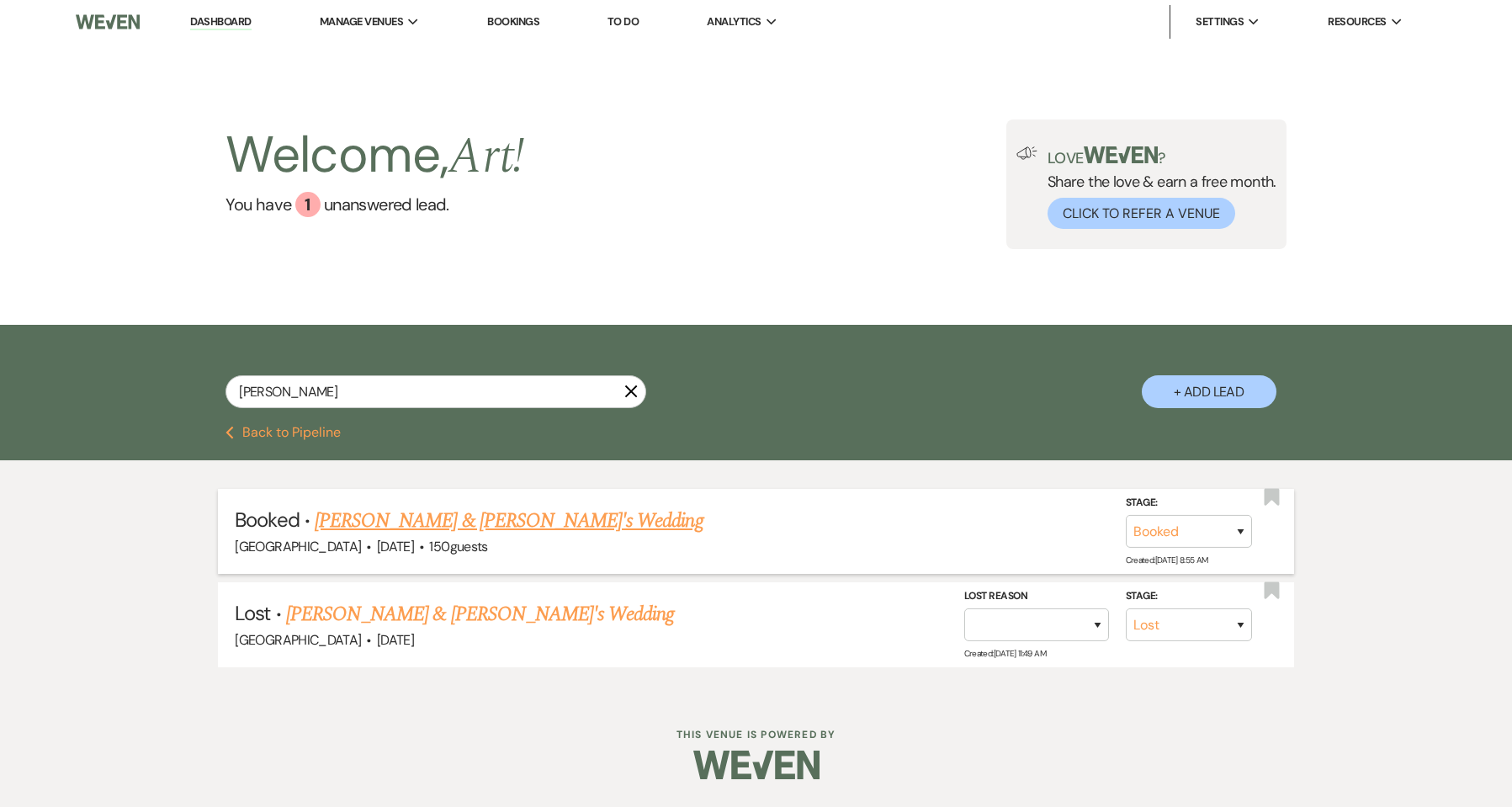
click at [505, 517] on link "[PERSON_NAME] & [PERSON_NAME]'s Wedding" at bounding box center [508, 521] width 388 height 31
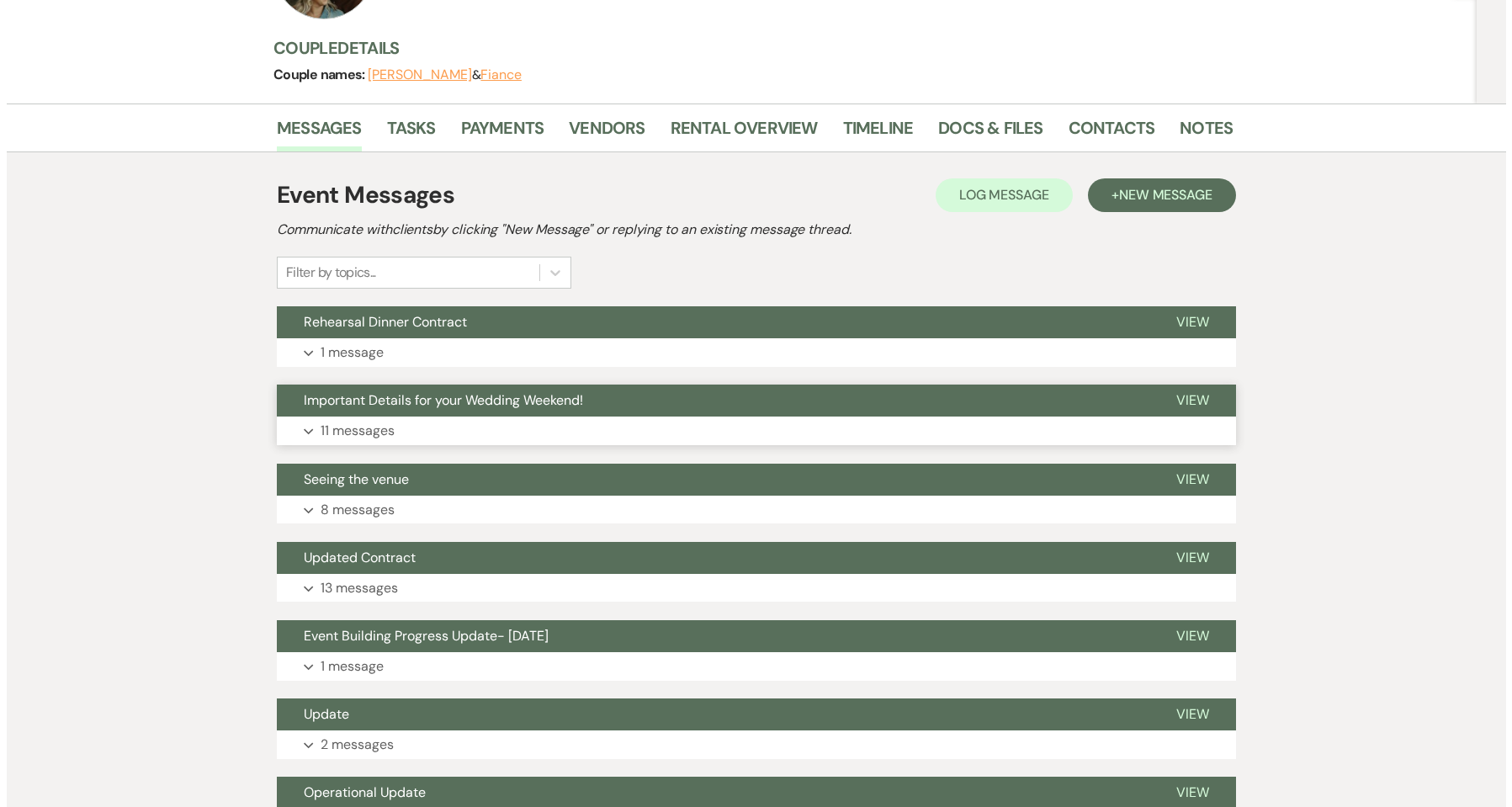
scroll to position [224, 0]
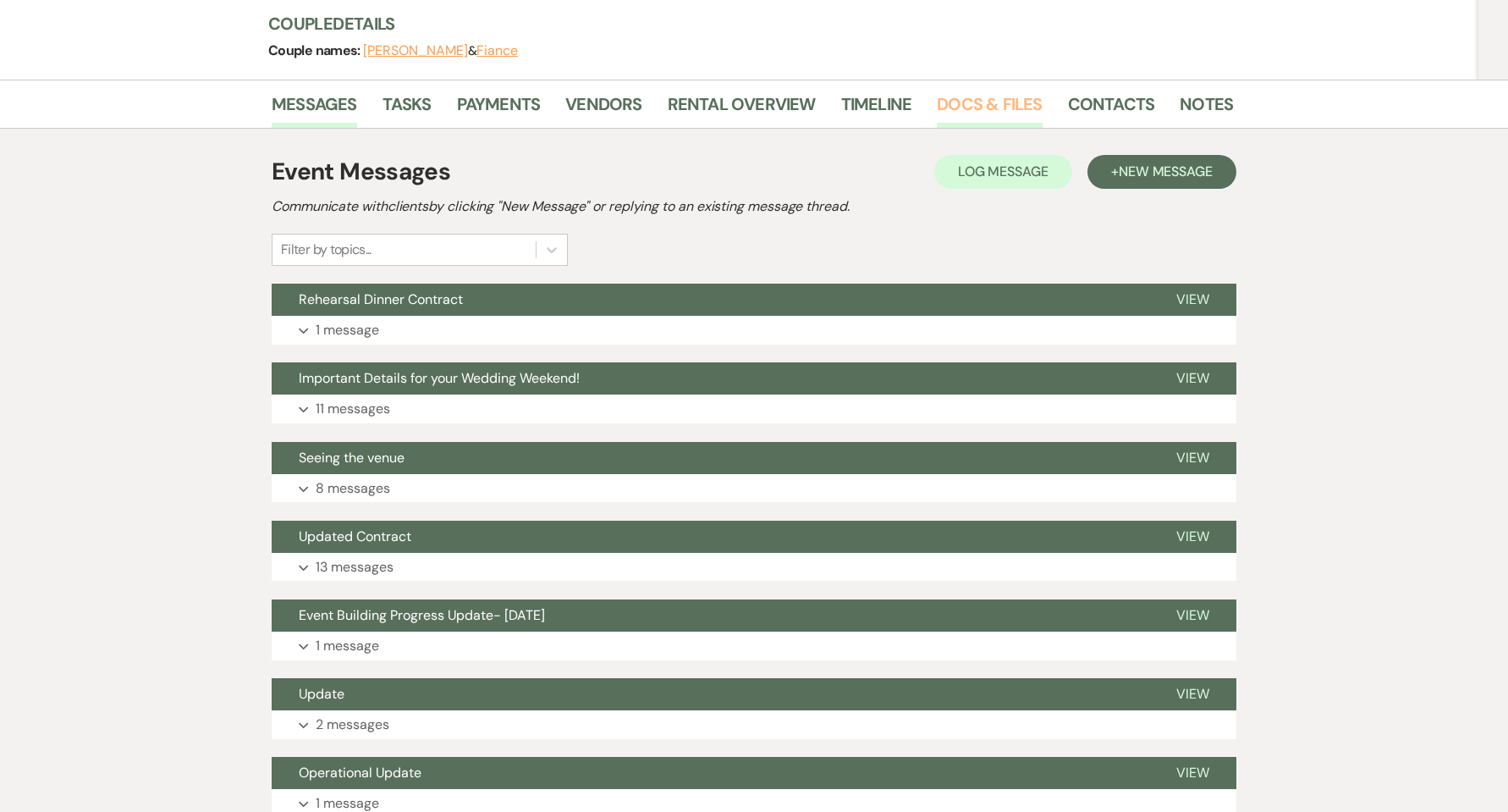
click at [985, 105] on link "Docs & Files" at bounding box center [990, 108] width 105 height 37
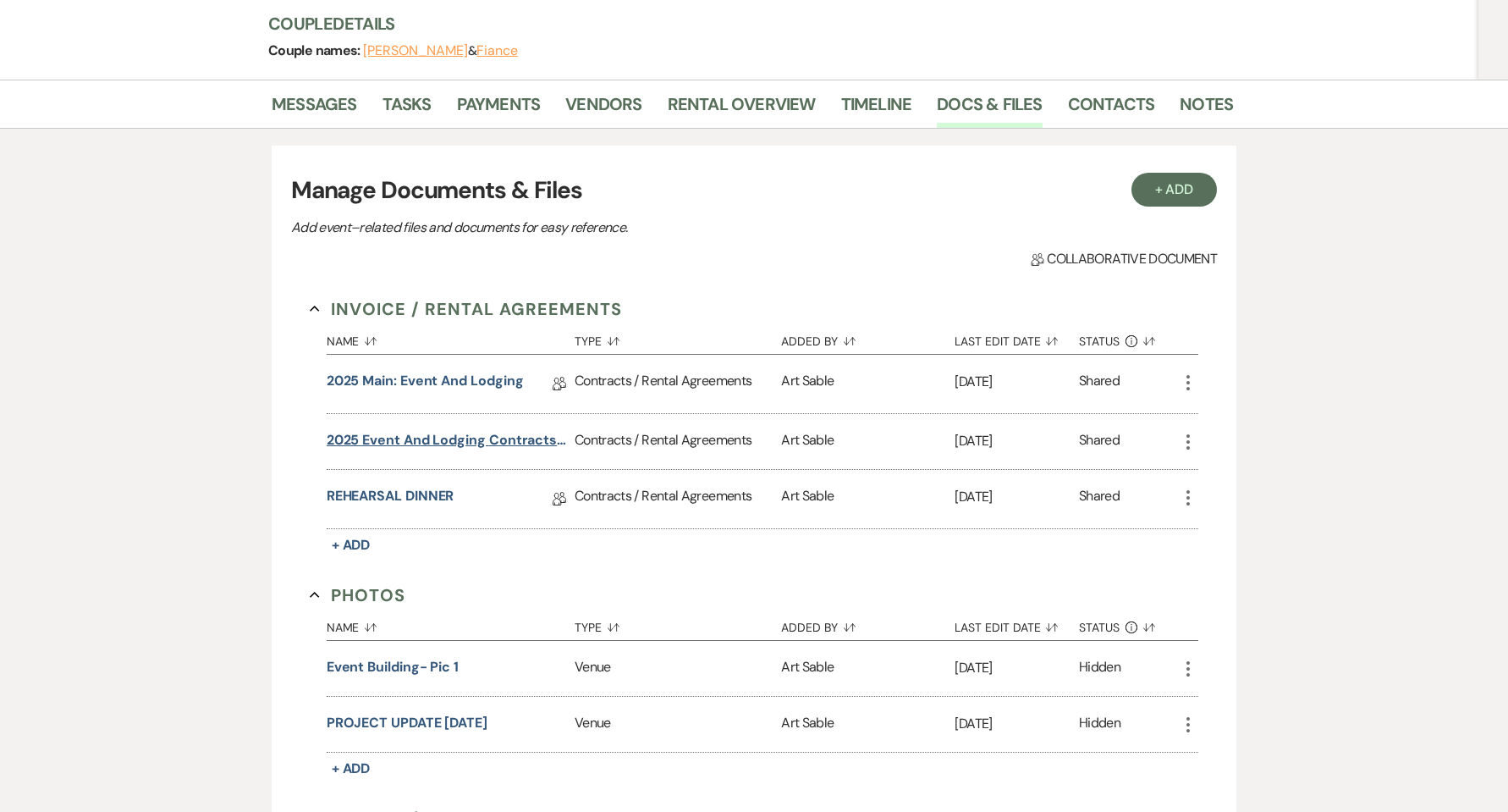
click at [473, 446] on button "2025 Event and Lodging Contracts- UPDATED" at bounding box center [447, 440] width 242 height 20
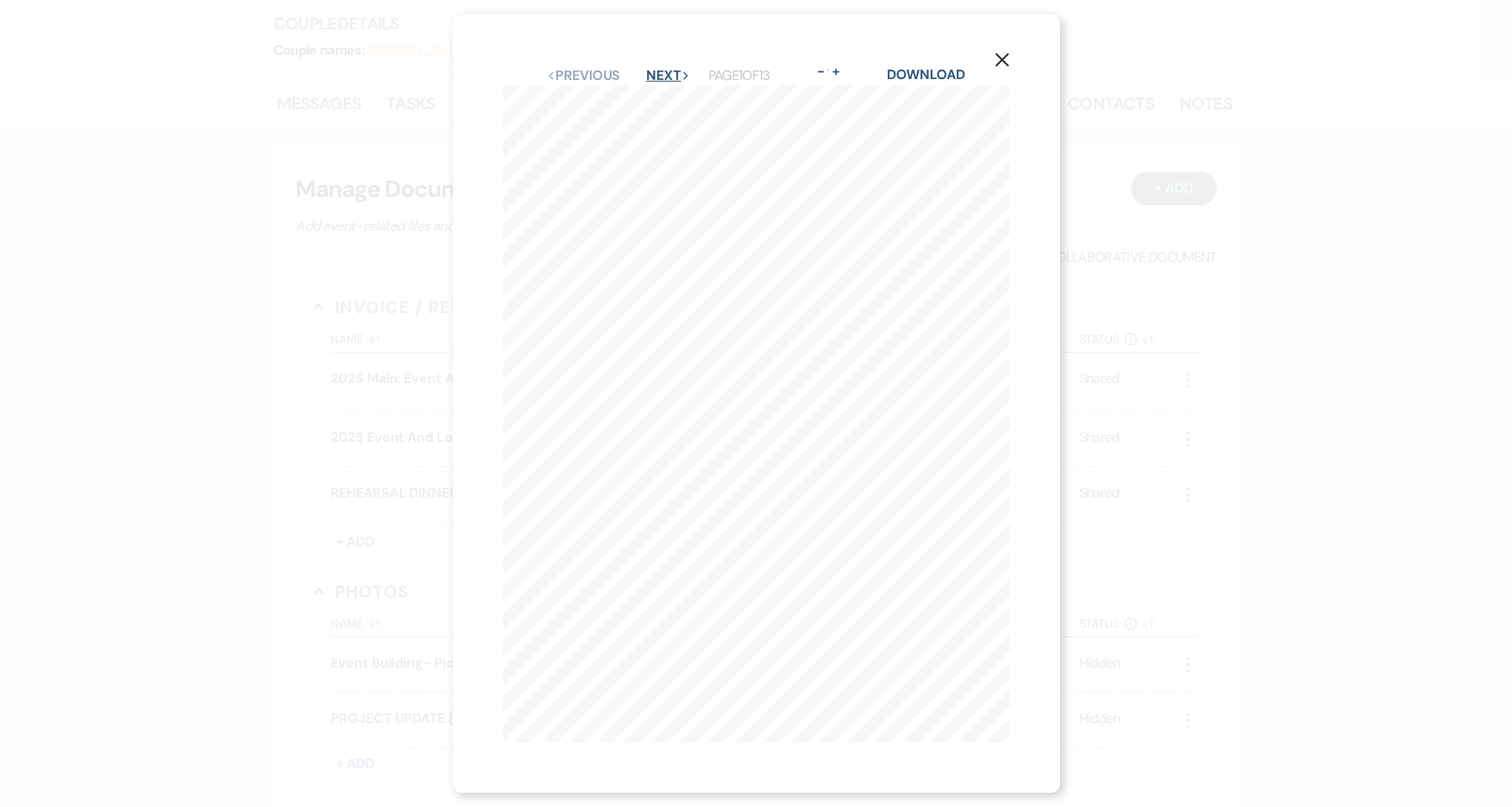
click at [674, 69] on button "Next Next" at bounding box center [668, 76] width 43 height 14
click at [674, 69] on button "Next Next" at bounding box center [667, 76] width 43 height 14
select select "8"
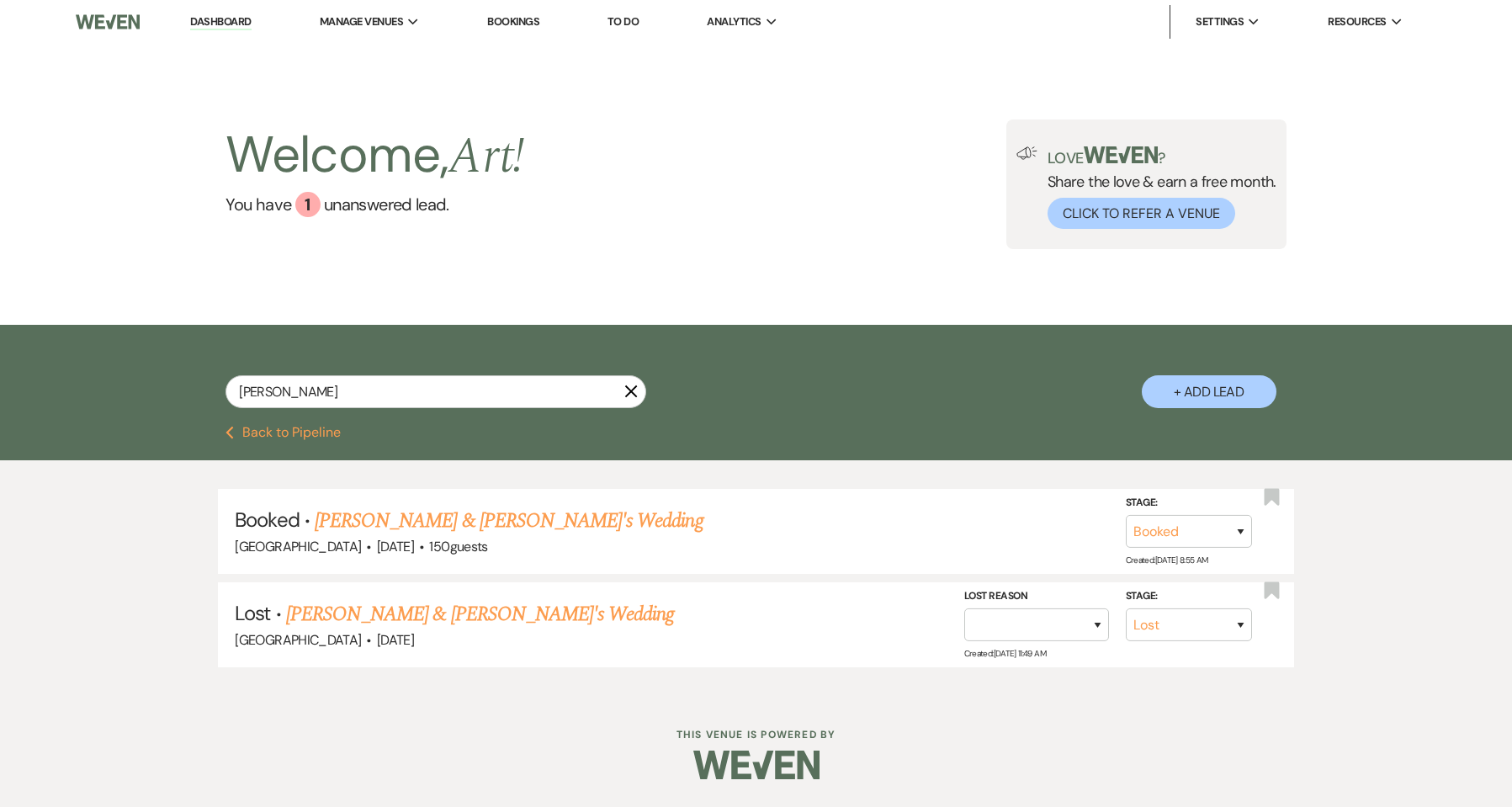
click at [222, 24] on link "Dashboard" at bounding box center [219, 22] width 60 height 16
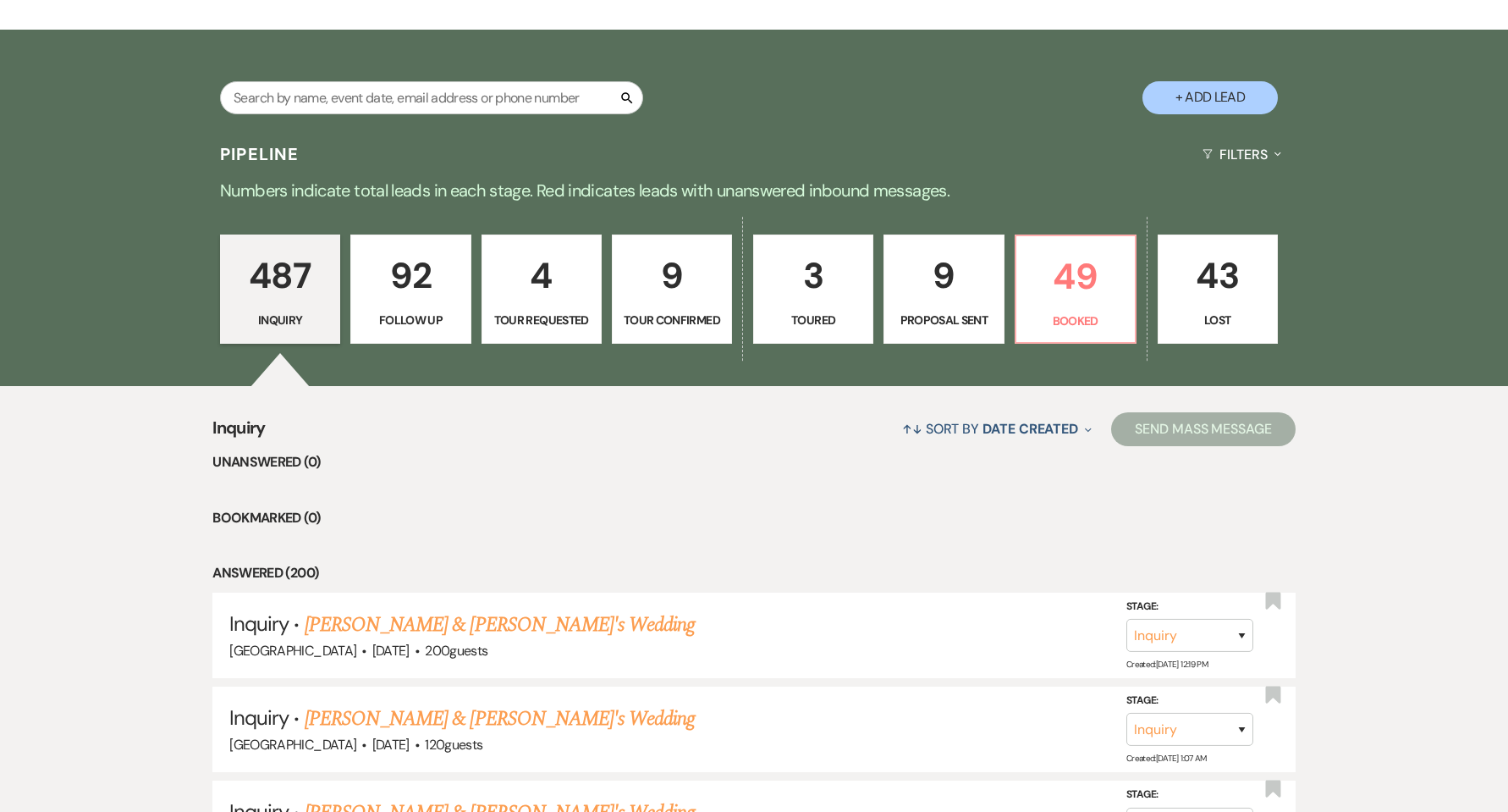
scroll to position [677, 0]
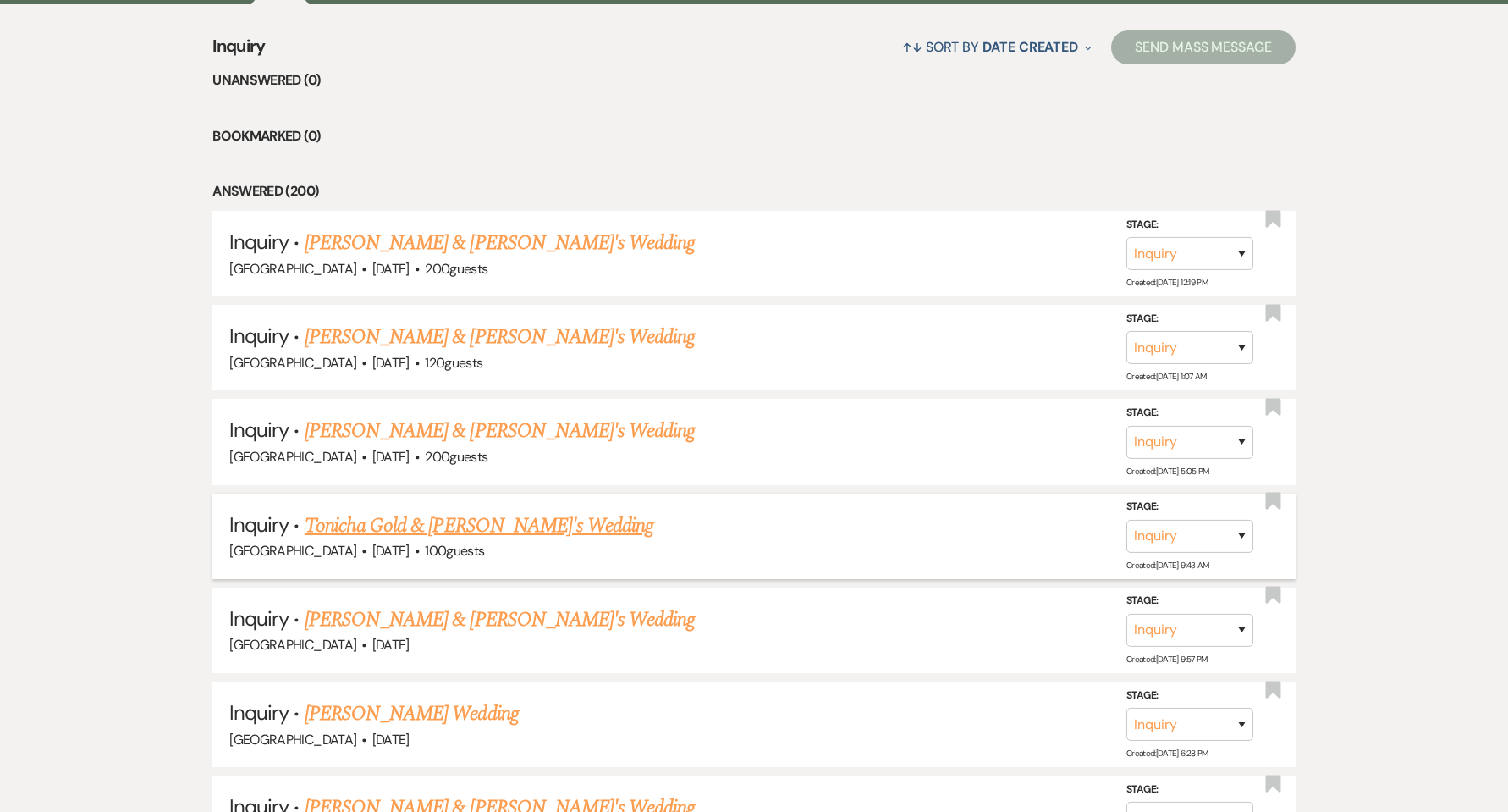
click at [422, 531] on link "Tonicha Gold & [PERSON_NAME]'s Wedding" at bounding box center [480, 525] width 350 height 31
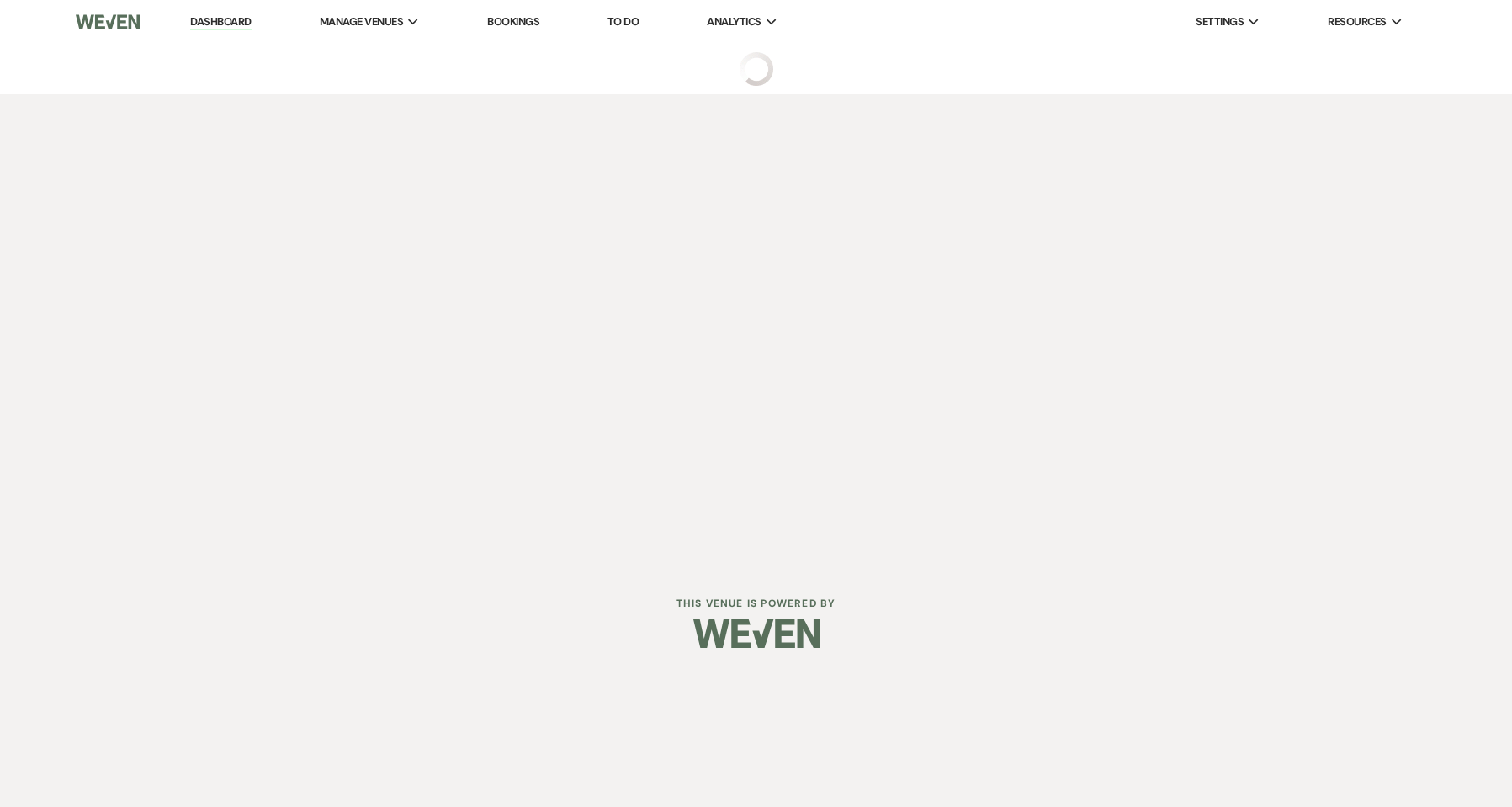
select select "5"
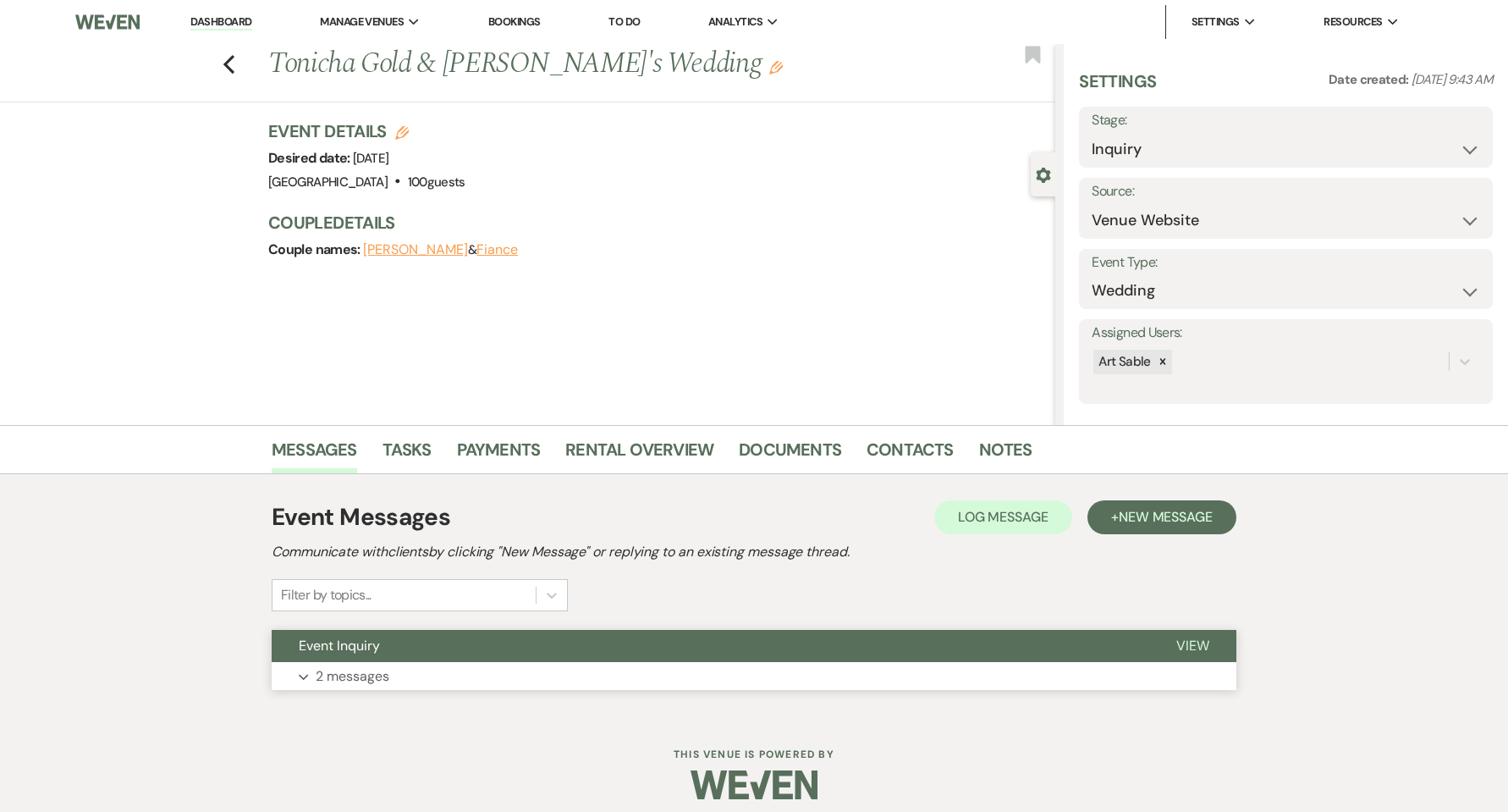
click at [411, 676] on button "Expand 2 messages" at bounding box center [754, 676] width 965 height 29
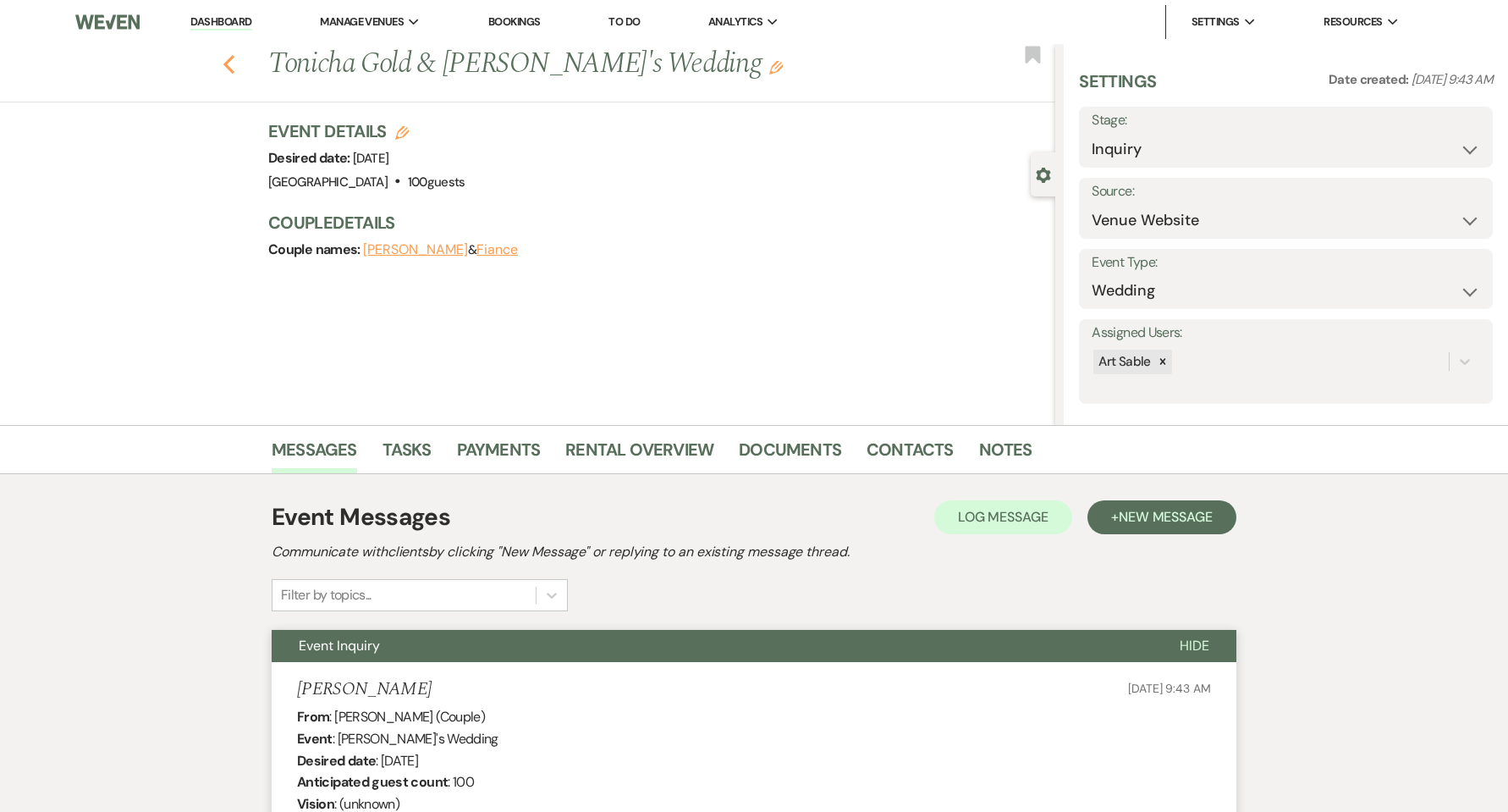
click at [233, 67] on icon "Previous" at bounding box center [229, 64] width 13 height 20
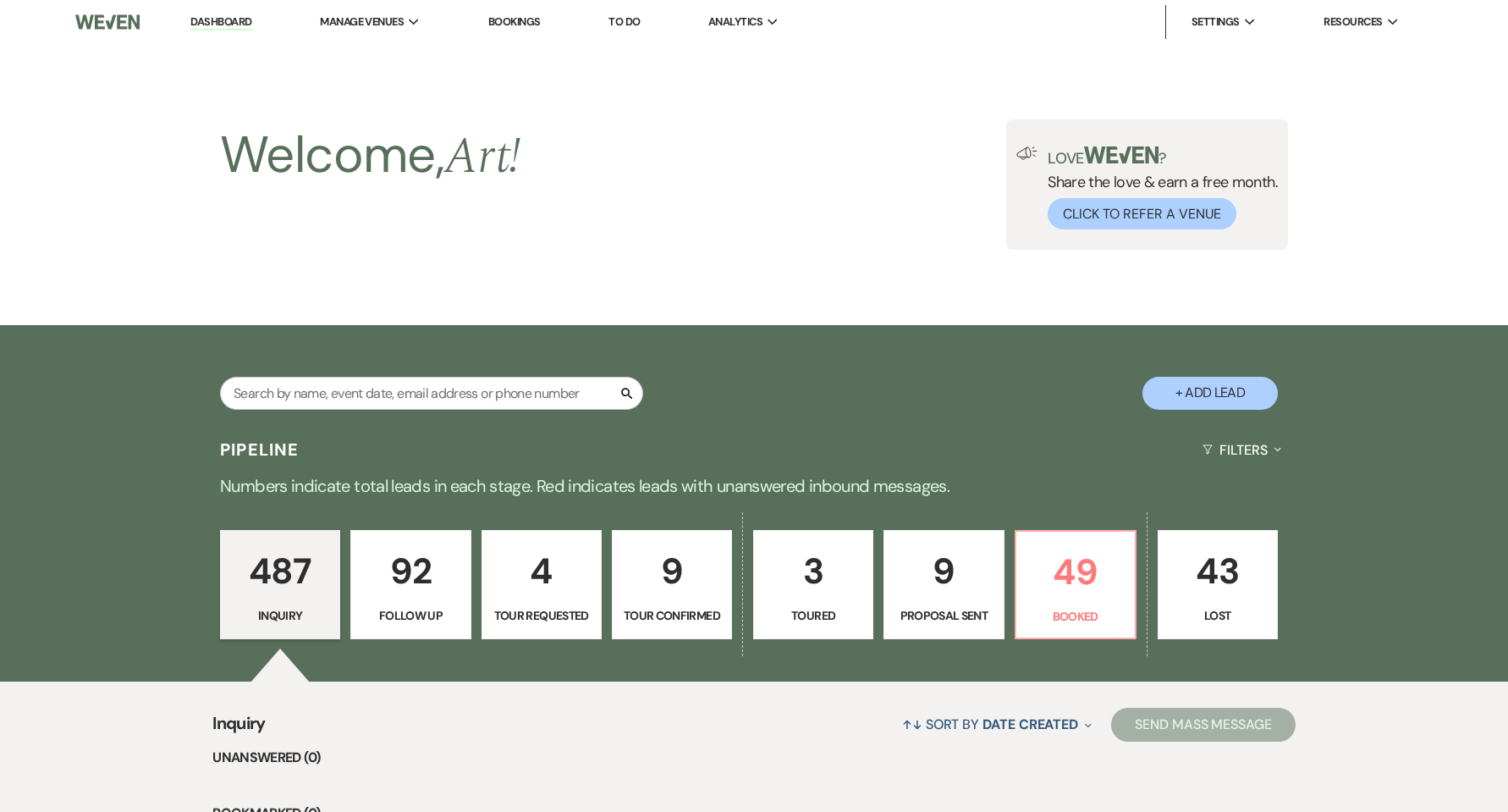
scroll to position [677, 0]
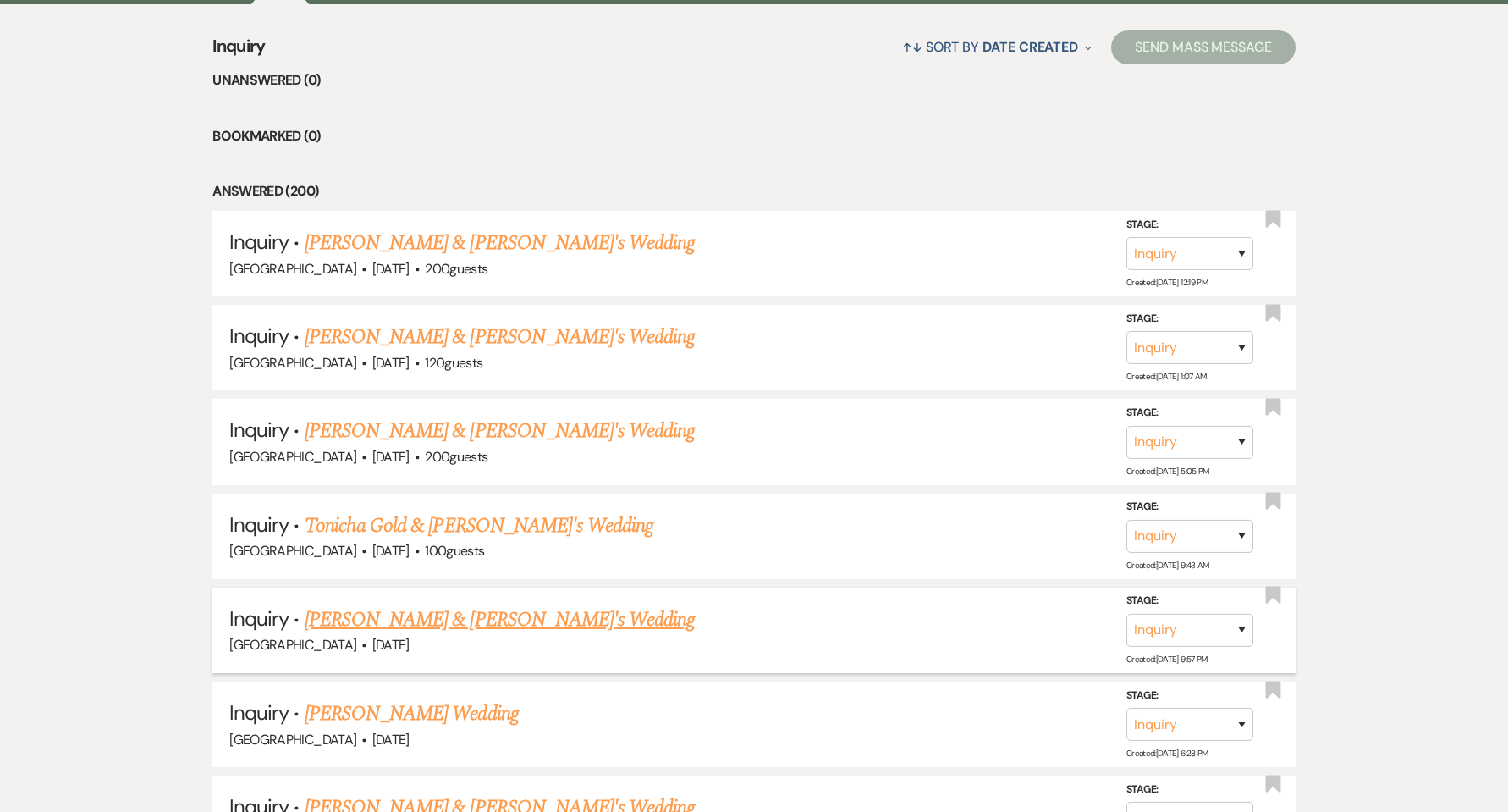
click at [371, 620] on link "[PERSON_NAME] & [PERSON_NAME]'s Wedding" at bounding box center [500, 619] width 391 height 31
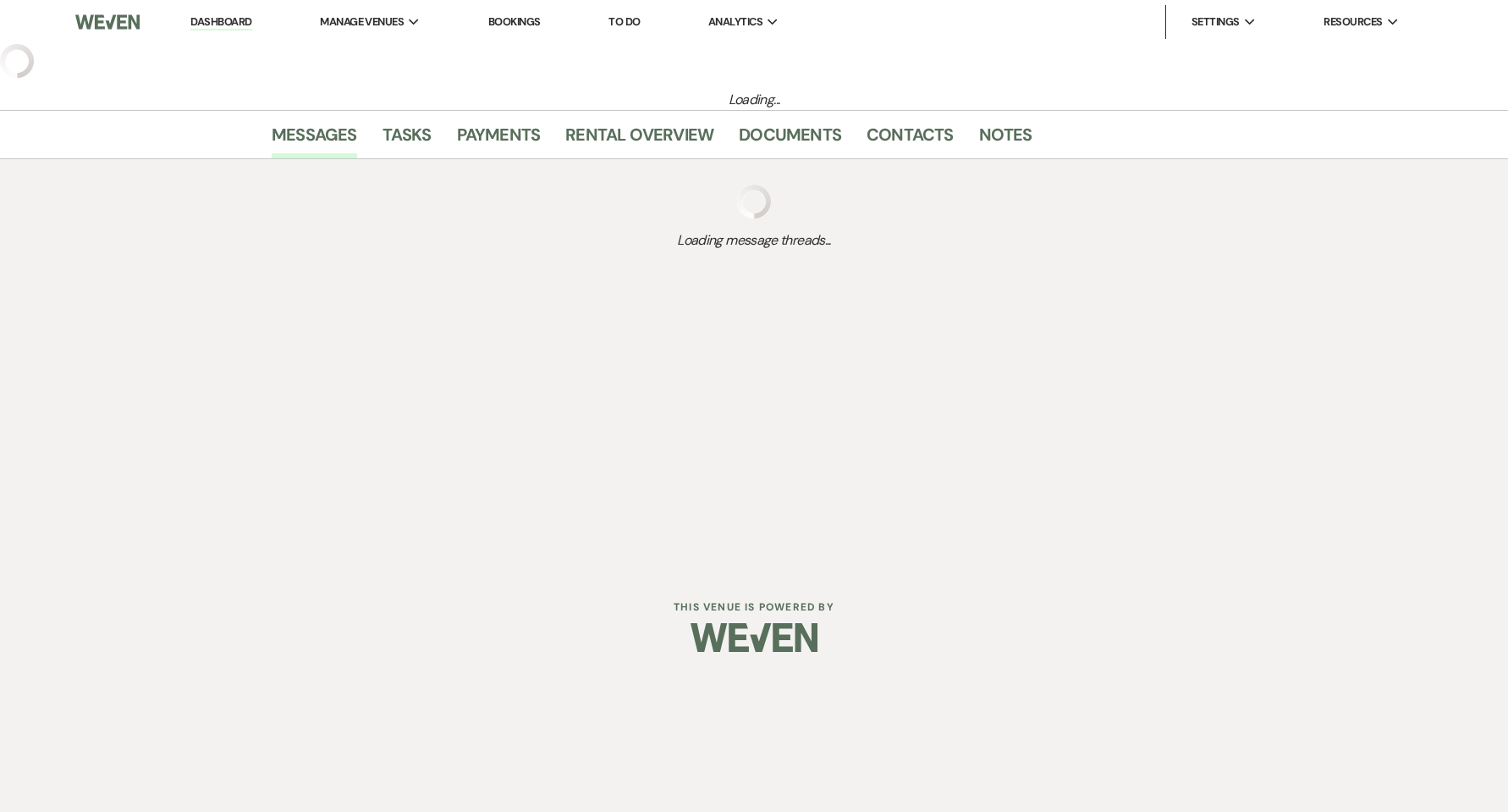
select select "5"
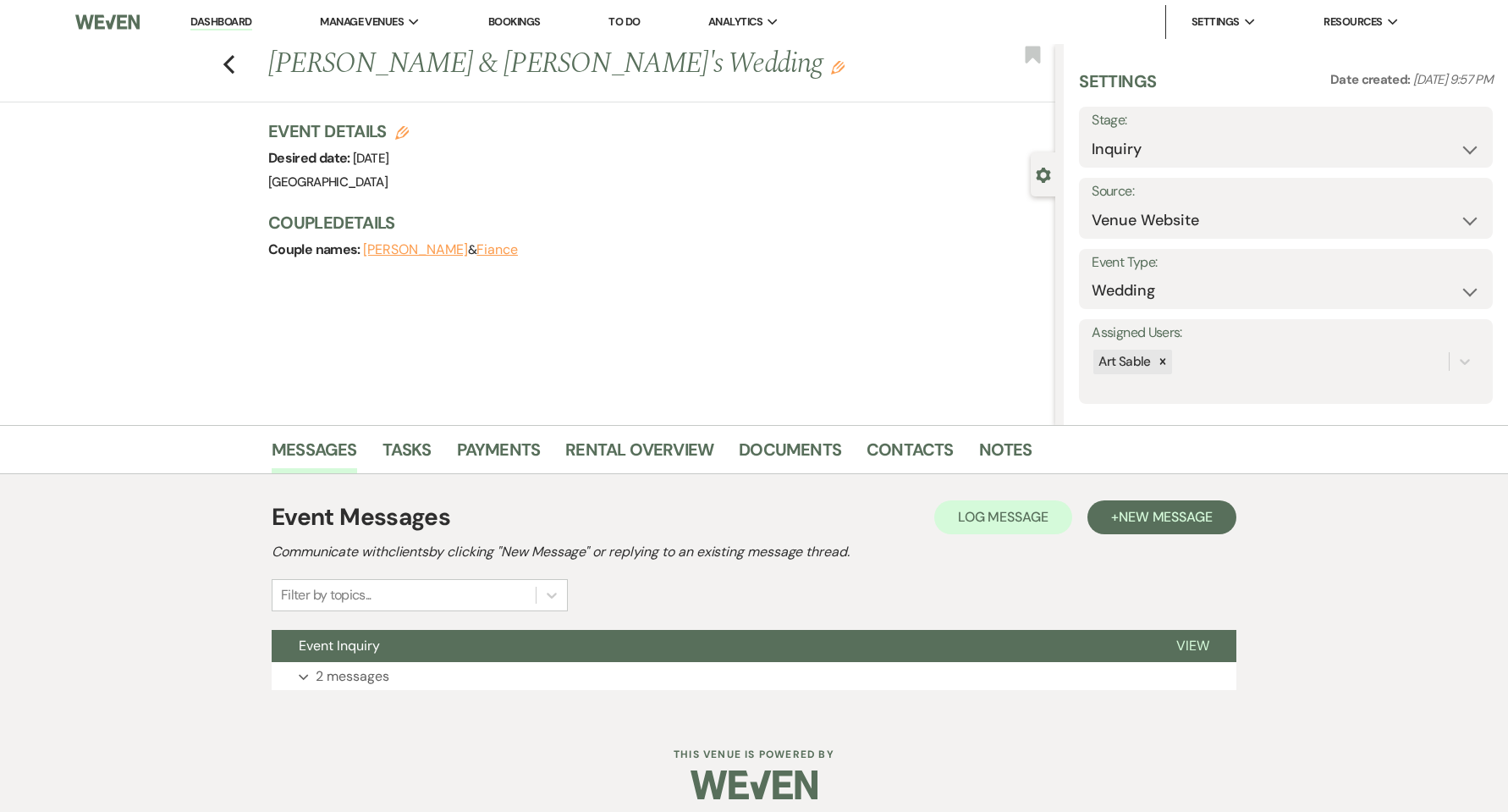
scroll to position [13, 0]
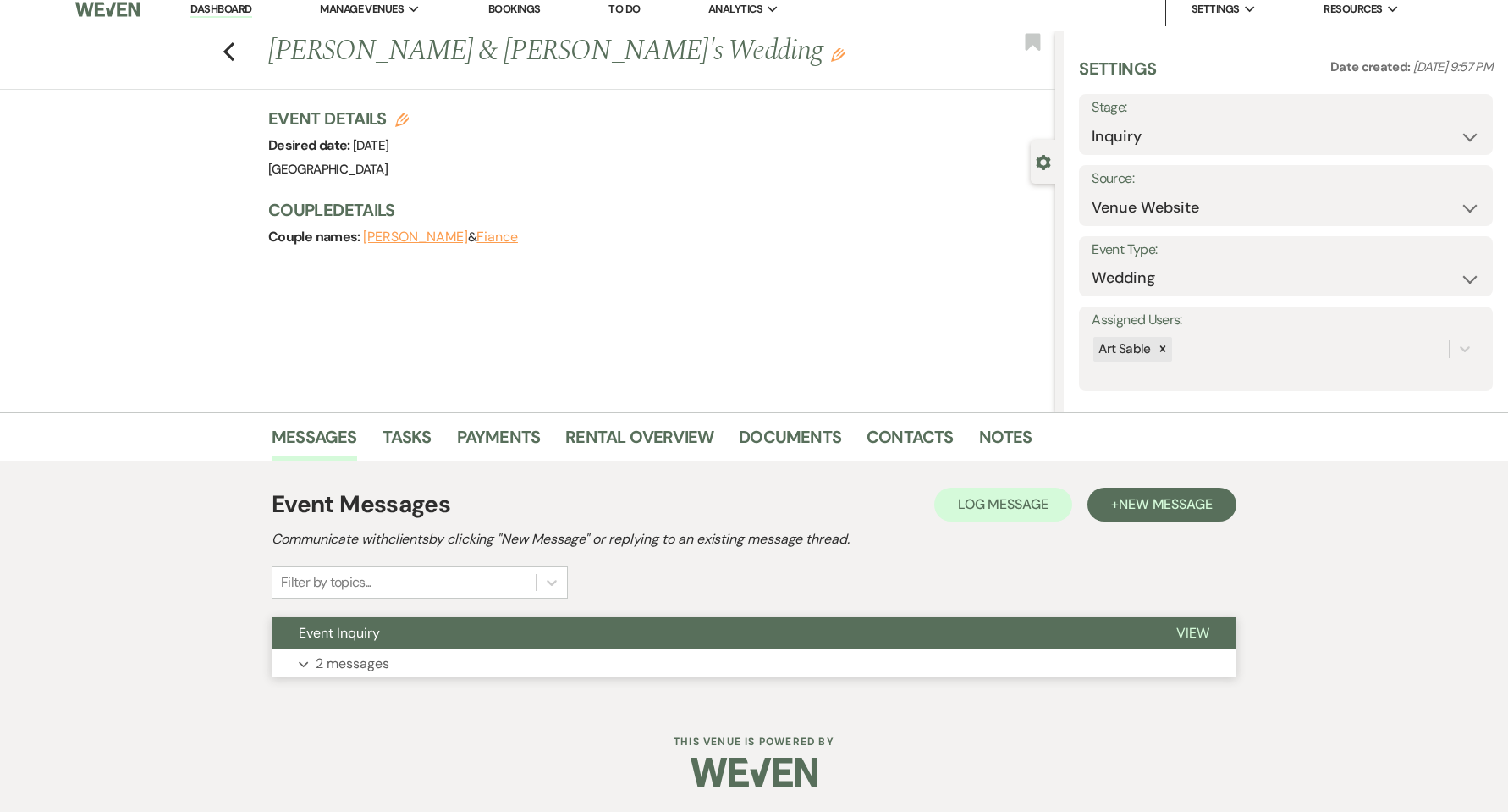
click at [369, 656] on p "2 messages" at bounding box center [353, 663] width 74 height 22
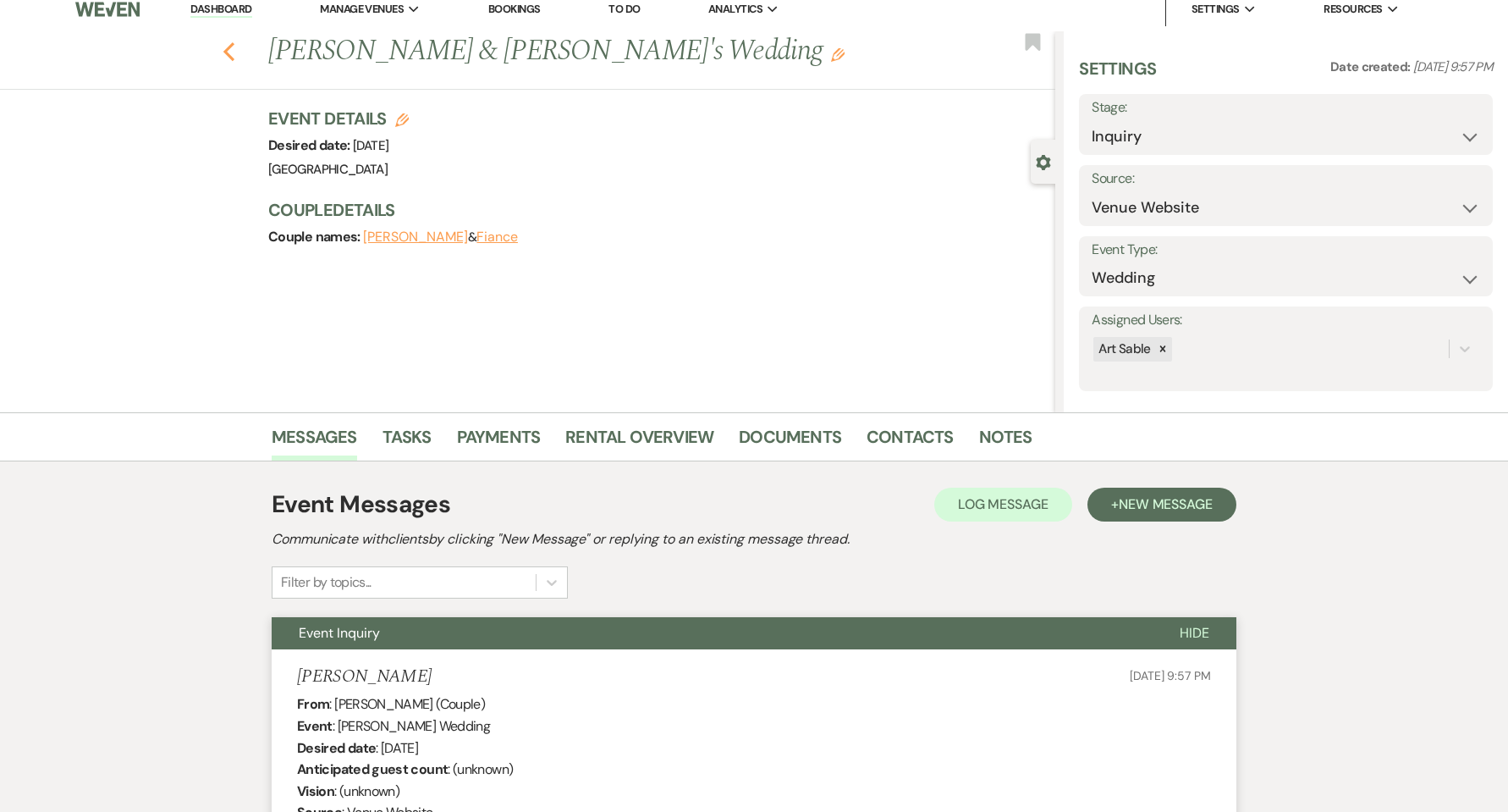
click at [236, 51] on icon "Previous" at bounding box center [229, 52] width 13 height 20
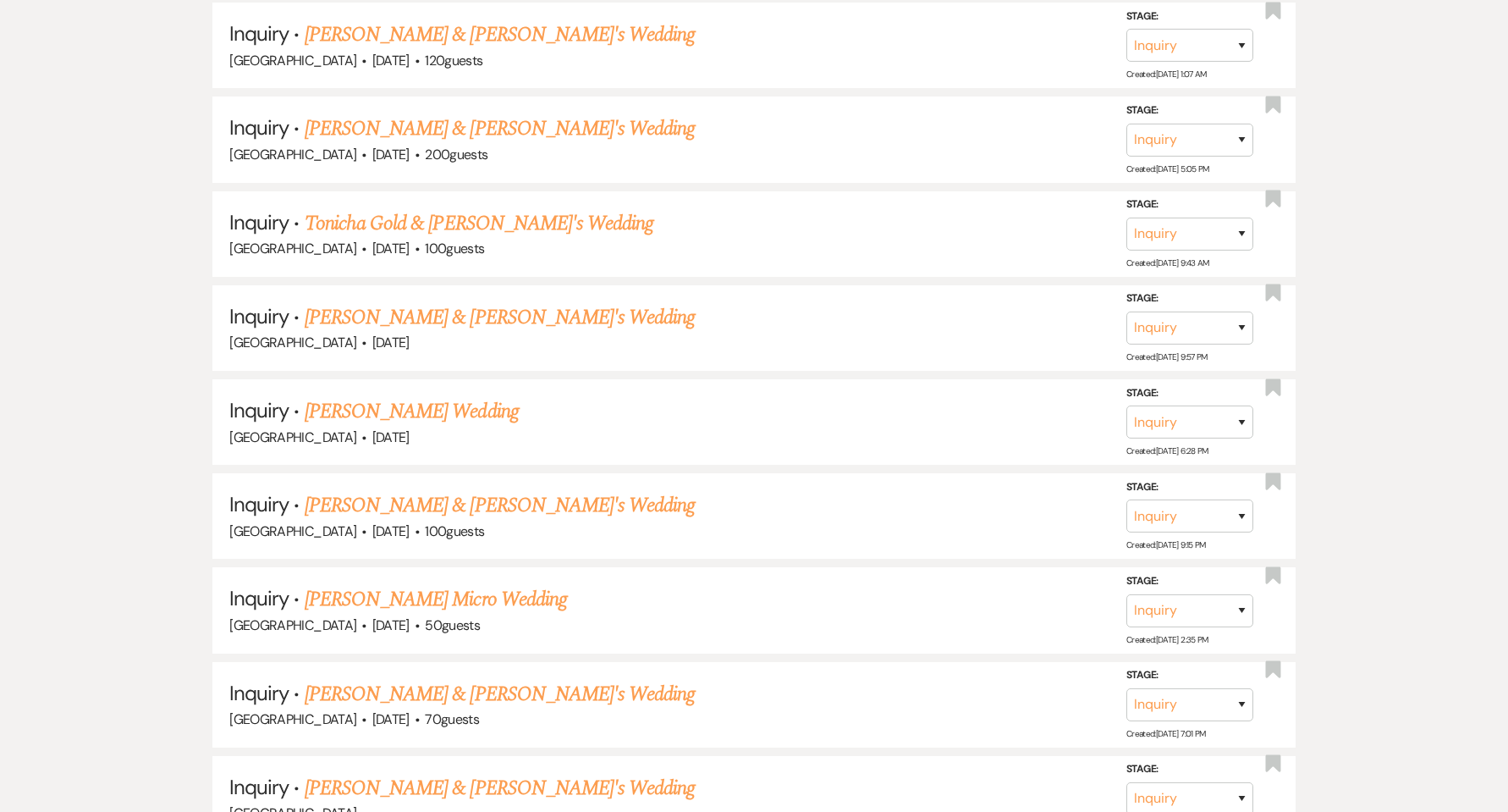
scroll to position [1016, 0]
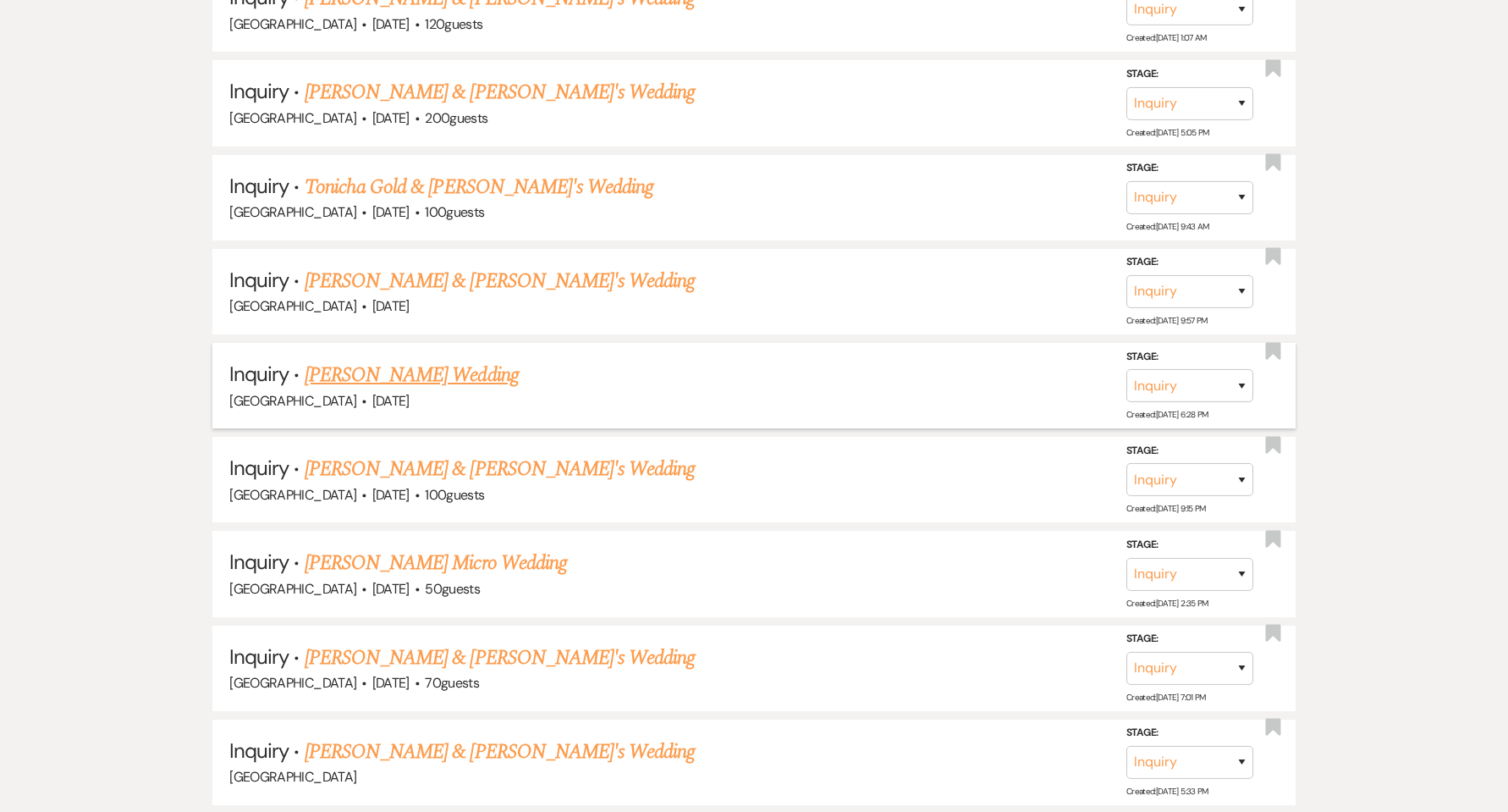
click at [404, 382] on link "[PERSON_NAME] Wedding" at bounding box center [412, 375] width 214 height 31
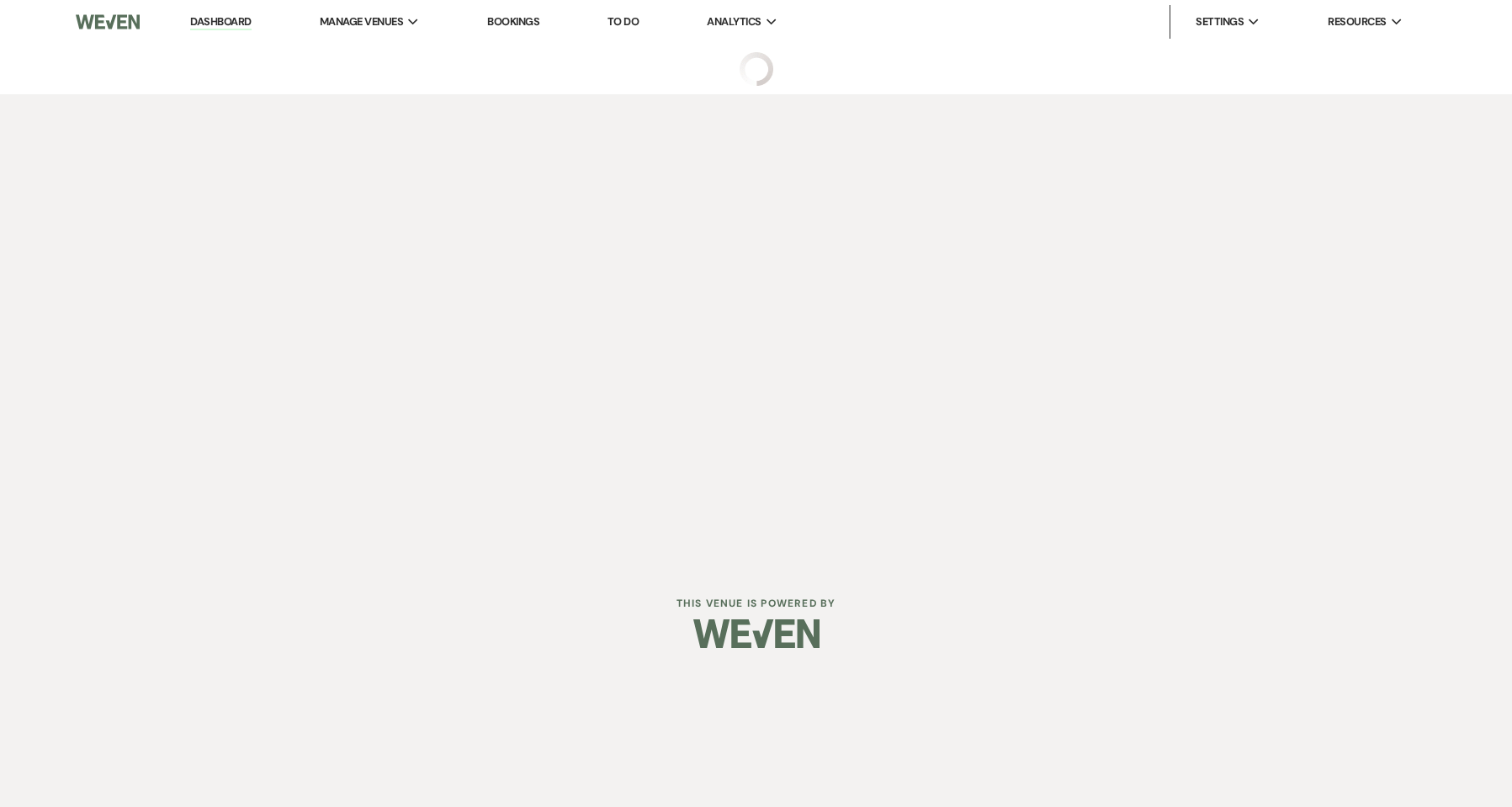
select select "5"
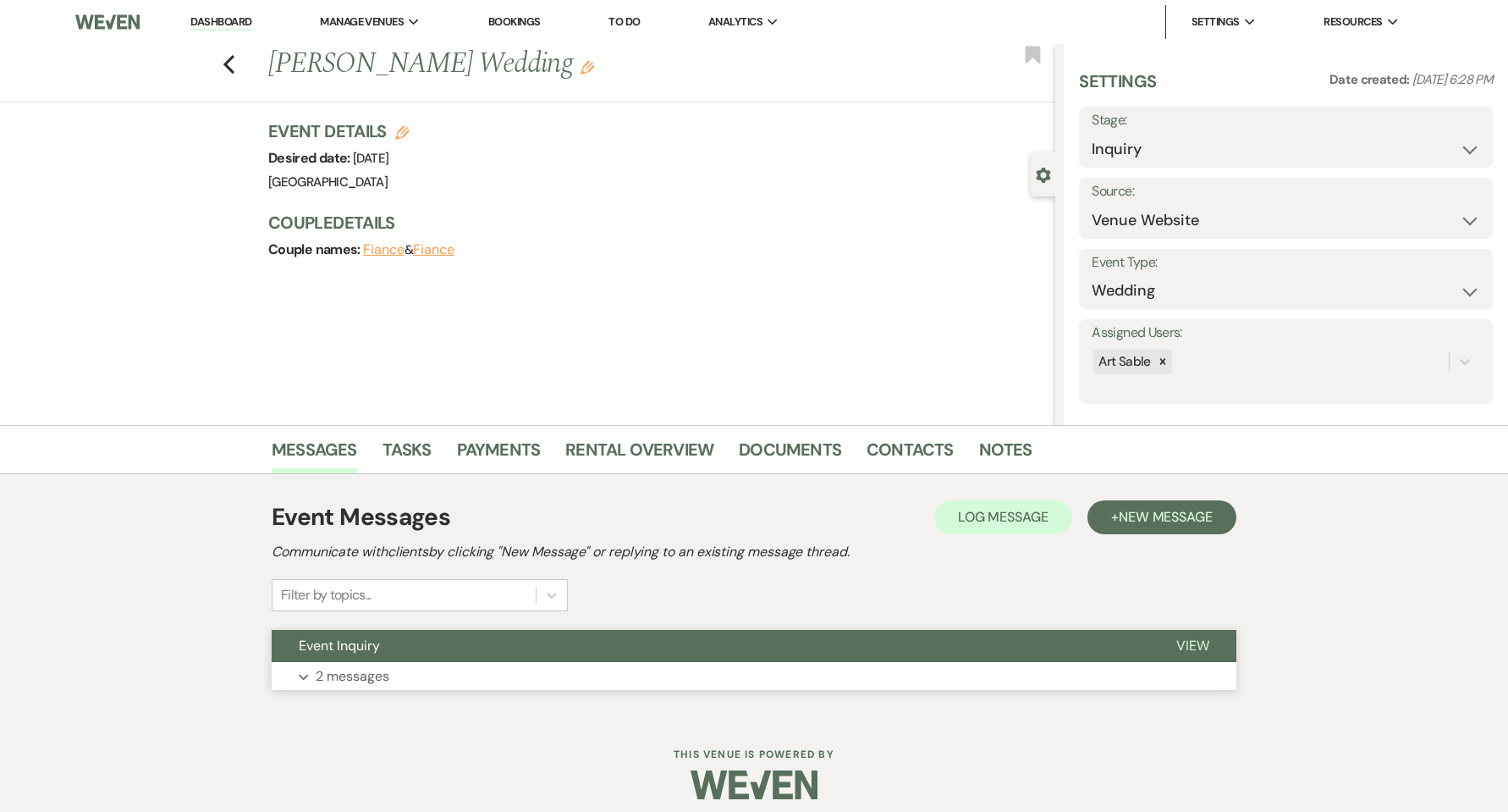
click at [419, 679] on button "Expand 2 messages" at bounding box center [754, 676] width 965 height 29
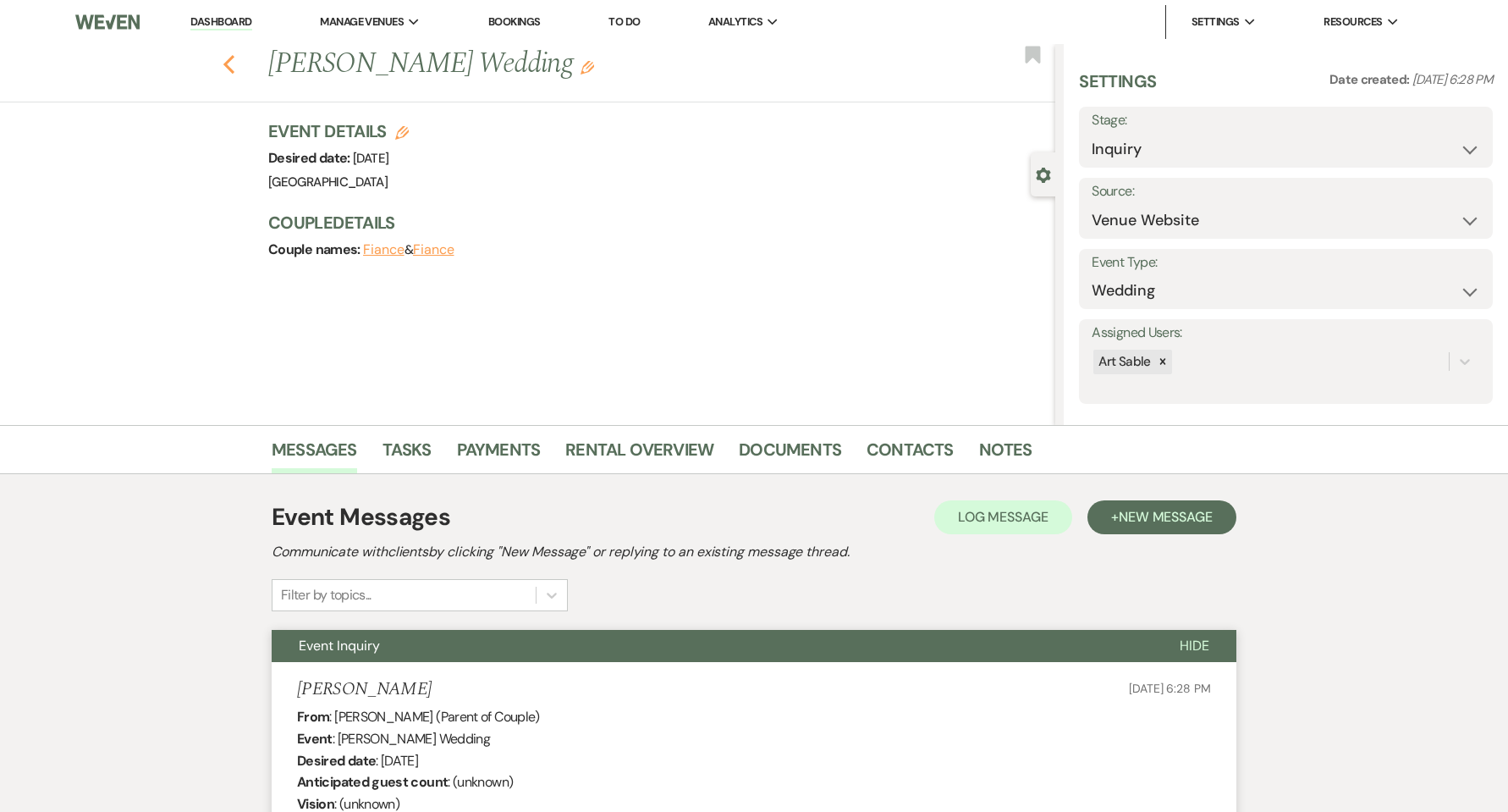
click at [236, 64] on icon "Previous" at bounding box center [229, 64] width 13 height 20
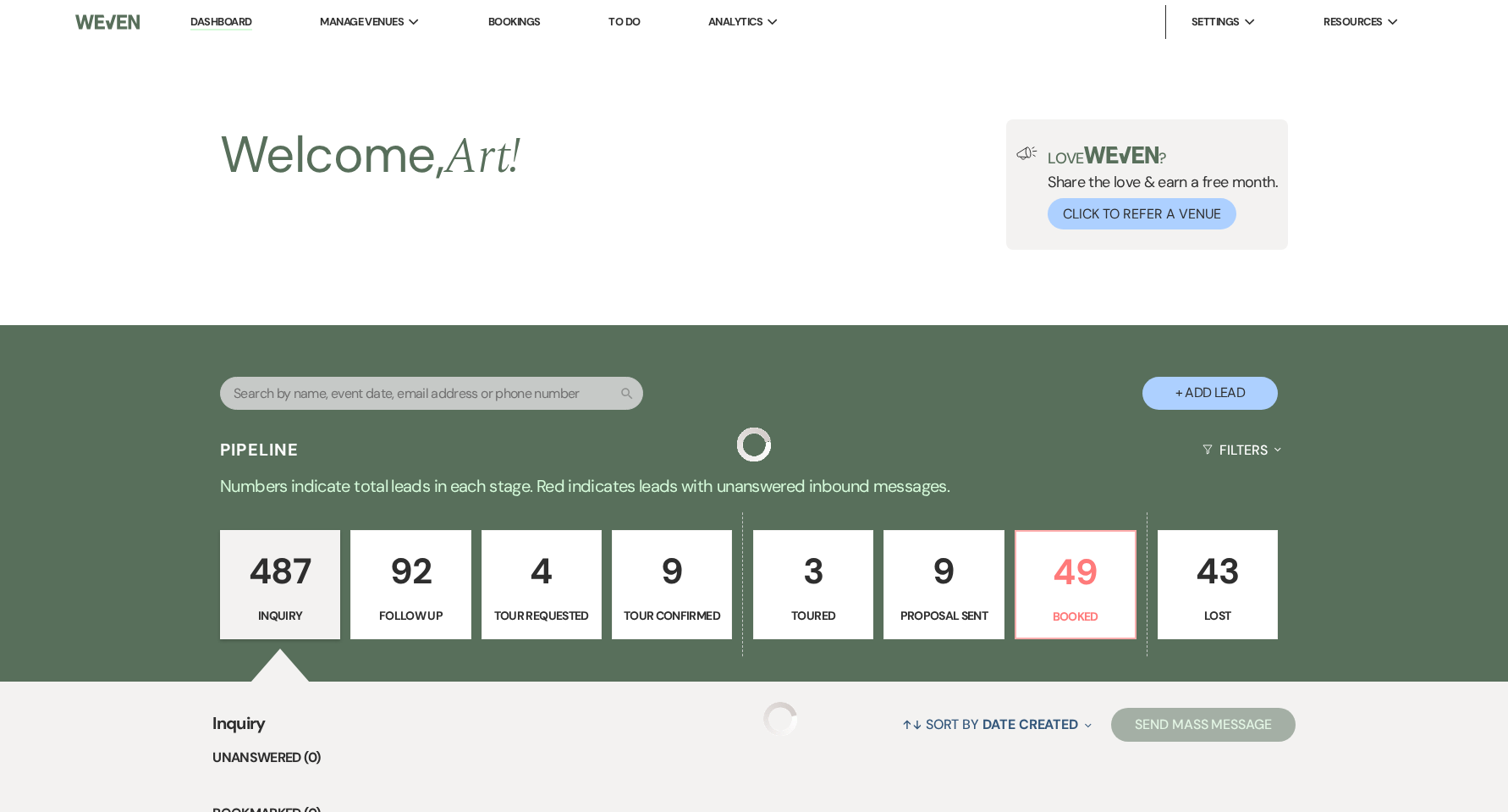
scroll to position [1016, 0]
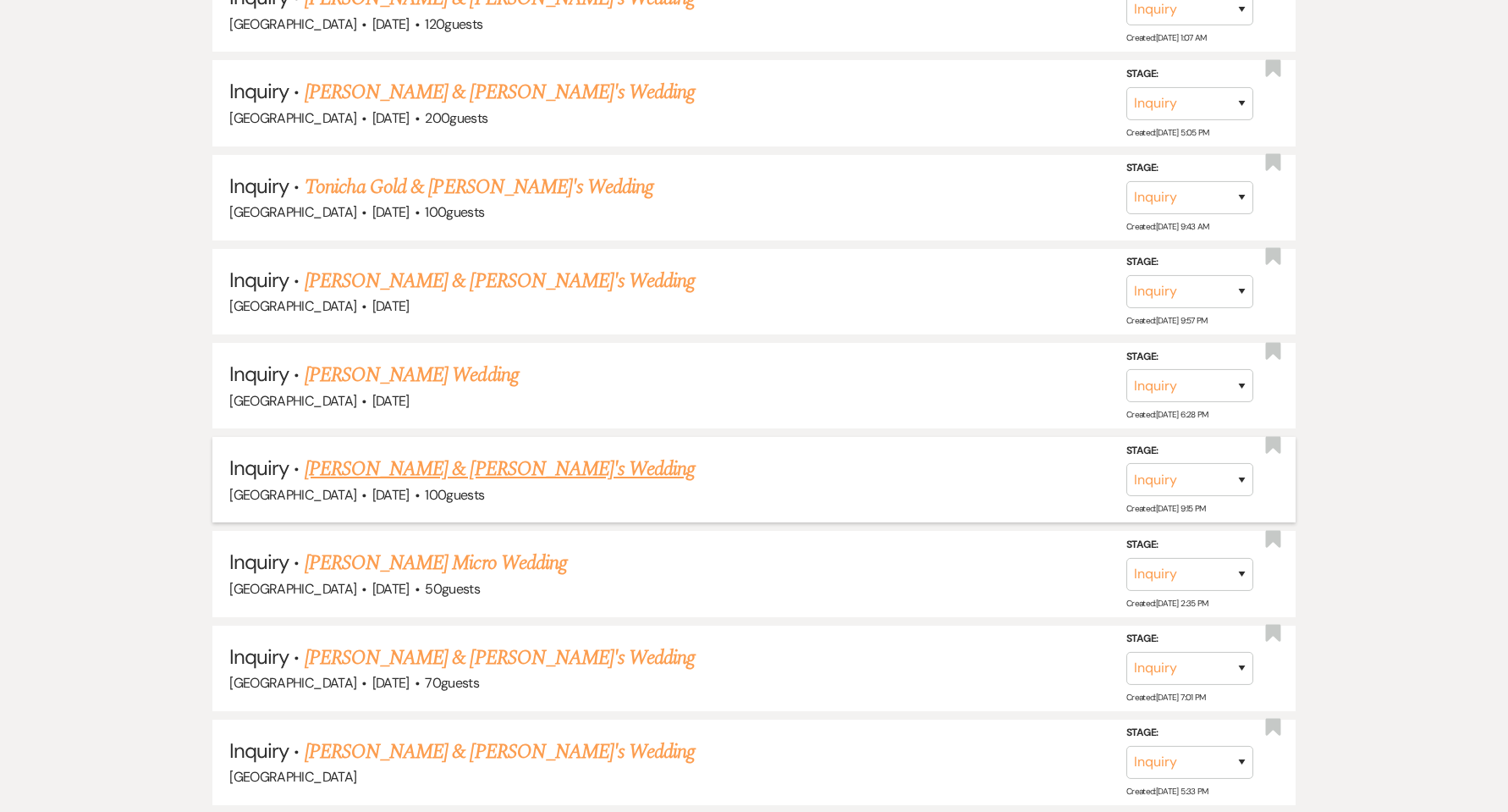
click at [405, 475] on link "[PERSON_NAME] & [PERSON_NAME]'s Wedding" at bounding box center [500, 468] width 391 height 31
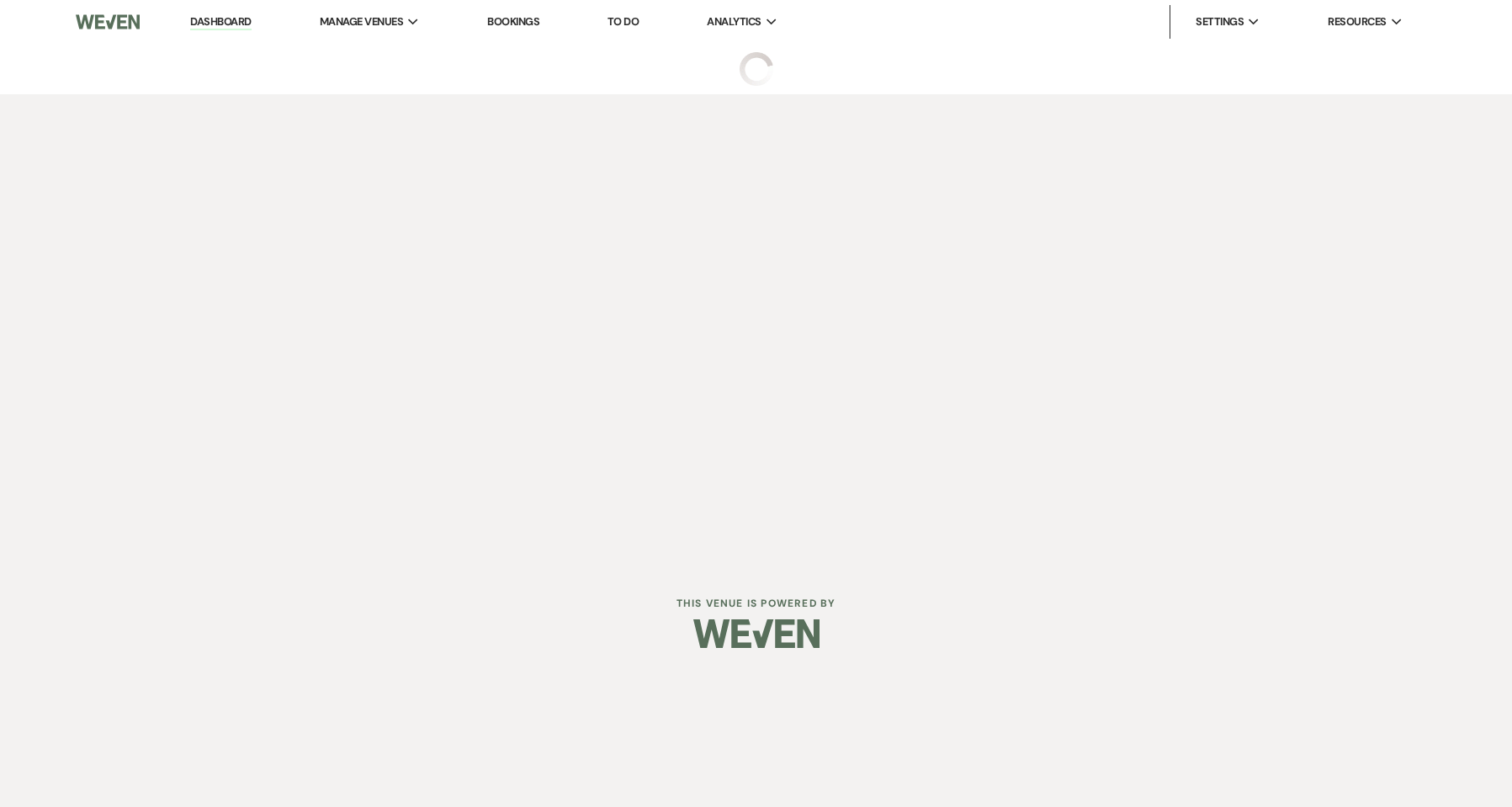
select select "5"
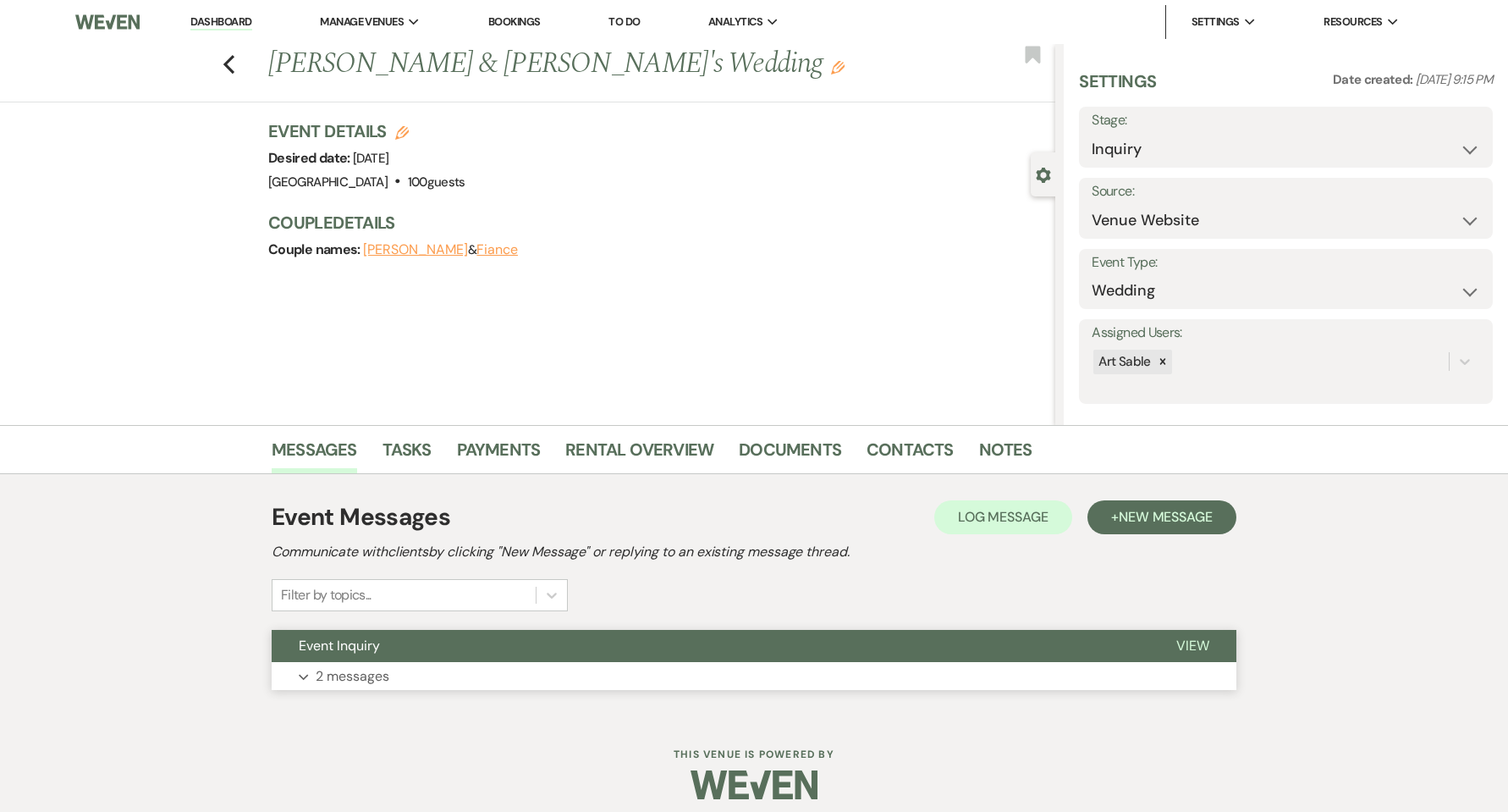
click at [370, 678] on p "2 messages" at bounding box center [353, 676] width 74 height 22
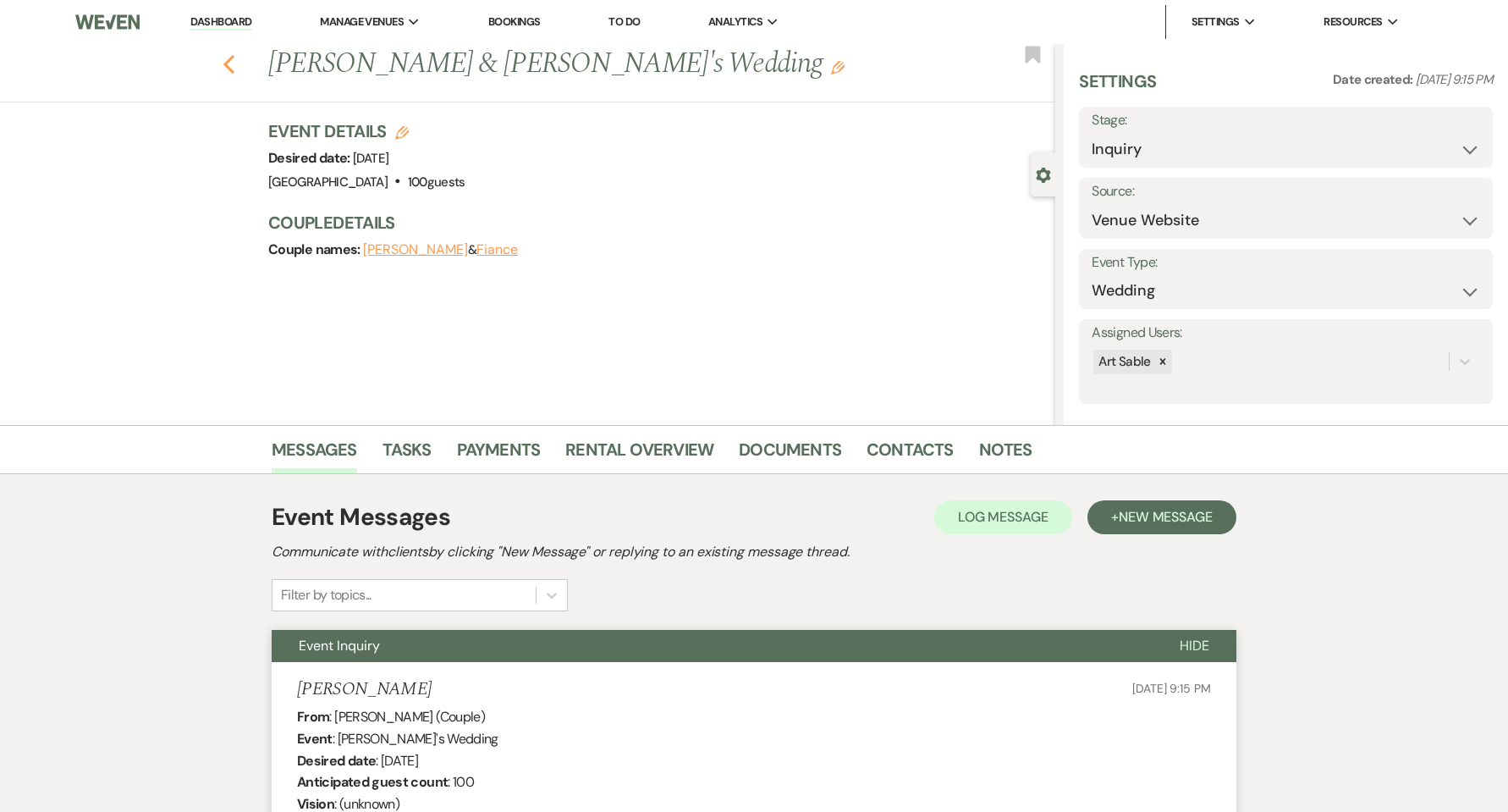
click at [231, 56] on icon "Previous" at bounding box center [229, 64] width 13 height 20
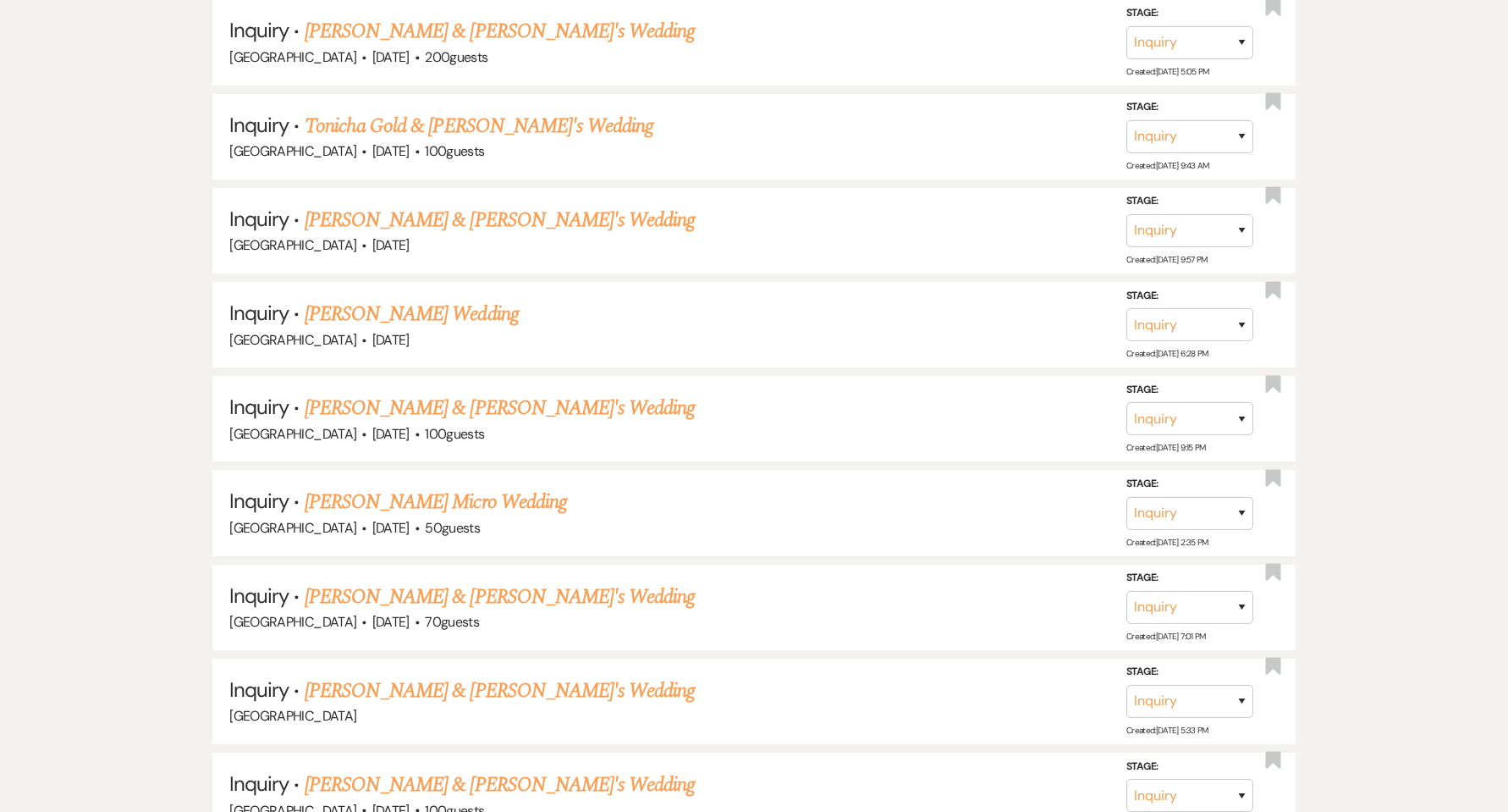
scroll to position [1128, 0]
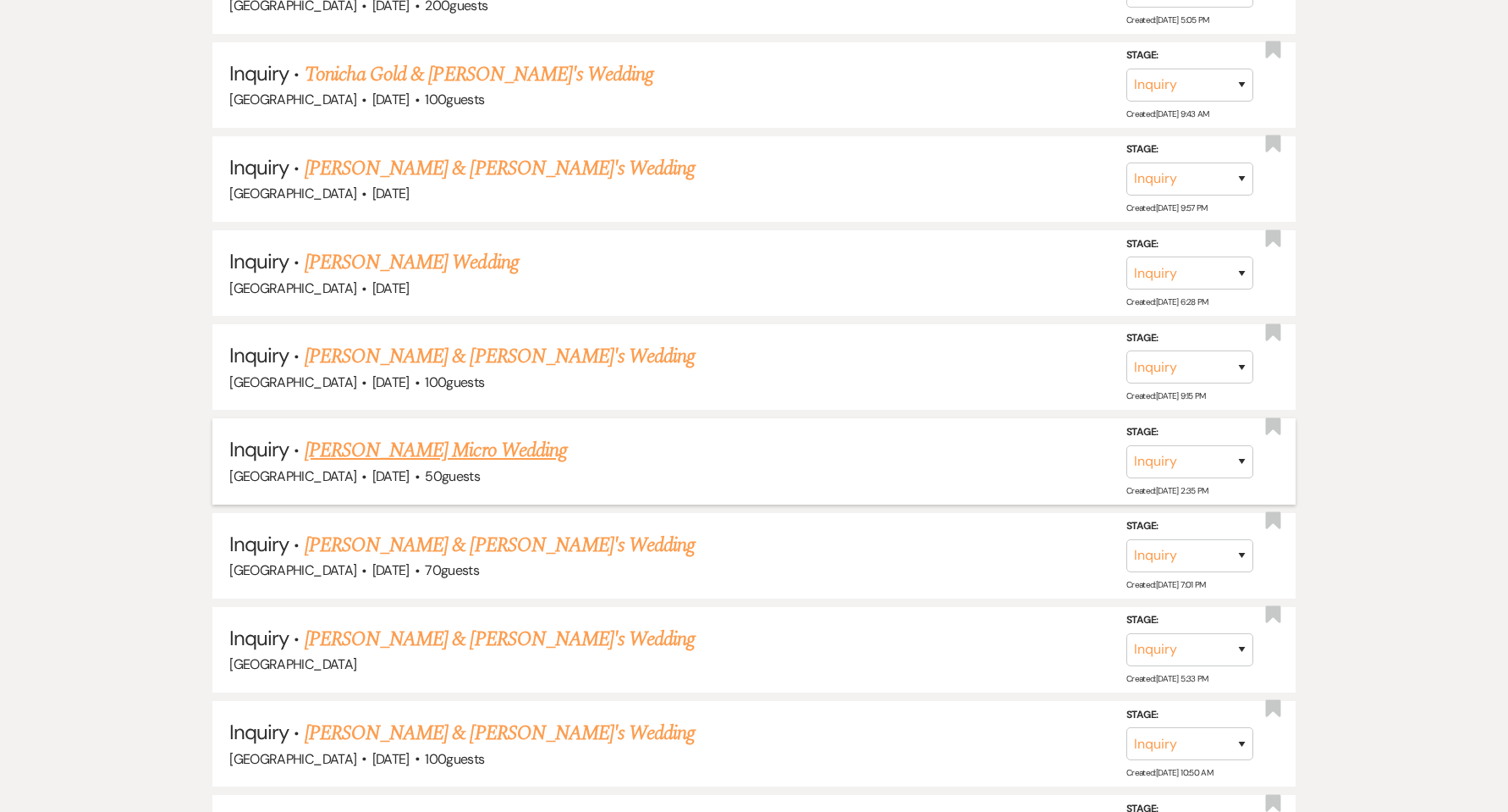
click at [418, 454] on link "[PERSON_NAME] Micro Wedding" at bounding box center [436, 450] width 262 height 31
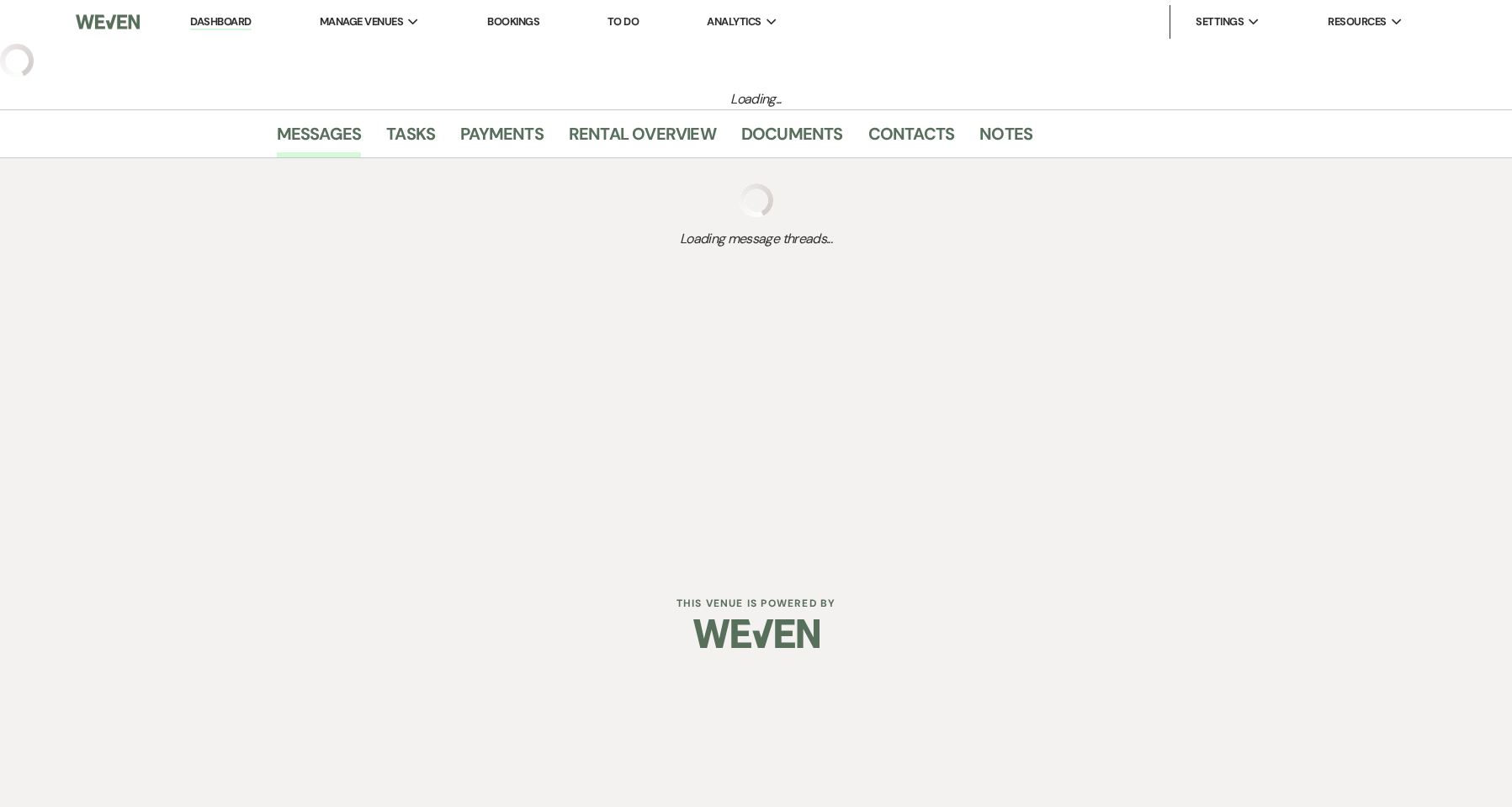
select select "5"
select select "16"
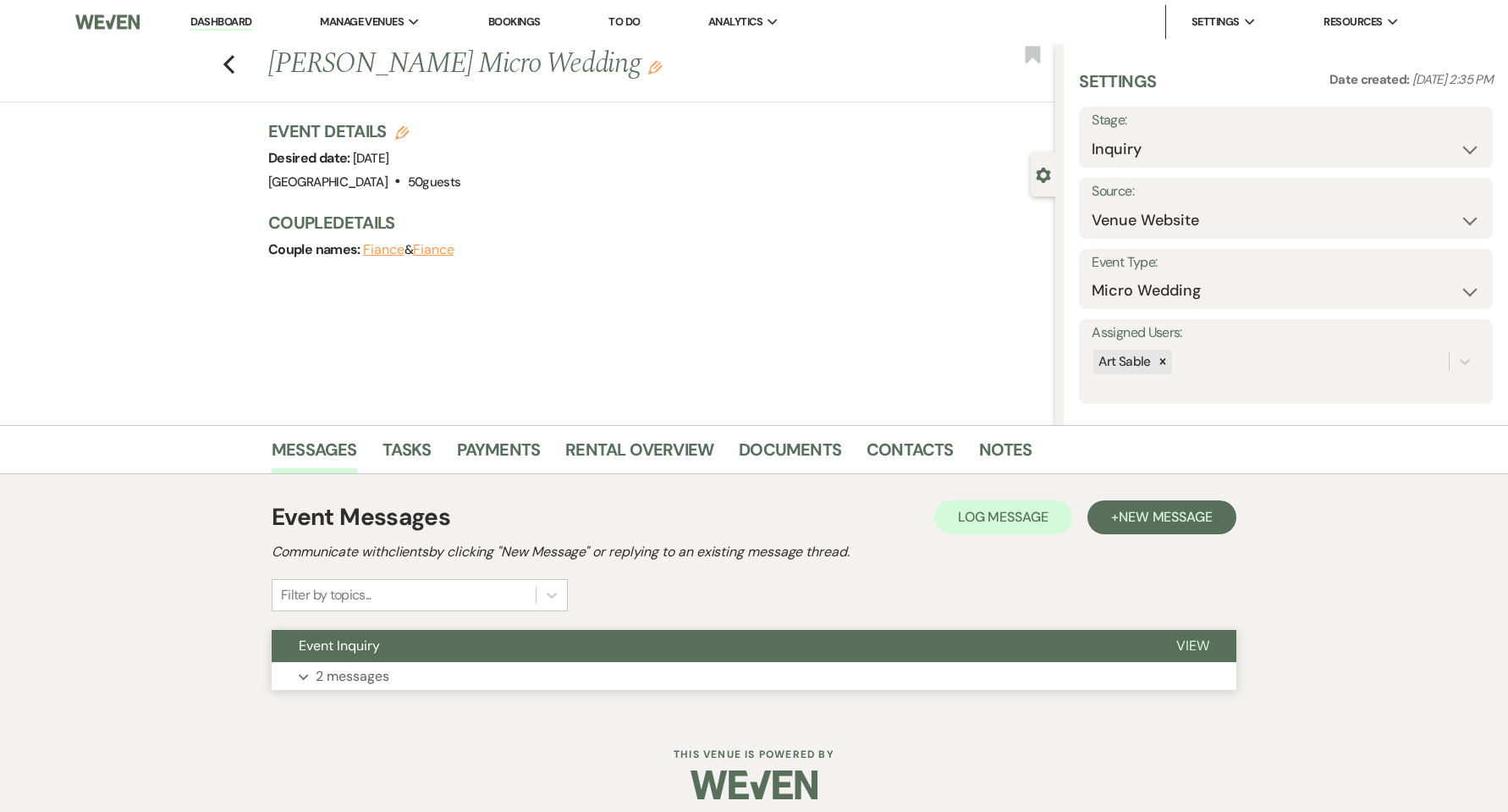
click at [409, 670] on button "Expand 2 messages" at bounding box center [754, 676] width 965 height 29
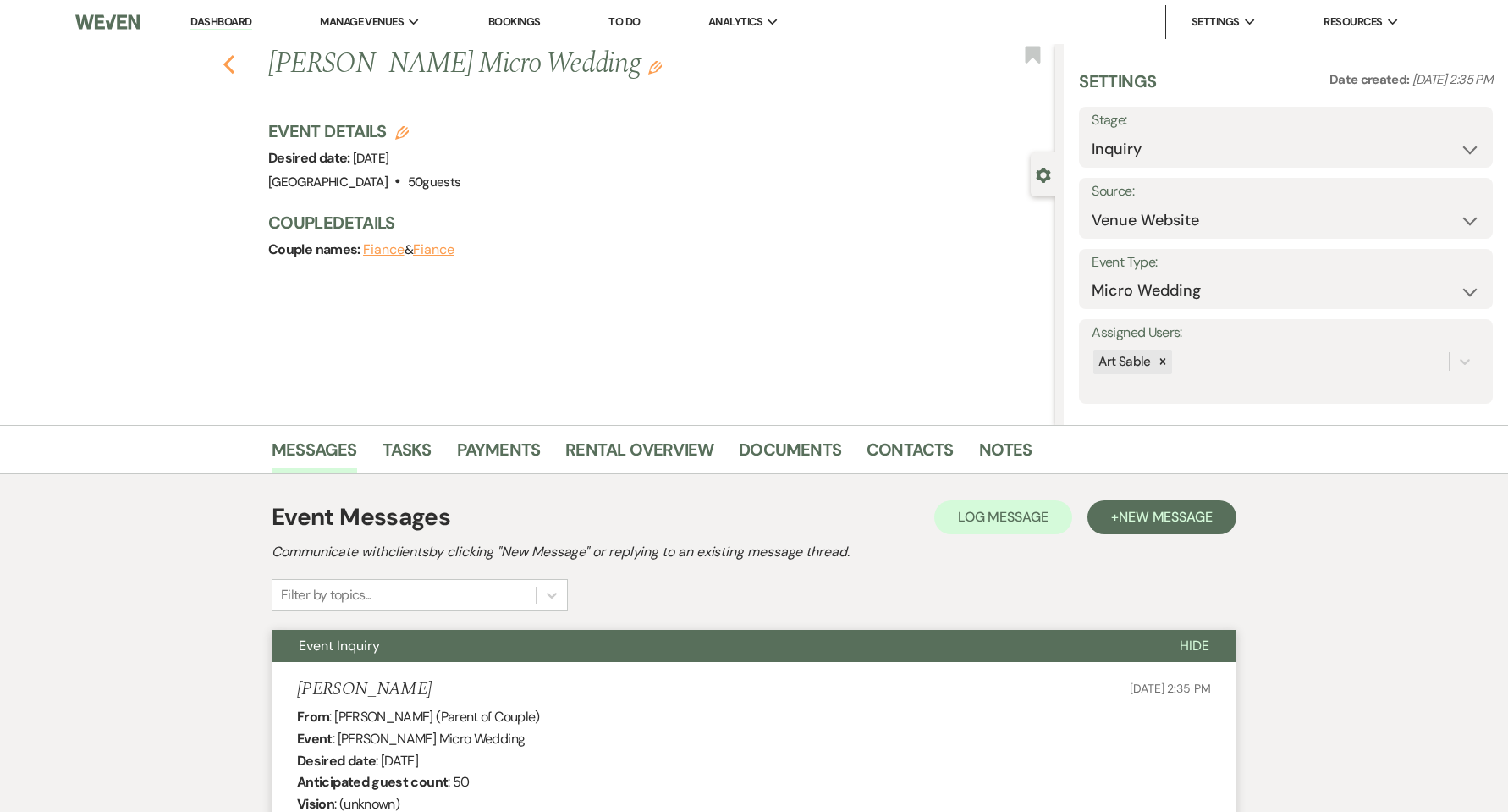
click at [234, 61] on use "button" at bounding box center [229, 64] width 11 height 19
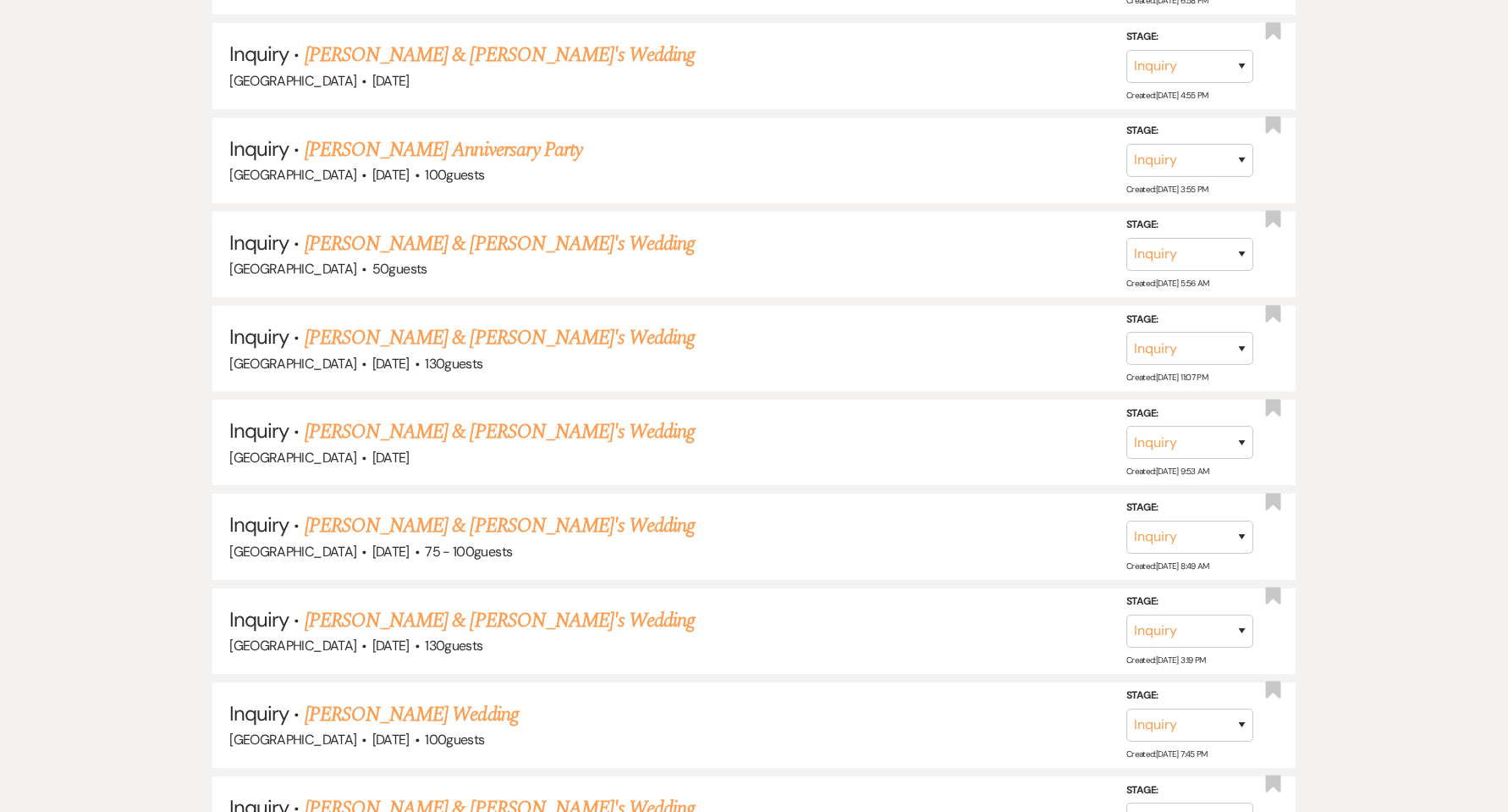
scroll to position [2708, 0]
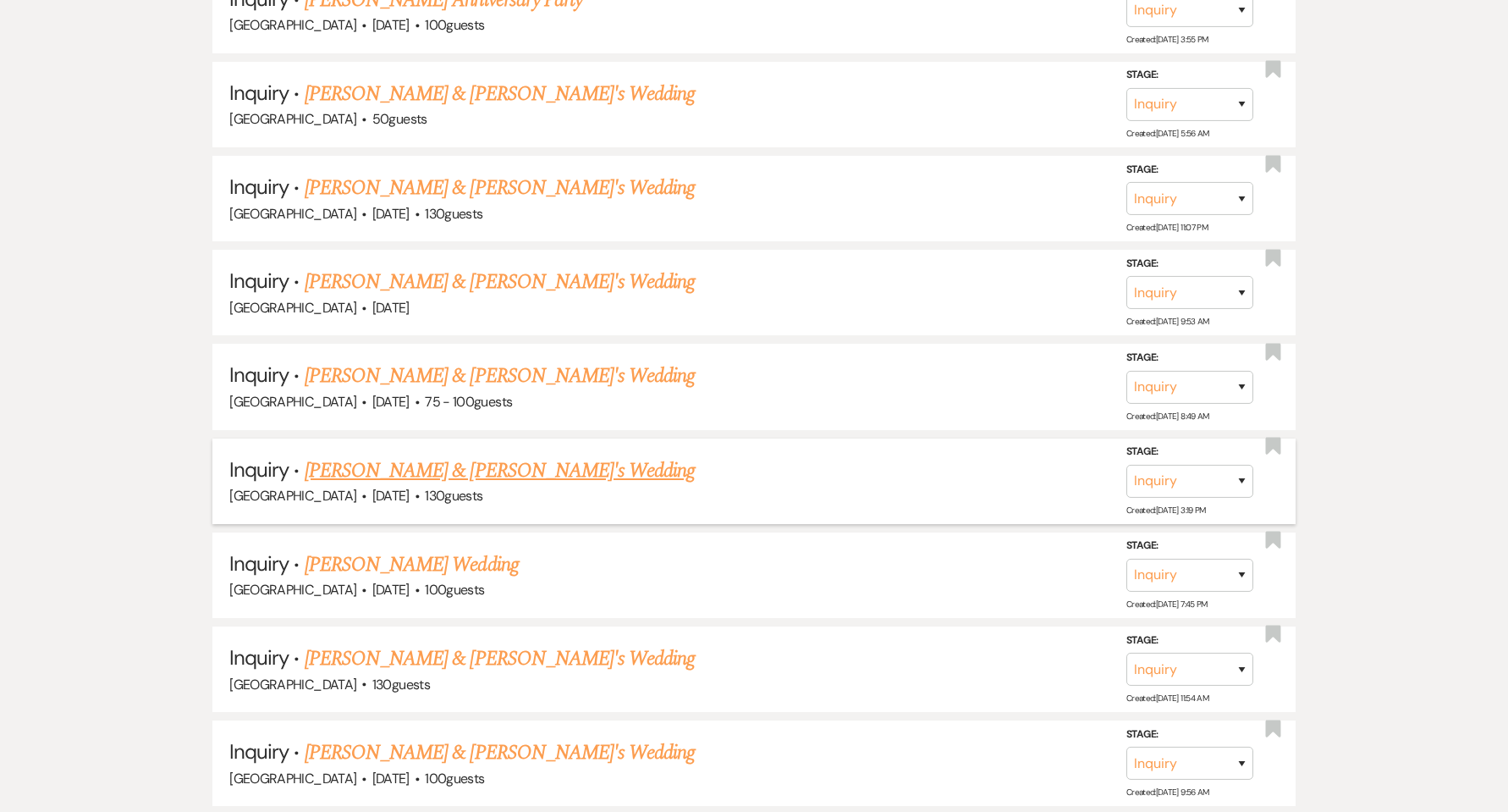
click at [459, 464] on link "[PERSON_NAME] & [PERSON_NAME]'s Wedding" at bounding box center [500, 470] width 391 height 31
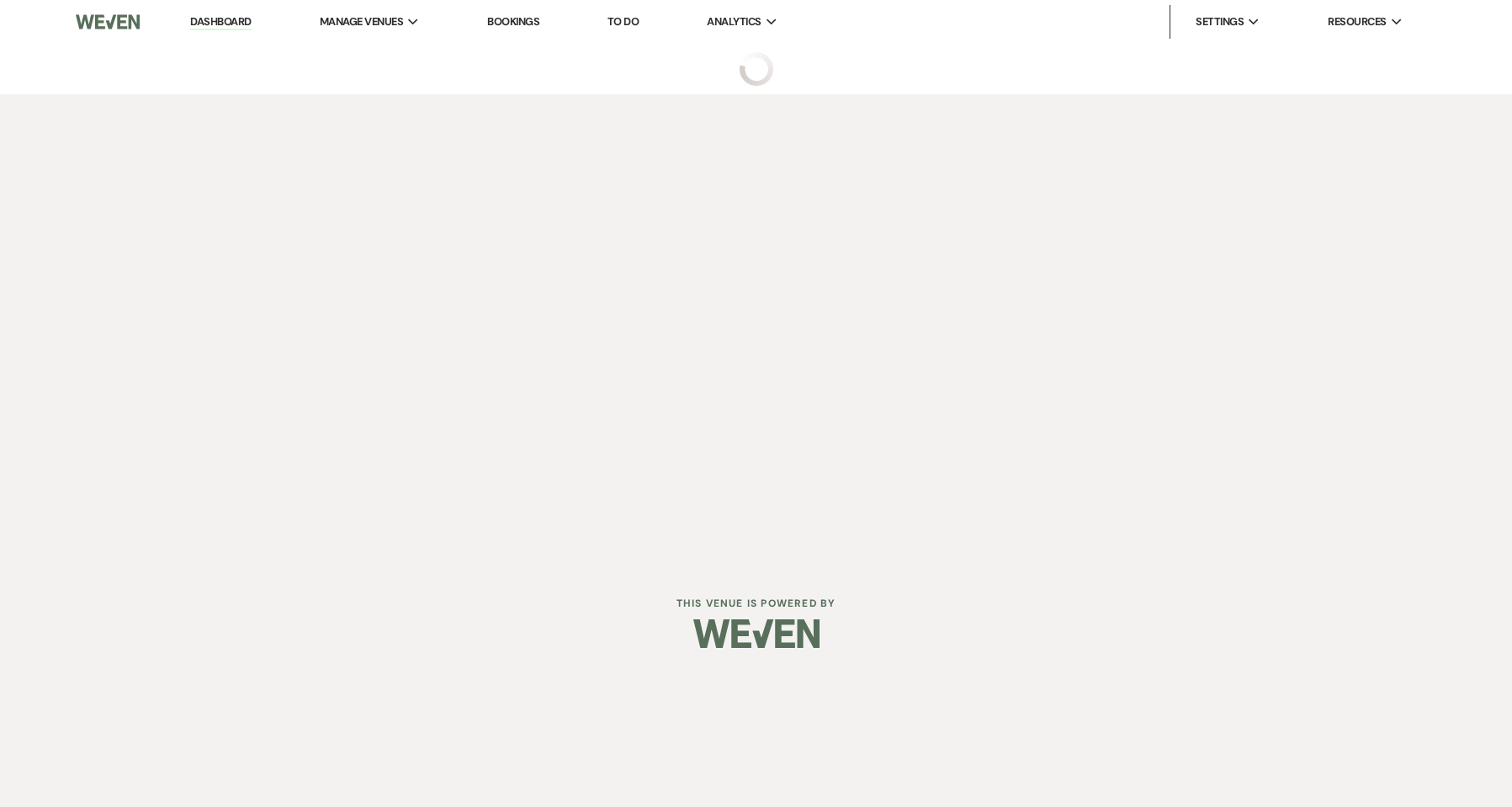
select select "5"
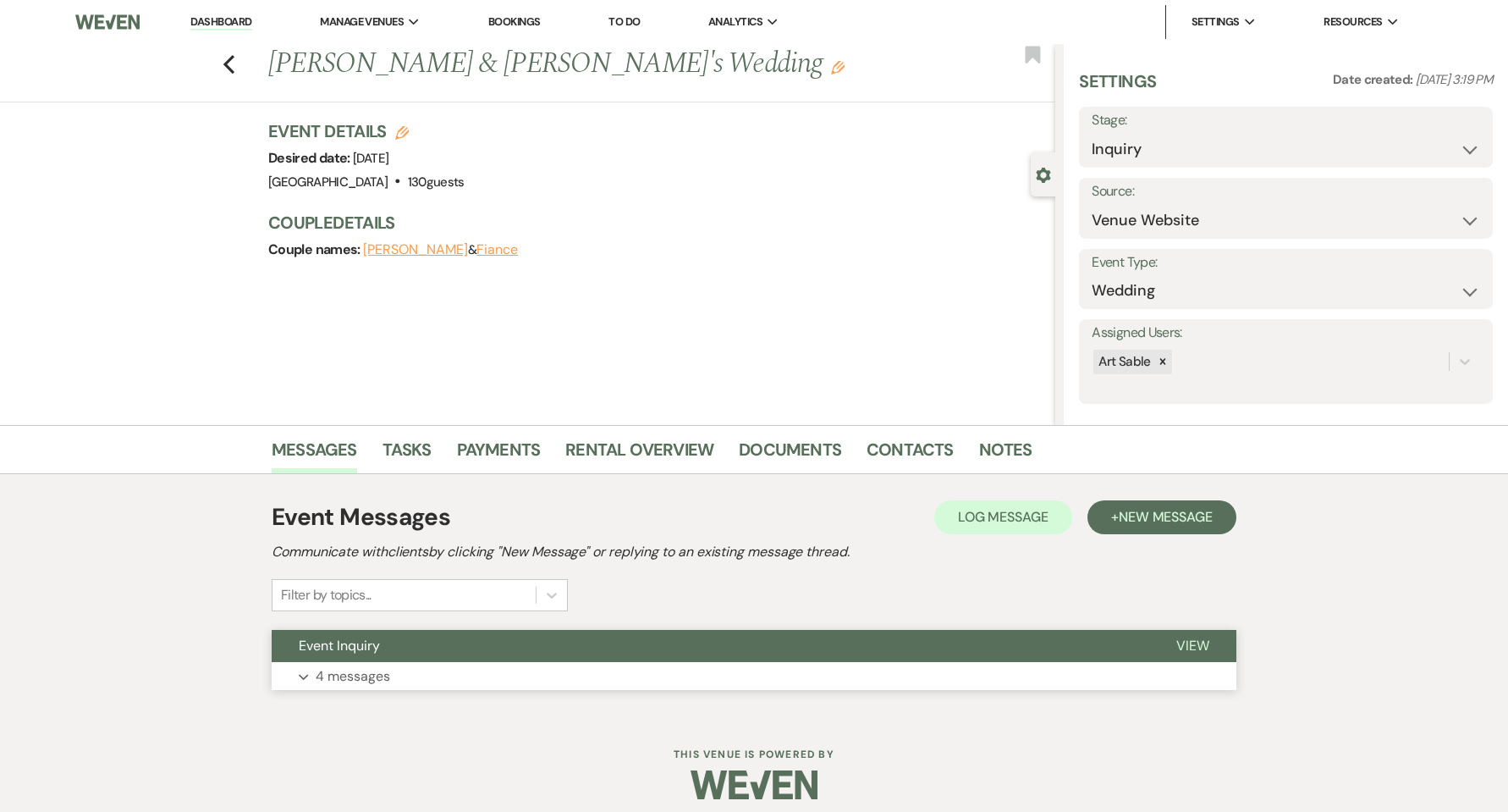
click at [432, 670] on button "Expand 4 messages" at bounding box center [754, 676] width 965 height 29
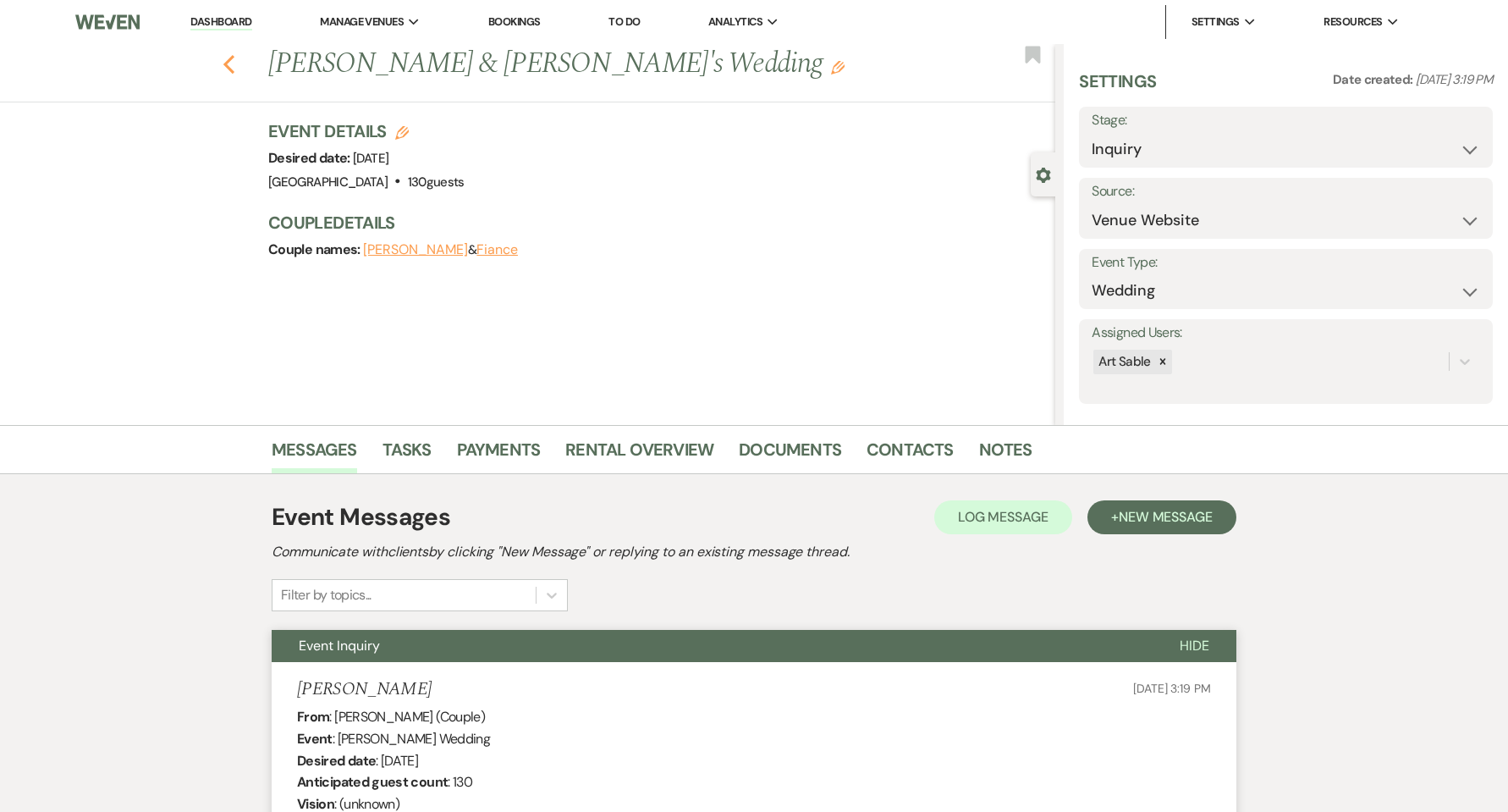
click at [235, 68] on use "button" at bounding box center [229, 64] width 11 height 19
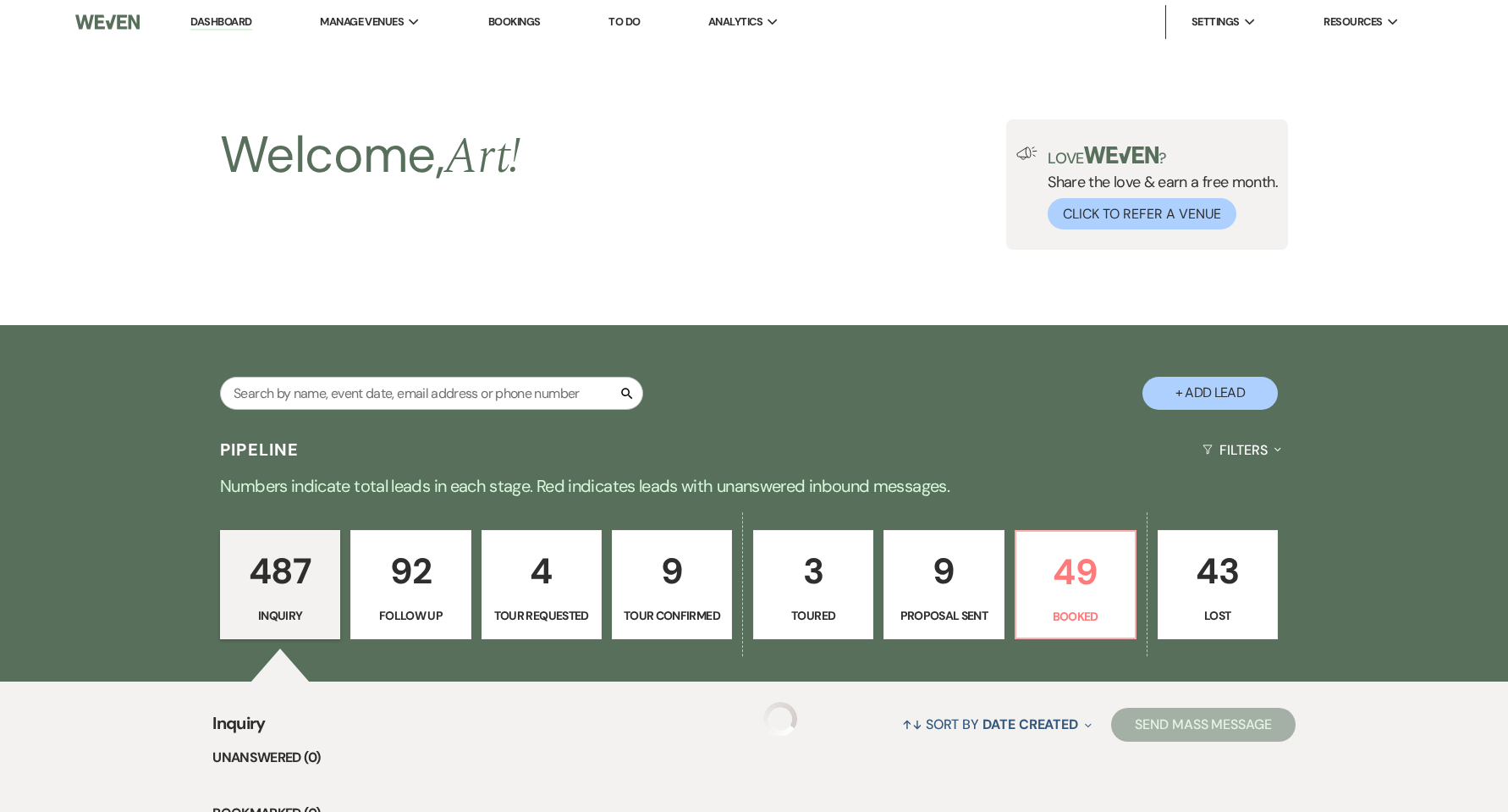
scroll to position [2708, 0]
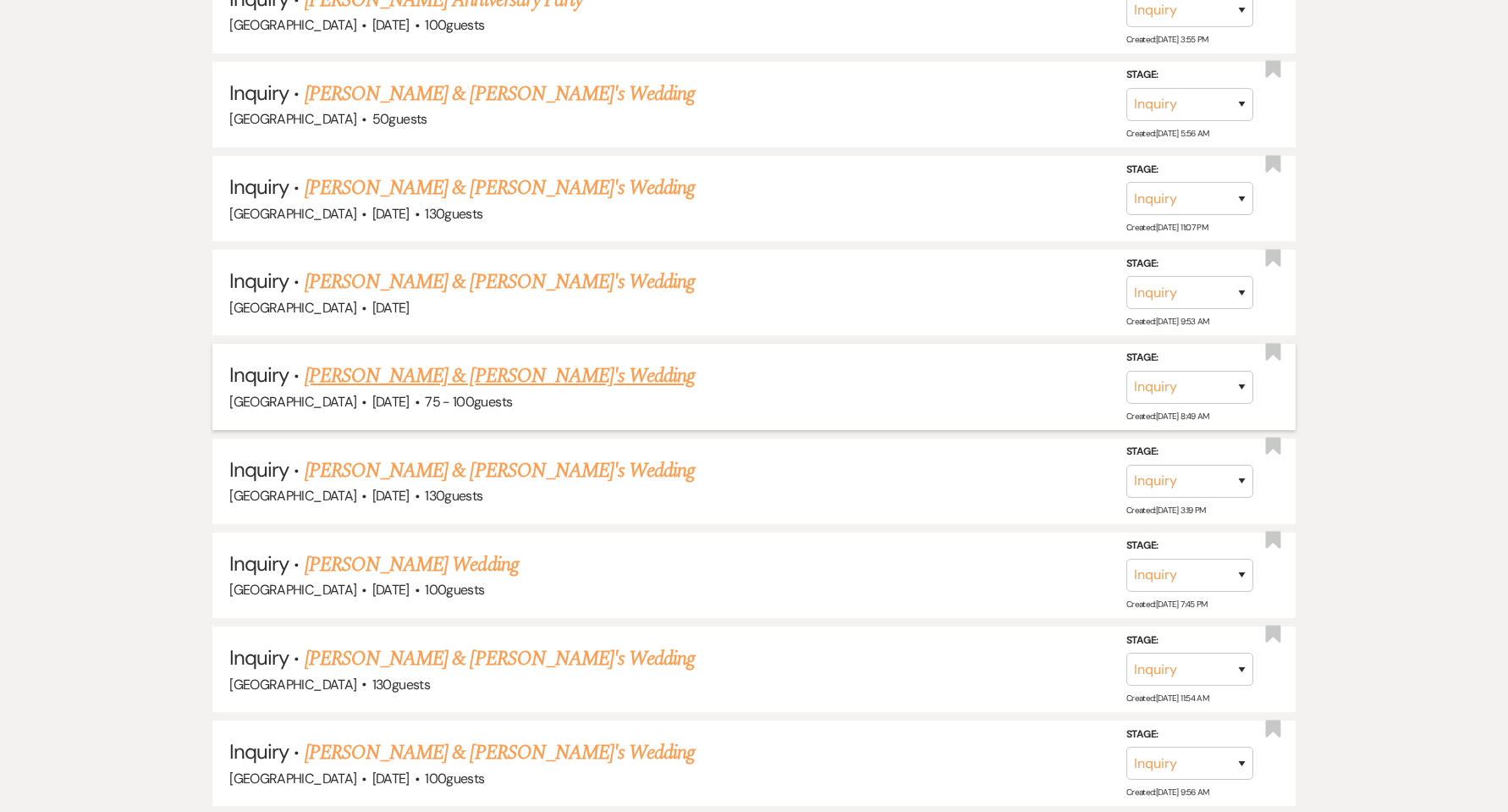
click at [431, 378] on link "[PERSON_NAME] & [PERSON_NAME]'s Wedding" at bounding box center [500, 376] width 391 height 31
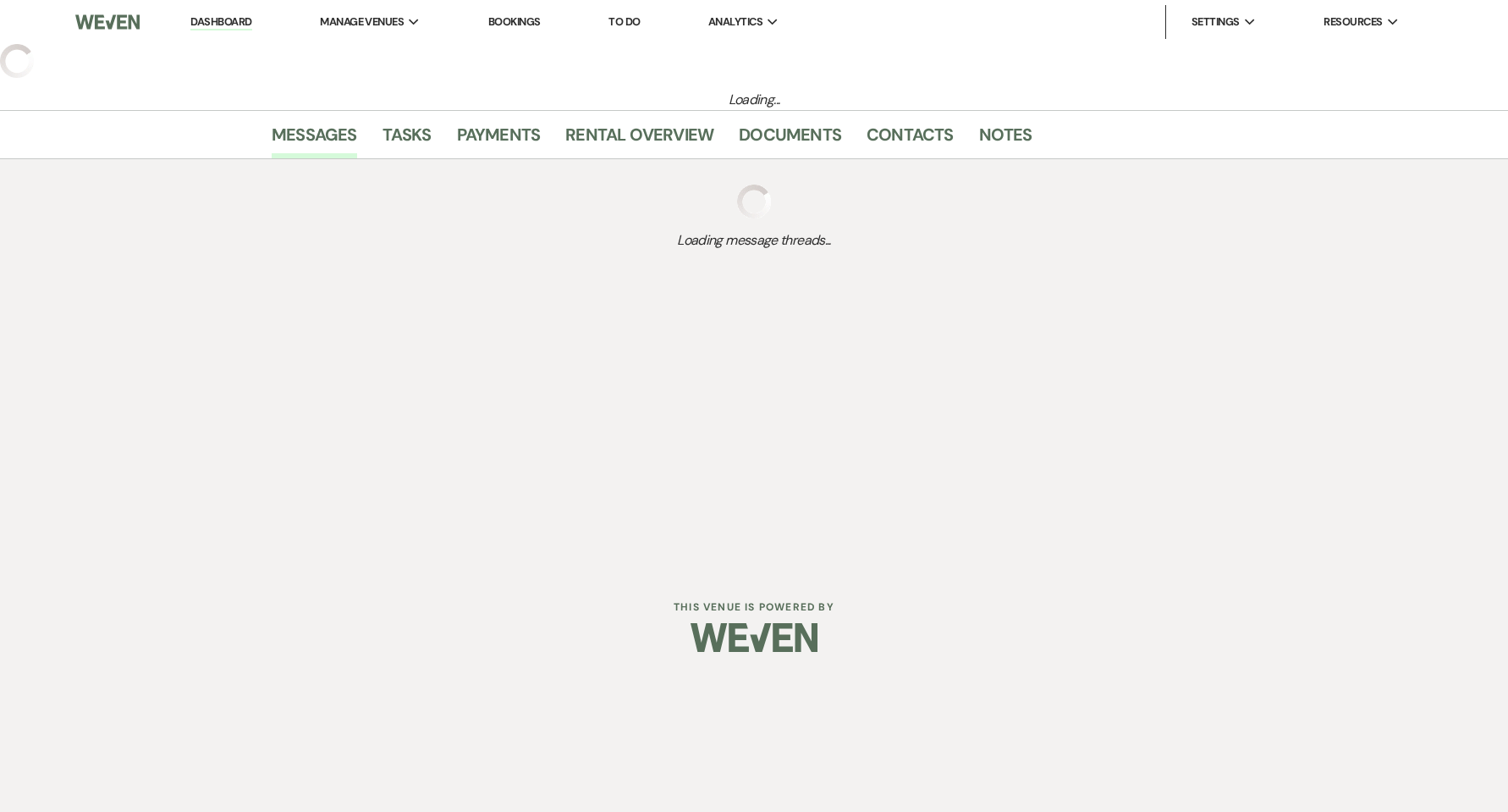
select select "5"
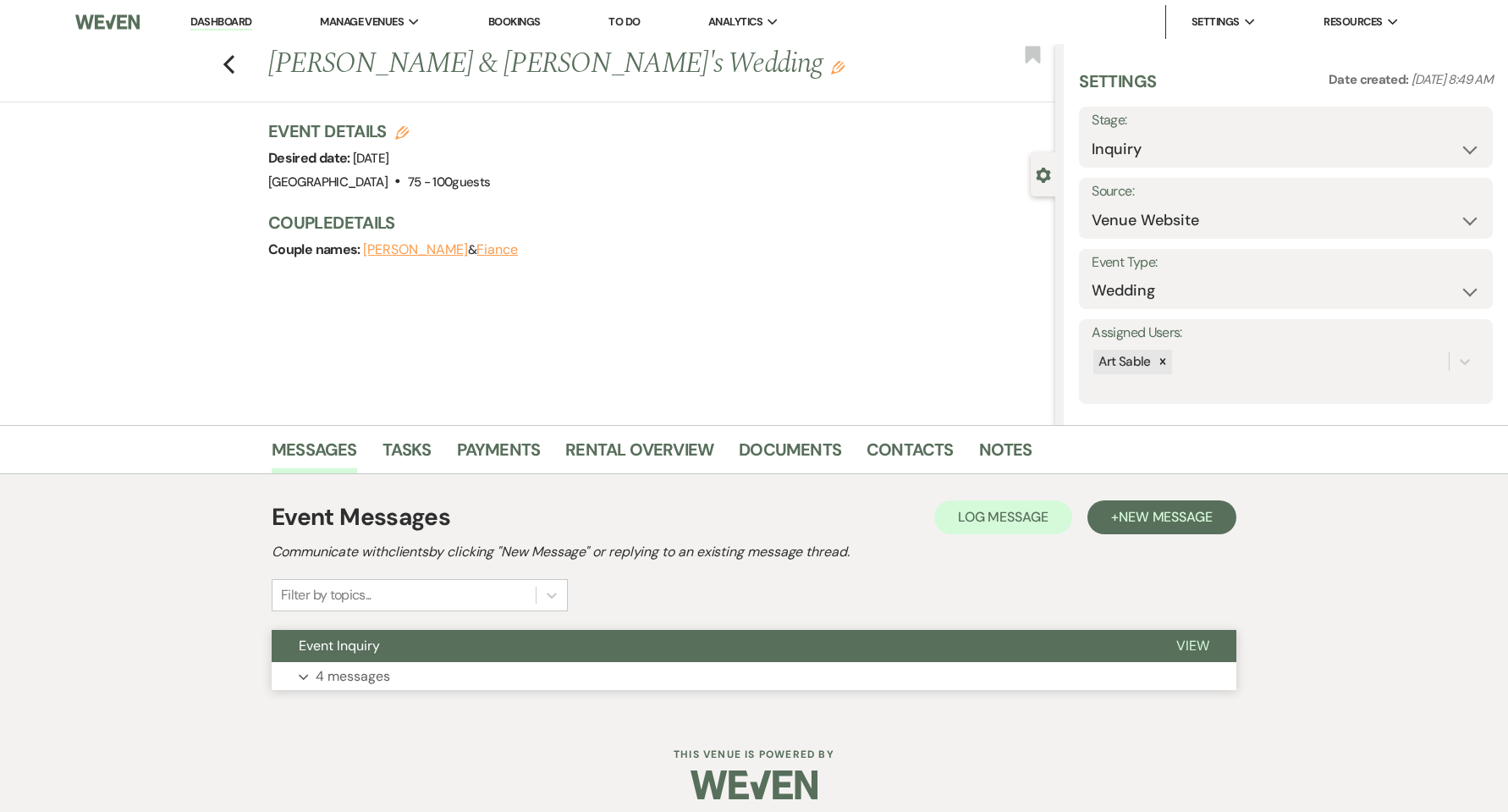
click at [369, 682] on p "4 messages" at bounding box center [353, 676] width 75 height 22
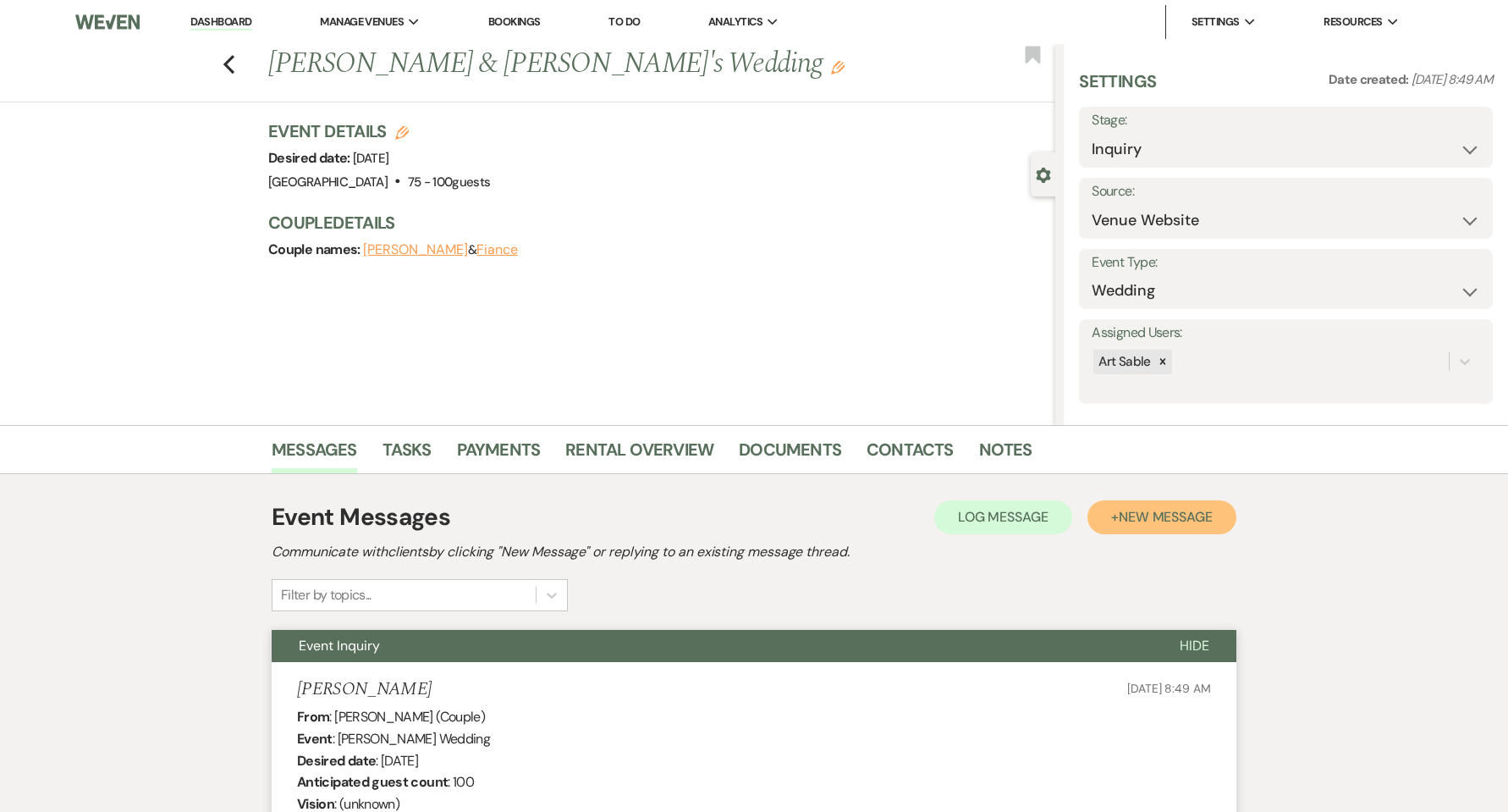
click at [1176, 520] on span "New Message" at bounding box center [1166, 517] width 94 height 18
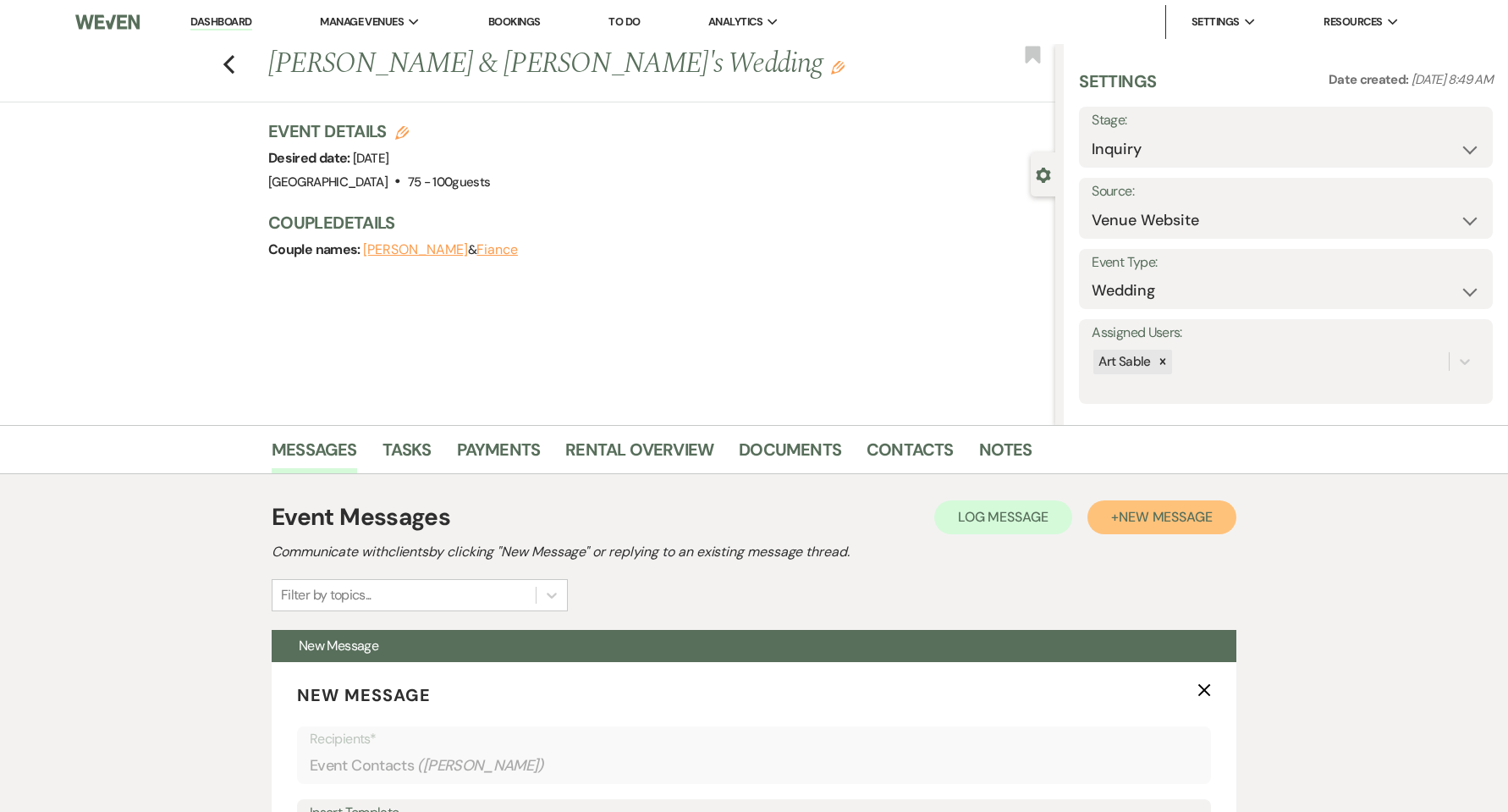
scroll to position [339, 0]
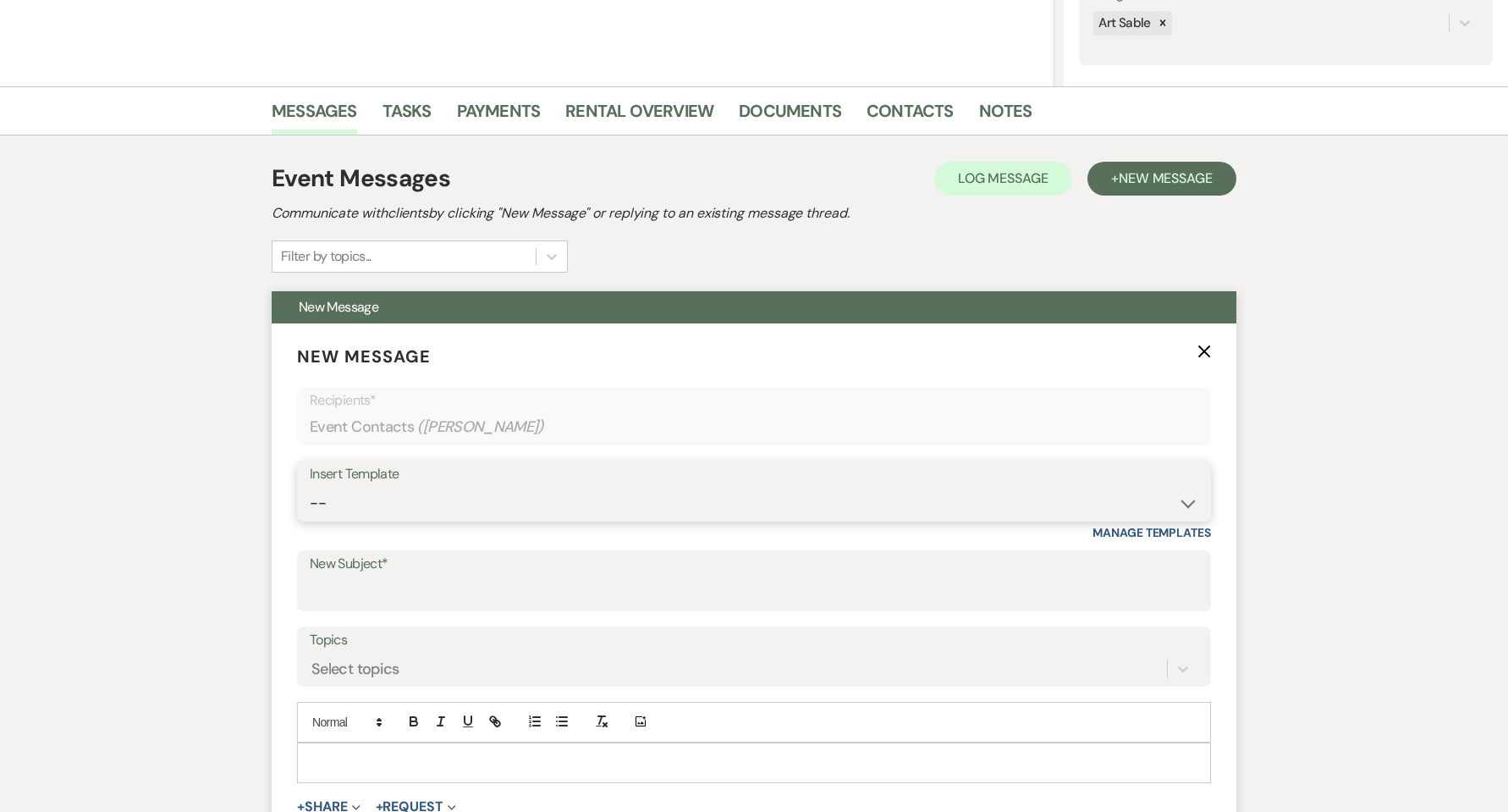
click at [485, 515] on select "-- Initial Inquiry Response Weven Planning Portal Introduction (Booked Events) …" at bounding box center [754, 503] width 889 height 33
select select "3097"
click at [310, 487] on select "-- Initial Inquiry Response Weven Planning Portal Introduction (Booked Events) …" at bounding box center [754, 503] width 889 height 33
type input "Follow up to your DREAM WEDDING!"
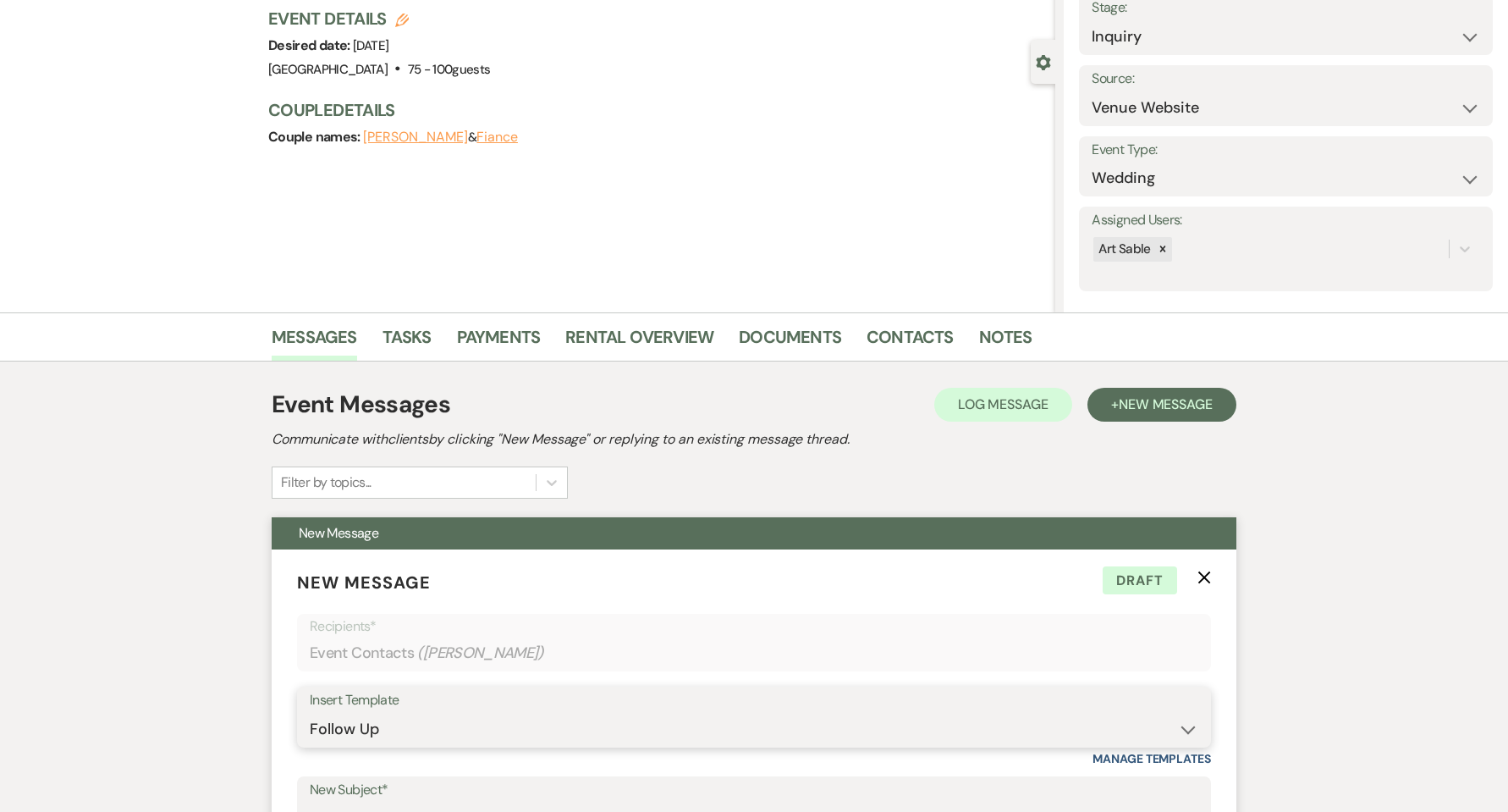
scroll to position [0, 0]
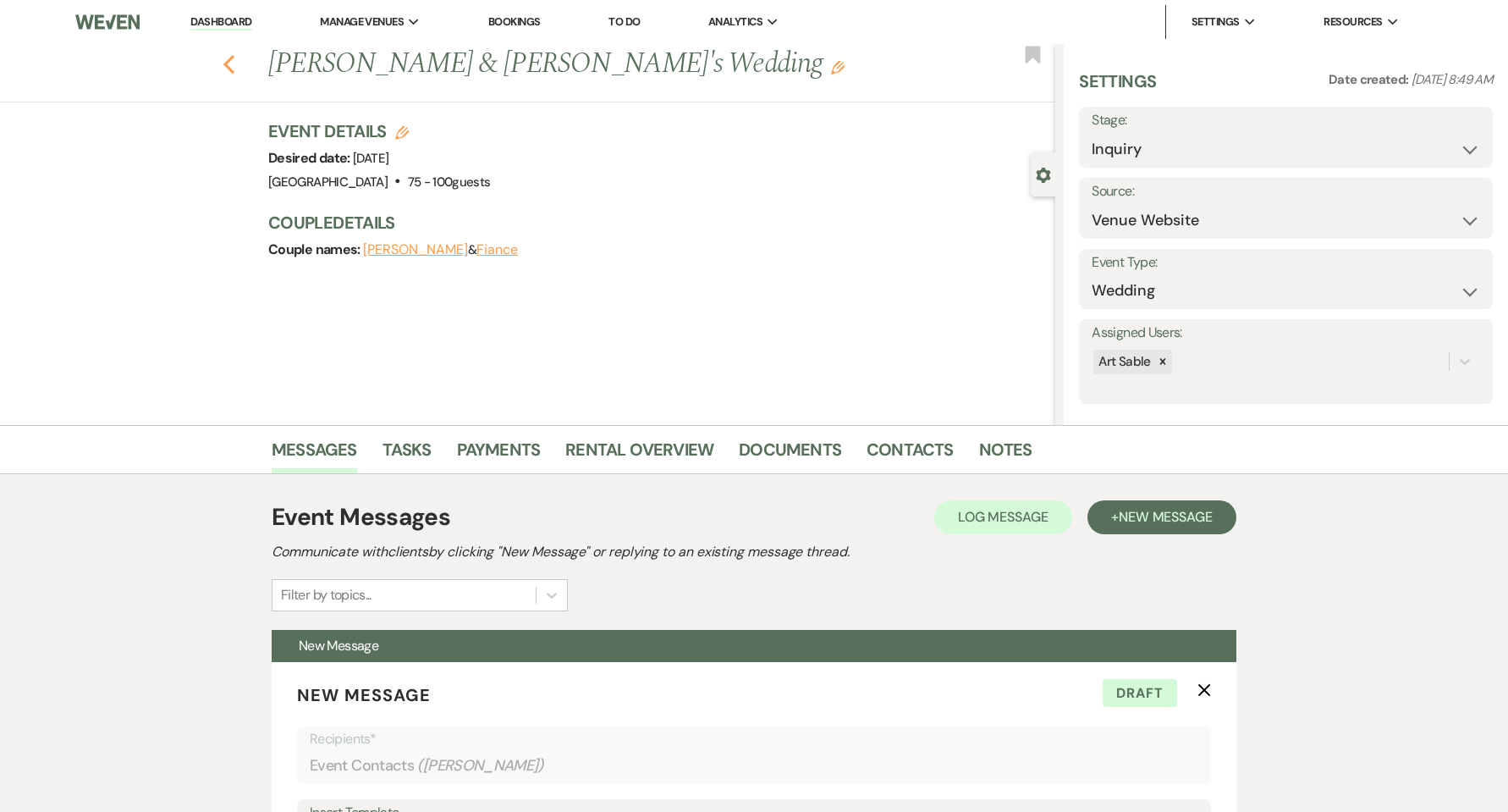
click at [236, 63] on icon "Previous" at bounding box center [229, 64] width 13 height 20
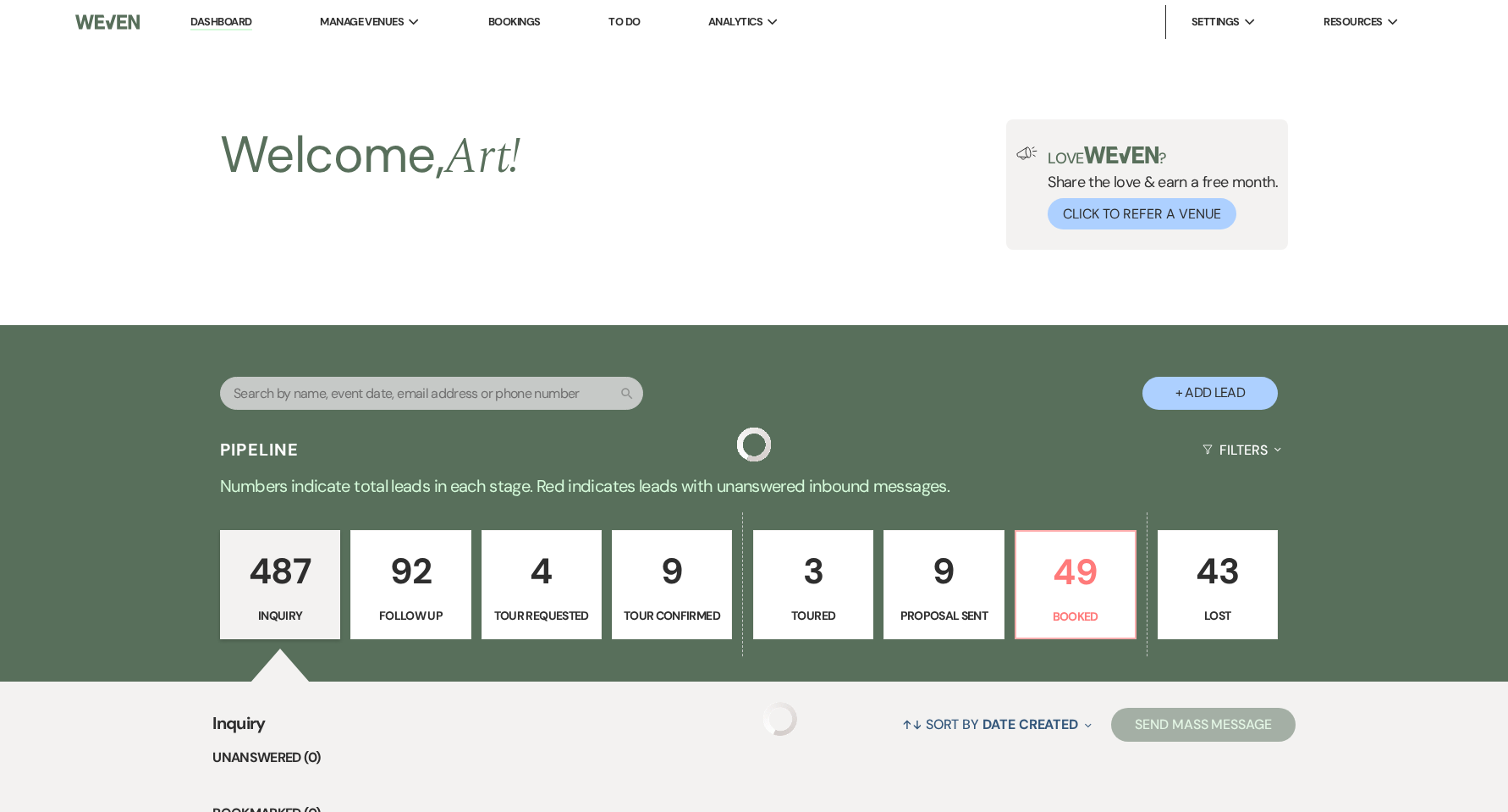
scroll to position [2708, 0]
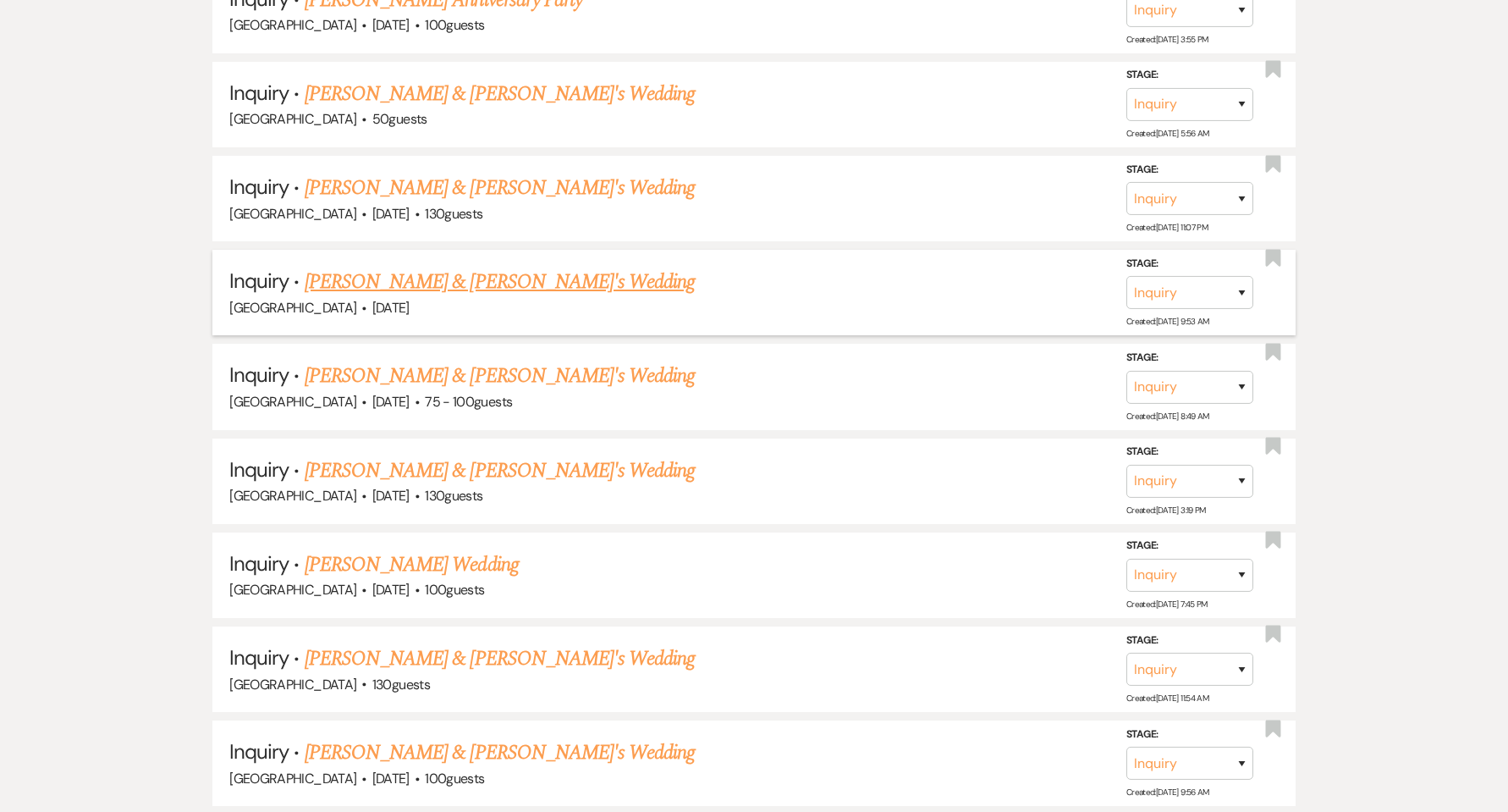
click at [402, 288] on link "[PERSON_NAME] & [PERSON_NAME]'s Wedding" at bounding box center [500, 281] width 391 height 31
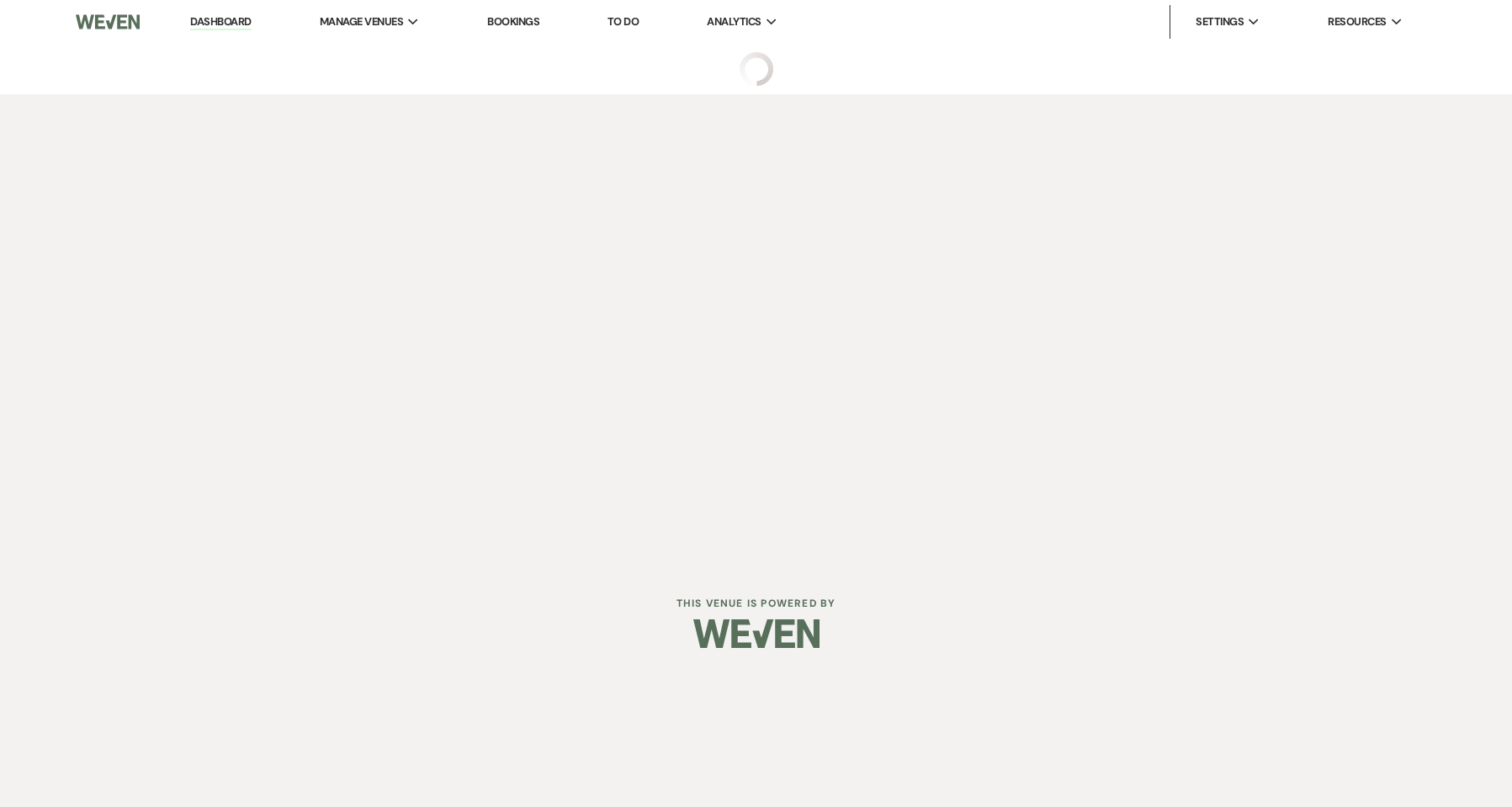
select select "5"
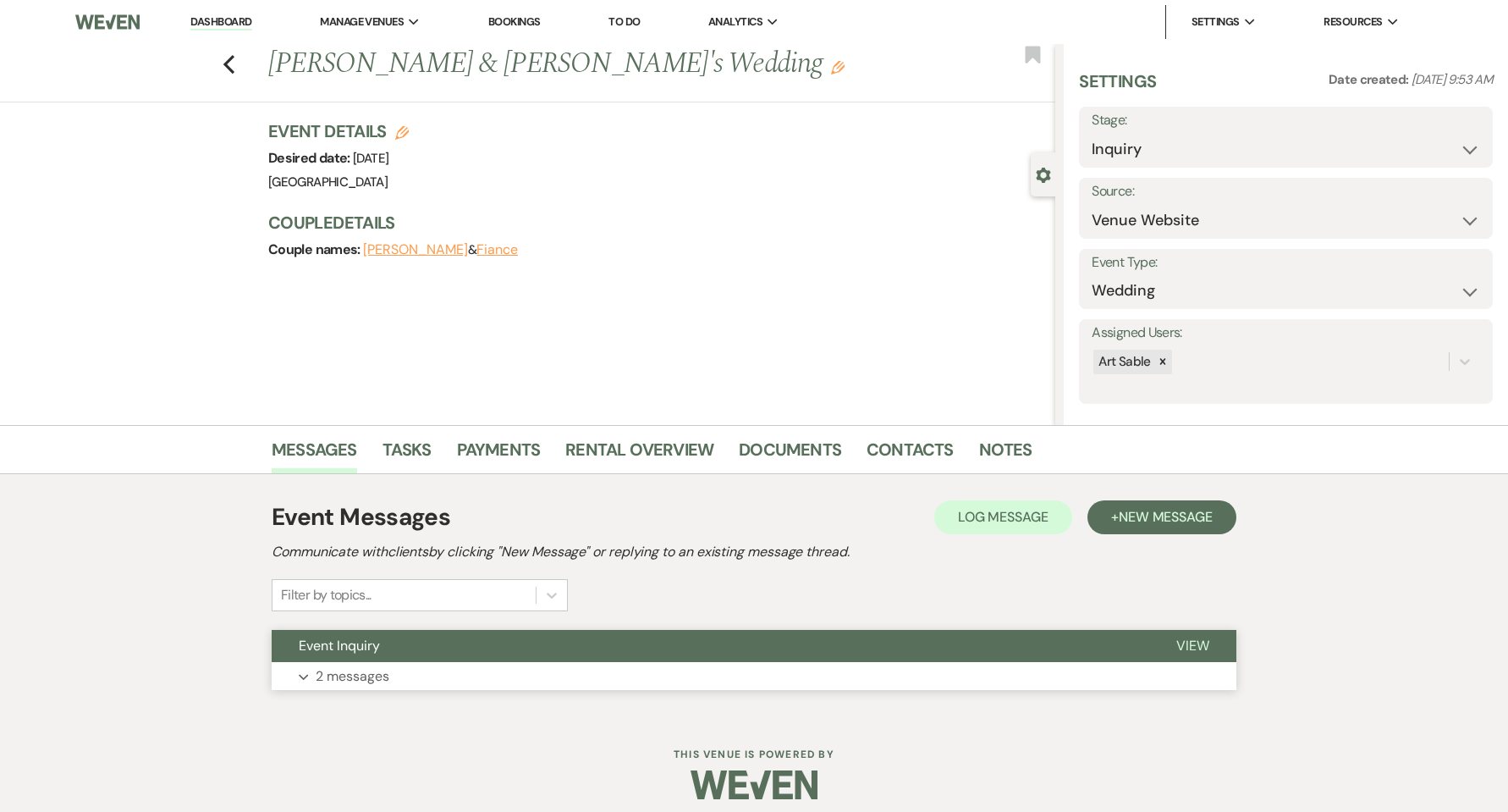
click at [337, 678] on p "2 messages" at bounding box center [353, 676] width 74 height 22
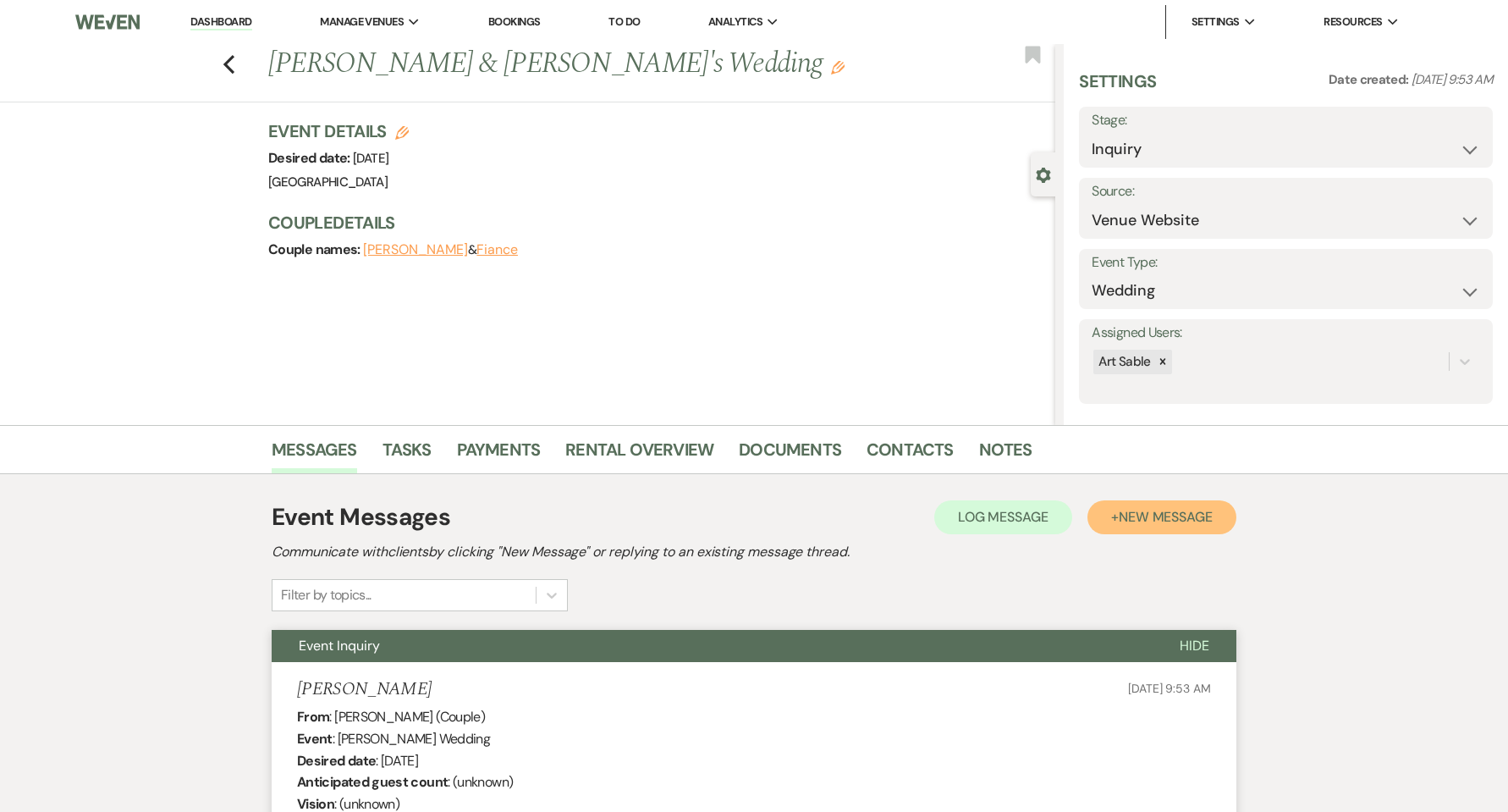
click at [1177, 527] on button "+ New Message" at bounding box center [1162, 517] width 149 height 34
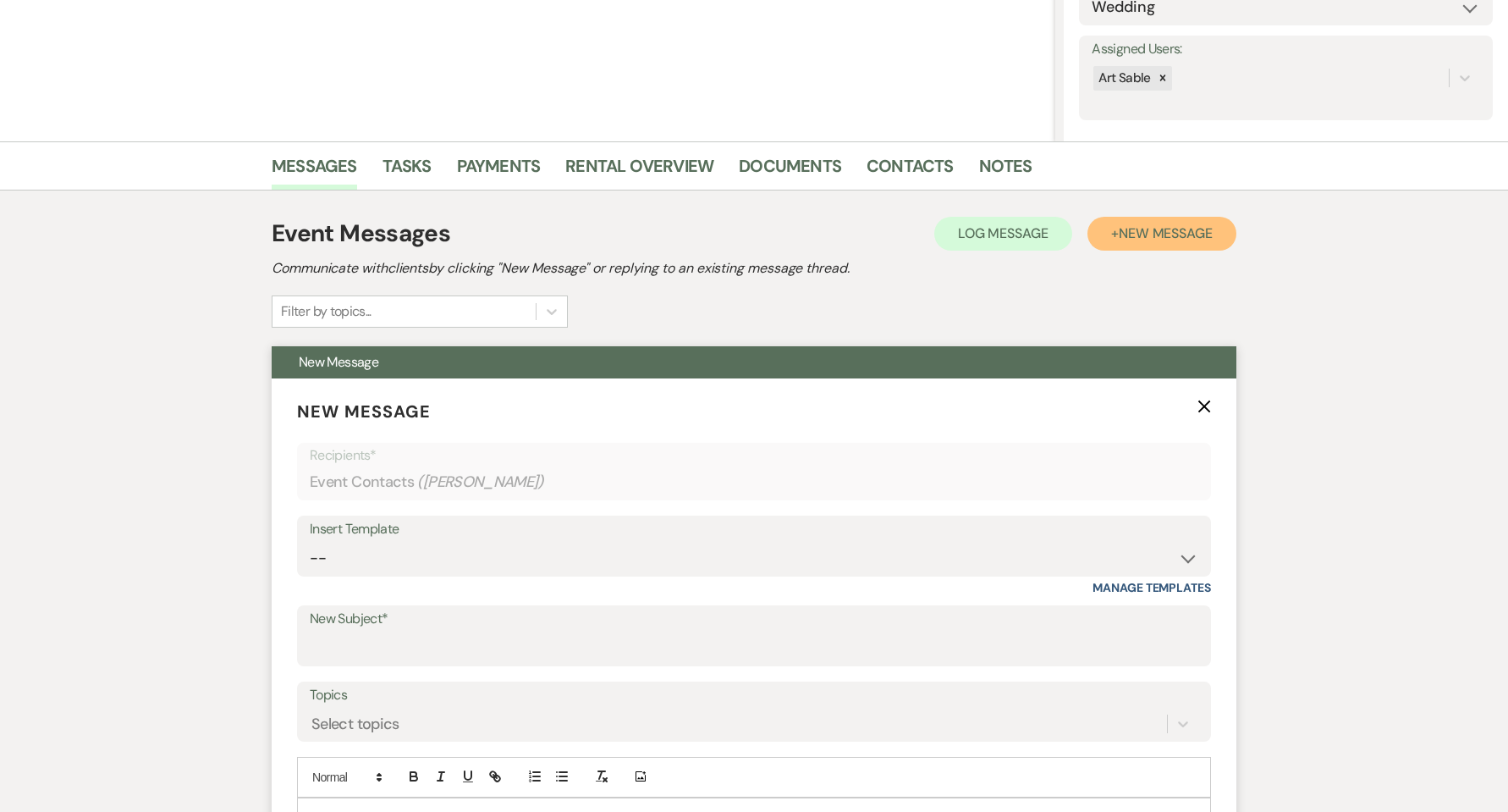
scroll to position [339, 0]
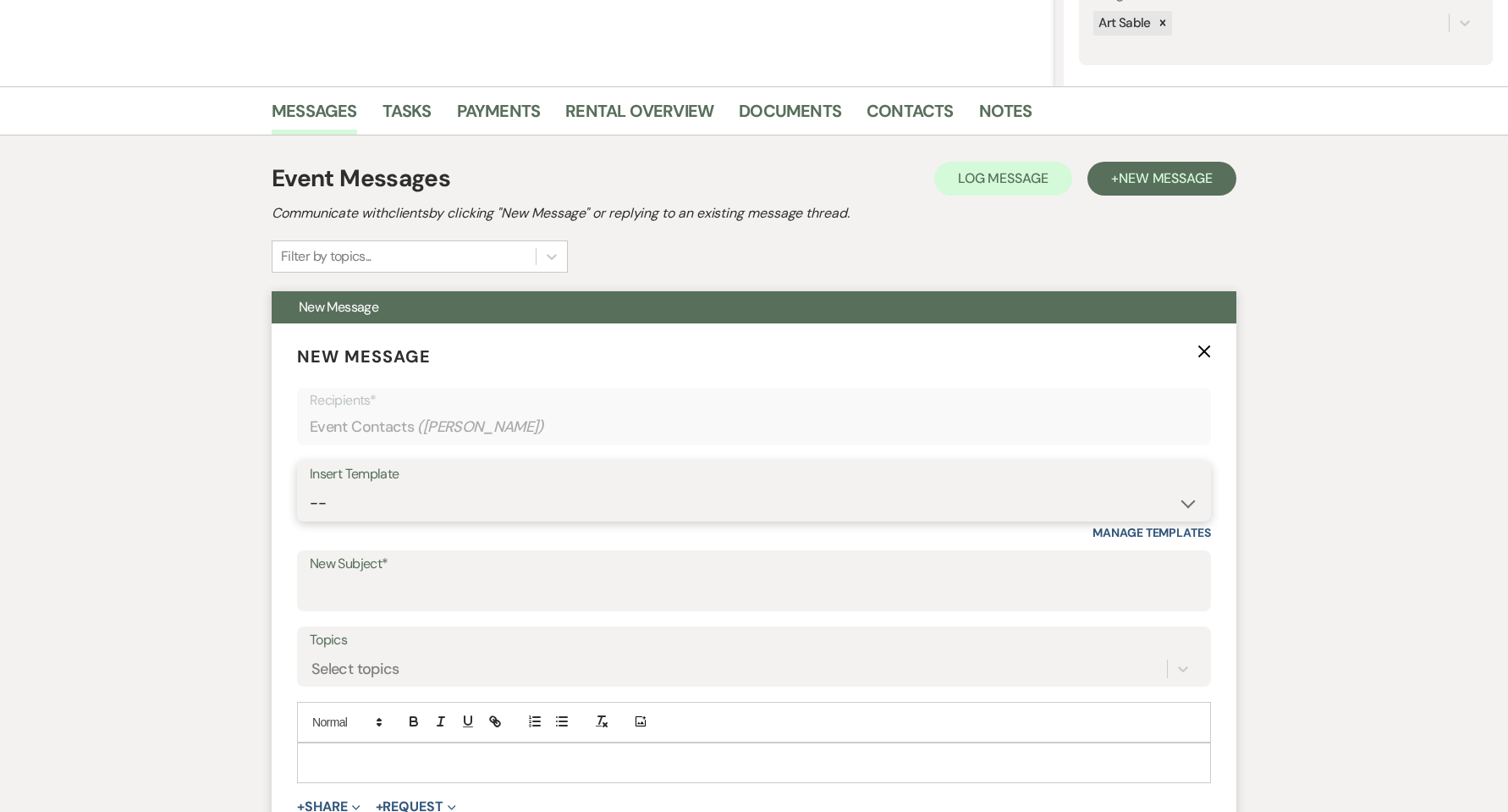
click at [524, 504] on select "-- Initial Inquiry Response Weven Planning Portal Introduction (Booked Events) …" at bounding box center [754, 503] width 889 height 33
select select "3097"
click at [310, 487] on select "-- Initial Inquiry Response Weven Planning Portal Introduction (Booked Events) …" at bounding box center [754, 503] width 889 height 33
type input "Follow up to your DREAM WEDDING!"
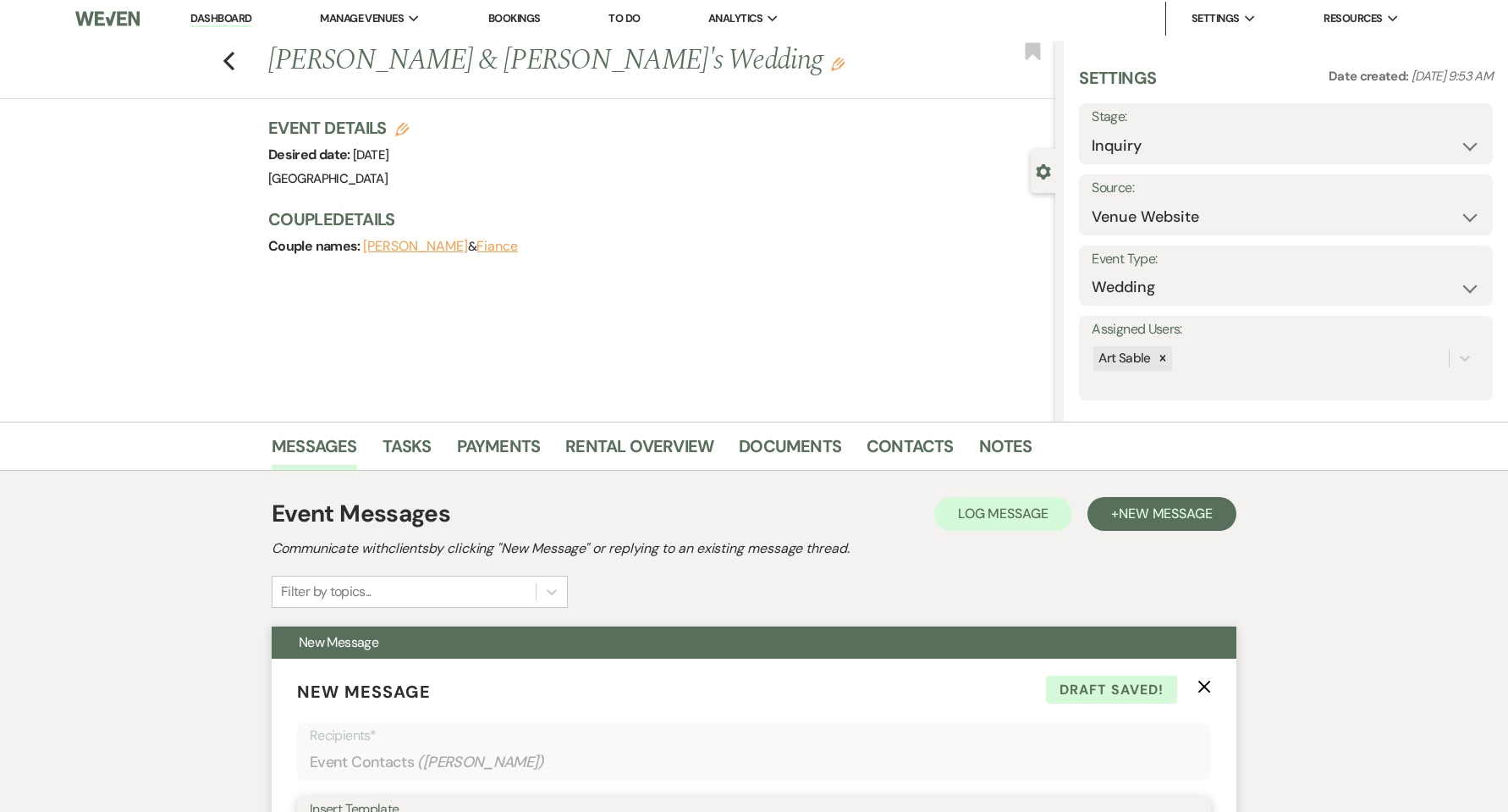
scroll to position [0, 0]
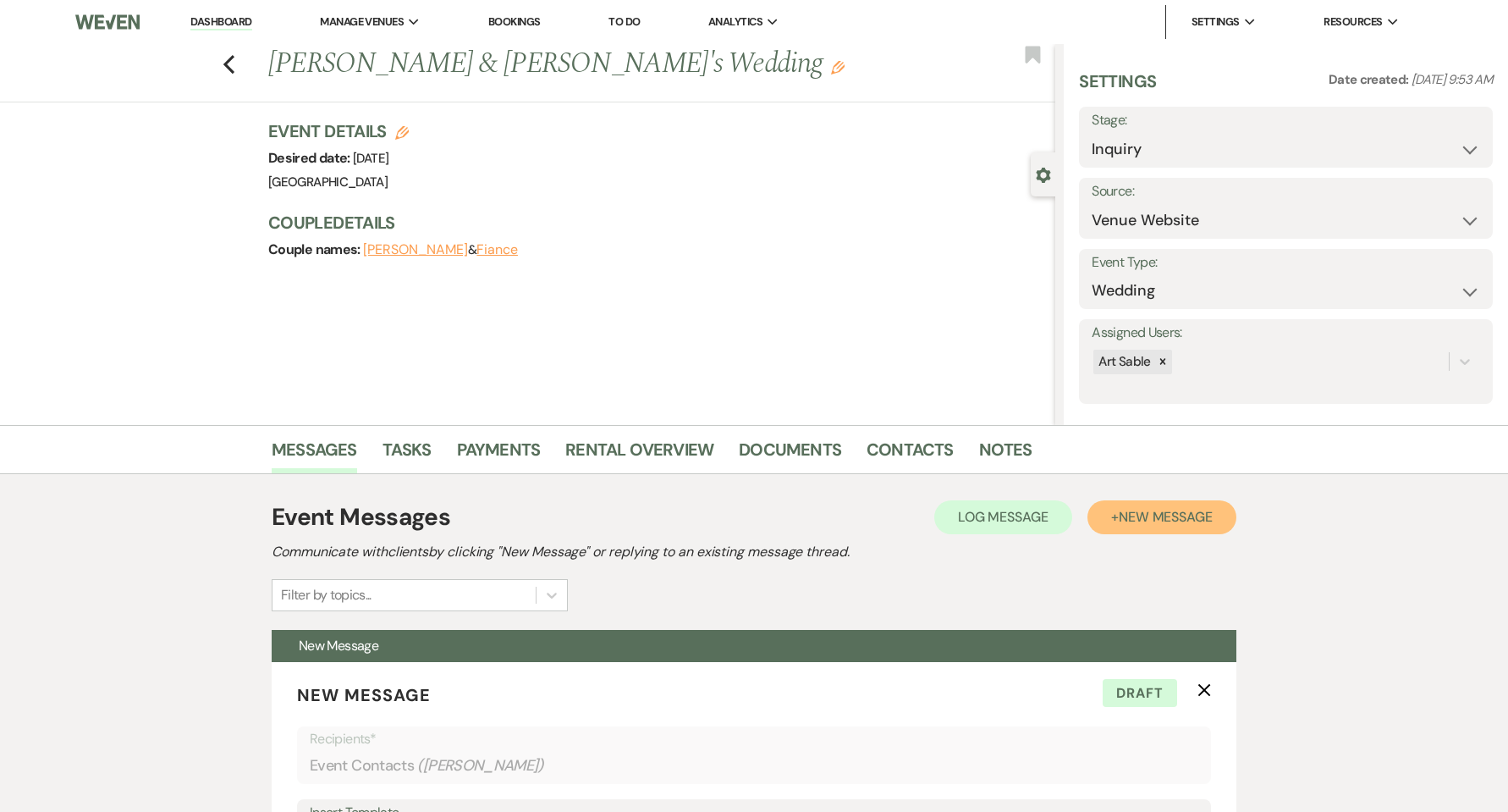
click at [1128, 522] on span "New Message" at bounding box center [1166, 517] width 94 height 18
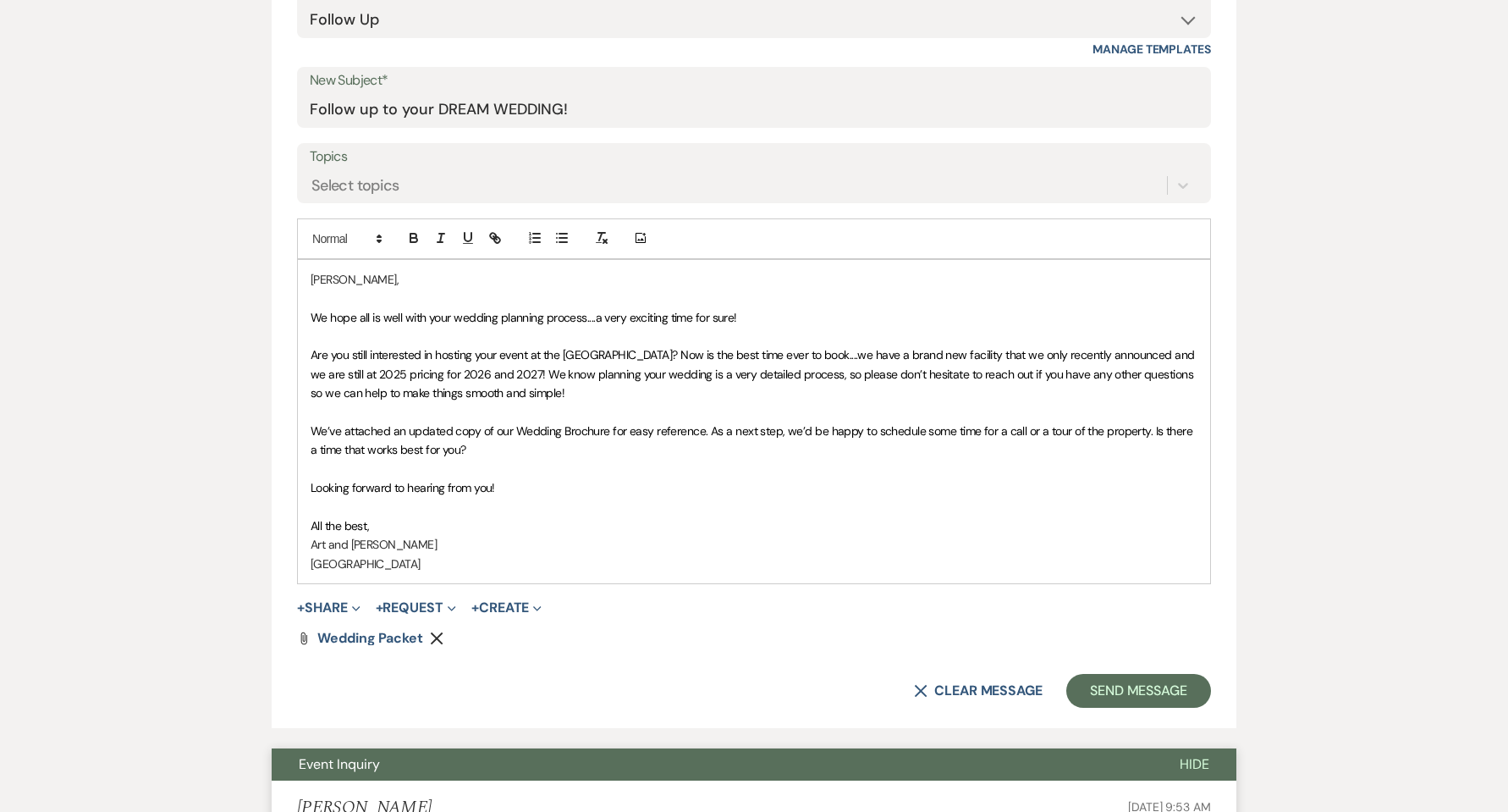
scroll to position [903, 0]
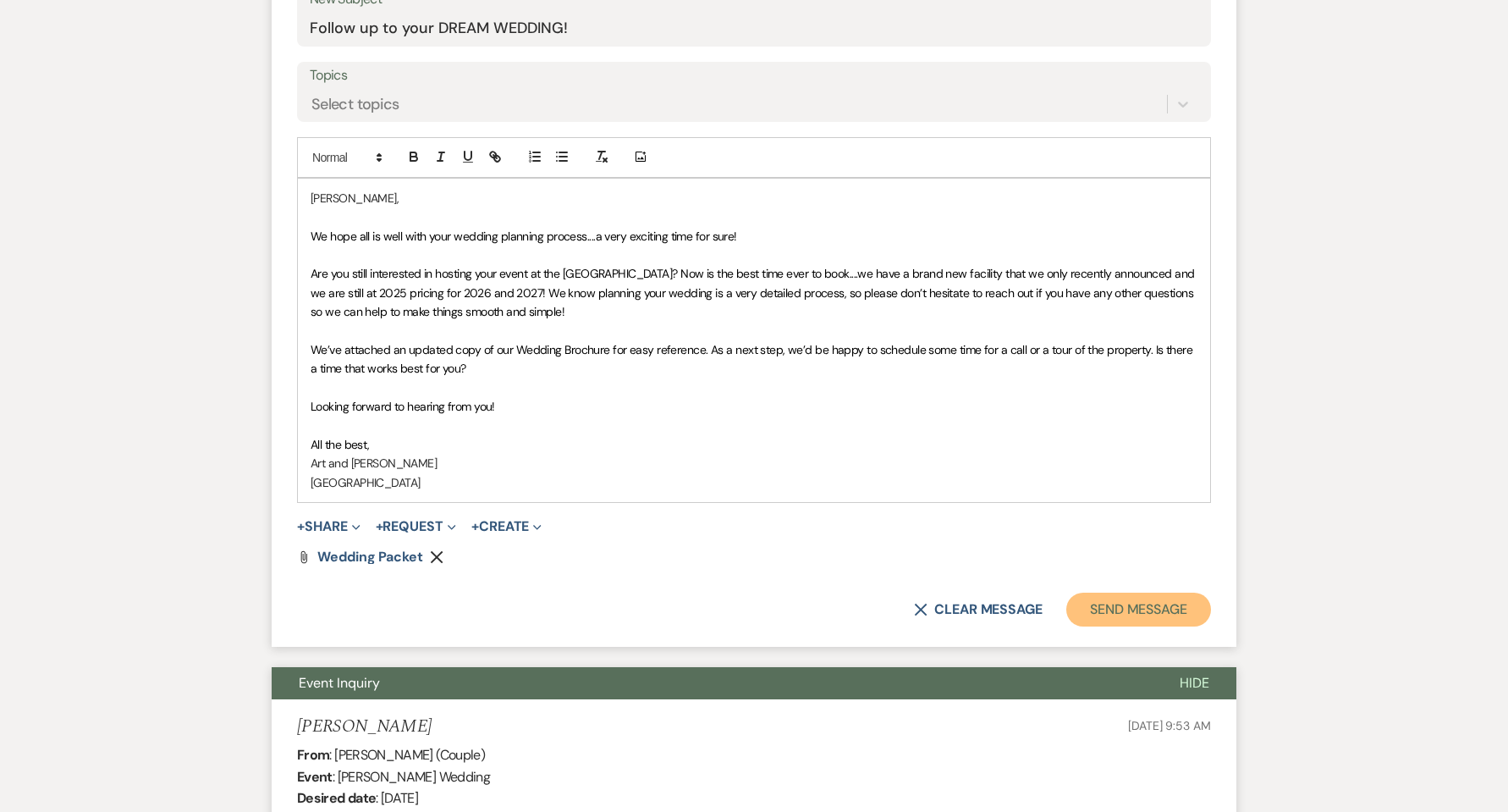
click at [1151, 616] on button "Send Message" at bounding box center [1139, 609] width 145 height 34
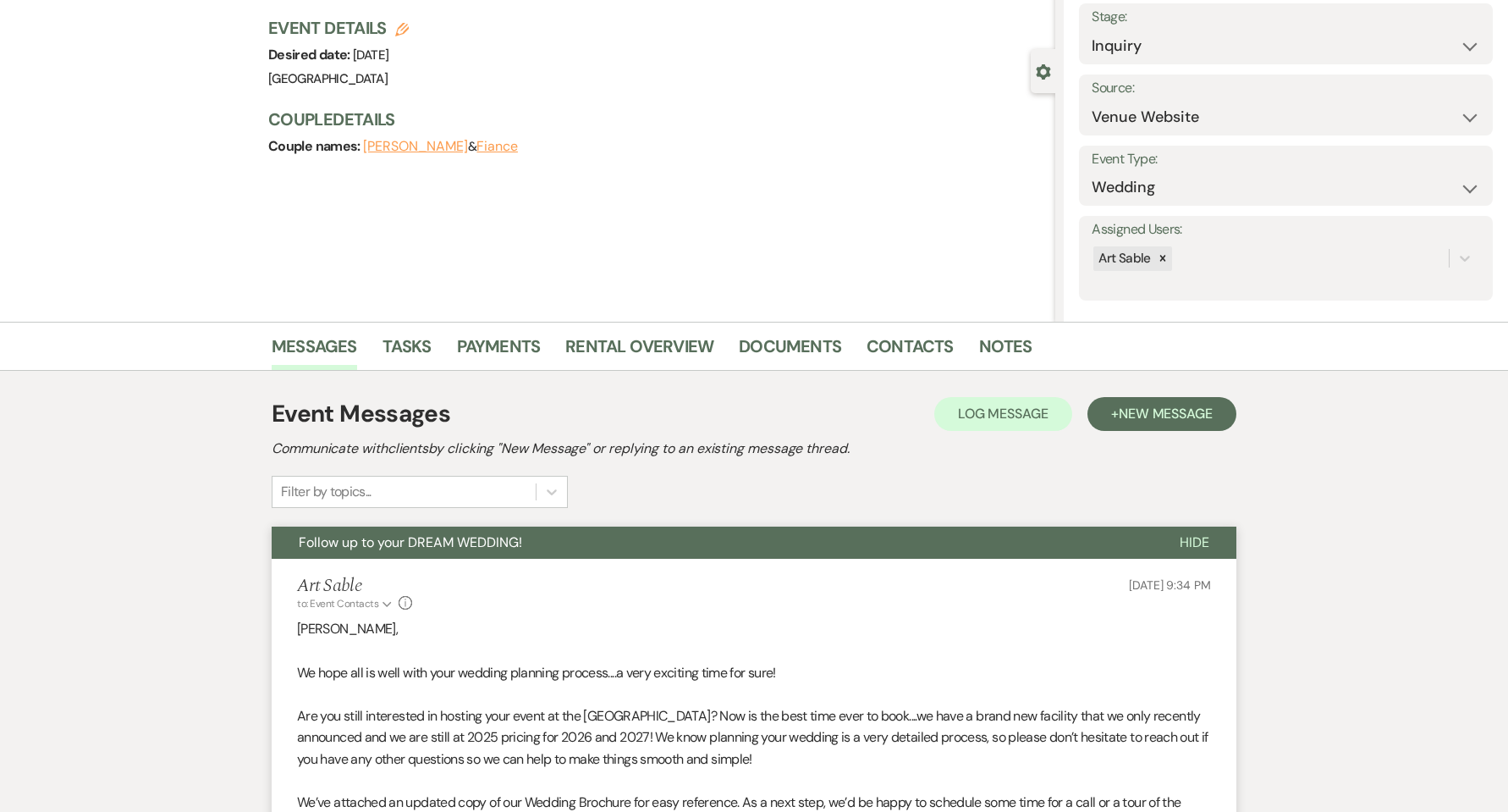
scroll to position [0, 0]
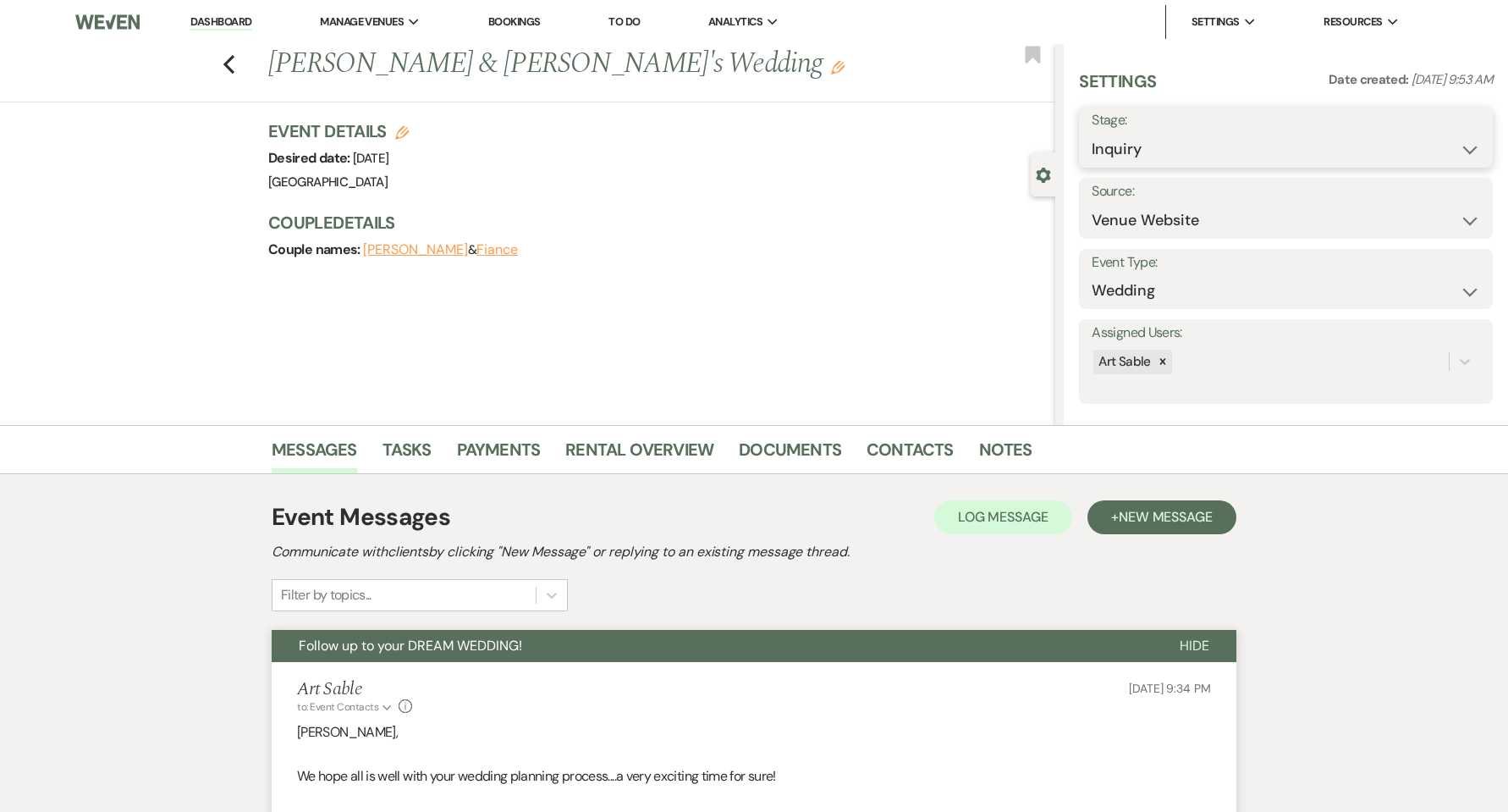
click at [1093, 150] on select "Inquiry Follow Up Tour Requested Tour Confirmed Toured Proposal Sent Booked Lost" at bounding box center [1285, 149] width 389 height 33
select select "9"
click at [1091, 133] on select "Inquiry Follow Up Tour Requested Tour Confirmed Toured Proposal Sent Booked Lost" at bounding box center [1285, 149] width 389 height 33
click at [1439, 145] on button "Save" at bounding box center [1448, 137] width 88 height 34
click at [236, 70] on icon "Previous" at bounding box center [229, 64] width 13 height 20
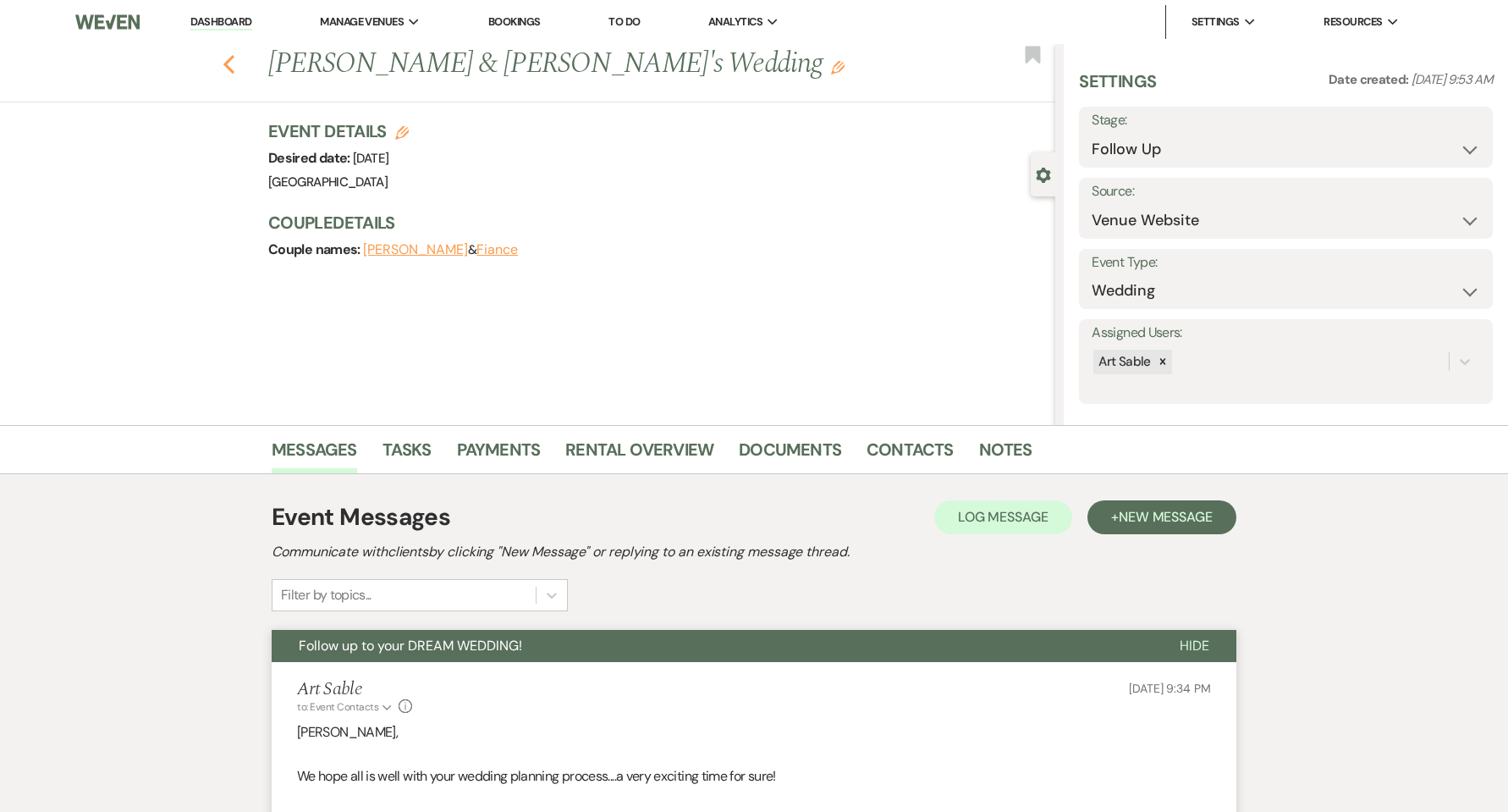
select select "9"
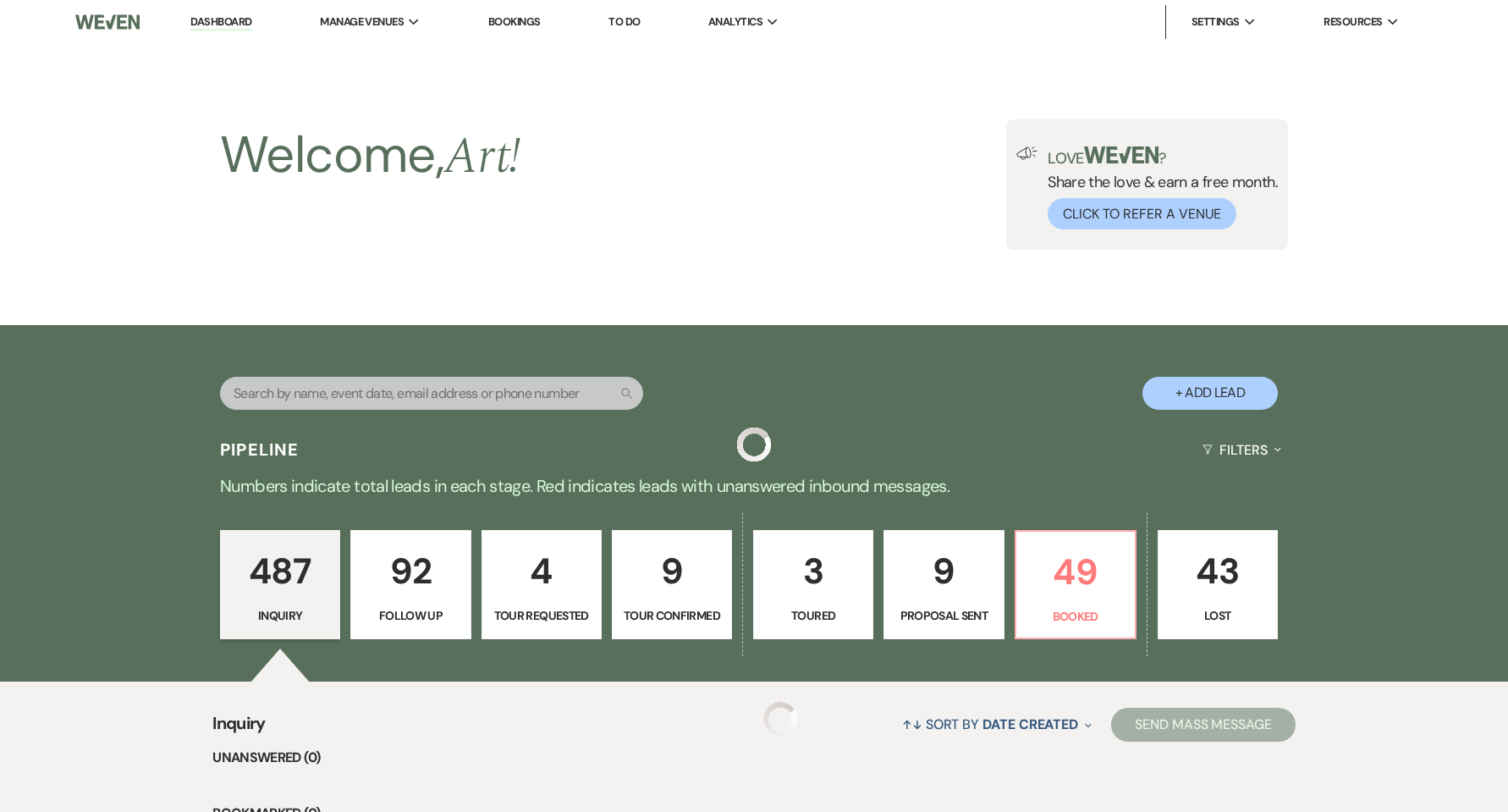
scroll to position [2708, 0]
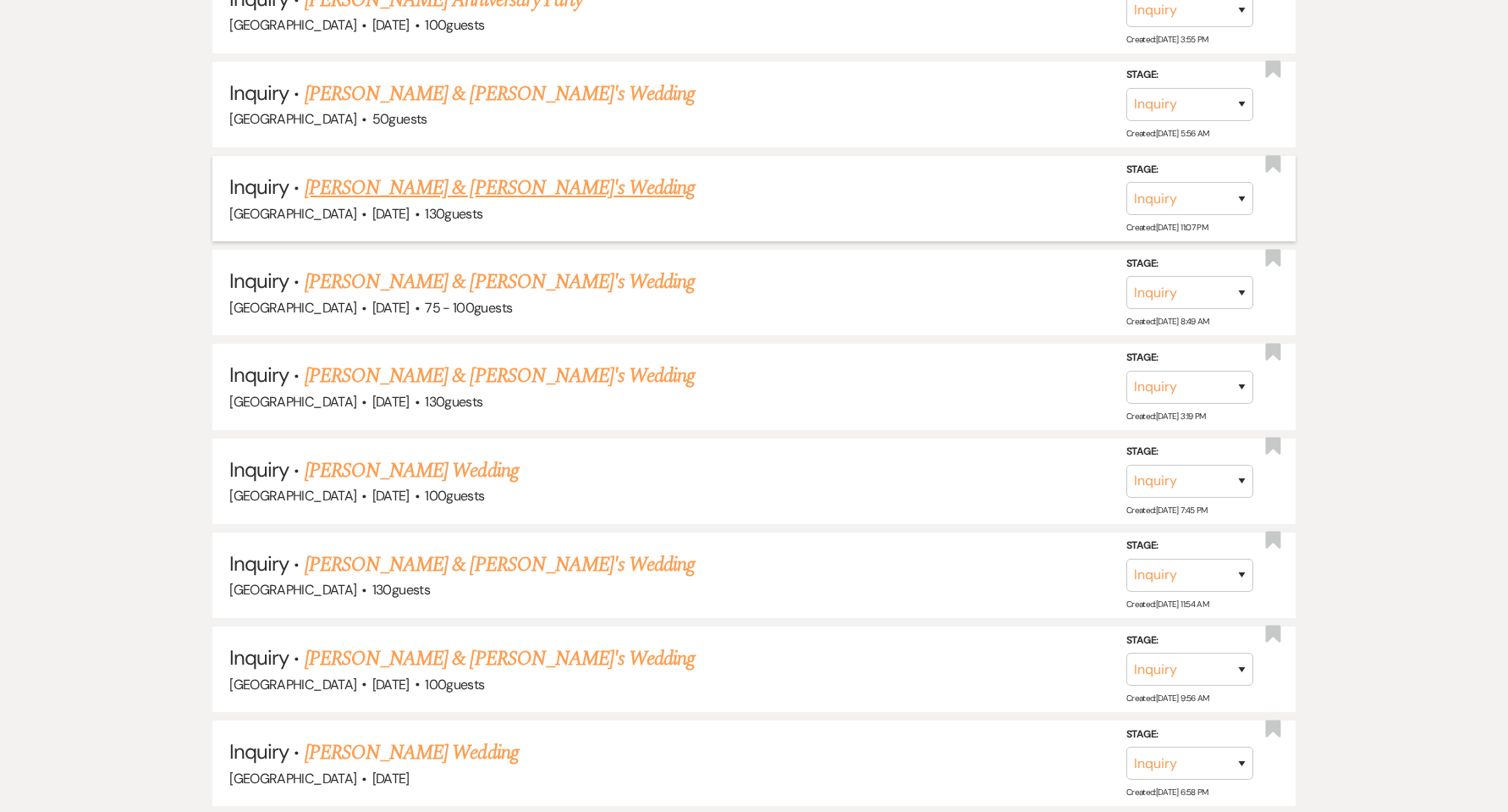
click at [368, 195] on link "[PERSON_NAME] & [PERSON_NAME]'s Wedding" at bounding box center [500, 188] width 391 height 31
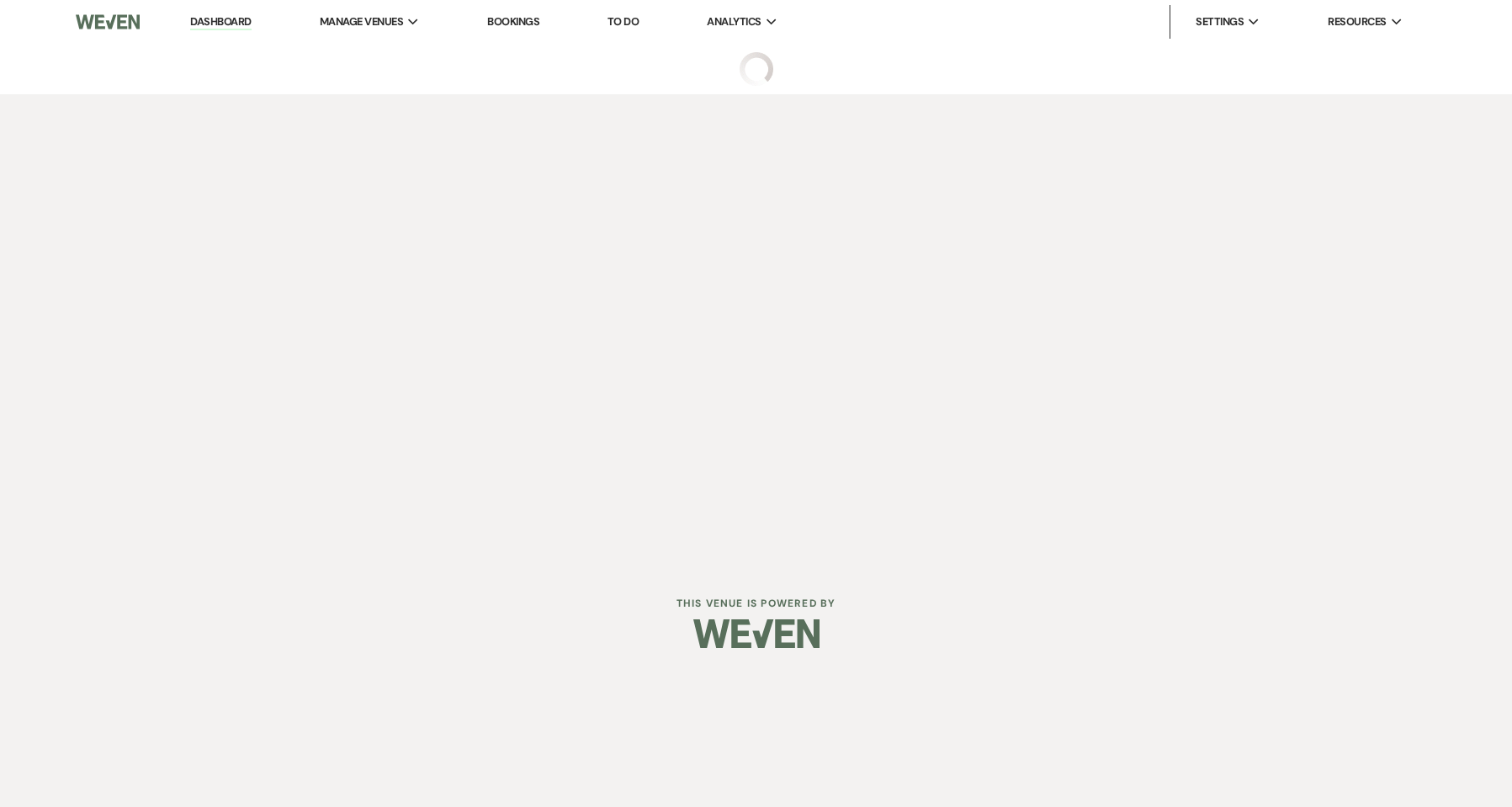
select select "5"
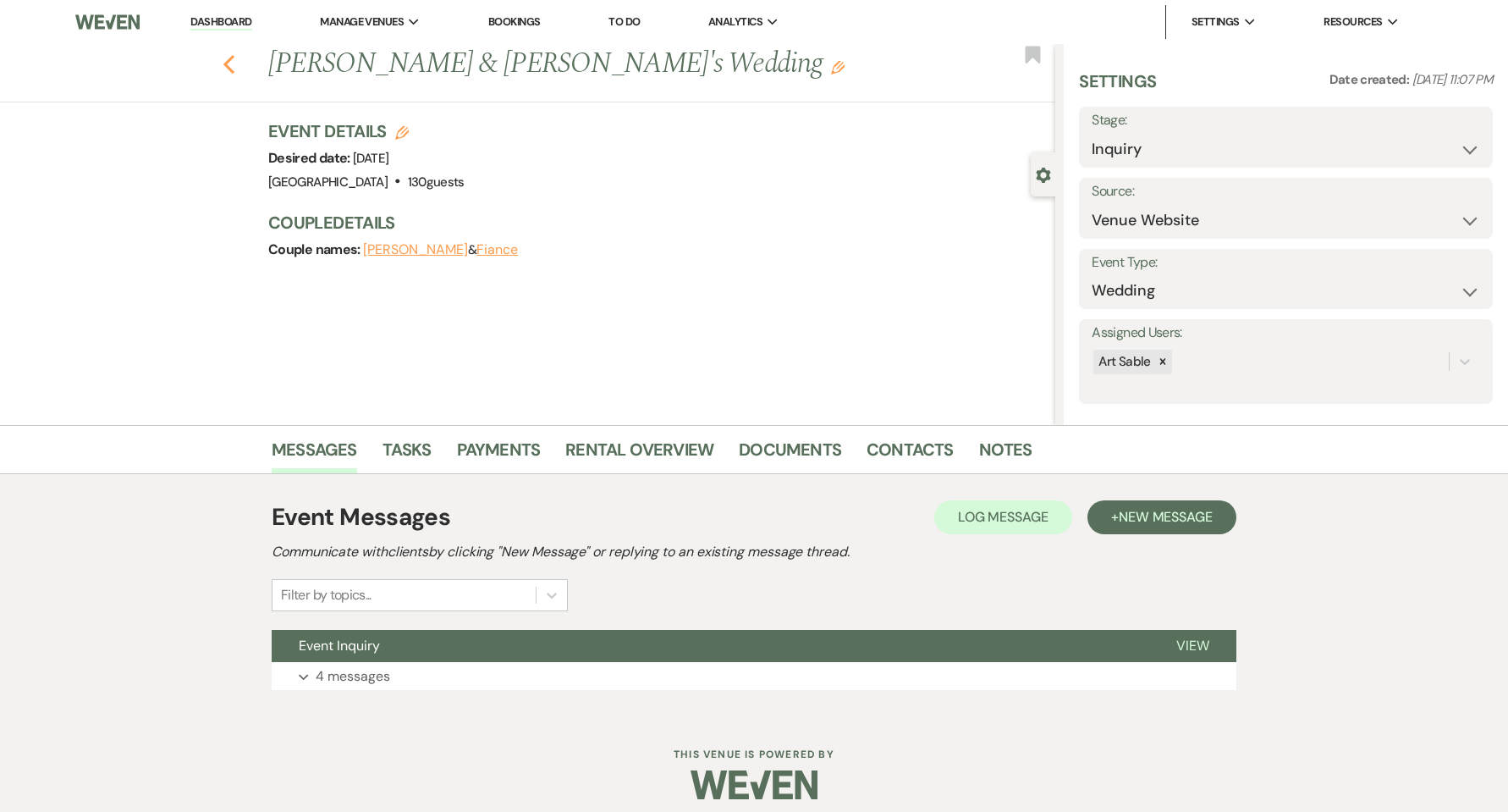
click at [236, 71] on icon "Previous" at bounding box center [229, 64] width 13 height 20
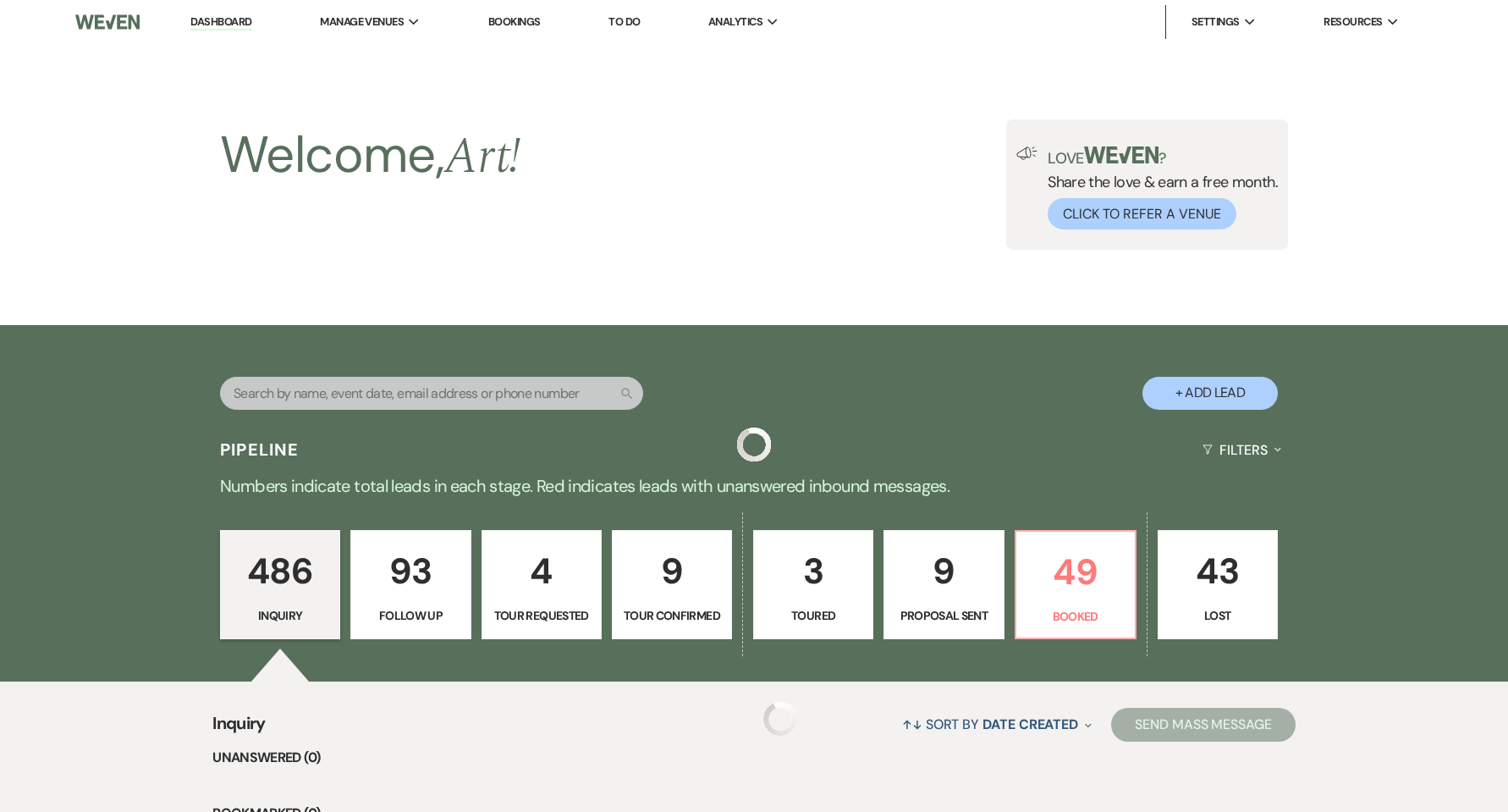
scroll to position [2708, 0]
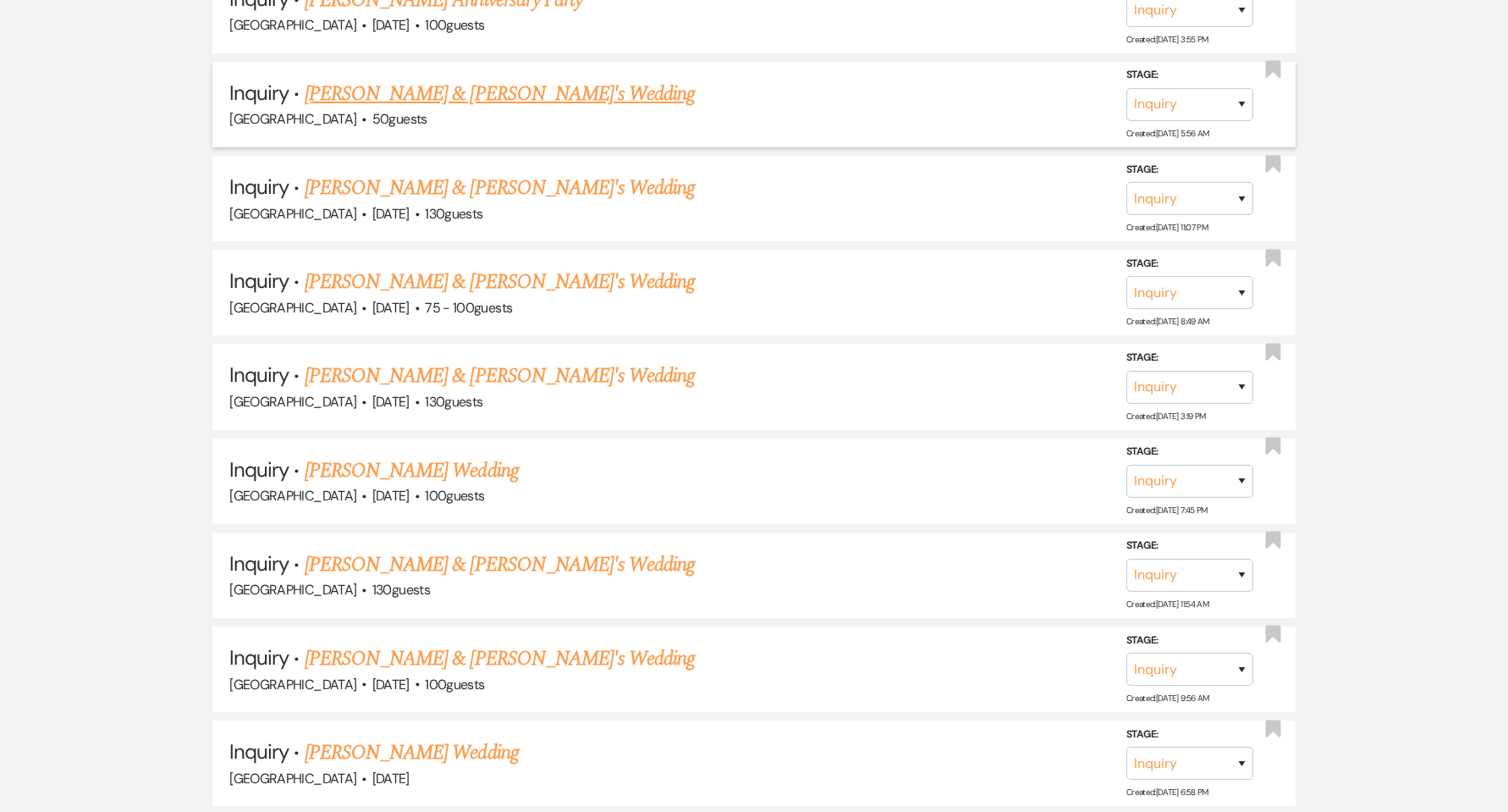
click at [366, 95] on link "[PERSON_NAME] & [PERSON_NAME]'s Wedding" at bounding box center [500, 93] width 391 height 31
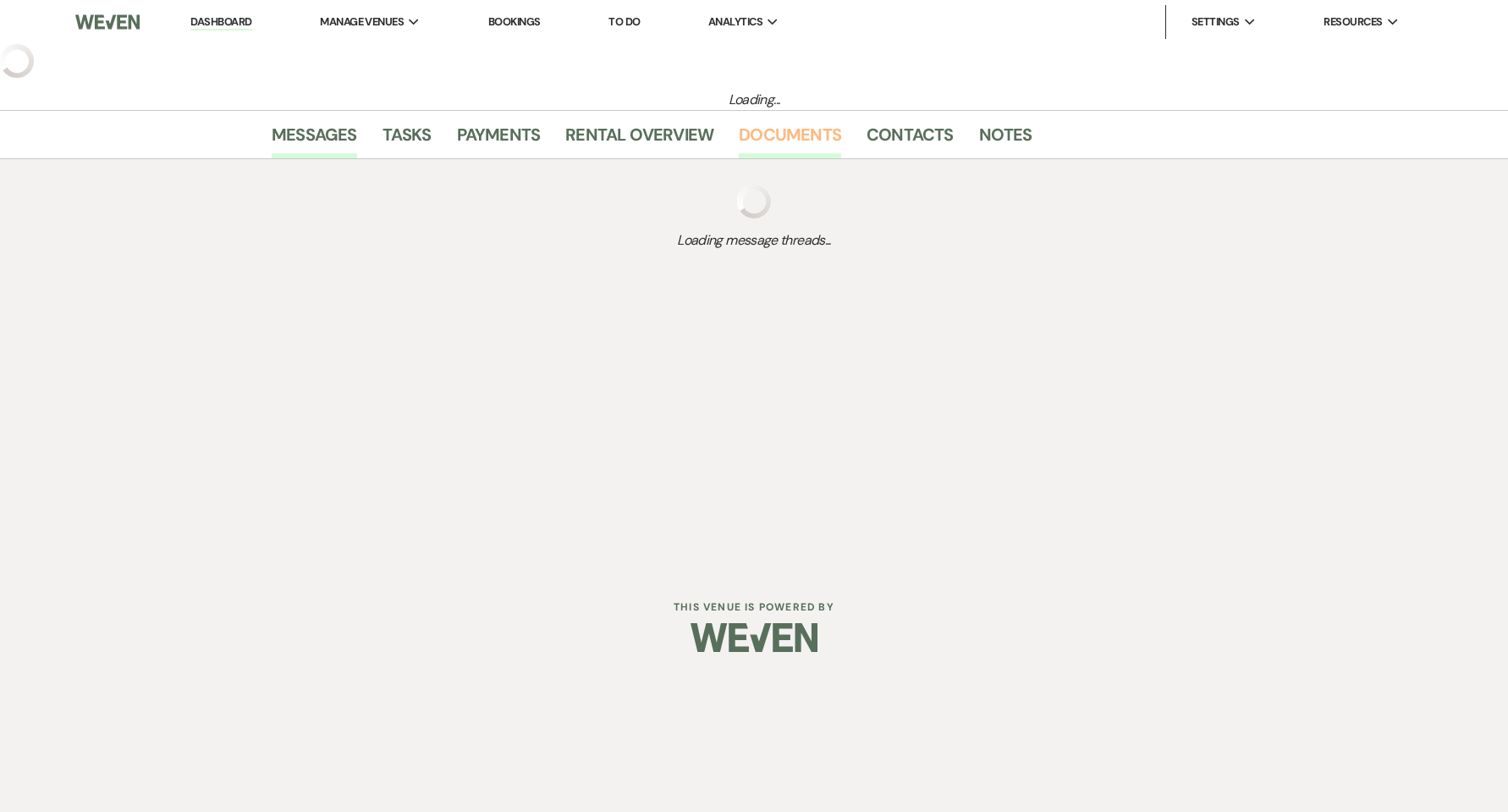
select select "5"
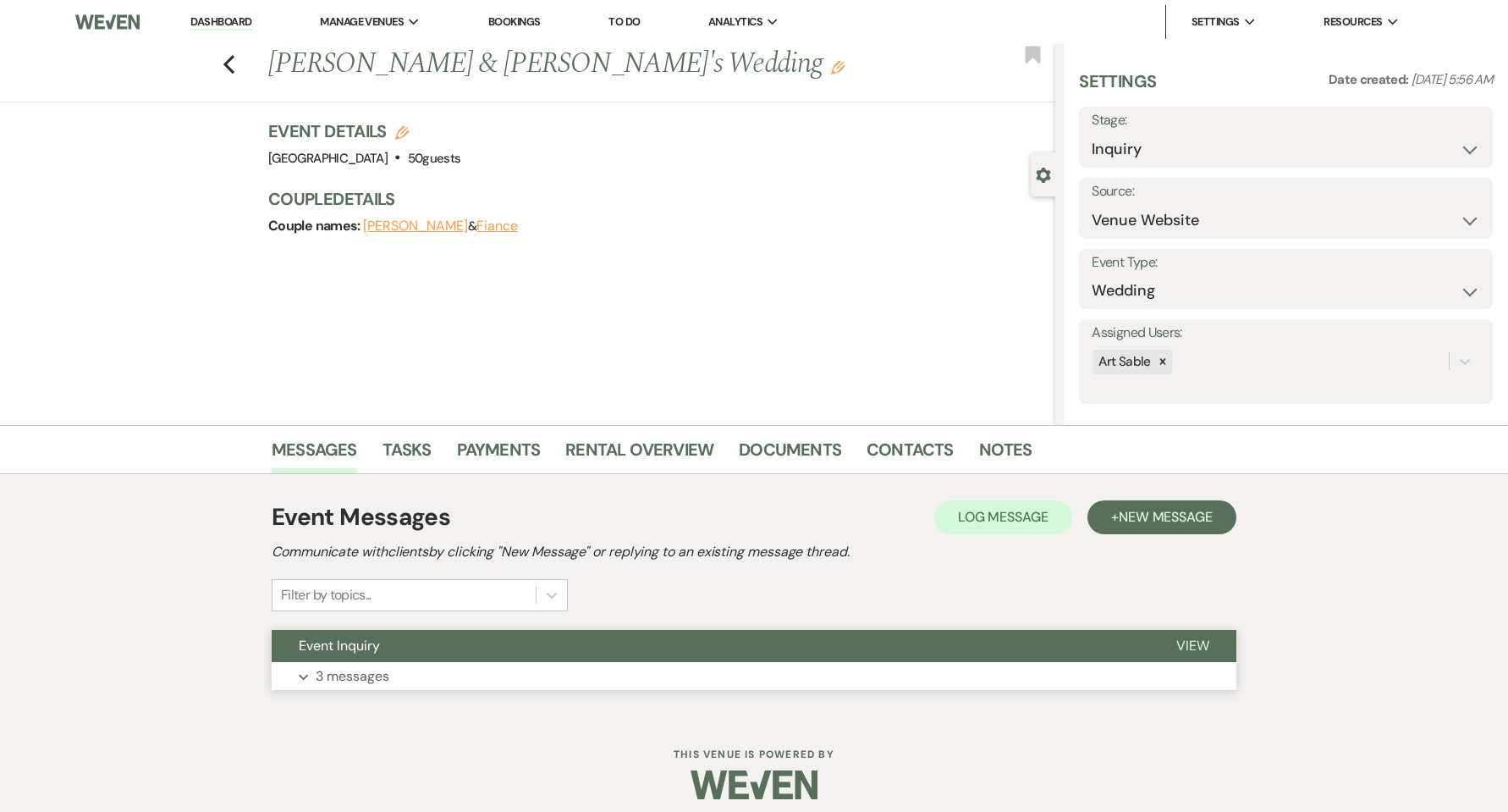
click at [344, 680] on p "3 messages" at bounding box center [353, 676] width 74 height 22
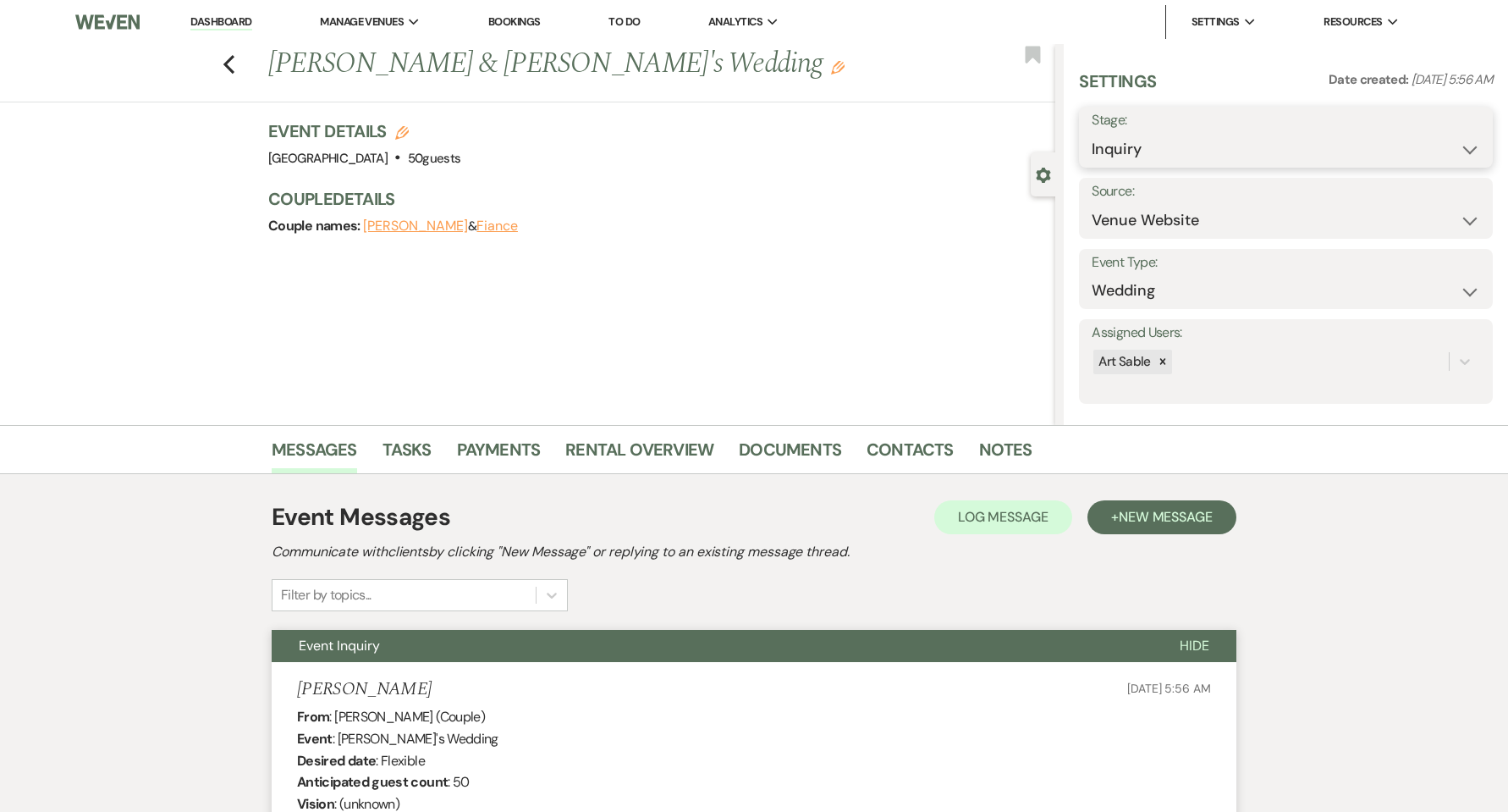
click at [1224, 157] on select "Inquiry Follow Up Tour Requested Tour Confirmed Toured Proposal Sent Booked Lost" at bounding box center [1285, 149] width 389 height 33
select select "9"
click at [1091, 133] on select "Inquiry Follow Up Tour Requested Tour Confirmed Toured Proposal Sent Booked Lost" at bounding box center [1285, 149] width 389 height 33
click at [1407, 128] on button "Save" at bounding box center [1448, 137] width 88 height 34
click at [231, 65] on use "button" at bounding box center [229, 64] width 11 height 19
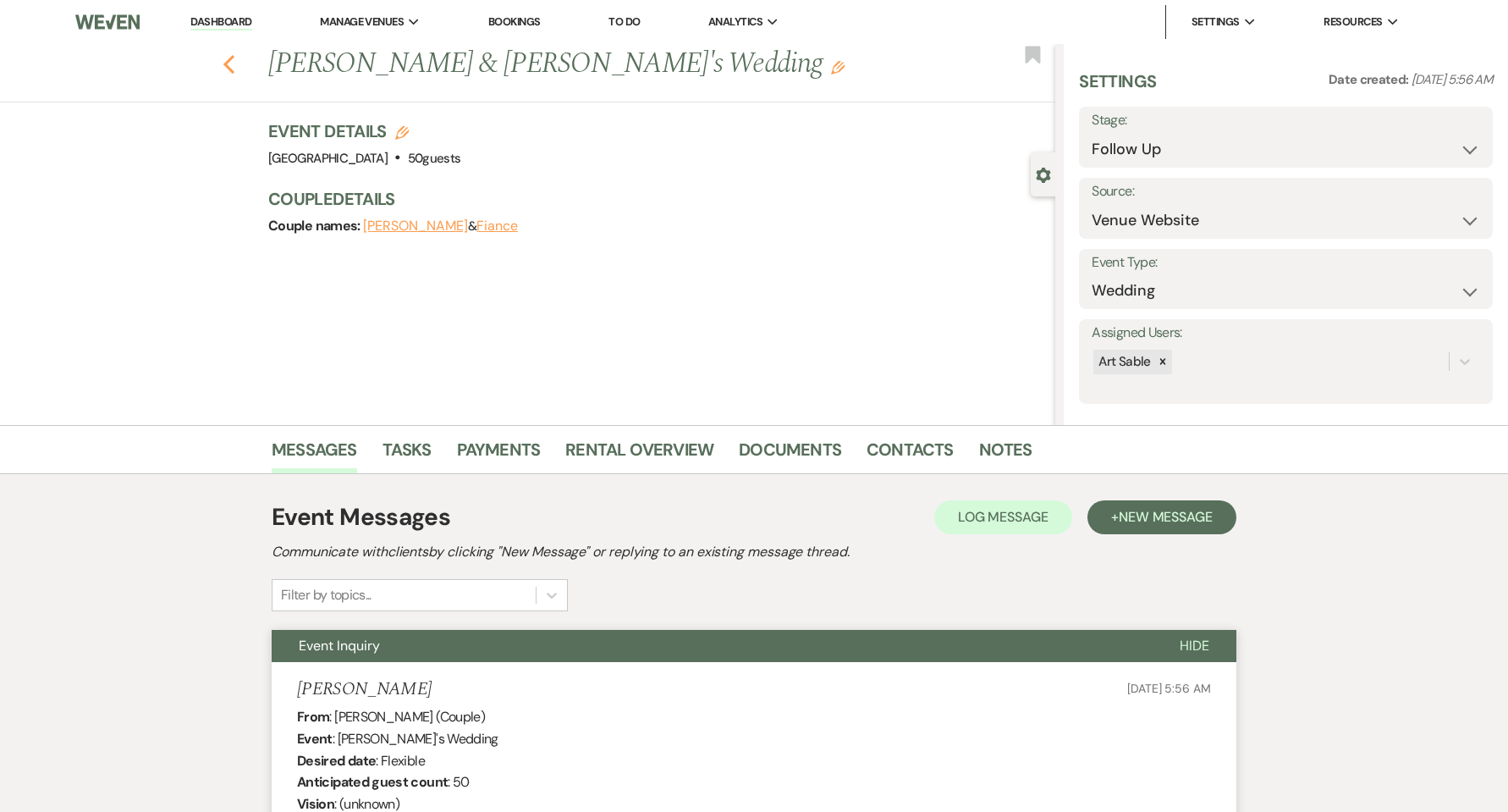
select select "9"
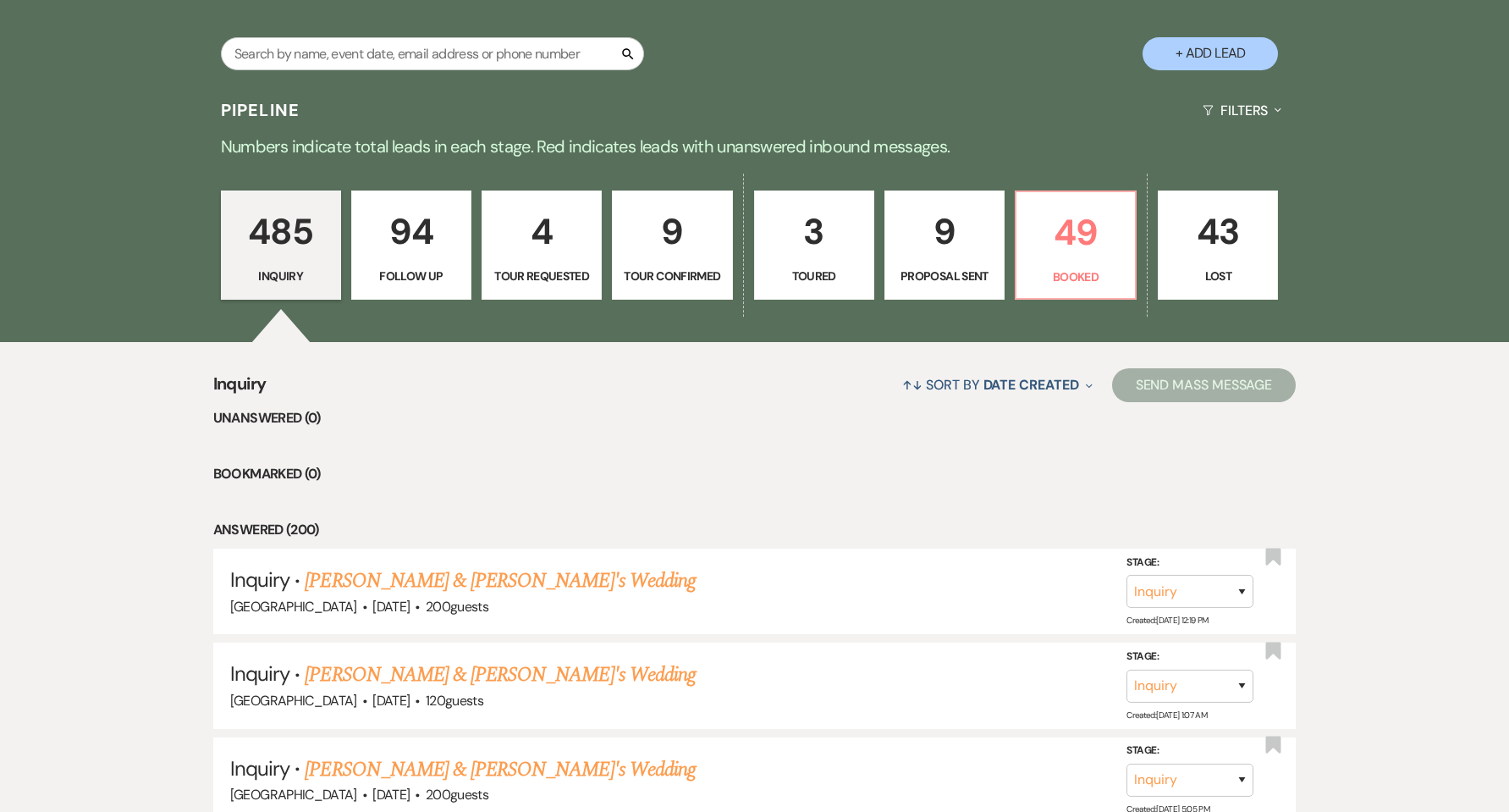
scroll to position [227, 0]
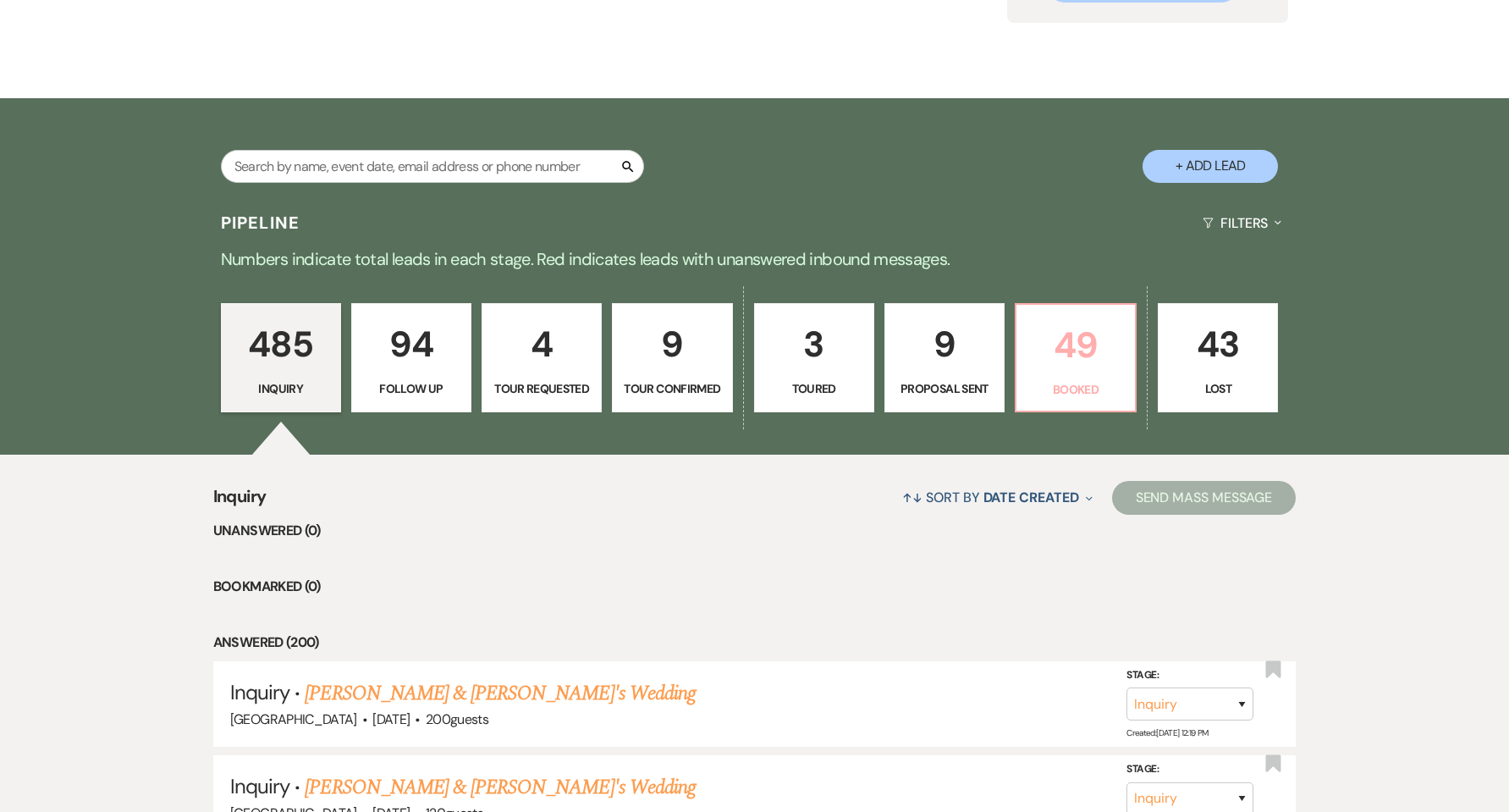
click at [1053, 343] on p "49" at bounding box center [1076, 344] width 98 height 57
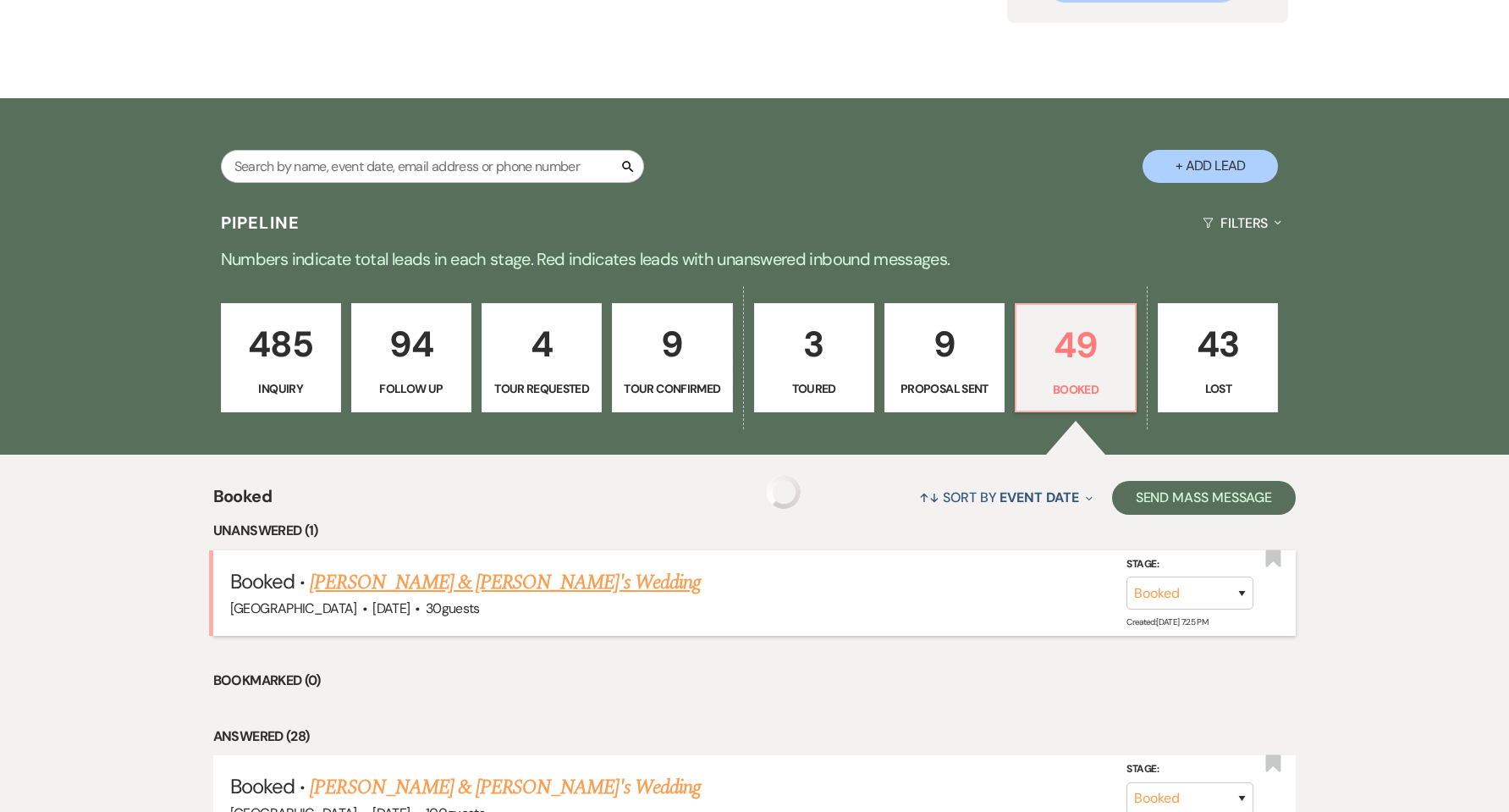
click at [334, 586] on link "[PERSON_NAME] & [PERSON_NAME]'s Wedding" at bounding box center [505, 581] width 391 height 31
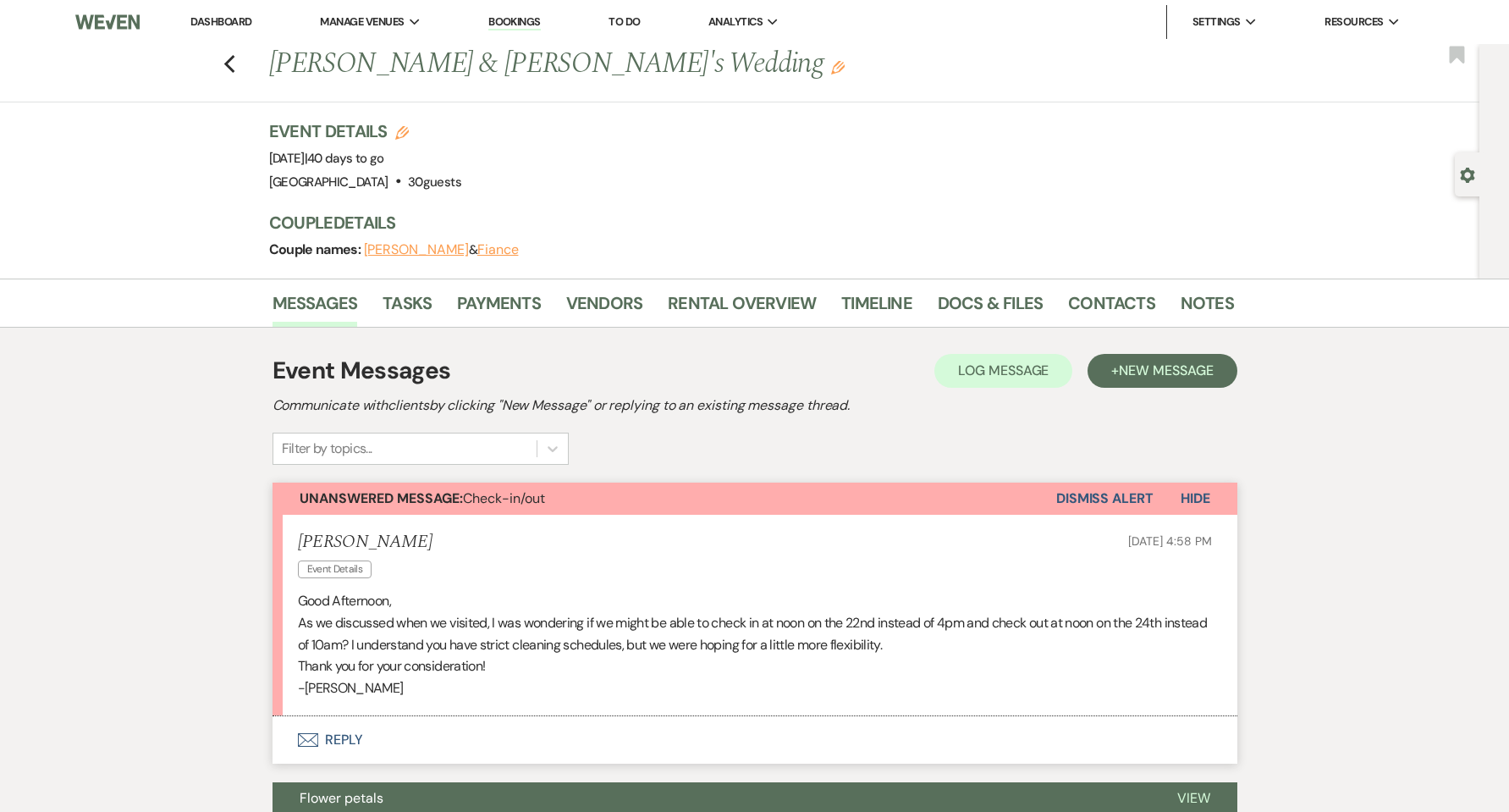
click at [245, 21] on link "Dashboard" at bounding box center [221, 21] width 61 height 14
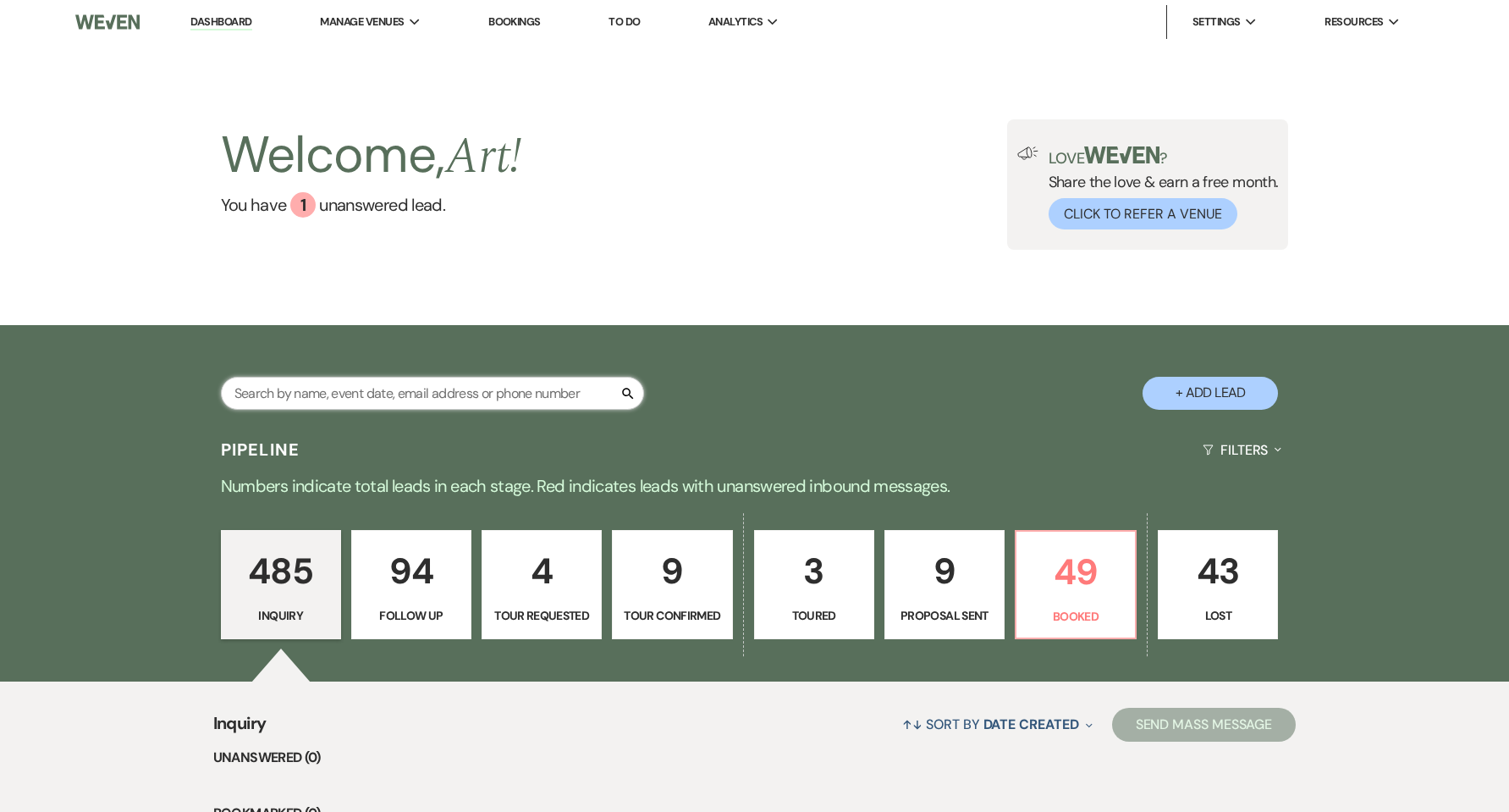
click at [408, 407] on input "text" at bounding box center [432, 393] width 423 height 33
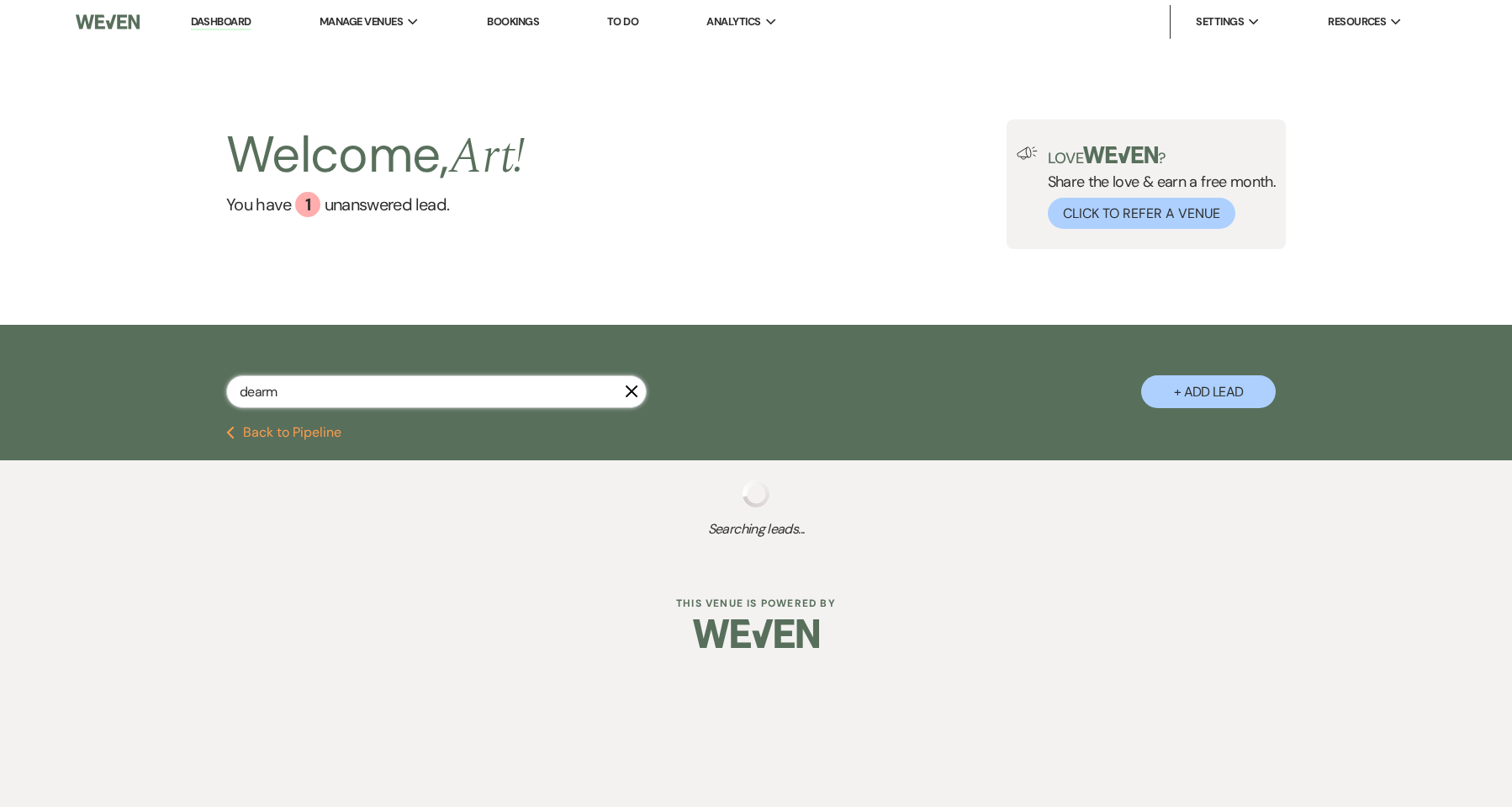
type input "dearm"
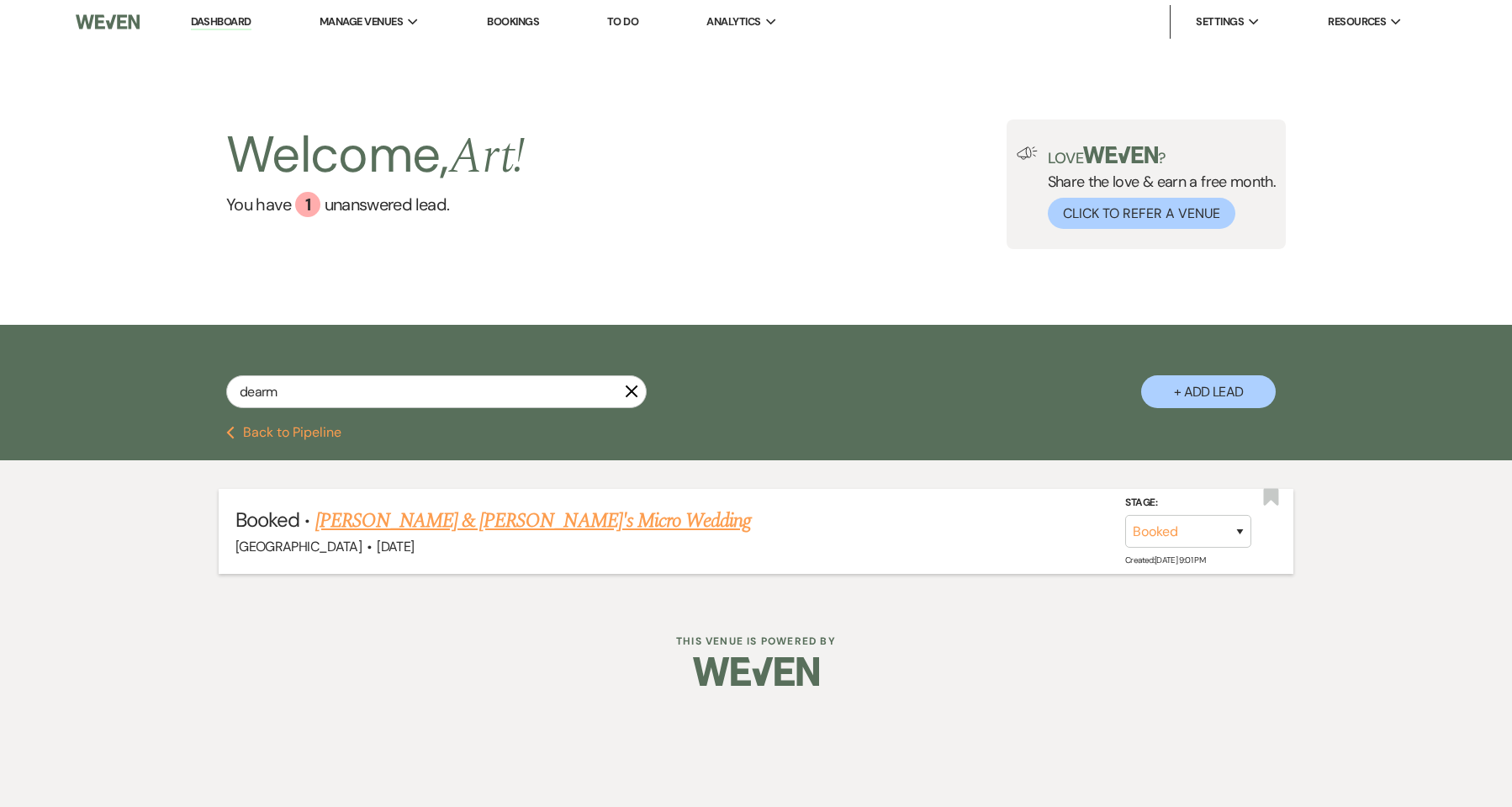
click at [377, 530] on link "[PERSON_NAME] & [PERSON_NAME]'s Micro Wedding" at bounding box center [533, 521] width 437 height 31
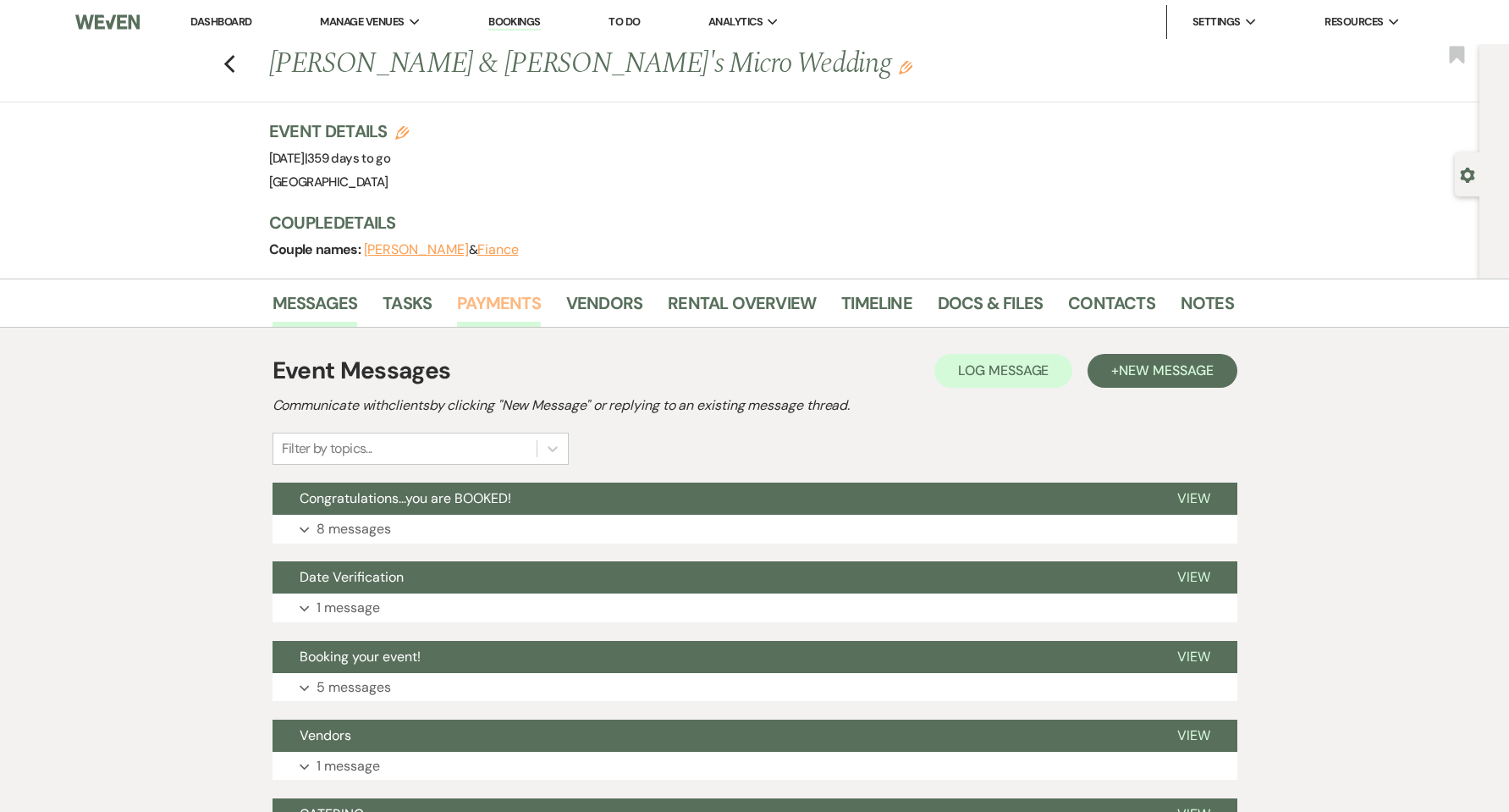
click at [501, 300] on link "Payments" at bounding box center [499, 307] width 84 height 37
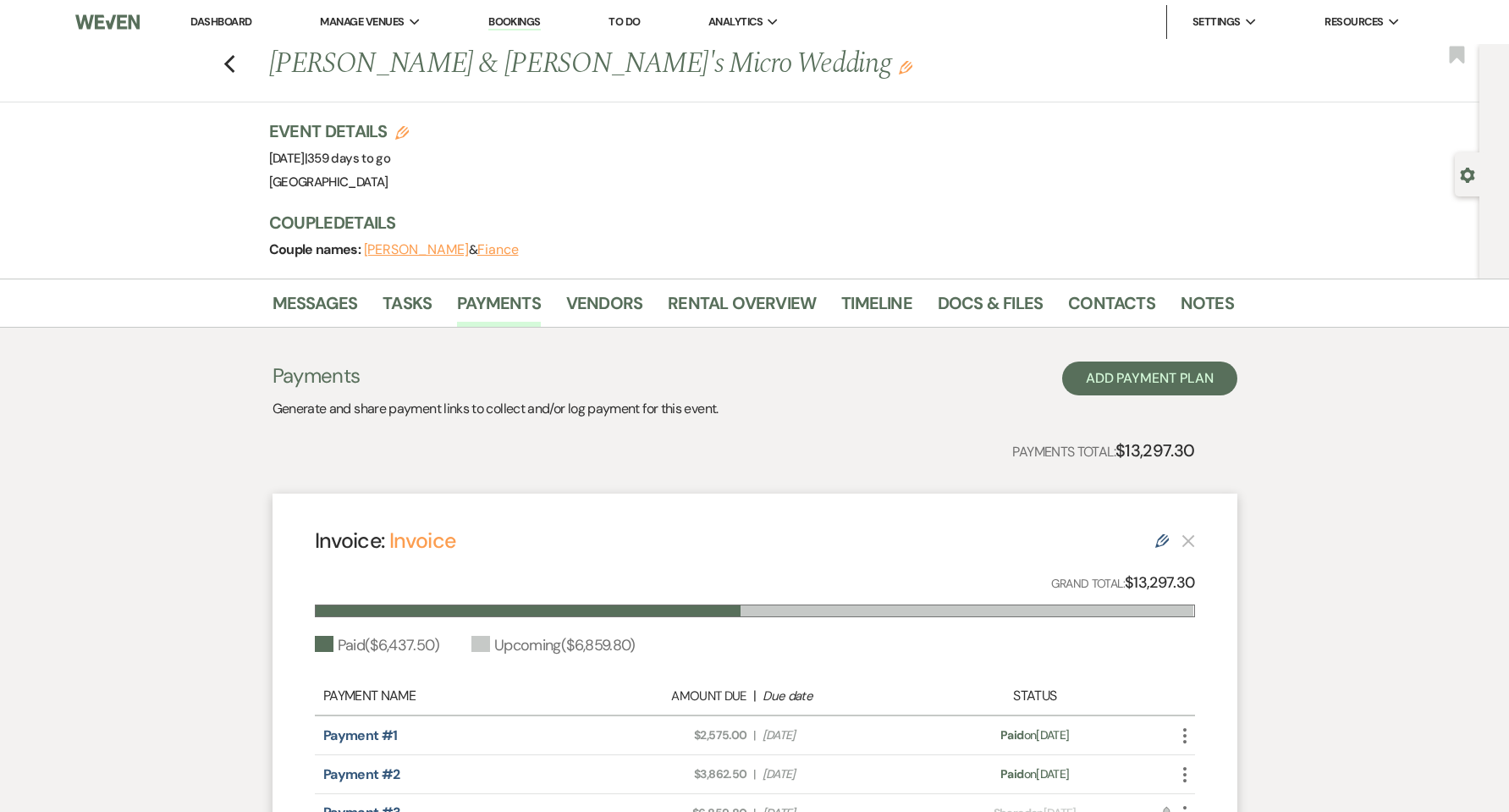
click at [215, 26] on link "Dashboard" at bounding box center [221, 21] width 61 height 14
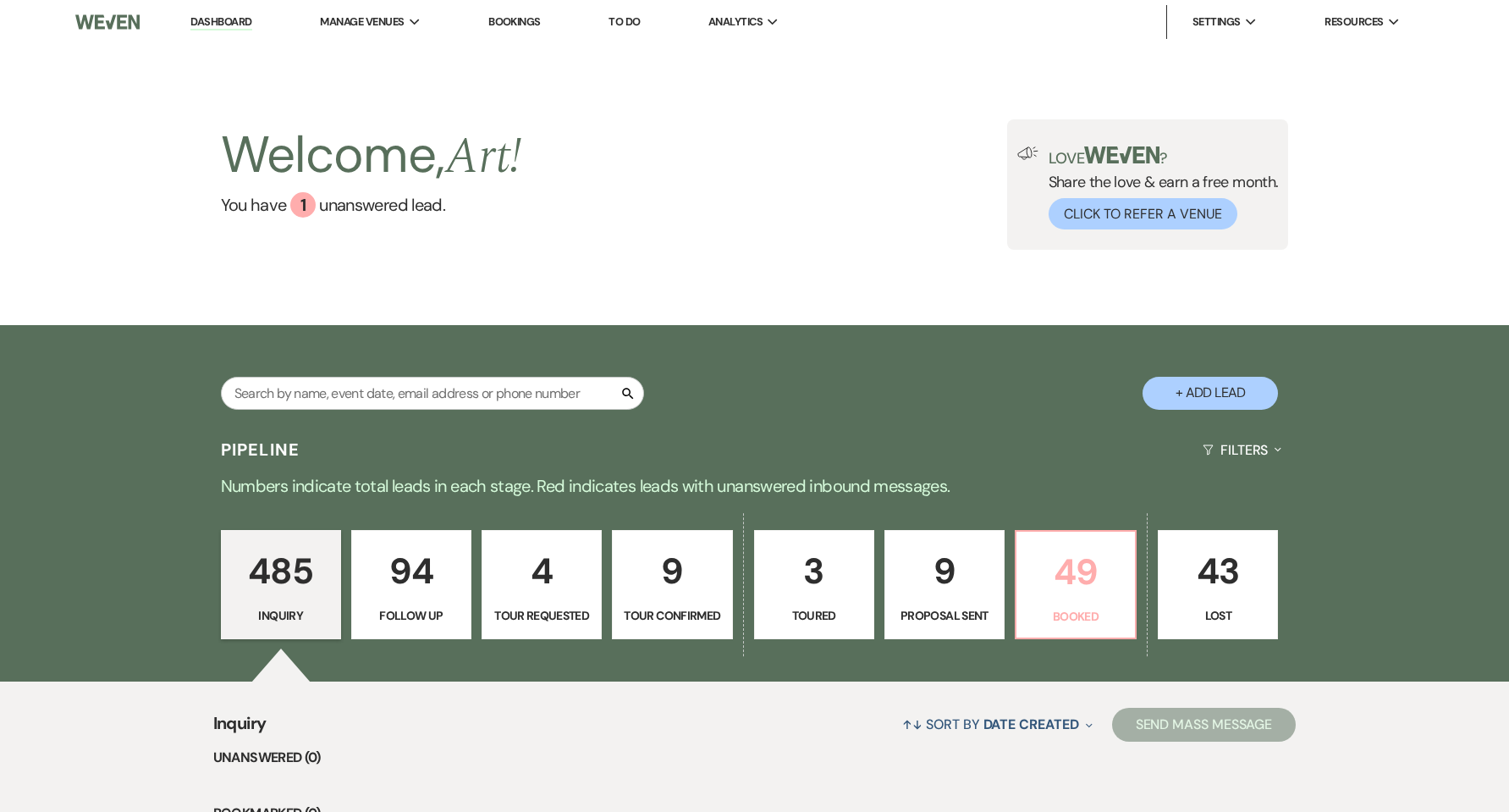
click at [1099, 601] on link "49 Booked" at bounding box center [1076, 584] width 122 height 110
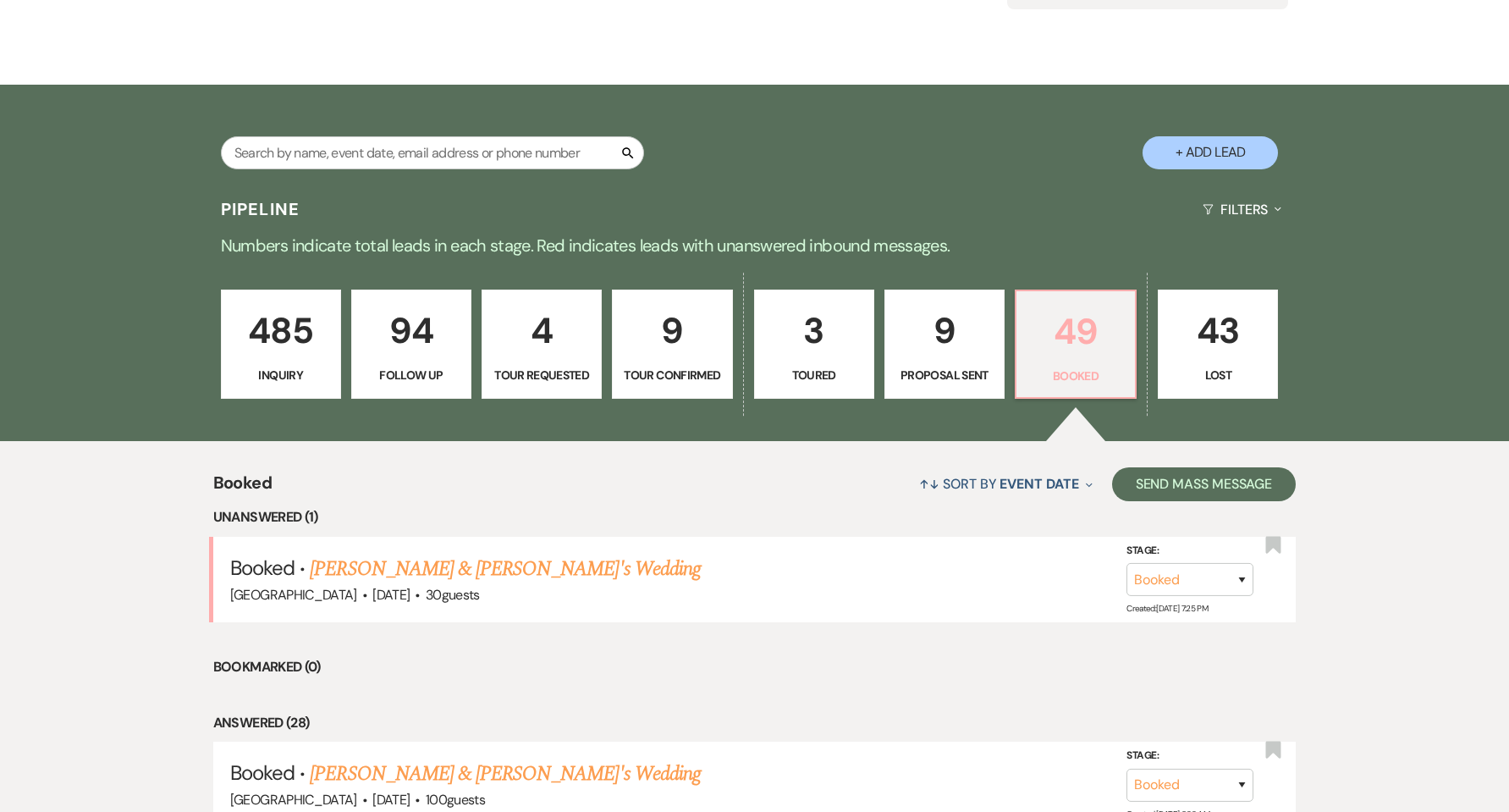
scroll to position [339, 0]
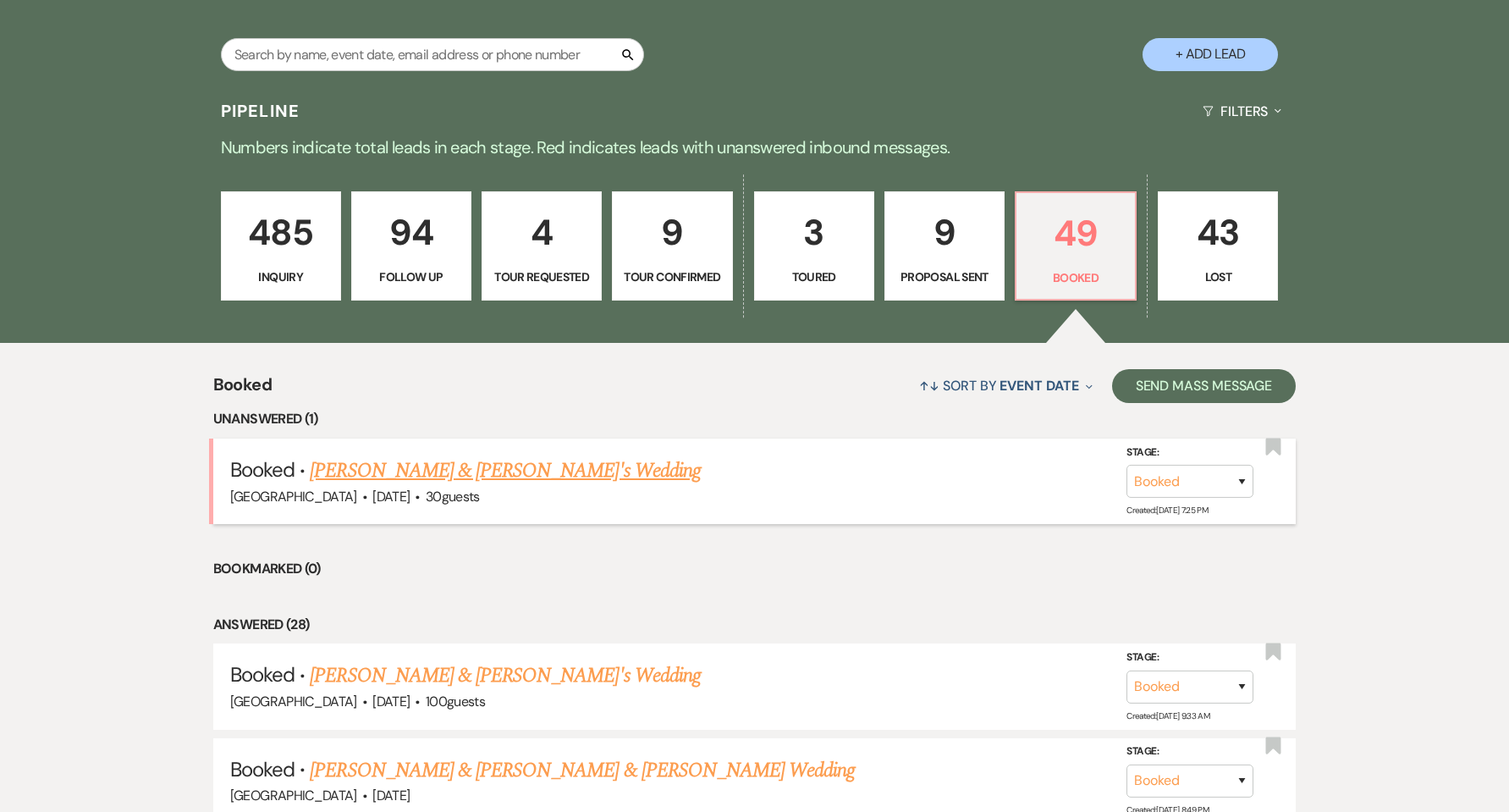
click at [476, 471] on link "[PERSON_NAME] & [PERSON_NAME]'s Wedding" at bounding box center [505, 470] width 391 height 31
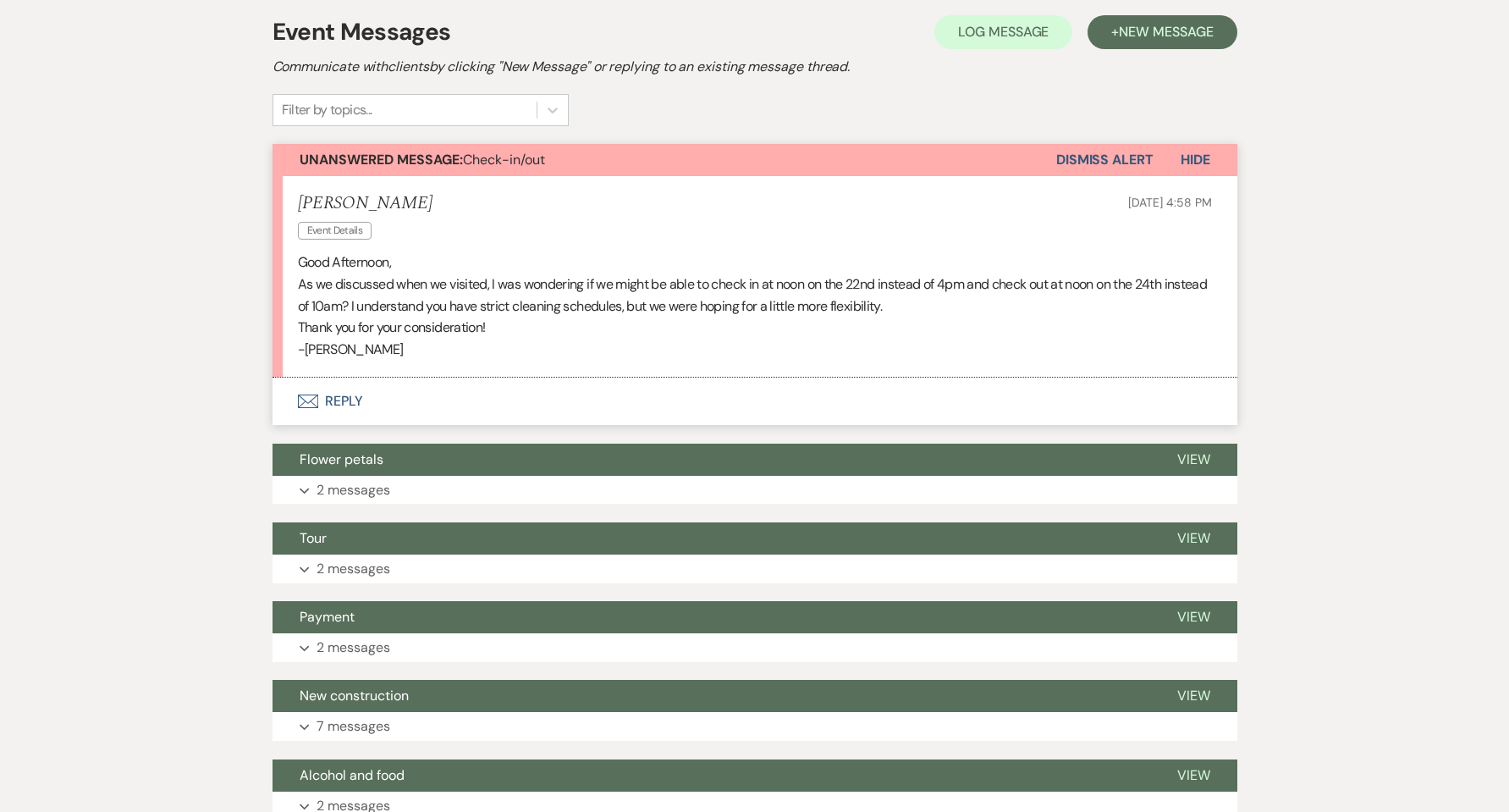
click at [354, 396] on button "Envelope Reply" at bounding box center [754, 402] width 965 height 48
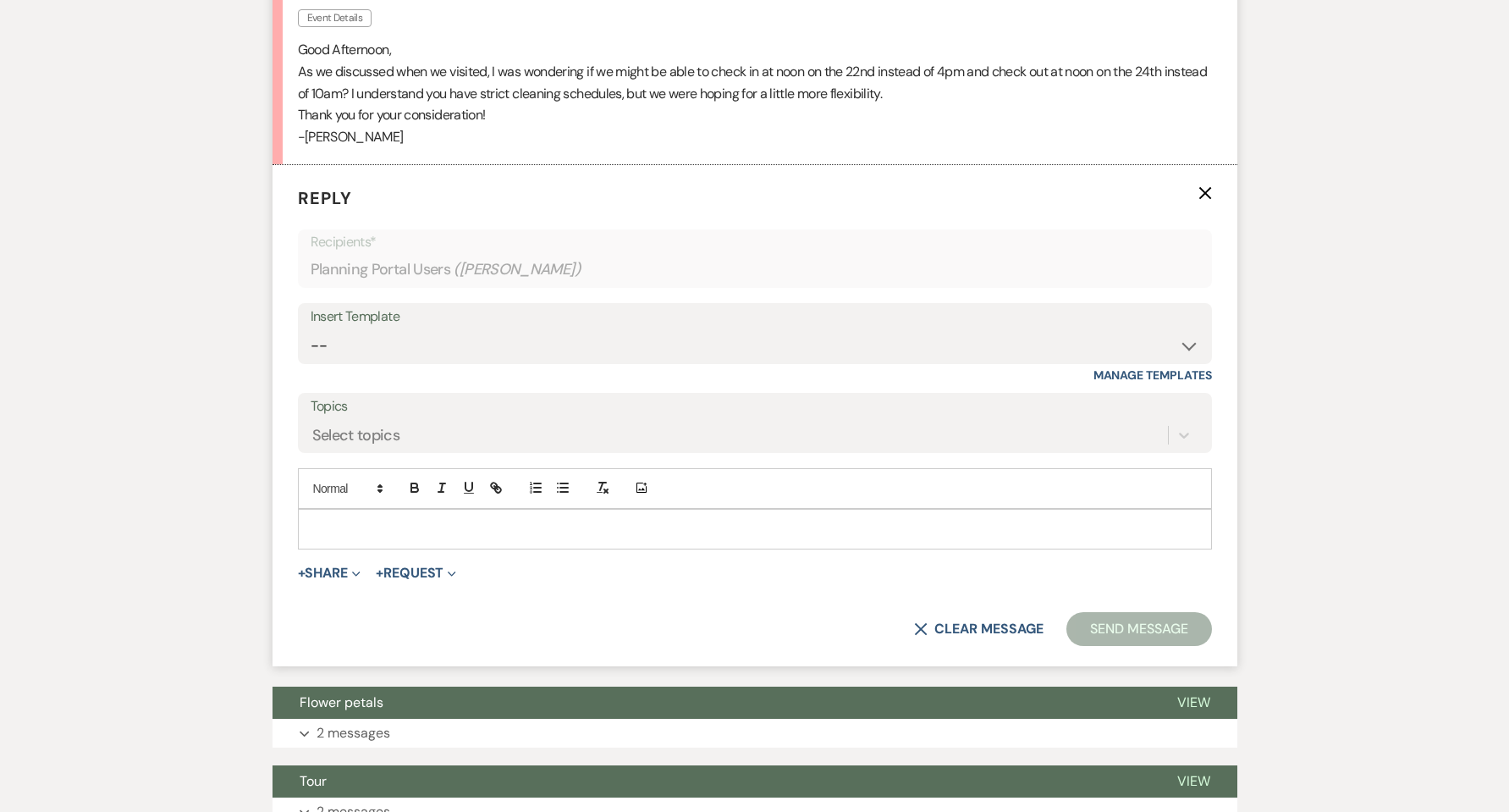
scroll to position [562, 0]
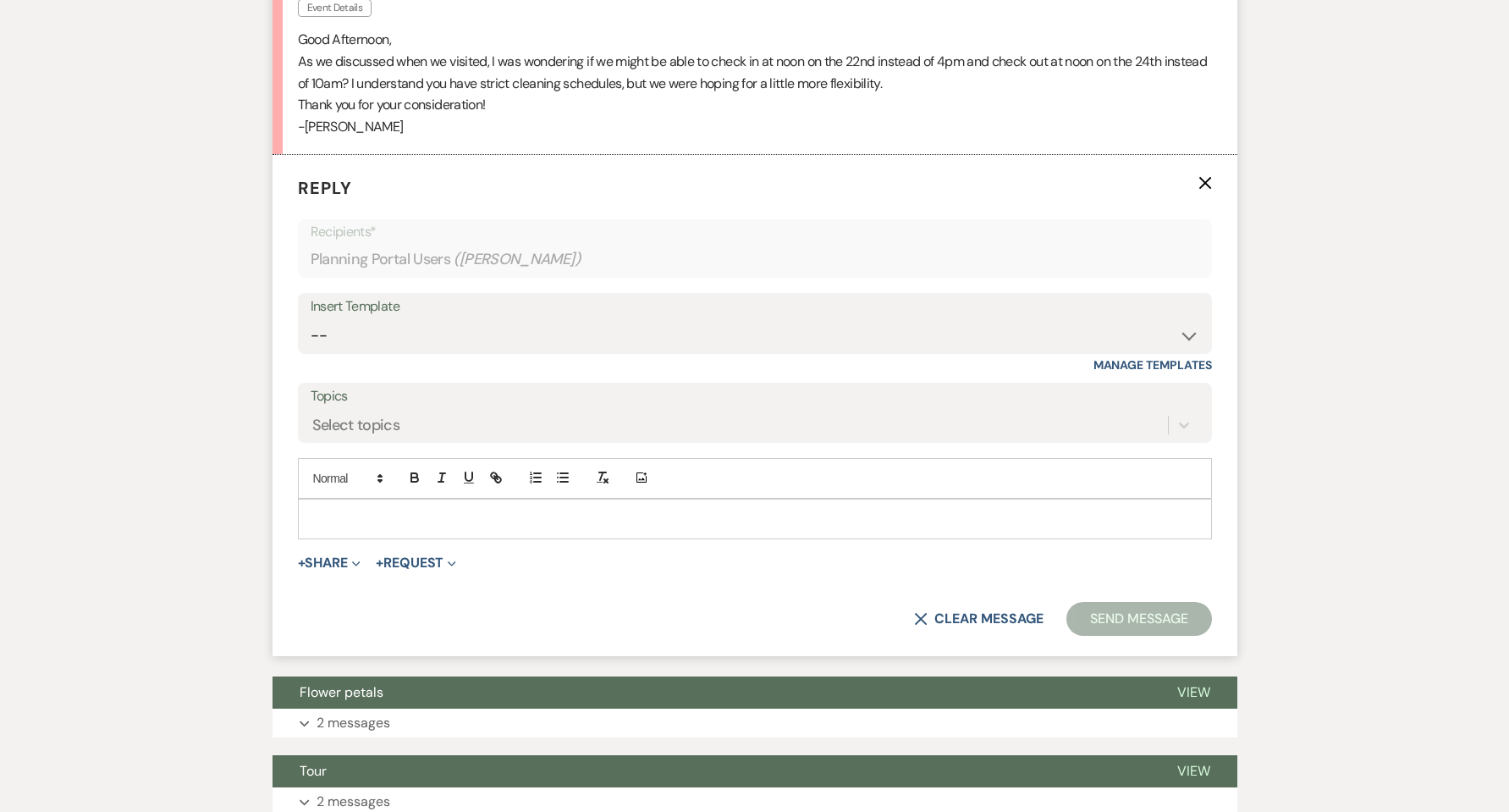
click at [403, 513] on p at bounding box center [754, 519] width 887 height 19
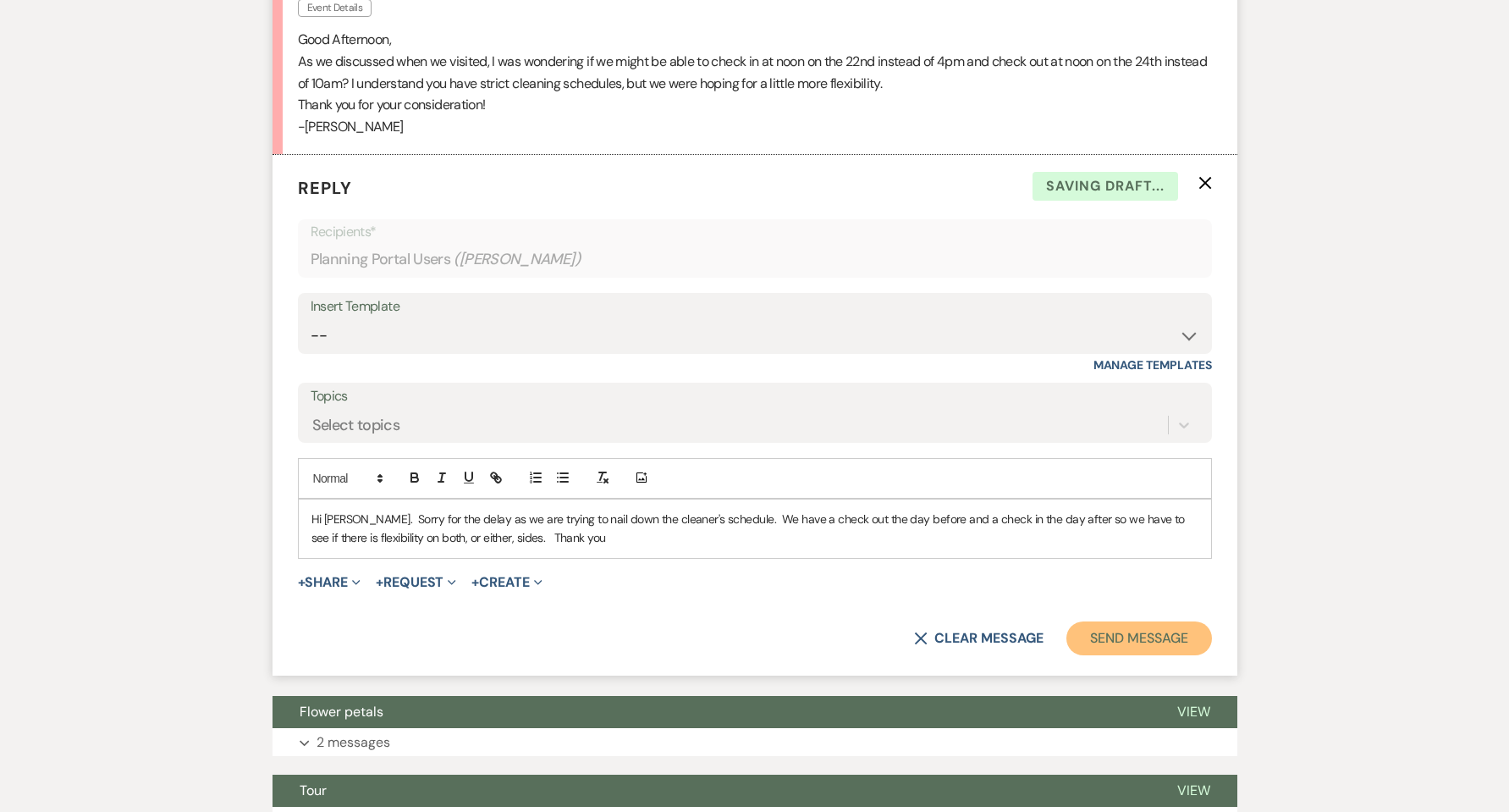
click at [1156, 643] on button "Send Message" at bounding box center [1139, 638] width 145 height 34
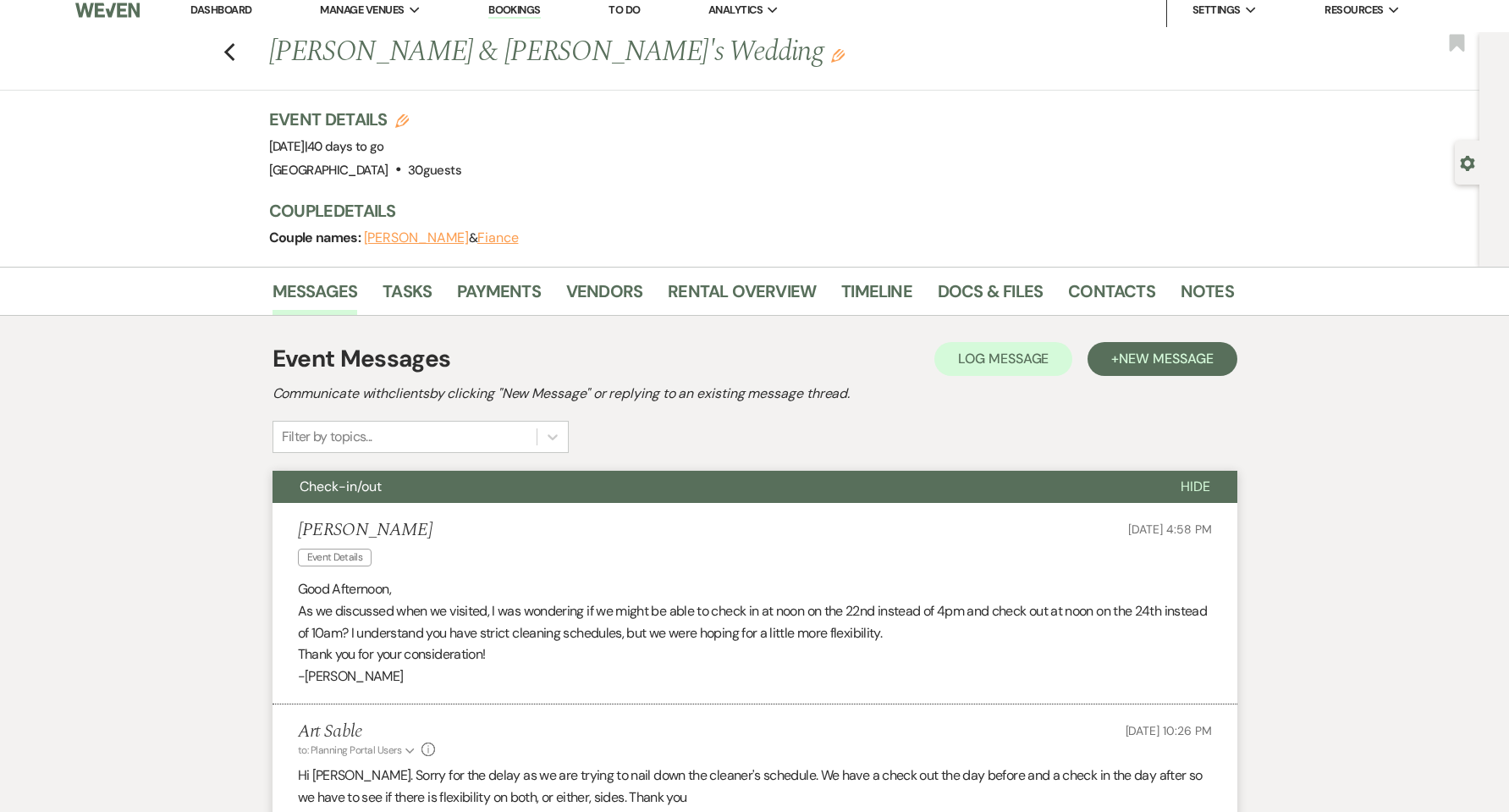
scroll to position [0, 0]
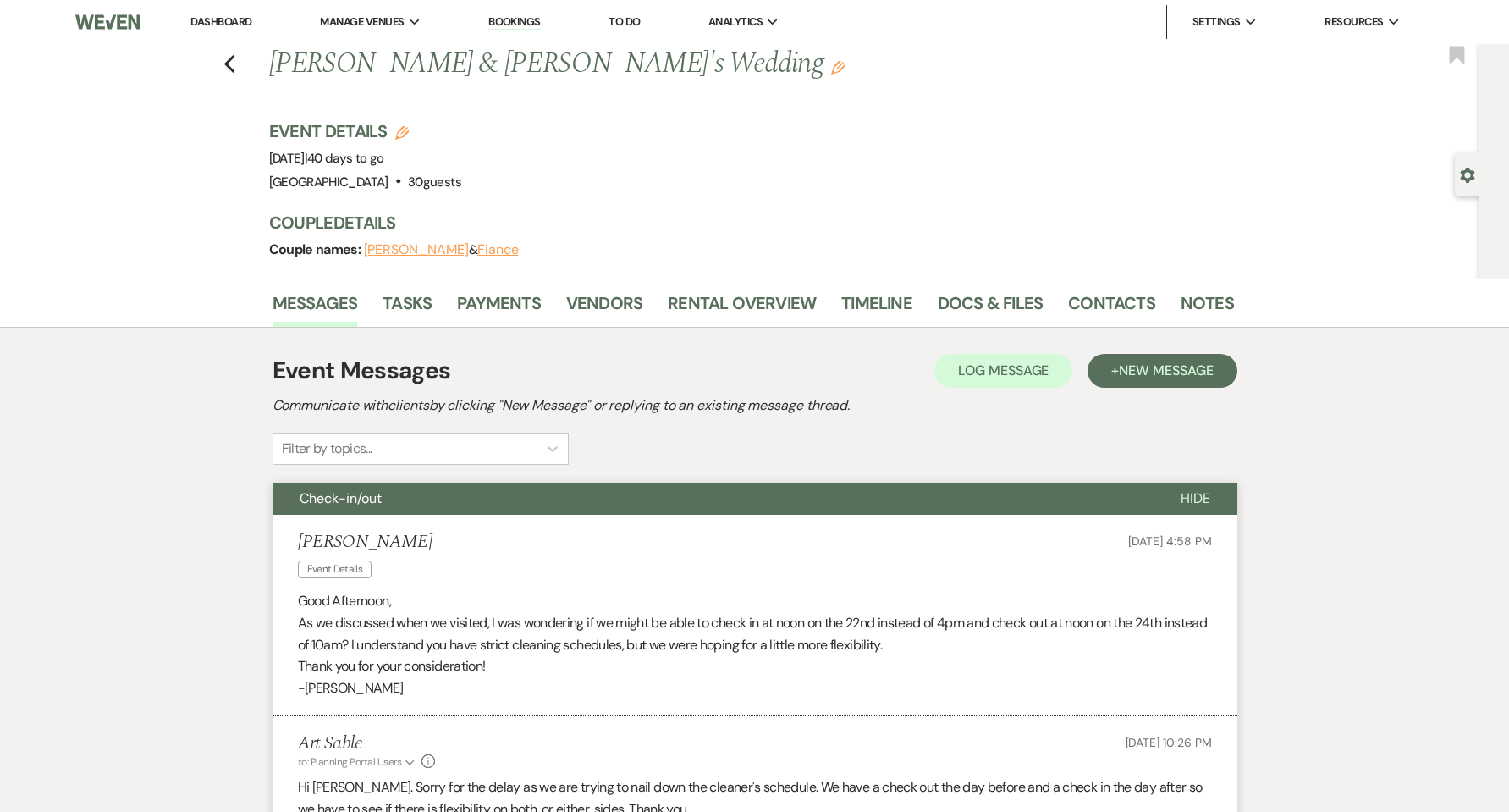
click at [227, 26] on link "Dashboard" at bounding box center [221, 21] width 61 height 14
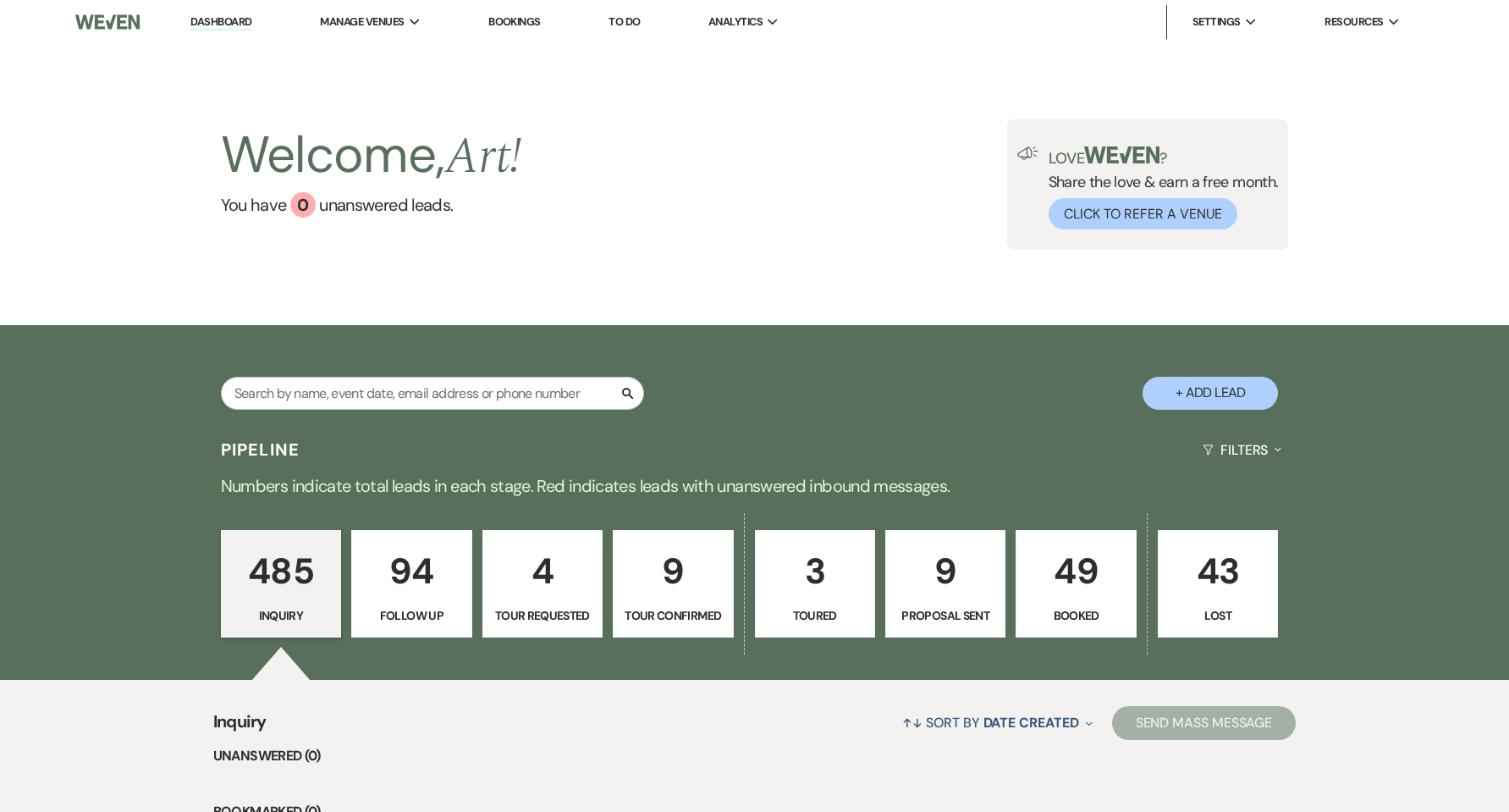
click at [1066, 589] on p "49" at bounding box center [1076, 570] width 98 height 57
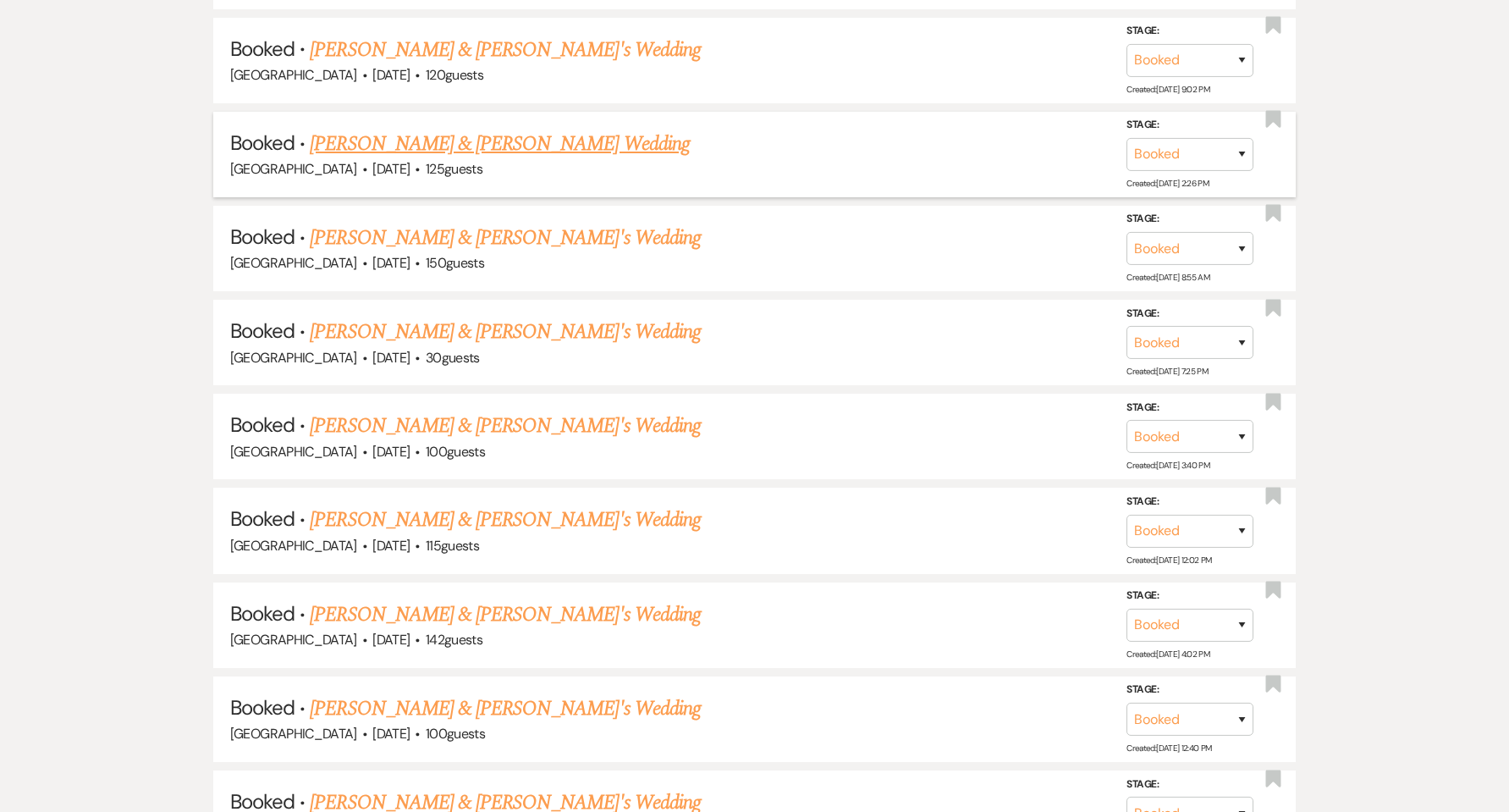
scroll to position [1016, 0]
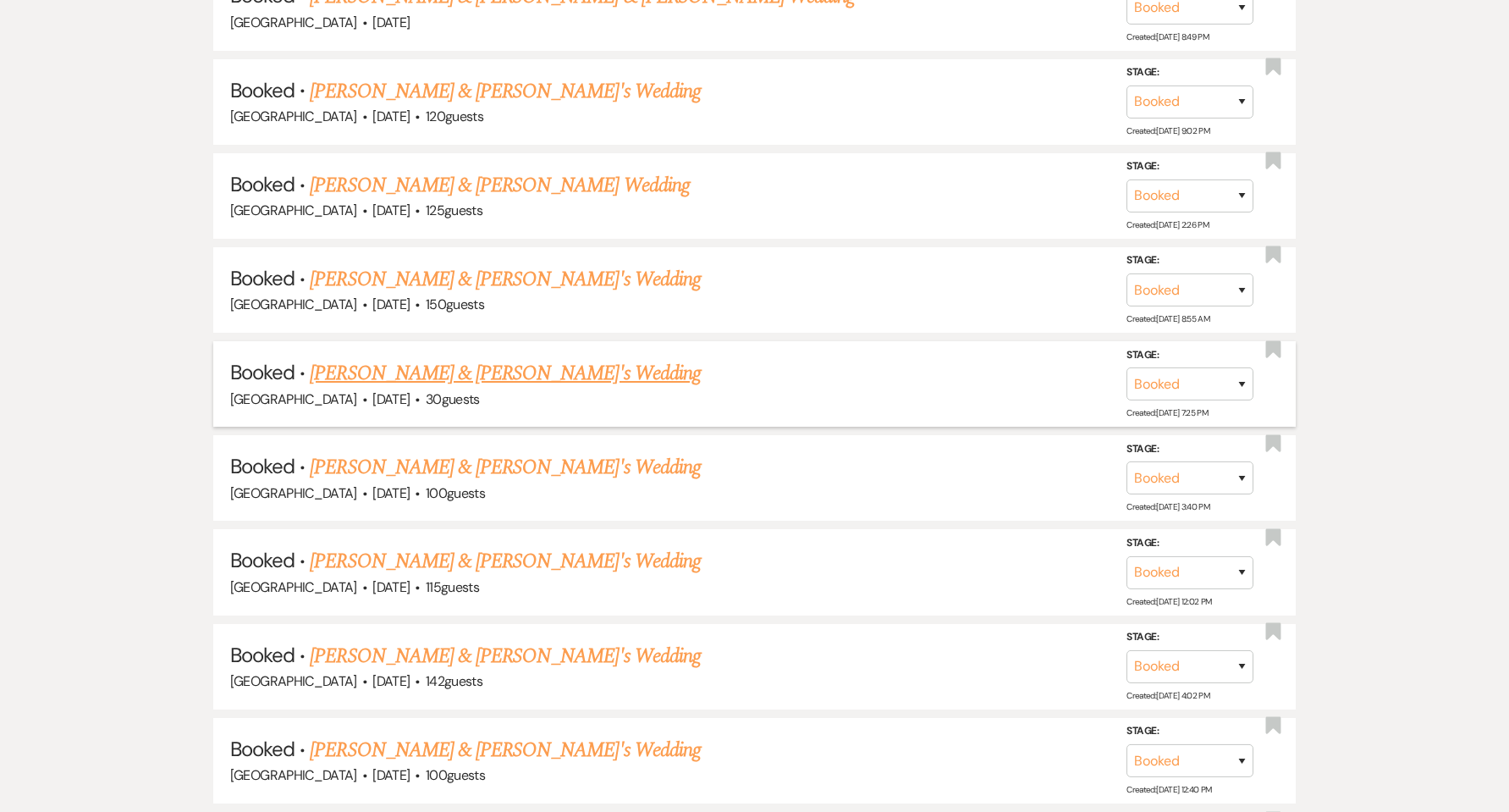
click at [450, 359] on link "[PERSON_NAME] & [PERSON_NAME]'s Wedding" at bounding box center [505, 373] width 391 height 31
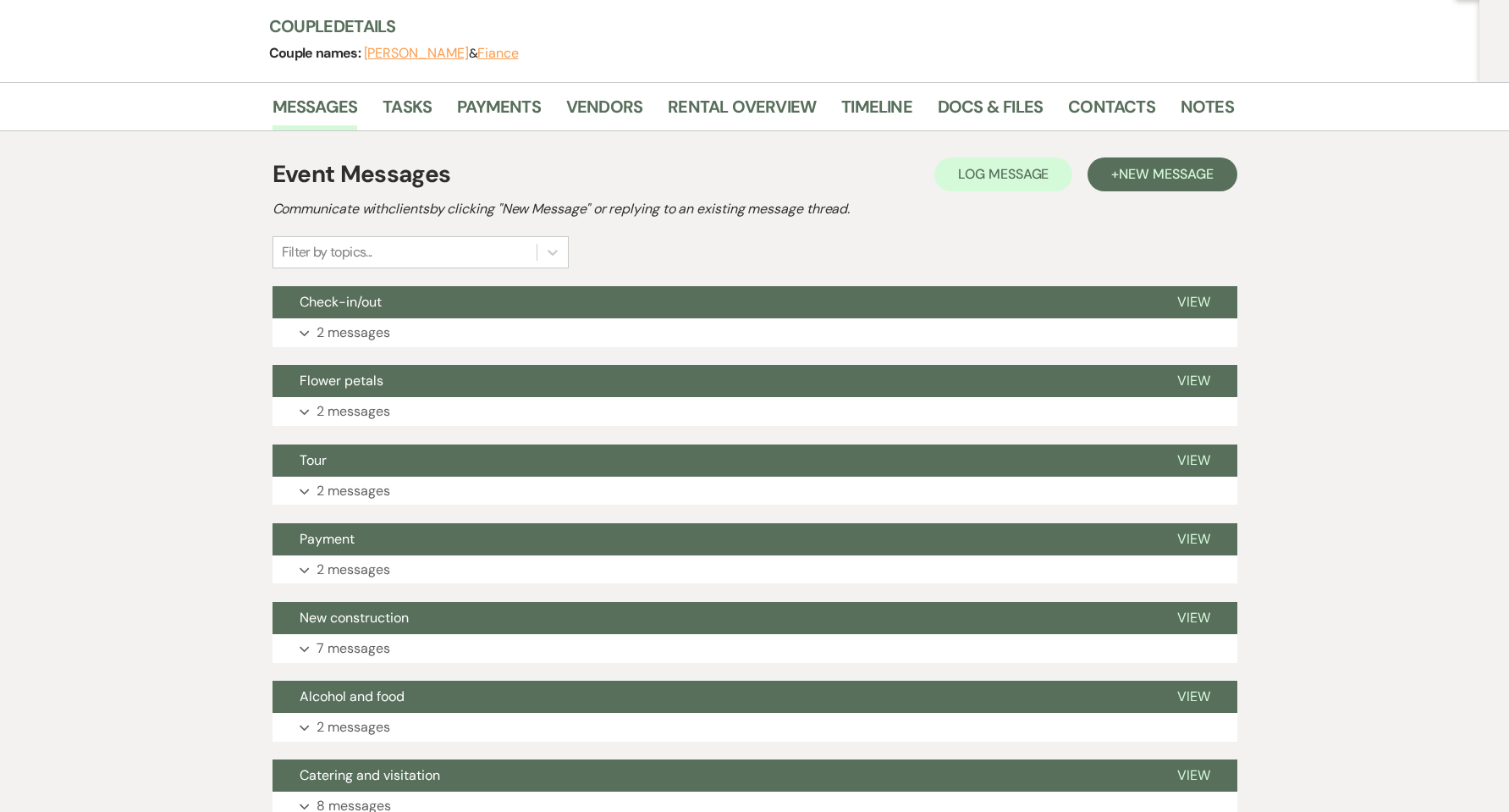
scroll to position [112, 0]
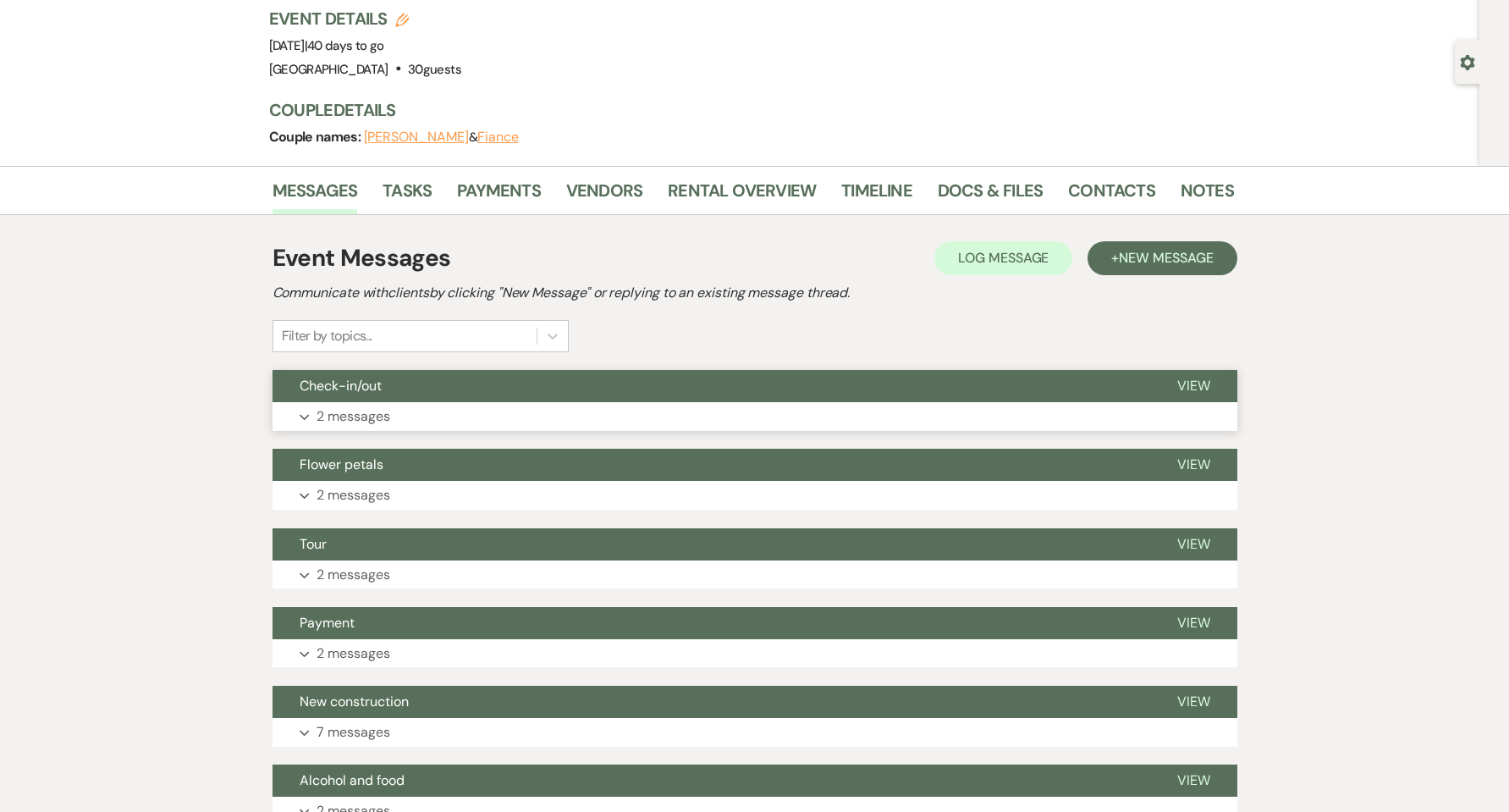
click at [390, 406] on p "2 messages" at bounding box center [353, 416] width 74 height 22
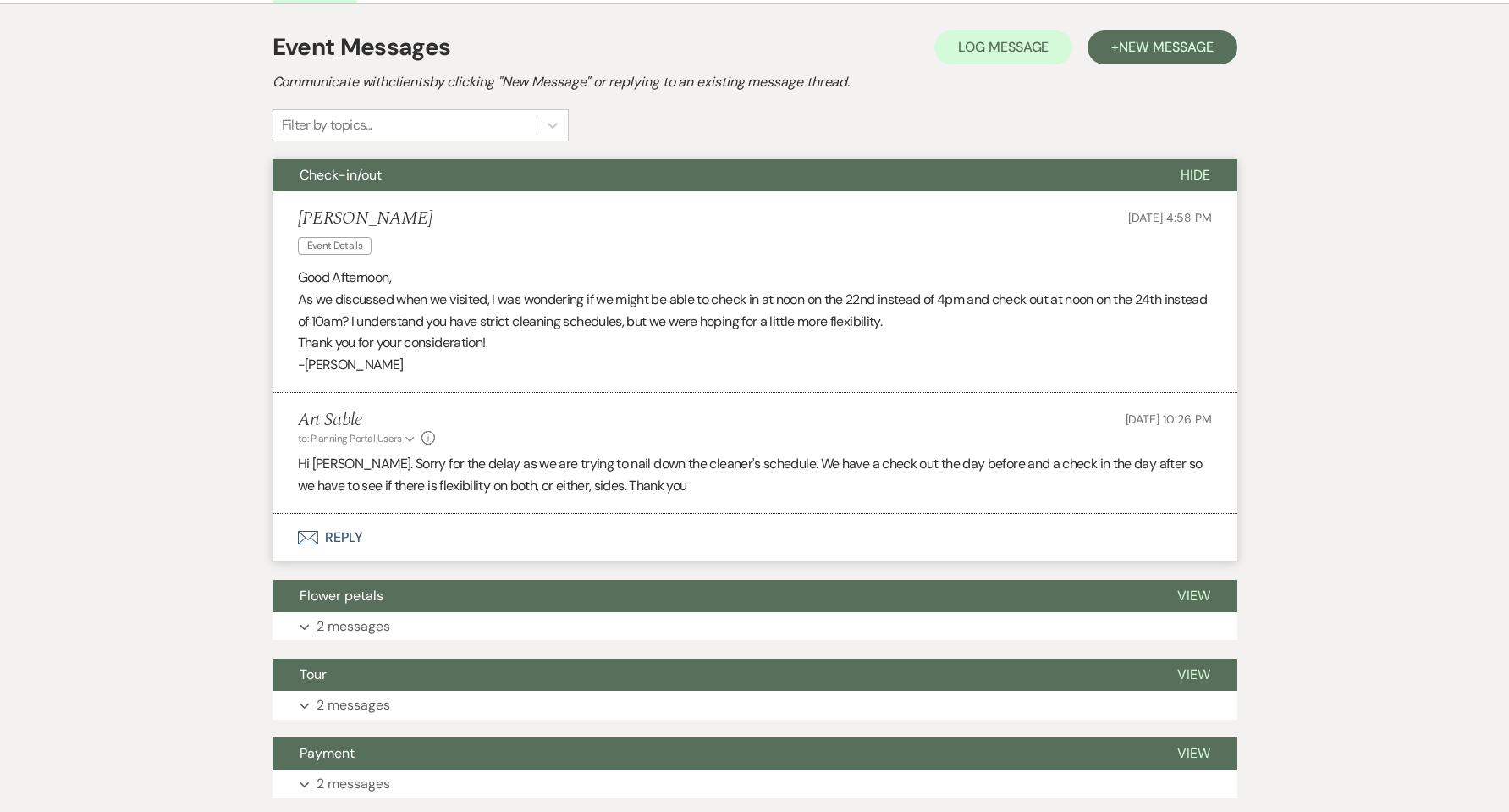
scroll to position [451, 0]
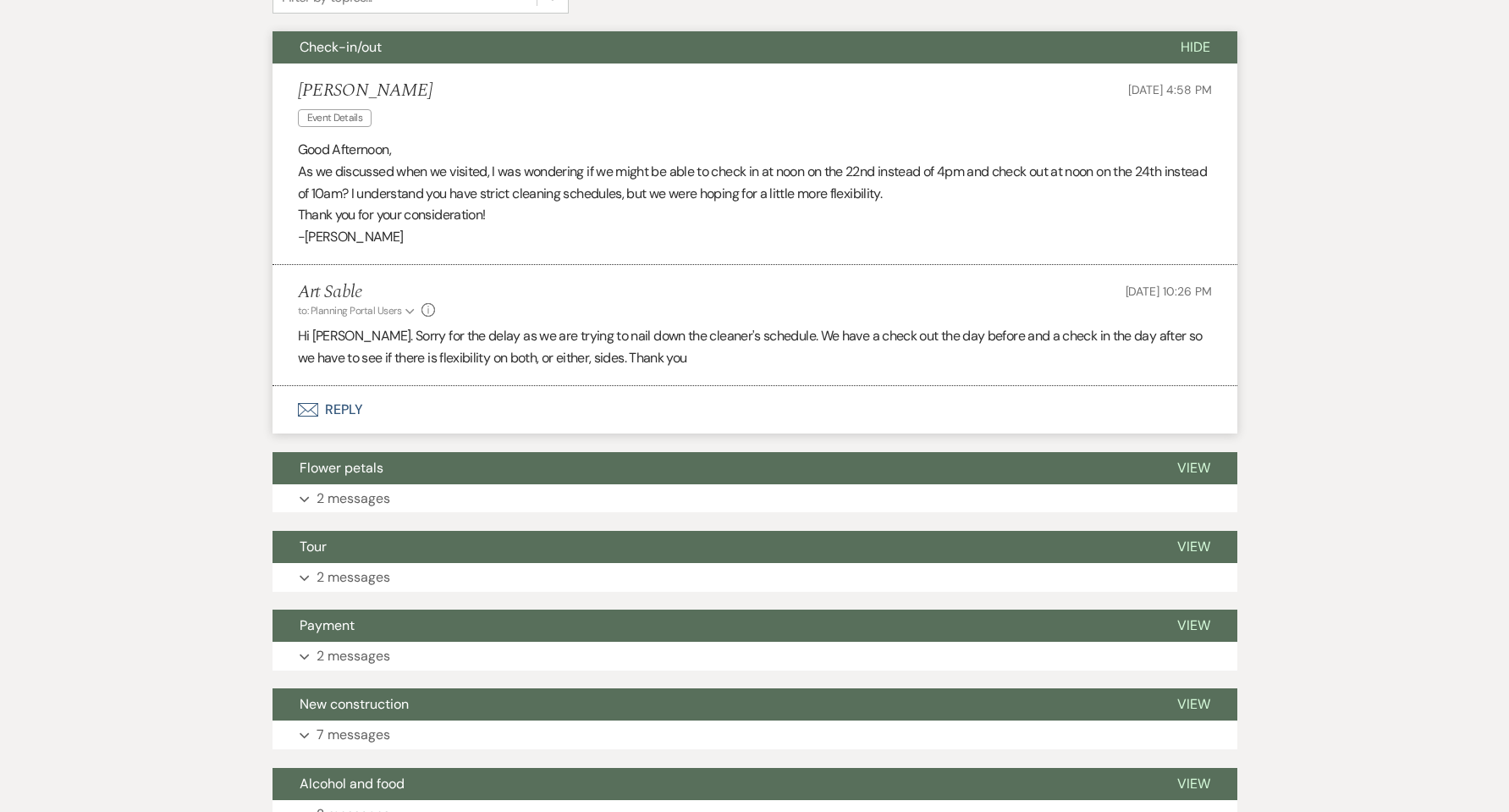
click at [345, 416] on button "Envelope Reply" at bounding box center [754, 409] width 965 height 48
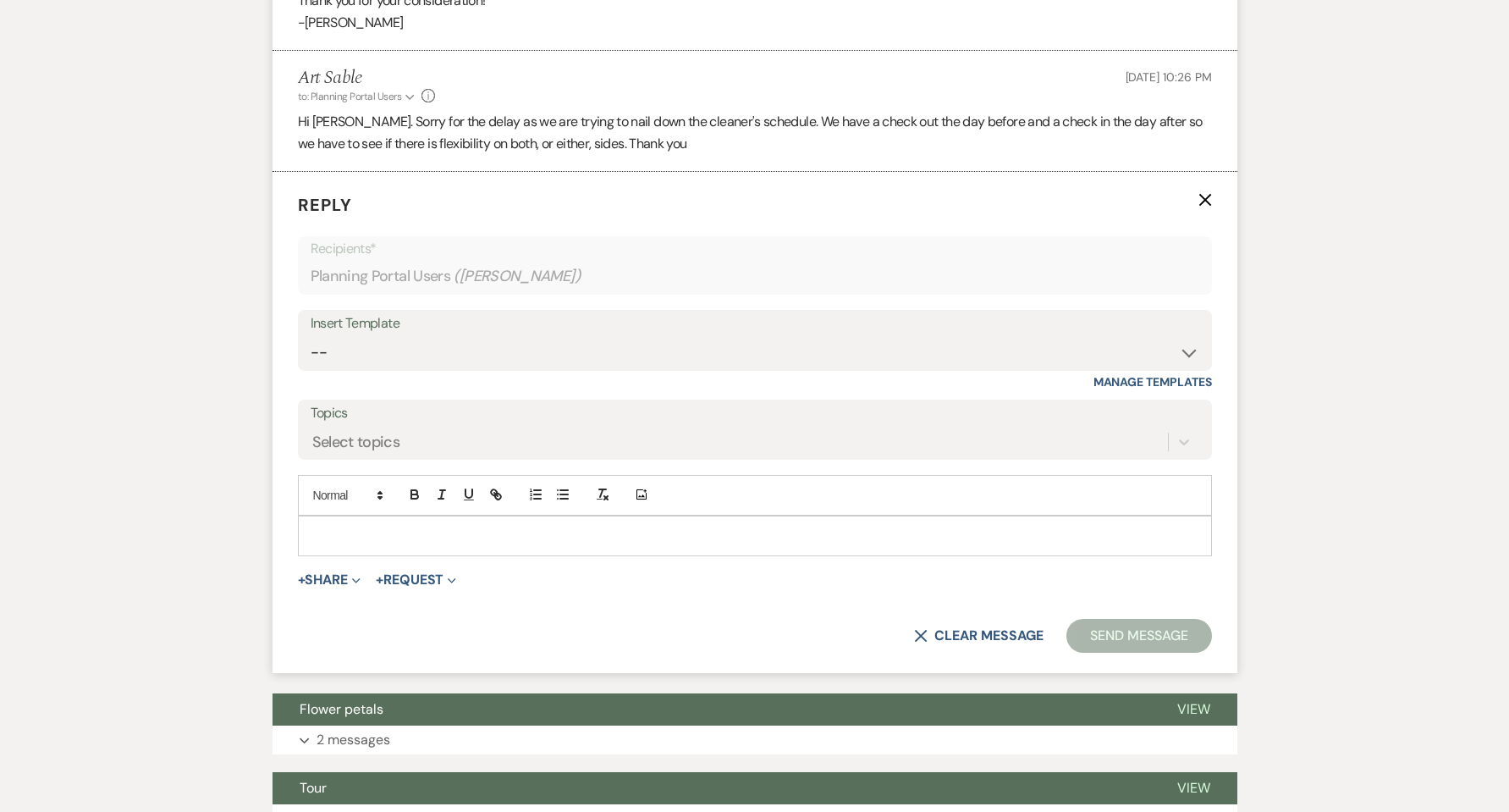
scroll to position [682, 0]
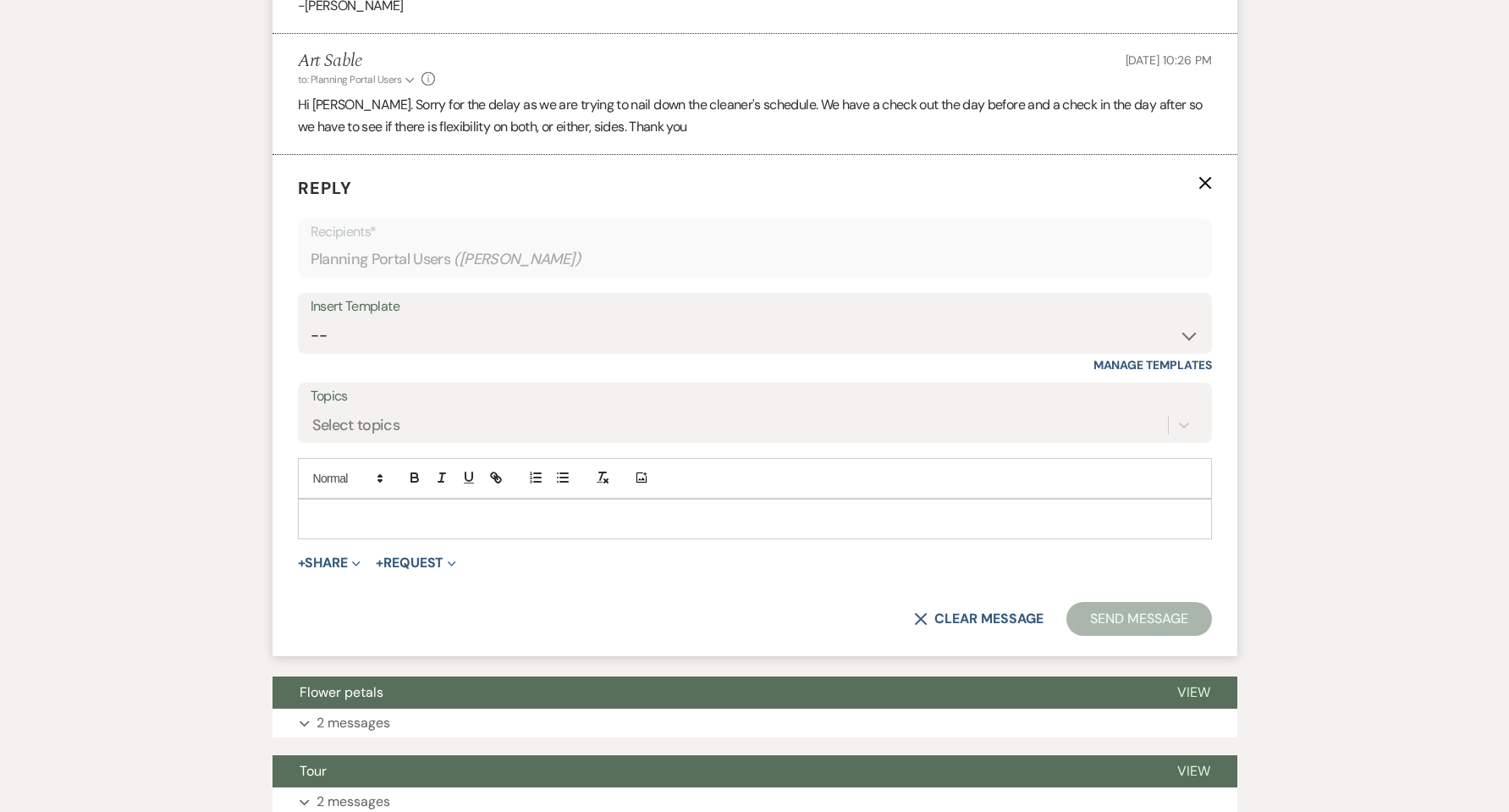
click at [402, 523] on p at bounding box center [754, 519] width 887 height 19
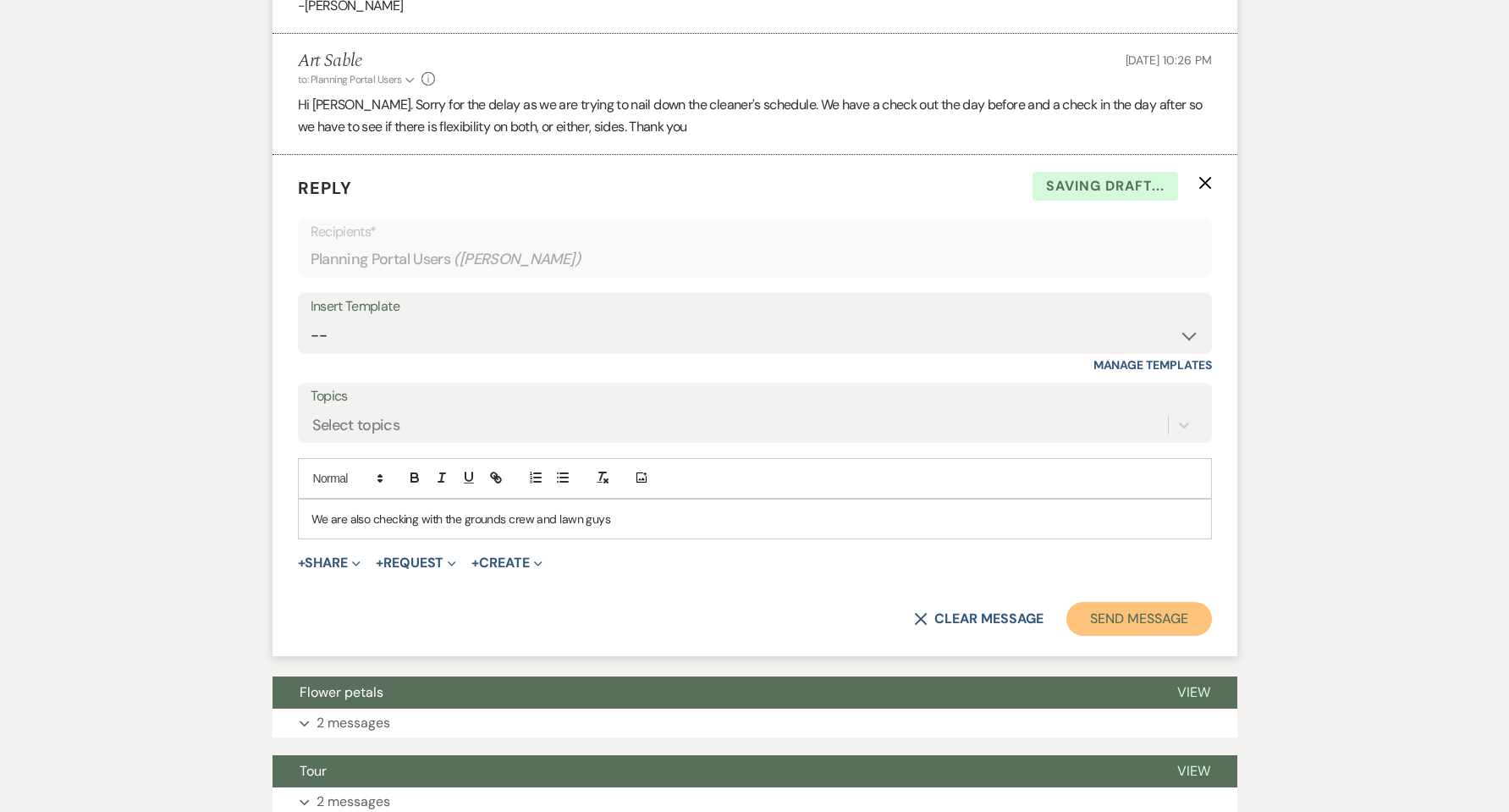
click at [1122, 617] on button "Send Message" at bounding box center [1139, 618] width 145 height 34
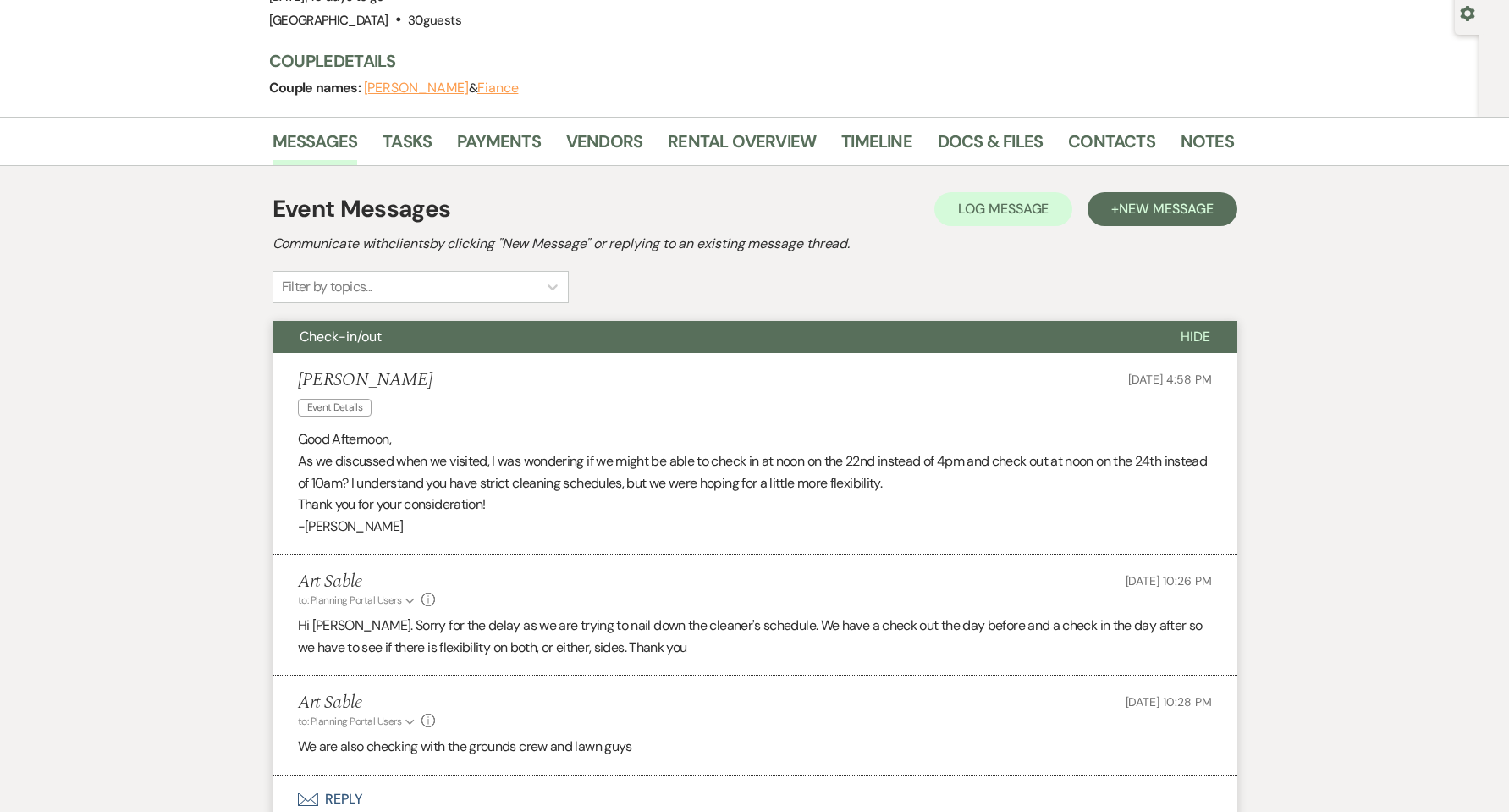
scroll to position [0, 0]
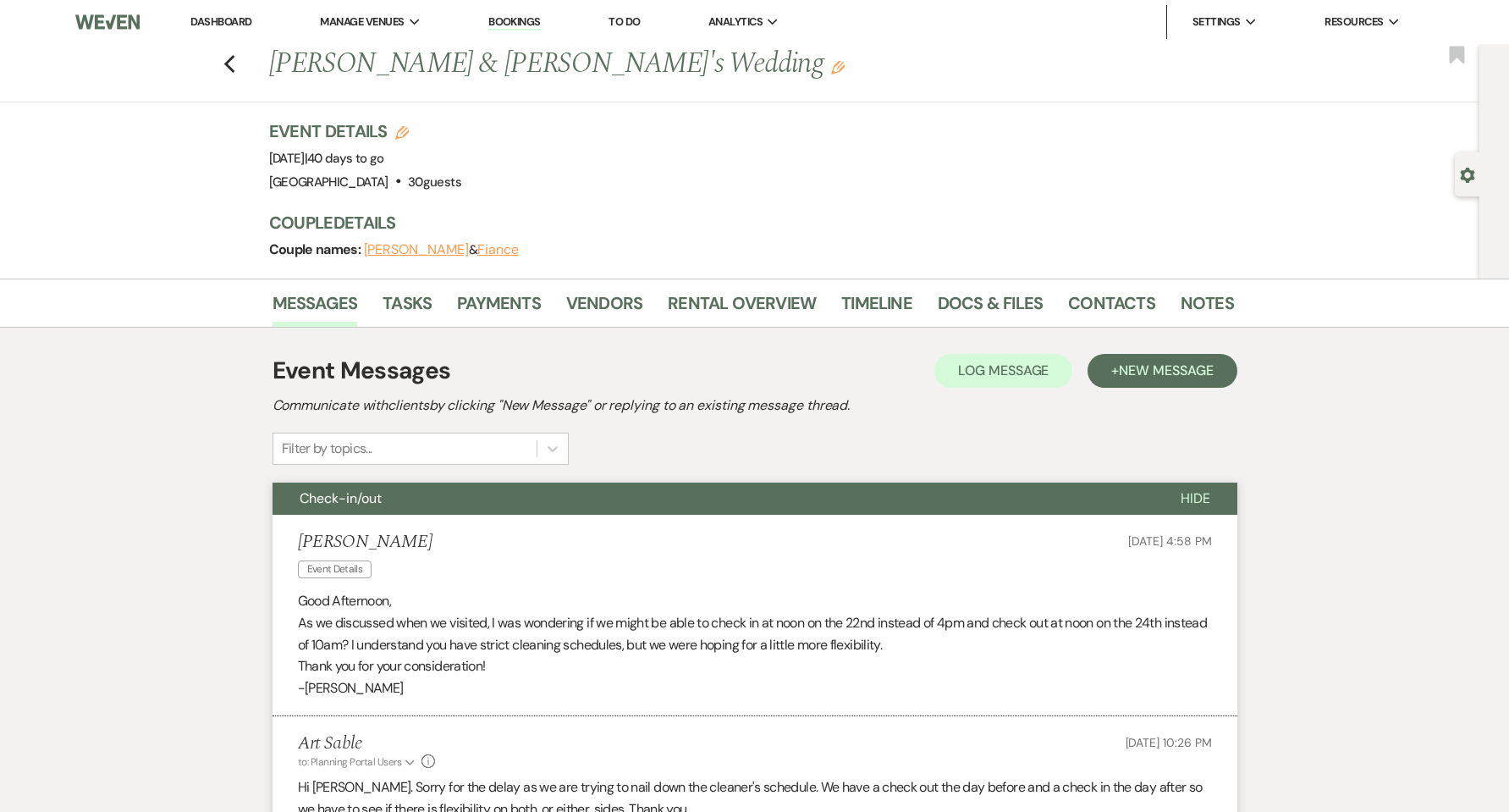
click at [220, 22] on link "Dashboard" at bounding box center [221, 21] width 61 height 14
